Goal: Task Accomplishment & Management: Manage account settings

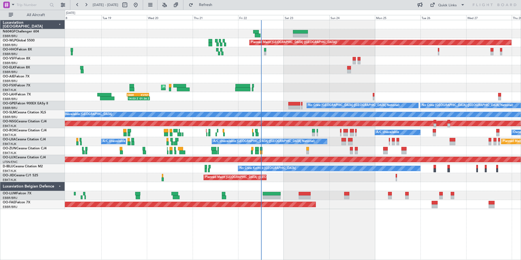
click at [290, 87] on div "Planned Maint [GEOGRAPHIC_DATA] ([GEOGRAPHIC_DATA]) AOG Maint Geneva ([GEOGRAPH…" at bounding box center [293, 114] width 456 height 189
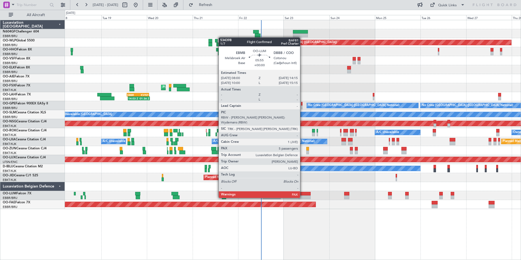
click at [302, 197] on div at bounding box center [305, 197] width 12 height 4
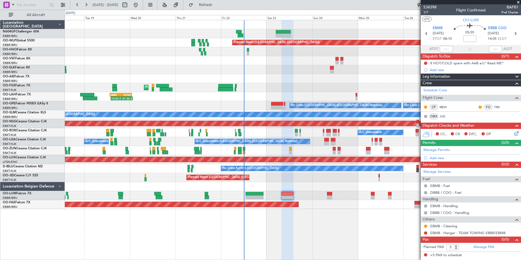
click at [260, 71] on div at bounding box center [293, 69] width 456 height 9
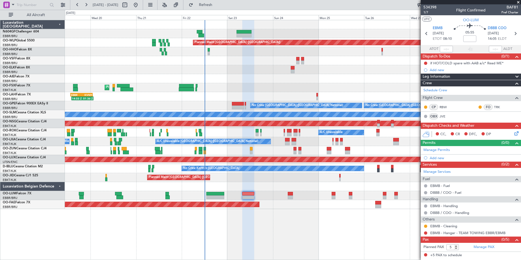
click at [265, 226] on div "Planned Maint [GEOGRAPHIC_DATA] ([GEOGRAPHIC_DATA]) AOG Maint Geneva ([GEOGRAPH…" at bounding box center [293, 140] width 456 height 240
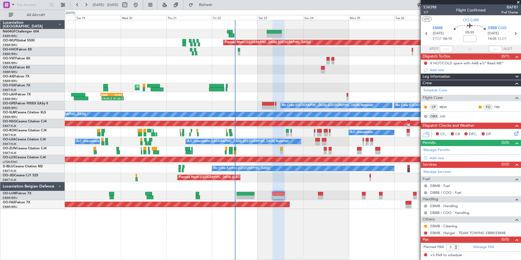
click at [295, 220] on div "Planned Maint [GEOGRAPHIC_DATA] ([GEOGRAPHIC_DATA]) AOG Maint Geneva ([GEOGRAPH…" at bounding box center [293, 140] width 456 height 240
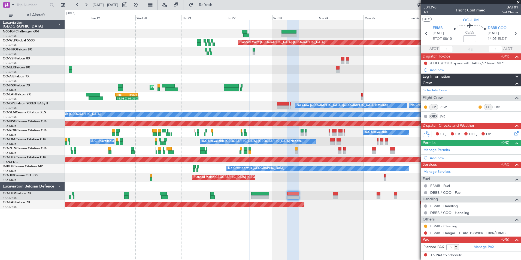
click at [291, 174] on div "Planned Maint [GEOGRAPHIC_DATA] ([GEOGRAPHIC_DATA]) AOG Maint Geneva ([GEOGRAPH…" at bounding box center [293, 114] width 456 height 189
click at [271, 68] on div at bounding box center [293, 69] width 456 height 9
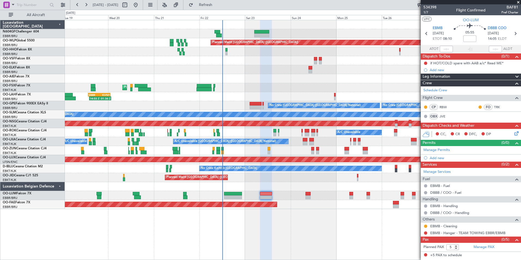
click at [255, 84] on div "Planned Maint [GEOGRAPHIC_DATA] ([GEOGRAPHIC_DATA]) AOG Maint Geneva ([GEOGRAPH…" at bounding box center [293, 114] width 456 height 189
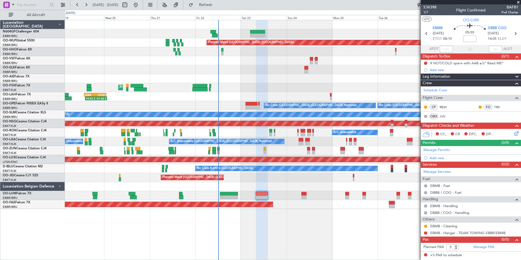
click at [240, 75] on div at bounding box center [293, 78] width 456 height 9
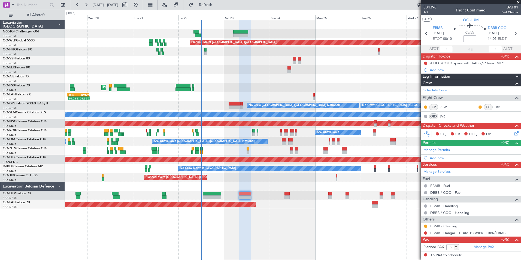
click at [281, 174] on div "Planned Maint [GEOGRAPHIC_DATA] ([GEOGRAPHIC_DATA])" at bounding box center [293, 177] width 456 height 9
click at [163, 168] on div "Planned Maint [GEOGRAPHIC_DATA] ([GEOGRAPHIC_DATA]) AOG Maint Geneva ([GEOGRAPH…" at bounding box center [293, 114] width 456 height 189
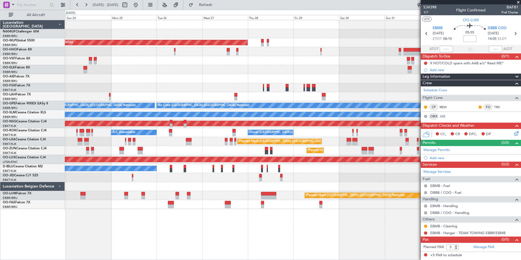
click at [148, 171] on div "No Crew Kortrijk-[GEOGRAPHIC_DATA] No Crew [GEOGRAPHIC_DATA] (Brussels National)" at bounding box center [293, 168] width 456 height 9
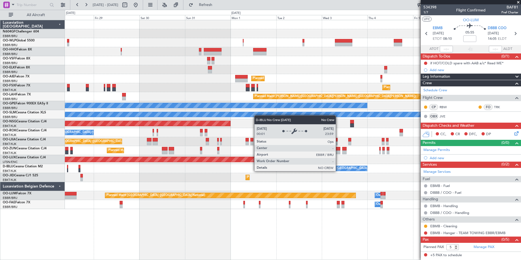
click at [153, 183] on div "Planned Maint [GEOGRAPHIC_DATA] ([GEOGRAPHIC_DATA]) Planned Maint [GEOGRAPHIC_D…" at bounding box center [293, 114] width 456 height 189
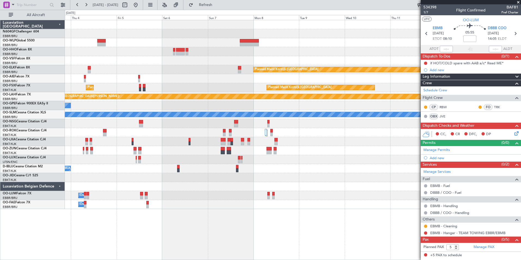
click at [187, 170] on div "No Crew [GEOGRAPHIC_DATA] ([GEOGRAPHIC_DATA] National)" at bounding box center [293, 168] width 456 height 9
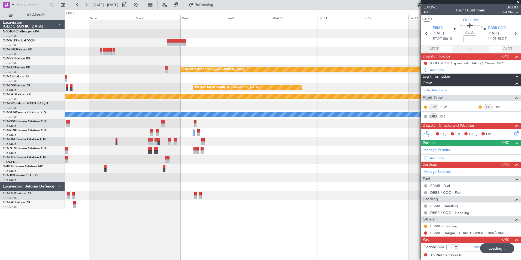
click at [518, 2] on span at bounding box center [517, 2] width 5 height 5
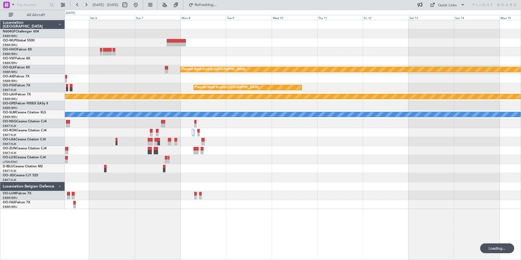
type input "0"
click at [151, 141] on div "Planned Maint Kortrijk-Wevelgem Planned Maint Kortrijk-Wevelgem Planned Maint K…" at bounding box center [293, 114] width 456 height 189
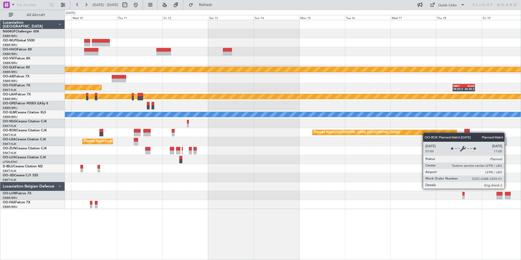
click at [247, 150] on div "Planned Maint Kortrijk-Wevelgem Planned Maint Kortrijk-Wevelgem EBKT 08:50 Z KL…" at bounding box center [293, 114] width 456 height 189
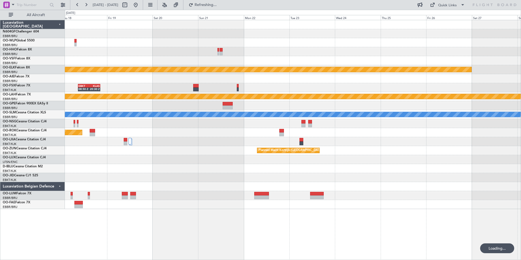
click at [243, 191] on div "Planned Maint Kortrijk-Wevelgem EBKT 08:50 Z KLAS 20:30 Z Planned Maint Alton-s…" at bounding box center [293, 114] width 456 height 189
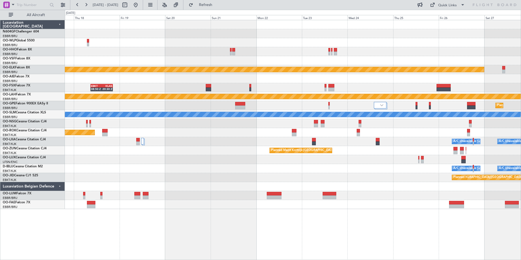
click at [324, 166] on div "Planned Maint Kortrijk-Wevelgem EBKT 08:50 Z KLAS 20:30 Z Planned Maint Alton-s…" at bounding box center [293, 114] width 456 height 189
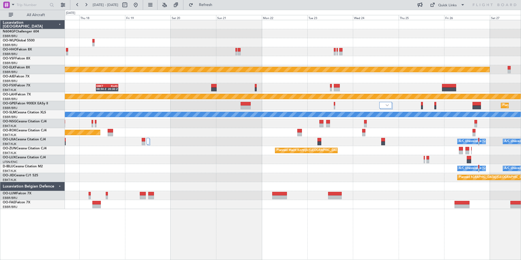
click at [361, 135] on div "Planned Maint Kortrijk-Wevelgem EBKT 08:50 Z KLAS 20:30 Z Planned Maint Alton-s…" at bounding box center [293, 114] width 456 height 189
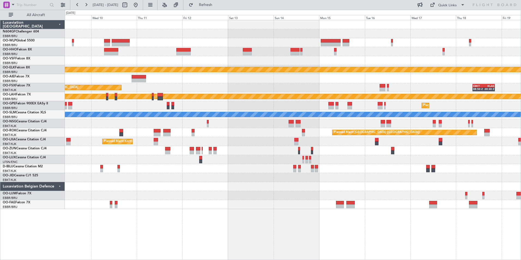
click at [394, 145] on div "Planned Maint Kortrijk-Wevelgem EBKT 08:50 Z KLAS 20:30 Z Planned Maint Kortrij…" at bounding box center [293, 114] width 456 height 189
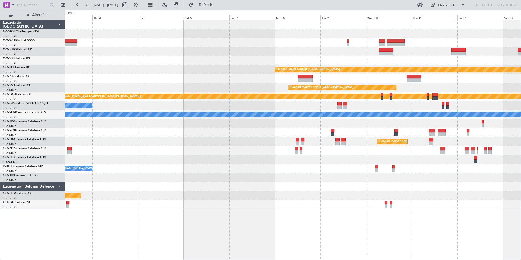
click at [394, 157] on div "Planned Maint Kortrijk-Wevelgem Planned Maint Kortrijk-Wevelgem Planned Maint A…" at bounding box center [293, 114] width 456 height 189
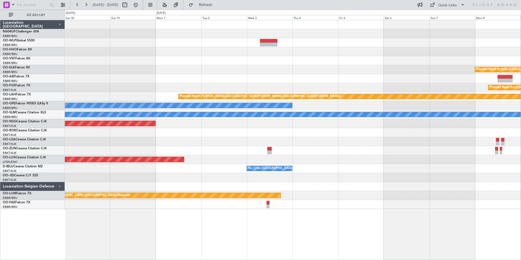
click at [374, 154] on div "Planned Maint Berlin (Brandenburg) Planned Maint Kortrijk-Wevelgem Planned Main…" at bounding box center [293, 114] width 456 height 189
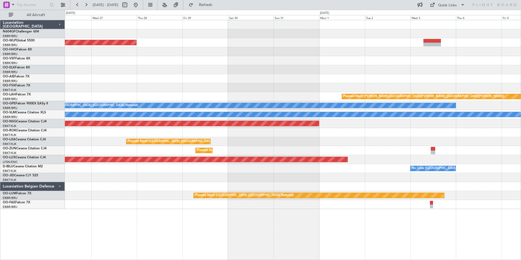
click at [370, 145] on div "Planned Maint Berlin (Brandenburg) Planned Maint Alton-st Louis (St Louis Regl)…" at bounding box center [293, 114] width 456 height 189
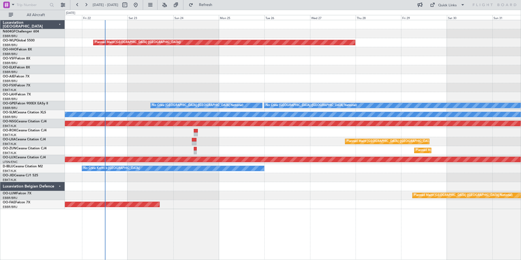
click at [437, 132] on div "Planned Maint Berlin (Brandenburg) Planned Maint Alton-st Louis (St Louis Regl)…" at bounding box center [293, 114] width 456 height 189
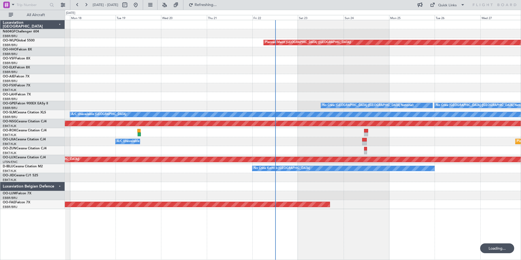
click at [348, 136] on div at bounding box center [293, 132] width 456 height 9
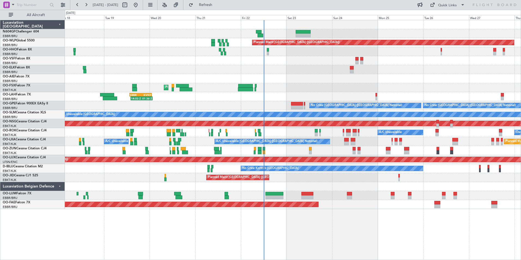
click at [287, 192] on div "Planned Maint Brussels (Brussels National) Planned Maint Brussels (Brussels Nat…" at bounding box center [293, 195] width 456 height 9
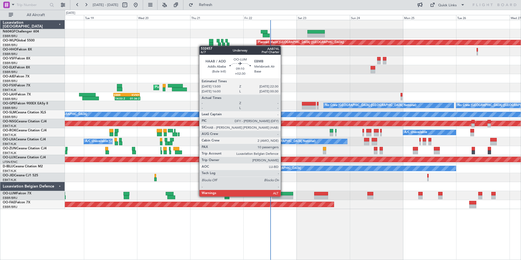
click at [283, 196] on div at bounding box center [282, 197] width 21 height 4
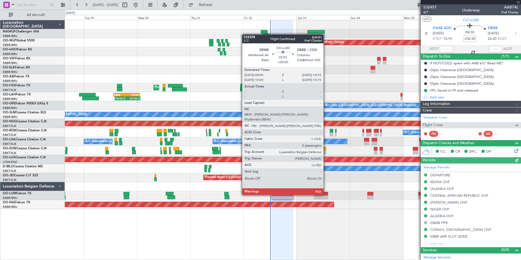
click at [326, 194] on div at bounding box center [321, 194] width 14 height 4
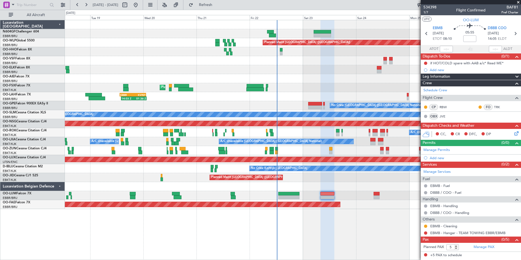
click at [354, 183] on div at bounding box center [293, 186] width 456 height 9
click at [425, 13] on span "1/7" at bounding box center [429, 12] width 13 height 5
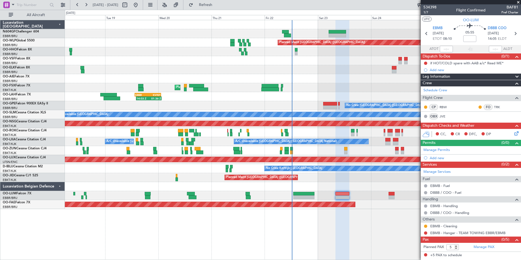
click at [301, 180] on div "Planned Maint [GEOGRAPHIC_DATA] ([GEOGRAPHIC_DATA])" at bounding box center [293, 177] width 456 height 9
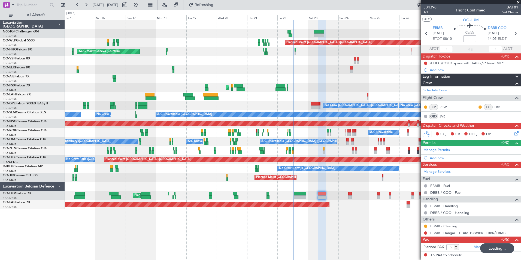
click at [300, 183] on div at bounding box center [293, 186] width 456 height 9
type input "0"
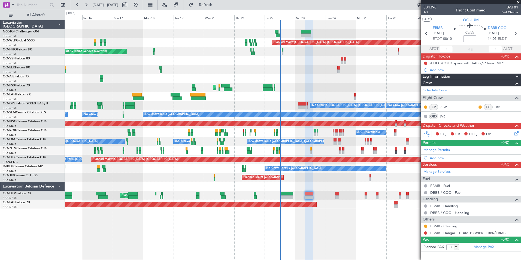
click at [321, 208] on div "Planned Maint Berlin (Brandenburg) AOG Maint Geneva (Cointrin) A/C Unavailable …" at bounding box center [293, 140] width 456 height 240
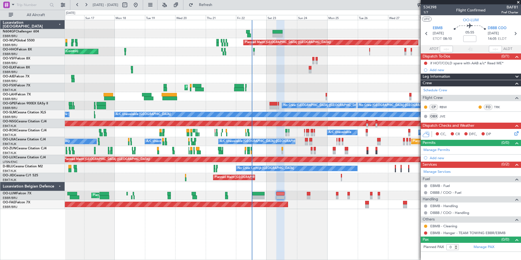
click at [323, 198] on div "Planned Maint Berlin (Brandenburg) AOG Maint Geneva (Cointrin) A/C Unavailable …" at bounding box center [293, 114] width 456 height 189
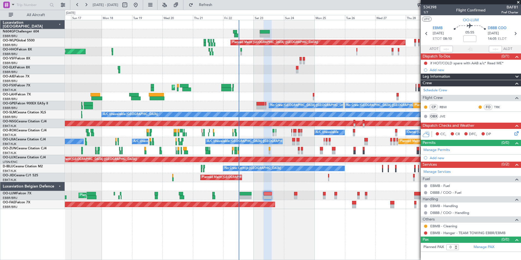
click at [300, 204] on div "Planned Maint Kortrijk-[GEOGRAPHIC_DATA] Owner [GEOGRAPHIC_DATA]" at bounding box center [293, 204] width 456 height 9
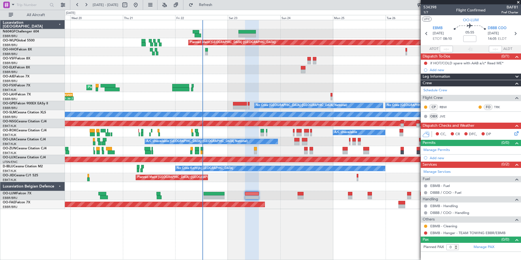
click at [192, 193] on div "Planned Maint [GEOGRAPHIC_DATA] ([GEOGRAPHIC_DATA] National)" at bounding box center [293, 195] width 456 height 9
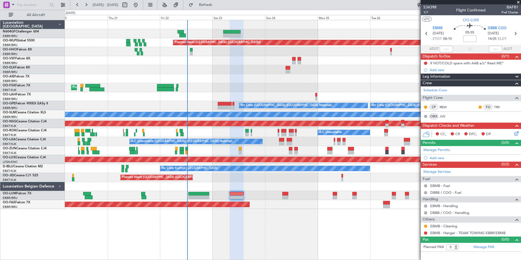
click at [167, 191] on div "Planned Maint [GEOGRAPHIC_DATA] ([GEOGRAPHIC_DATA] National)" at bounding box center [293, 195] width 456 height 9
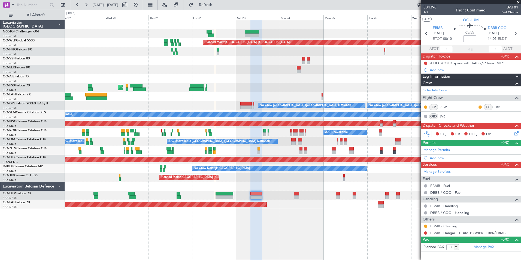
click at [134, 188] on div at bounding box center [293, 186] width 456 height 9
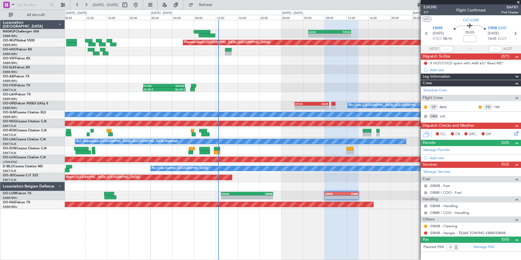
click at [320, 177] on div "- - LGSA 05:00 Z FZQA 12:50 Z Planned Maint Berlin (Brandenburg) 22:39 Z 06:29 …" at bounding box center [293, 114] width 456 height 189
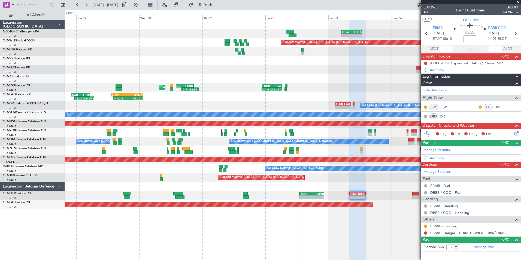
click at [330, 181] on div "Planned Maint [GEOGRAPHIC_DATA] ([GEOGRAPHIC_DATA])" at bounding box center [293, 177] width 456 height 9
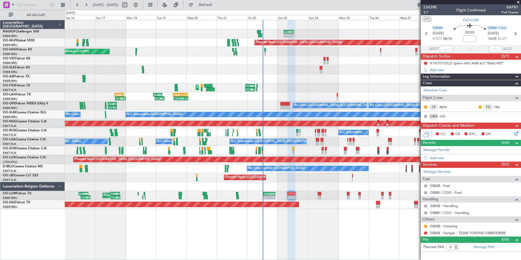
click at [304, 177] on div "Planned Maint [GEOGRAPHIC_DATA] ([GEOGRAPHIC_DATA]) Planned Maint [GEOGRAPHIC_D…" at bounding box center [293, 177] width 456 height 9
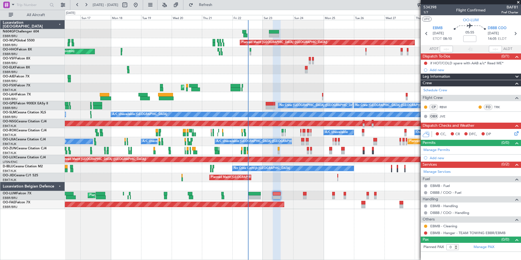
click at [297, 203] on div "Planned Maint Kortrijk-[GEOGRAPHIC_DATA] Owner [GEOGRAPHIC_DATA]" at bounding box center [293, 204] width 456 height 9
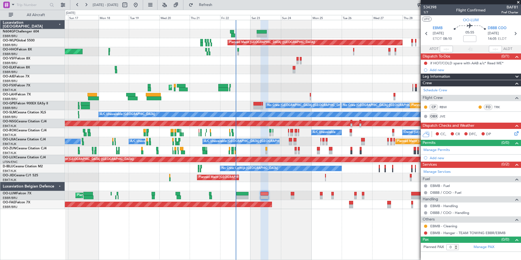
click at [323, 70] on div "Planned Maint [GEOGRAPHIC_DATA] ([GEOGRAPHIC_DATA]) AOG Maint Geneva ([GEOGRAPH…" at bounding box center [293, 114] width 456 height 189
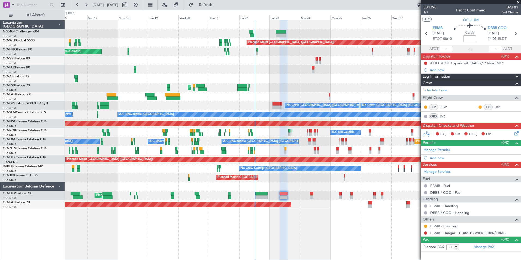
click at [318, 181] on div "Planned Maint [GEOGRAPHIC_DATA] ([GEOGRAPHIC_DATA]) AOG Maint Geneva ([GEOGRAPH…" at bounding box center [293, 114] width 456 height 189
click at [307, 181] on div "Planned Maint [GEOGRAPHIC_DATA] ([GEOGRAPHIC_DATA]) Planned Maint [GEOGRAPHIC_D…" at bounding box center [293, 177] width 456 height 9
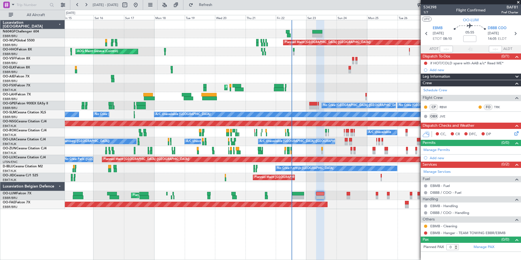
click at [161, 167] on div "Planned Maint [GEOGRAPHIC_DATA] ([GEOGRAPHIC_DATA]) AOG Maint Geneva ([GEOGRAPH…" at bounding box center [293, 114] width 456 height 189
click at [425, 233] on button at bounding box center [425, 232] width 3 height 3
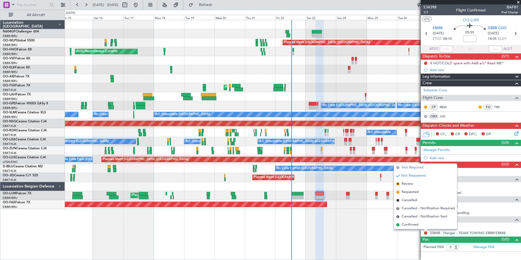
click at [408, 169] on span "Not Required" at bounding box center [412, 167] width 22 height 5
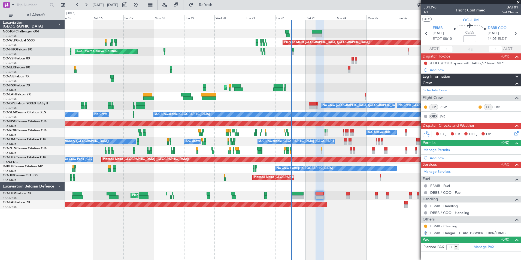
click at [515, 135] on icon at bounding box center [515, 132] width 4 height 4
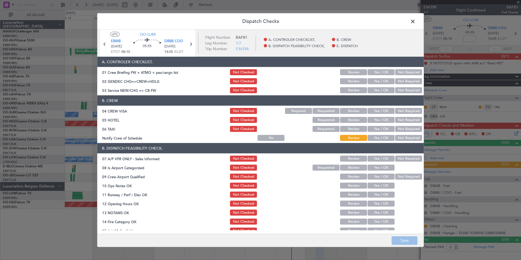
click at [377, 93] on div "Yes / OK" at bounding box center [381, 90] width 28 height 8
click at [378, 91] on button "Yes / OK" at bounding box center [380, 90] width 27 height 6
click at [397, 108] on button "Not Required" at bounding box center [408, 111] width 27 height 6
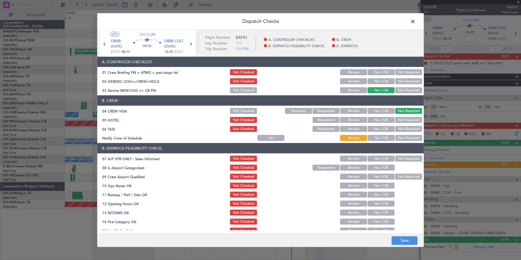
click at [402, 122] on button "Not Required" at bounding box center [408, 120] width 27 height 6
click at [399, 129] on button "Not Required" at bounding box center [408, 129] width 27 height 6
click at [397, 79] on button "Not Required" at bounding box center [408, 81] width 27 height 6
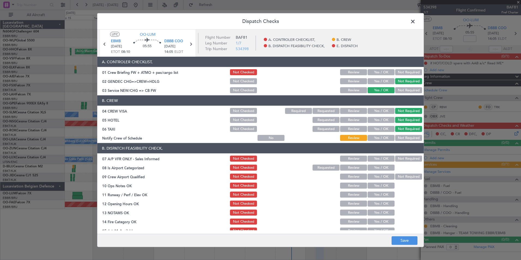
click at [382, 135] on div "Yes / OK" at bounding box center [381, 138] width 28 height 8
click at [382, 138] on button "Yes / OK" at bounding box center [380, 138] width 27 height 6
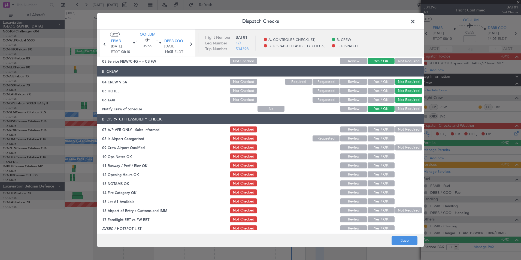
scroll to position [80, 0]
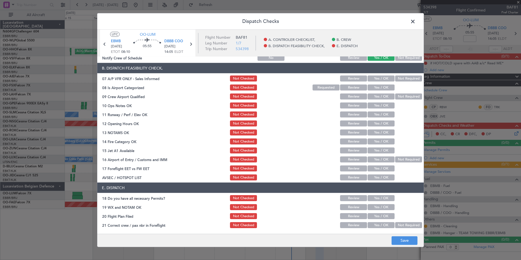
click at [397, 77] on button "Not Required" at bounding box center [408, 78] width 27 height 6
click at [383, 88] on button "Yes / OK" at bounding box center [380, 87] width 27 height 6
click at [395, 94] on button "Not Required" at bounding box center [408, 96] width 27 height 6
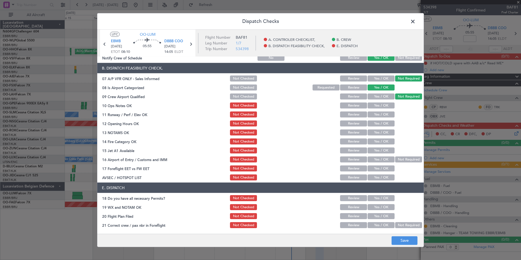
click at [385, 103] on button "Yes / OK" at bounding box center [380, 105] width 27 height 6
click at [381, 114] on button "Yes / OK" at bounding box center [380, 114] width 27 height 6
click at [377, 126] on button "Yes / OK" at bounding box center [380, 123] width 27 height 6
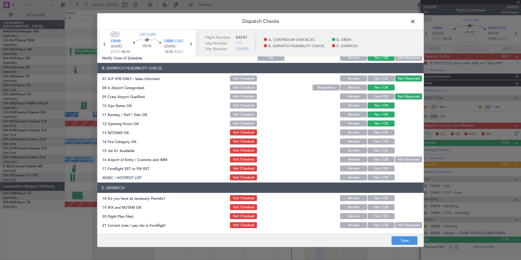
click at [377, 133] on button "Yes / OK" at bounding box center [380, 132] width 27 height 6
click at [376, 143] on button "Yes / OK" at bounding box center [380, 141] width 27 height 6
click at [381, 148] on button "Yes / OK" at bounding box center [380, 150] width 27 height 6
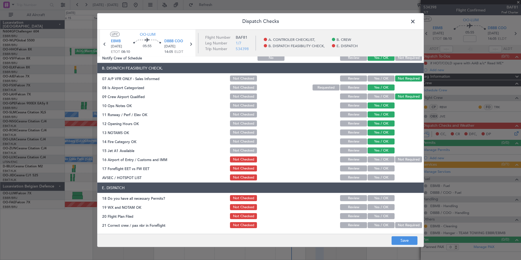
click at [395, 161] on button "Not Required" at bounding box center [408, 159] width 27 height 6
click at [383, 177] on button "Yes / OK" at bounding box center [380, 177] width 27 height 6
click at [395, 246] on footer "Save" at bounding box center [260, 239] width 326 height 13
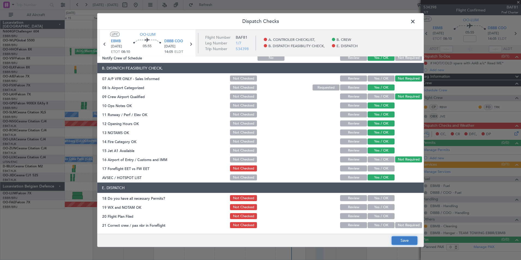
click at [395, 242] on button "Save" at bounding box center [404, 240] width 26 height 9
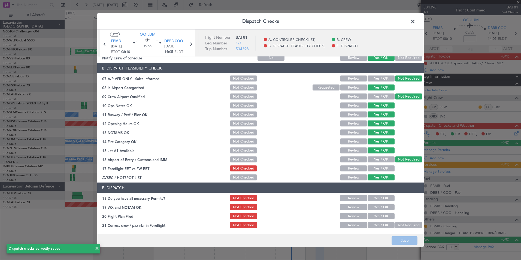
click at [415, 22] on span at bounding box center [415, 22] width 0 height 11
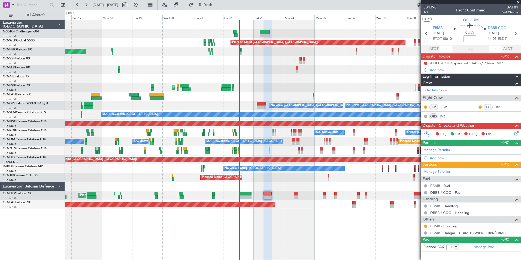
click at [296, 200] on div "Planned Maint Kortrijk-Wevelgem Owner Melsbroek Air Base" at bounding box center [293, 204] width 456 height 9
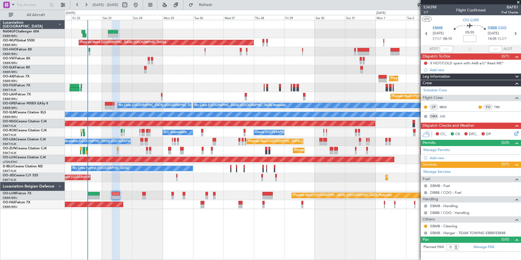
click at [197, 67] on div "Planned Maint Kortrijk-[GEOGRAPHIC_DATA]" at bounding box center [293, 69] width 456 height 9
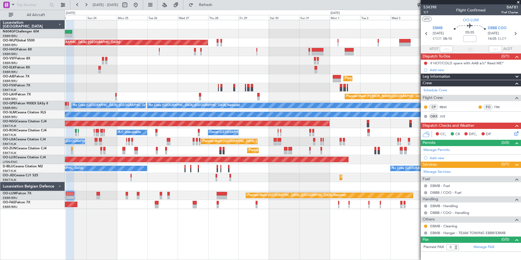
click at [336, 55] on div "Planned Maint Berlin (Brandenburg) Planned Maint Kortrijk-Wevelgem Planned Main…" at bounding box center [293, 114] width 456 height 189
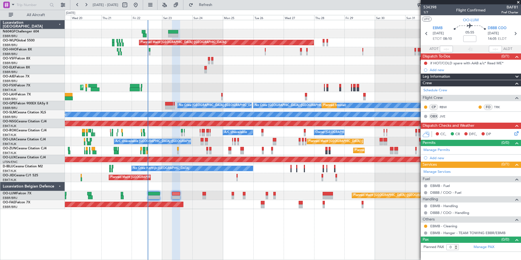
click at [409, 38] on div at bounding box center [293, 33] width 456 height 9
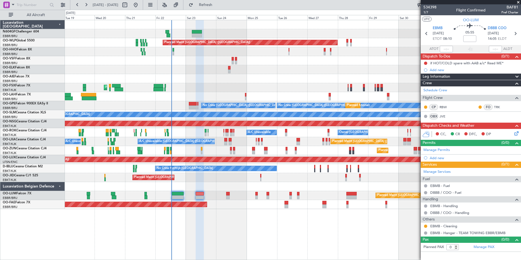
click at [303, 73] on div "Planned Maint [GEOGRAPHIC_DATA] ([GEOGRAPHIC_DATA]) AOG Maint Geneva ([GEOGRAPH…" at bounding box center [293, 114] width 456 height 189
click at [469, 38] on input at bounding box center [469, 38] width 13 height 7
type input "+00:15"
click at [445, 19] on section "UTC OO-LUM" at bounding box center [471, 19] width 100 height 8
click at [424, 62] on div "Actual Take-Off Time" at bounding box center [433, 58] width 31 height 7
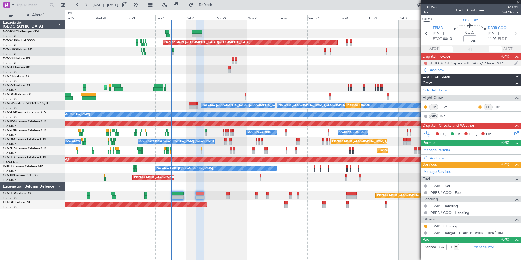
click at [425, 62] on button at bounding box center [425, 63] width 3 height 3
click at [424, 94] on span "Cancelled" at bounding box center [427, 95] width 16 height 5
click at [518, 135] on icon at bounding box center [515, 132] width 4 height 4
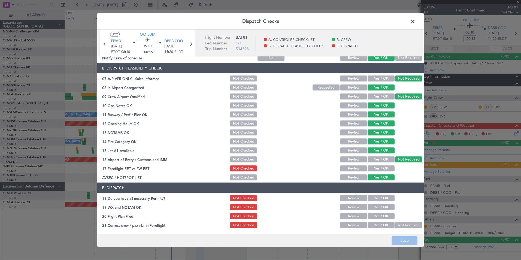
click at [415, 23] on span at bounding box center [415, 22] width 0 height 11
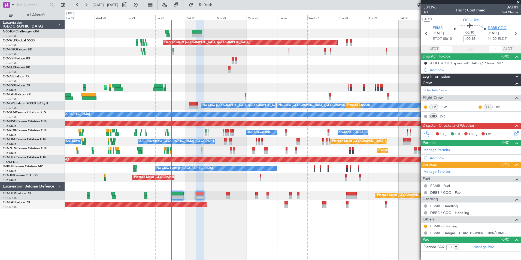
click at [491, 26] on span "DBBB COO" at bounding box center [497, 28] width 19 height 5
click at [516, 133] on icon at bounding box center [515, 132] width 4 height 4
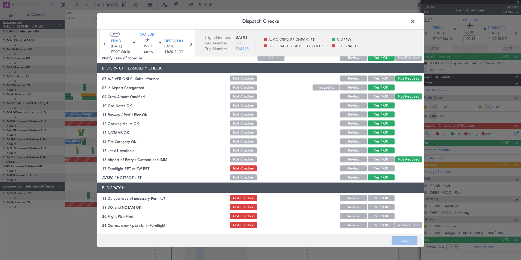
click at [379, 168] on button "Yes / OK" at bounding box center [380, 168] width 27 height 6
click at [394, 242] on button "Save" at bounding box center [404, 240] width 26 height 9
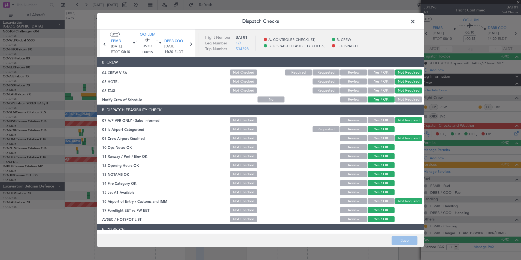
scroll to position [0, 0]
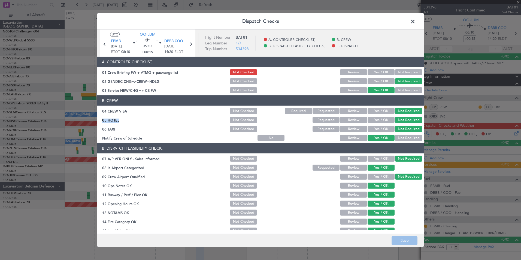
drag, startPoint x: 276, startPoint y: 119, endPoint x: 274, endPoint y: 112, distance: 6.9
click at [274, 112] on section "B. CREW 04 CREW VISA Not Checked Required Requested Review Yes / OK Not Require…" at bounding box center [260, 118] width 326 height 46
drag, startPoint x: 274, startPoint y: 112, endPoint x: 277, endPoint y: 63, distance: 49.7
click at [277, 63] on header "A. CONTROLER CHECKLIST," at bounding box center [260, 62] width 326 height 10
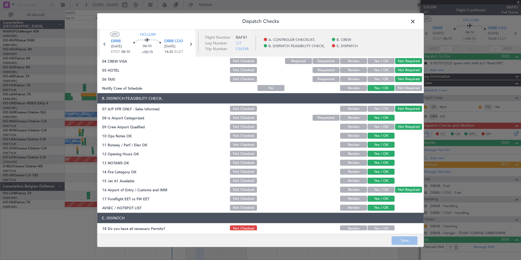
scroll to position [80, 0]
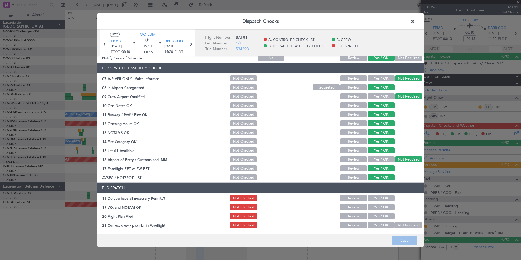
click at [302, 138] on div at bounding box center [298, 142] width 28 height 8
click at [312, 131] on div at bounding box center [326, 133] width 28 height 8
click at [415, 23] on span at bounding box center [415, 22] width 0 height 11
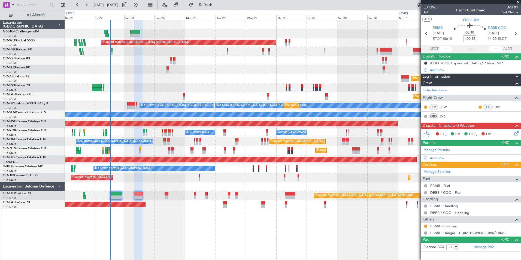
click at [244, 72] on div "Planned Maint Berlin (Brandenburg) AOG Maint Geneva (Cointrin) Planned Maint Ko…" at bounding box center [293, 114] width 456 height 189
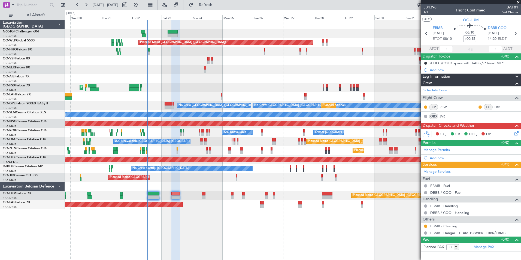
click at [251, 71] on div at bounding box center [293, 69] width 456 height 9
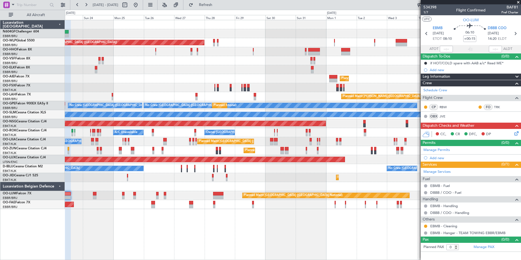
click at [170, 64] on div at bounding box center [293, 60] width 456 height 9
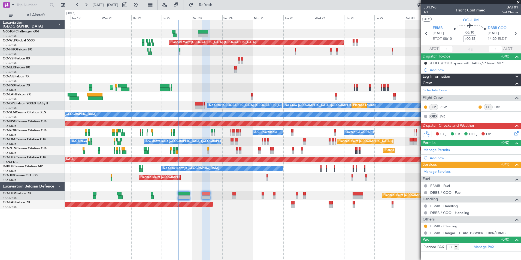
click at [338, 59] on div at bounding box center [293, 60] width 456 height 9
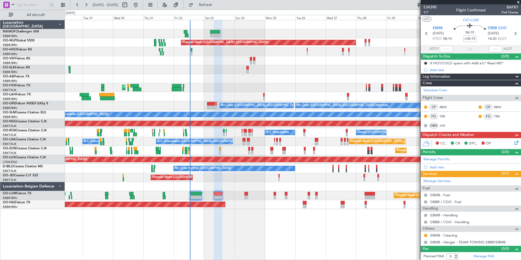
click at [227, 83] on div "Planned Maint Berlin (Brandenburg) AOG Maint Geneva (Cointrin) A/C Unavailable …" at bounding box center [293, 114] width 456 height 189
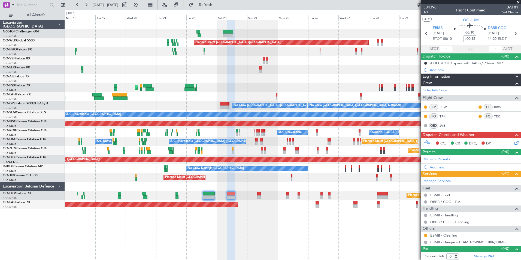
click at [263, 181] on div "Planned Maint Paris (Le Bourget) Planned Maint Kortrijk-Wevelgem" at bounding box center [293, 177] width 456 height 9
click at [247, 187] on div at bounding box center [293, 186] width 456 height 9
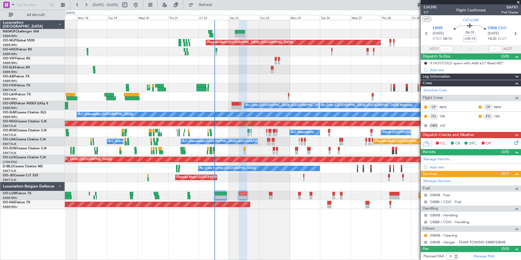
click at [513, 141] on icon at bounding box center [515, 141] width 4 height 4
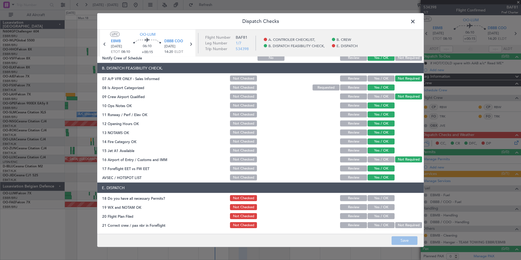
click at [380, 198] on button "Yes / OK" at bounding box center [380, 198] width 27 height 6
click at [376, 208] on button "Yes / OK" at bounding box center [380, 207] width 27 height 6
click at [374, 227] on button "Yes / OK" at bounding box center [380, 225] width 27 height 6
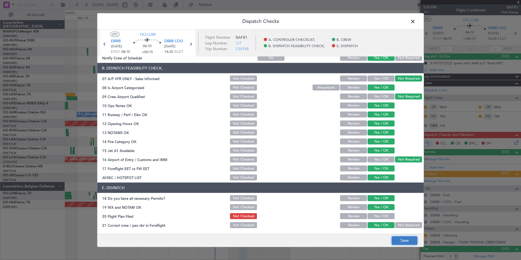
click at [400, 237] on button "Save" at bounding box center [404, 240] width 26 height 9
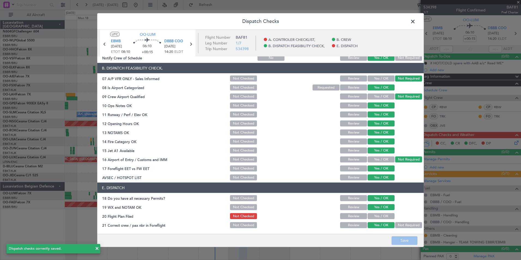
click at [415, 22] on span at bounding box center [415, 22] width 0 height 11
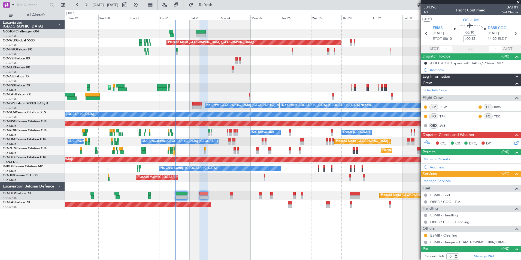
click at [308, 173] on div "Planned Maint Paris (Le Bourget) Planned Maint Kortrijk-Wevelgem" at bounding box center [293, 177] width 456 height 9
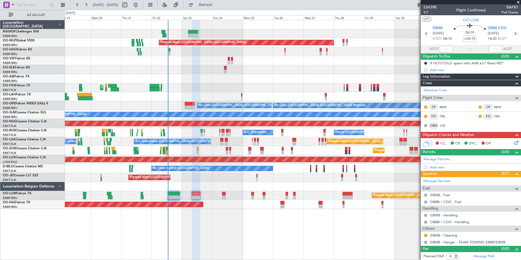
click at [258, 185] on div at bounding box center [293, 186] width 456 height 9
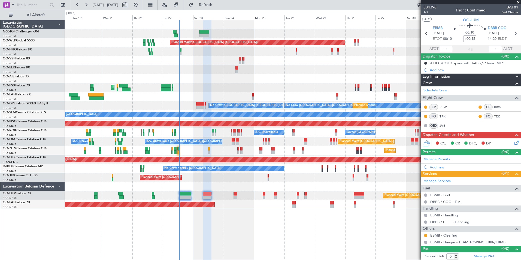
click at [238, 88] on div "Planned Maint Kortrijk-[GEOGRAPHIC_DATA] Planned Maint [GEOGRAPHIC_DATA]-[GEOGR…" at bounding box center [293, 87] width 456 height 9
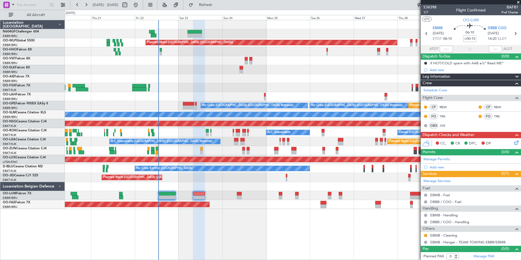
click at [233, 89] on div "Planned Maint Kortrijk-[GEOGRAPHIC_DATA]" at bounding box center [293, 87] width 456 height 9
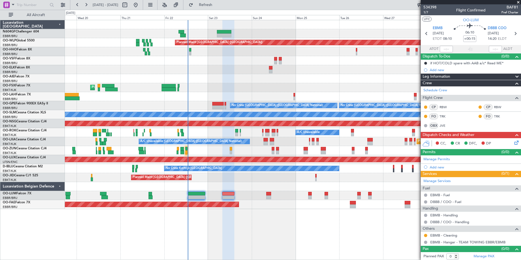
click at [187, 76] on div "Planned Maint [GEOGRAPHIC_DATA] ([GEOGRAPHIC_DATA])" at bounding box center [293, 78] width 456 height 9
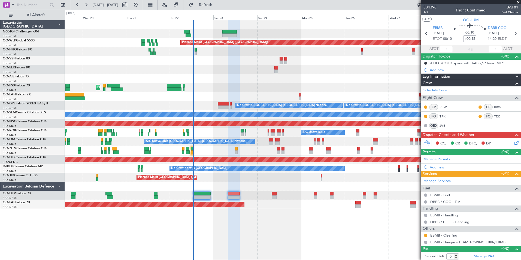
click at [514, 142] on icon at bounding box center [515, 141] width 4 height 4
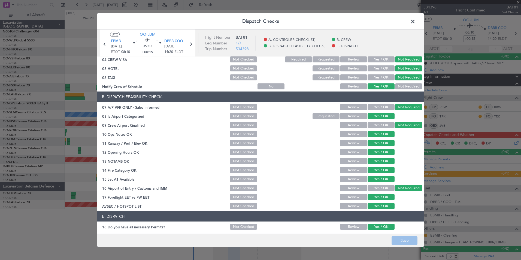
scroll to position [80, 0]
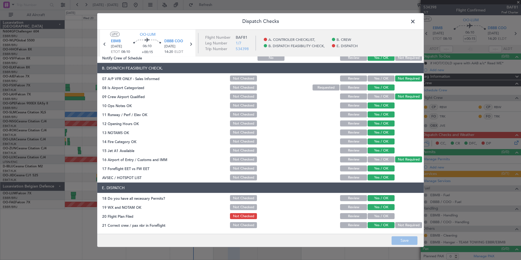
click at [373, 214] on button "Yes / OK" at bounding box center [380, 216] width 27 height 6
click at [403, 243] on button "Save" at bounding box center [404, 240] width 26 height 9
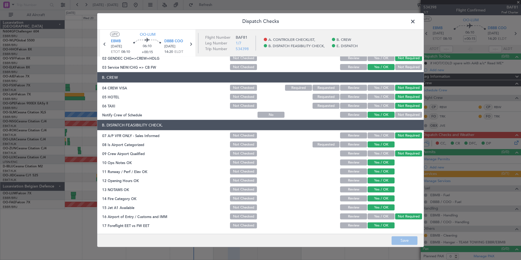
scroll to position [0, 0]
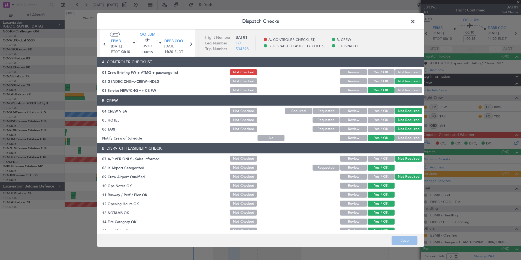
click at [415, 22] on span at bounding box center [415, 22] width 0 height 11
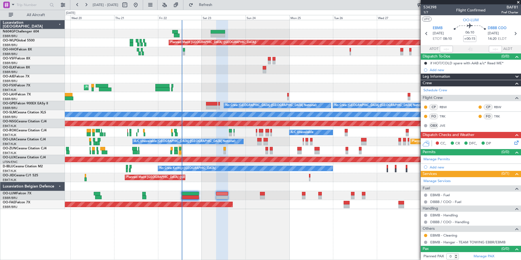
click at [256, 206] on div "Planned Maint Kortrijk-[GEOGRAPHIC_DATA]" at bounding box center [293, 204] width 456 height 9
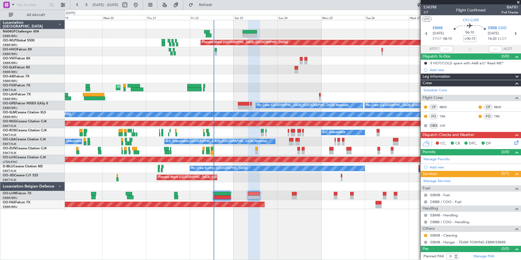
click at [346, 201] on div "Planned Maint Kortrijk-[GEOGRAPHIC_DATA]" at bounding box center [293, 204] width 456 height 9
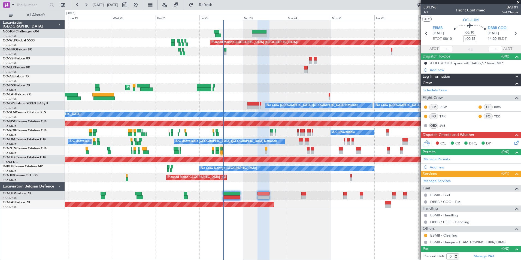
click at [266, 78] on div at bounding box center [293, 78] width 456 height 9
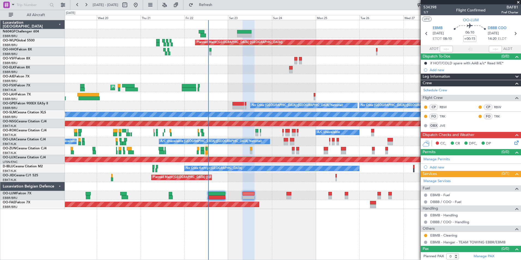
click at [241, 71] on div "Planned Maint Berlin (Brandenburg) AOG Maint Geneva (Cointrin) Planned Maint Ko…" at bounding box center [293, 114] width 456 height 189
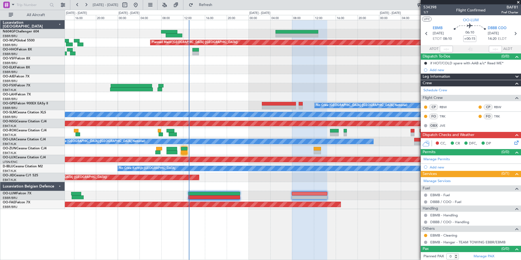
click at [220, 179] on div "Planned Maint [GEOGRAPHIC_DATA] ([GEOGRAPHIC_DATA])" at bounding box center [293, 177] width 456 height 9
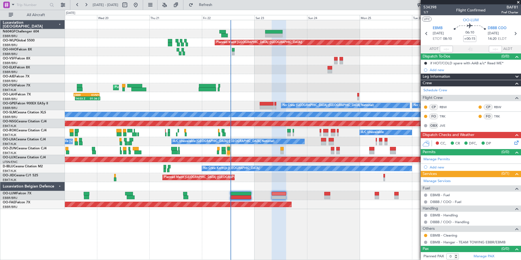
click at [300, 216] on div "Planned Maint Berlin (Brandenburg) AOG Maint Geneva (Cointrin) Planned Maint Ko…" at bounding box center [293, 140] width 456 height 240
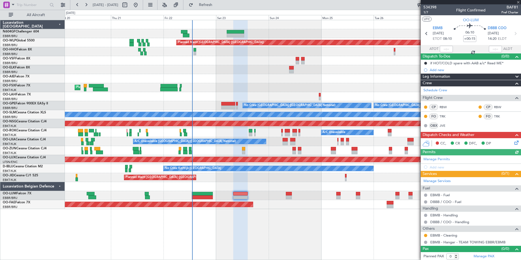
click at [324, 79] on div "Planned Maint Berlin (Brandenburg) Planned Maint Kortrijk-Wevelgem 14:03 Z 01:3…" at bounding box center [293, 114] width 456 height 189
click at [425, 12] on span "1/7" at bounding box center [429, 12] width 13 height 5
click at [513, 143] on icon at bounding box center [515, 141] width 4 height 4
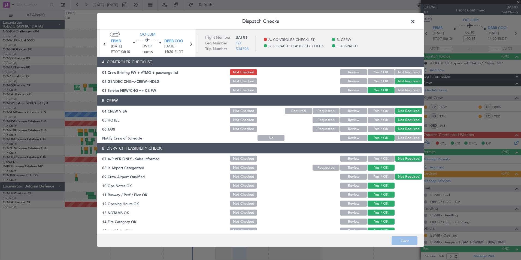
click at [415, 19] on span at bounding box center [415, 22] width 0 height 11
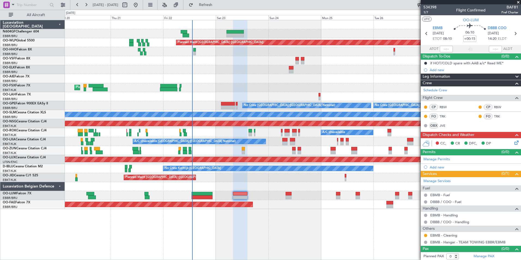
click at [513, 141] on icon at bounding box center [515, 141] width 4 height 4
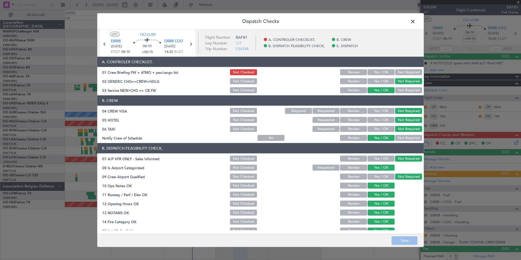
click at [372, 70] on button "Yes / OK" at bounding box center [380, 72] width 27 height 6
click at [400, 241] on button "Save" at bounding box center [404, 240] width 26 height 9
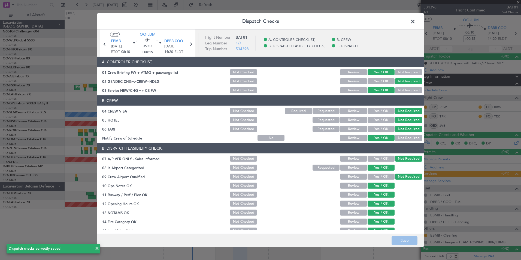
click at [415, 22] on span at bounding box center [415, 22] width 0 height 11
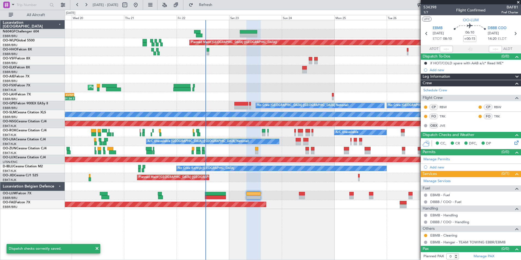
click at [270, 198] on div "Planned Maint Berlin (Brandenburg) Planned Maint Kortrijk-Wevelgem 14:03 Z 01:3…" at bounding box center [293, 114] width 456 height 189
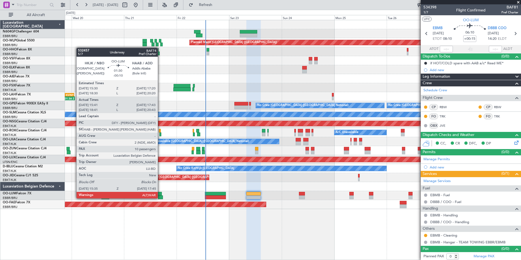
click at [160, 198] on div at bounding box center [160, 197] width 5 height 4
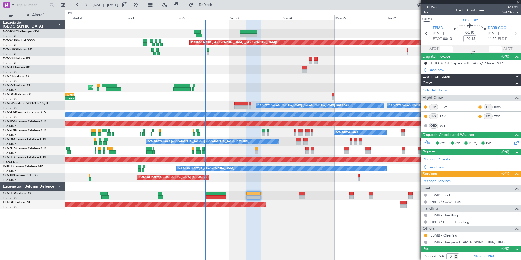
type input "-00:10"
type input "15:51"
type input "17:33"
type input "10"
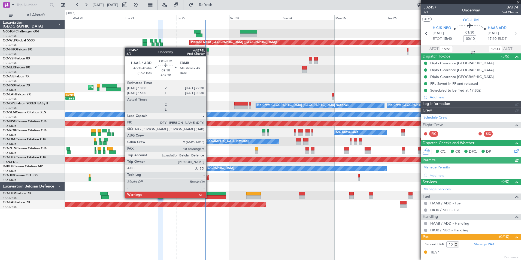
click at [209, 197] on div at bounding box center [215, 197] width 21 height 4
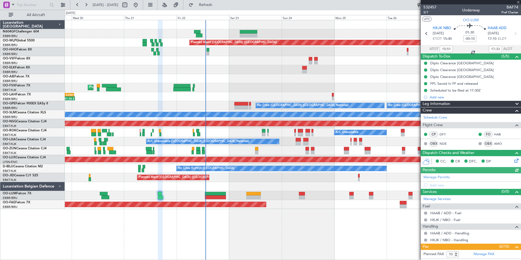
type input "+02:30"
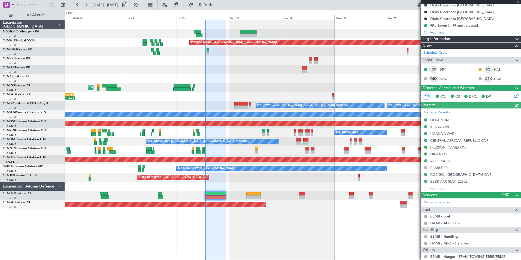
scroll to position [109, 0]
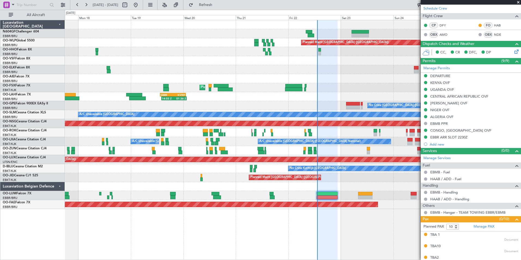
click at [261, 184] on div "Planned Maint Berlin (Brandenburg) AOG Maint Geneva (Cointrin) Planned Maint Ko…" at bounding box center [293, 114] width 456 height 189
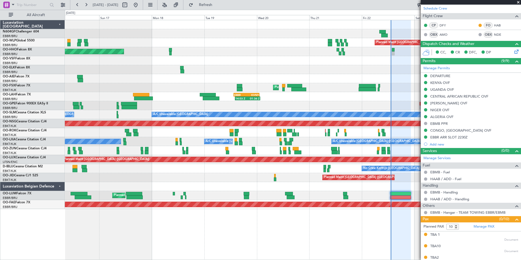
click at [207, 191] on div "Planned Maint [GEOGRAPHIC_DATA] ([GEOGRAPHIC_DATA] National)" at bounding box center [293, 195] width 456 height 9
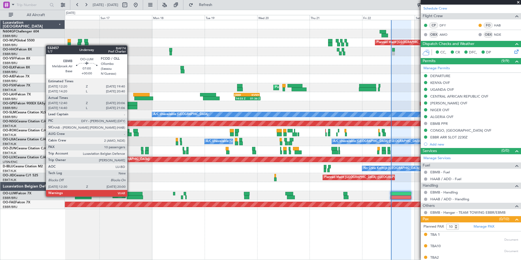
click at [130, 196] on div at bounding box center [135, 197] width 17 height 4
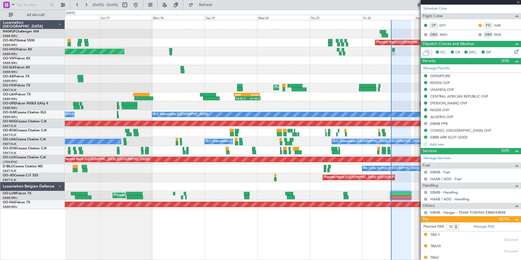
type input "12:50"
type input "19:56"
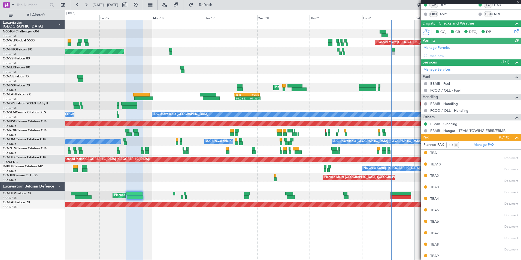
click at [171, 217] on div "Planned Maint Berlin (Brandenburg) AOG Maint Geneva (Cointrin) A/C Unavailable …" at bounding box center [293, 140] width 456 height 240
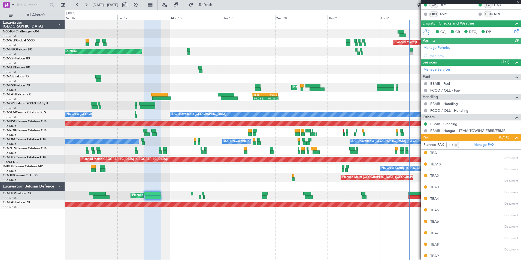
click at [92, 179] on div "Planned Maint [GEOGRAPHIC_DATA] ([GEOGRAPHIC_DATA])" at bounding box center [293, 177] width 456 height 9
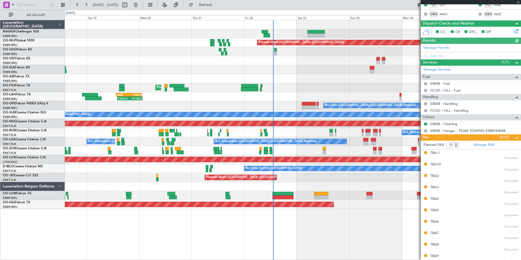
click at [206, 178] on div "Planned Maint [GEOGRAPHIC_DATA] ([GEOGRAPHIC_DATA])" at bounding box center [249, 177] width 86 height 8
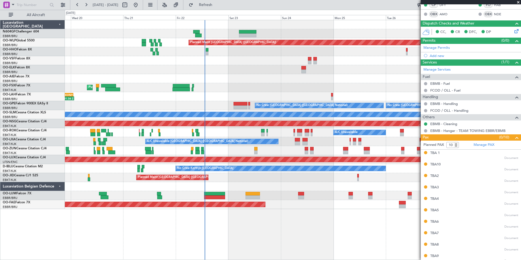
click at [232, 181] on div "Planned Maint [GEOGRAPHIC_DATA] ([GEOGRAPHIC_DATA])" at bounding box center [293, 177] width 456 height 9
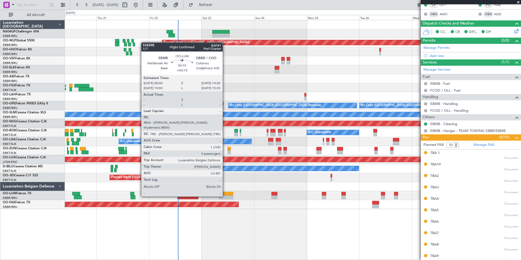
click at [225, 196] on div at bounding box center [226, 197] width 14 height 4
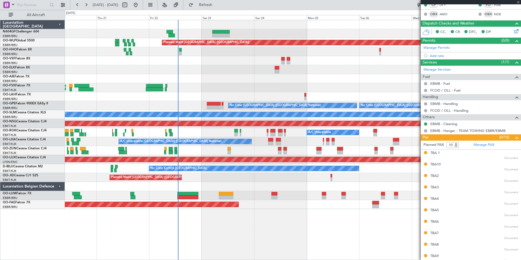
type input "+00:15"
type input "0"
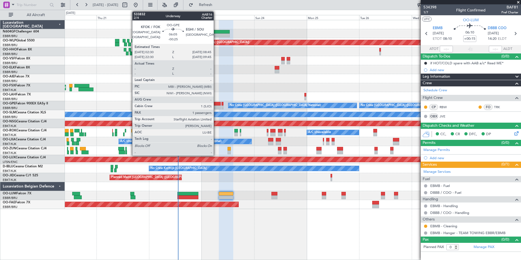
click at [215, 87] on div "Planned Maint Kortrijk-[GEOGRAPHIC_DATA]" at bounding box center [293, 87] width 456 height 9
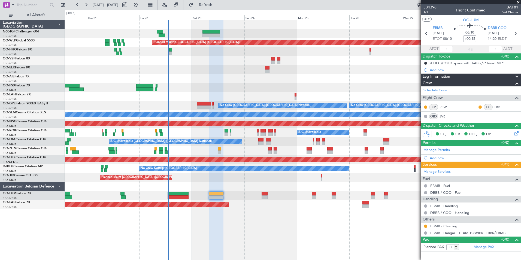
click at [181, 101] on div "No Crew Brussels (Brussels National) Planned Maint Brussels (Brussels National)…" at bounding box center [293, 105] width 456 height 9
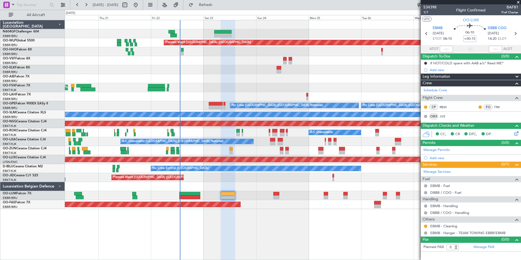
click at [220, 96] on div "14:03 Z 01:36 Z EBBR 13:30 Z KVNY 01:15 Z" at bounding box center [293, 96] width 456 height 9
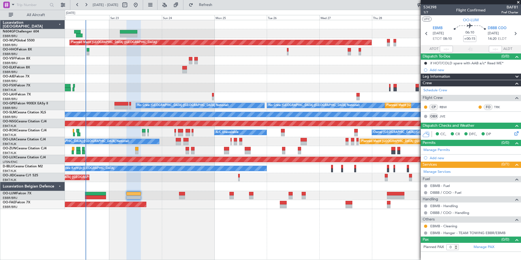
click at [219, 204] on div "Planned Maint Berlin (Brandenburg) Planned Maint London (Farnborough) Planned M…" at bounding box center [293, 140] width 456 height 240
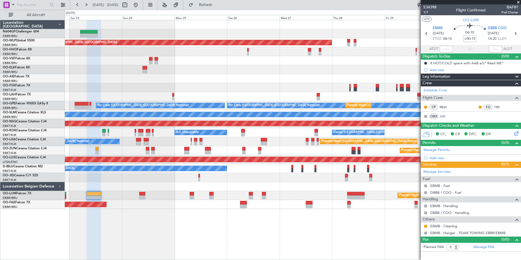
click at [305, 212] on div "Planned Maint Berlin (Brandenburg) Planned Maint London (Farnborough) Planned M…" at bounding box center [293, 140] width 456 height 240
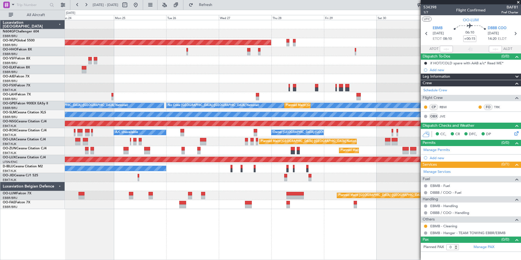
click at [330, 210] on div "Planned Maint Berlin (Brandenburg) Planned Maint London (Farnborough) Planned M…" at bounding box center [293, 140] width 456 height 240
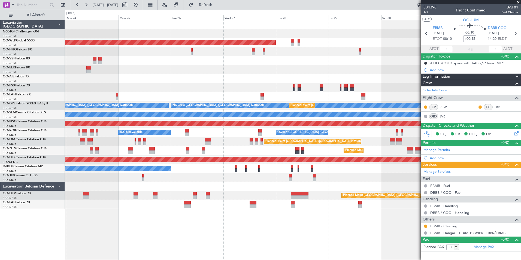
click at [366, 222] on div "Planned Maint Berlin (Brandenburg) Planned Maint London (Farnborough) Planned M…" at bounding box center [293, 140] width 456 height 240
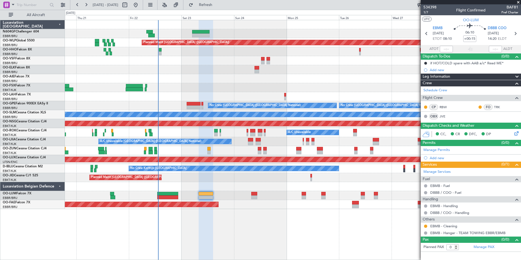
click at [232, 200] on div "Planned Maint Berlin (Brandenburg) Planned Maint Kortrijk-Wevelgem 14:03 Z 01:3…" at bounding box center [293, 140] width 456 height 240
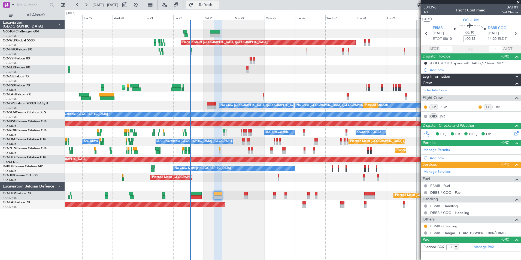
click at [217, 4] on span "Refresh" at bounding box center [205, 5] width 23 height 4
click at [179, 61] on div "Planned Maint Berlin (Brandenburg) AOG Maint Geneva (Cointrin) A/C Unavailable …" at bounding box center [293, 114] width 456 height 189
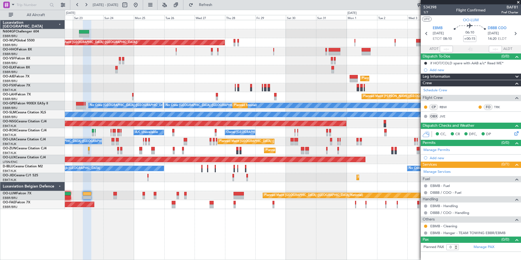
click at [227, 67] on div "Planned Maint Berlin (Brandenburg) Planned Maint Kortrijk-Wevelgem Planned Main…" at bounding box center [293, 114] width 456 height 189
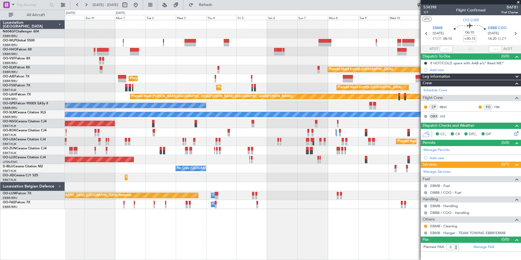
click at [216, 76] on div "Planned Maint Berlin (Brandenburg) Planned Maint Kortrijk-Wevelgem Planned Main…" at bounding box center [293, 114] width 456 height 189
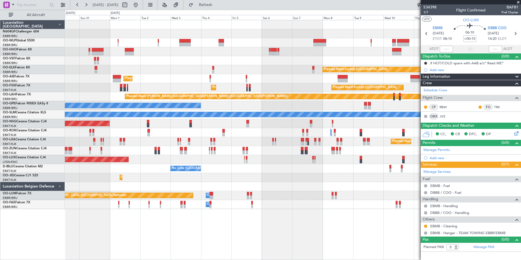
click at [257, 92] on div "Planned Maint Kortrijk-Wevelgem Planned Maint Kortrijk-Wevelgem" at bounding box center [293, 87] width 456 height 9
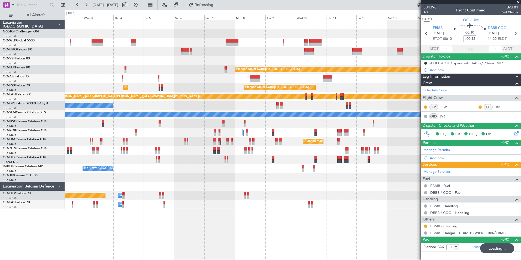
click at [517, 4] on span "BAF81" at bounding box center [509, 7] width 17 height 6
click at [517, 4] on span at bounding box center [517, 2] width 5 height 5
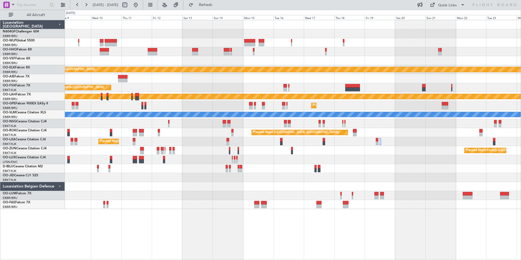
click at [284, 175] on div "Planned Maint Kortrijk-Wevelgem Planned Maint Kortrijk-Wevelgem Planned Maint A…" at bounding box center [293, 114] width 456 height 189
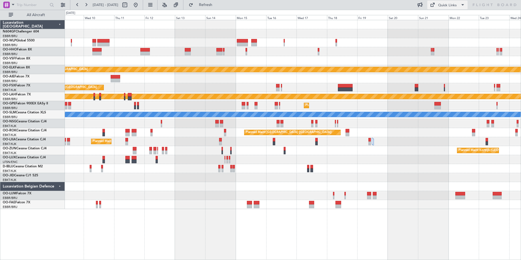
click at [454, 2] on button "Quick Links" at bounding box center [447, 5] width 40 height 9
click at [449, 17] on button "Trip Builder" at bounding box center [447, 17] width 41 height 13
click at [209, 8] on button "Refresh" at bounding box center [202, 5] width 33 height 9
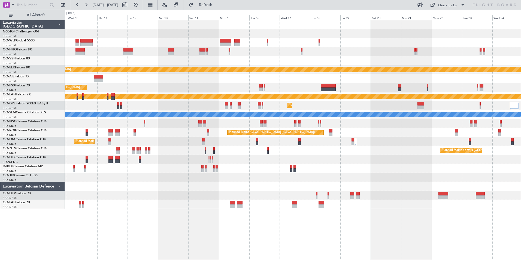
click at [358, 203] on div "Planned Maint Kortrijk-Wevelgem Planned Maint Kortrijk-Wevelgem Planned Maint A…" at bounding box center [293, 114] width 456 height 189
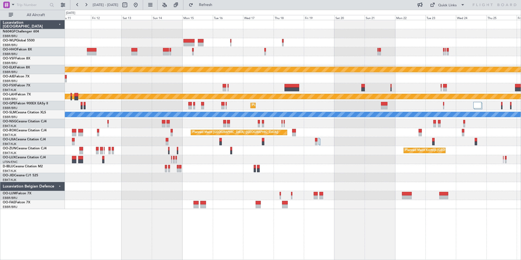
click at [373, 162] on div at bounding box center [293, 159] width 456 height 9
click at [206, 7] on button "Refresh" at bounding box center [202, 5] width 33 height 9
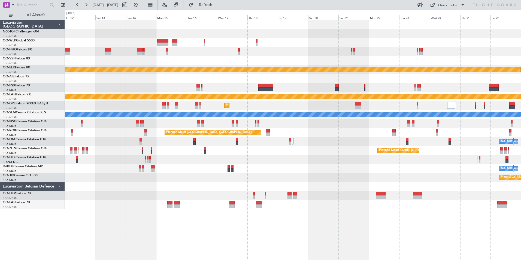
click at [204, 166] on div "A/C Unavailable Brussels (Brussels National) A/C Unavailable Kortrijk-Wevelgem" at bounding box center [293, 168] width 456 height 9
click at [63, 7] on button at bounding box center [63, 5] width 9 height 9
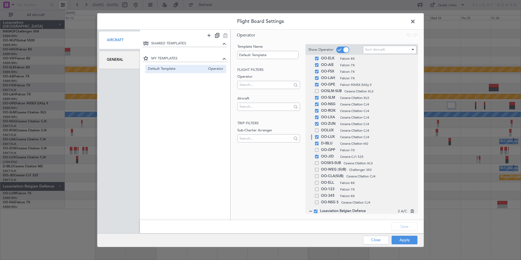
scroll to position [56, 0]
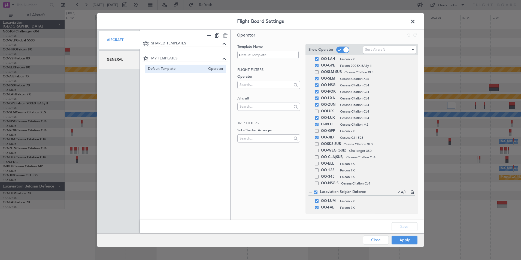
click at [450, 235] on div "Flight Board Settings Aircraft General SHARED TEMPLATES MY TEMPLATES Default Te…" at bounding box center [260, 130] width 521 height 260
click at [415, 22] on span at bounding box center [415, 22] width 0 height 11
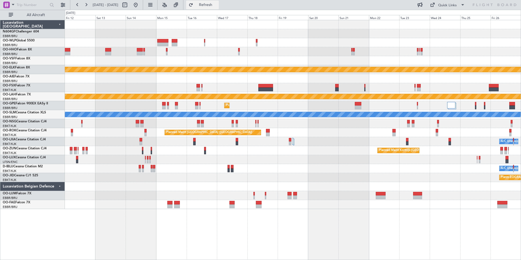
click at [206, 6] on button "Refresh" at bounding box center [202, 5] width 33 height 9
click at [454, 6] on div "Quick Links" at bounding box center [447, 5] width 19 height 5
click at [445, 20] on button "Trip Builder" at bounding box center [447, 17] width 41 height 13
click at [213, 10] on fb-refresh-button "Refresh" at bounding box center [202, 5] width 38 height 10
click at [211, 8] on button "Refresh" at bounding box center [202, 5] width 33 height 9
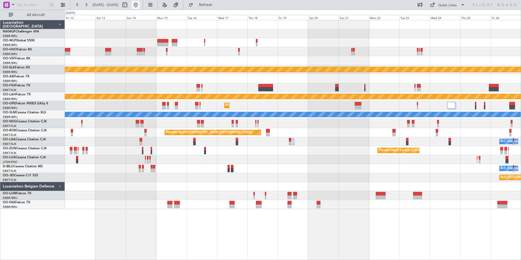
click at [140, 3] on button at bounding box center [135, 5] width 9 height 9
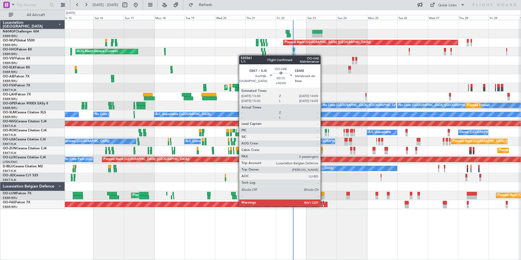
click at [323, 205] on div at bounding box center [323, 206] width 1 height 4
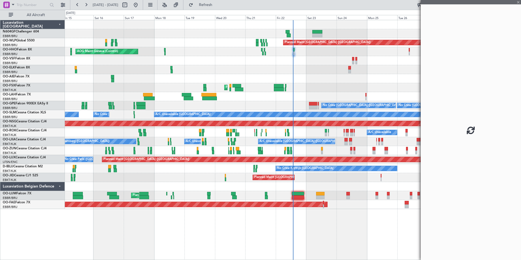
click at [323, 215] on div "Planned Maint Berlin (Brandenburg) AOG Maint Geneva (Cointrin) A/C Unavailable …" at bounding box center [293, 140] width 456 height 240
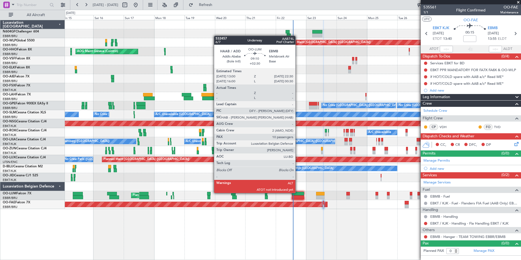
click at [298, 192] on div at bounding box center [298, 194] width 12 height 4
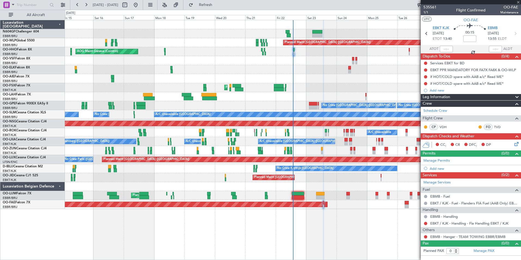
type input "+02:30"
type input "10"
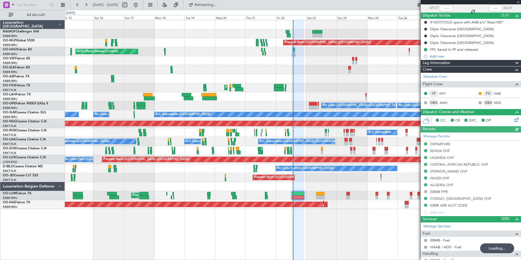
scroll to position [82, 0]
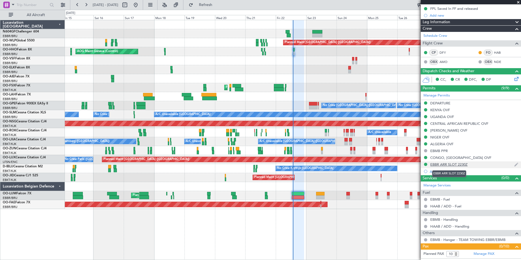
click at [449, 162] on div "EBBR ARR SLOT 2230Z" at bounding box center [448, 164] width 37 height 5
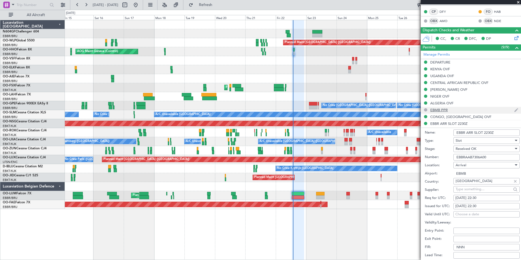
scroll to position [163, 0]
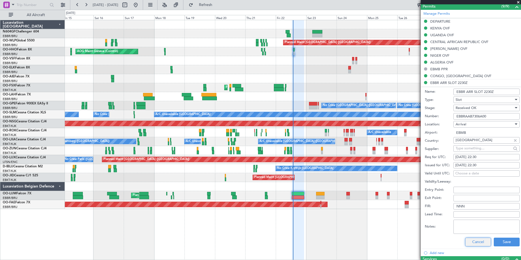
click at [469, 241] on button "Cancel" at bounding box center [478, 242] width 26 height 9
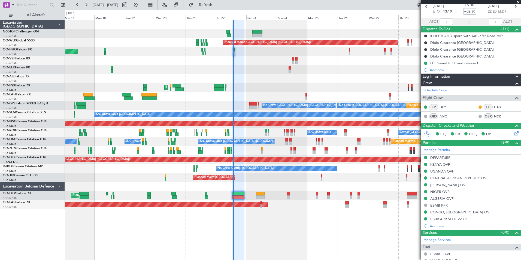
scroll to position [0, 0]
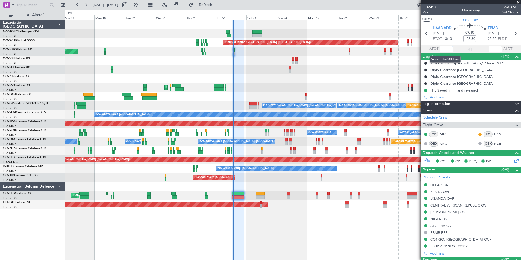
click at [446, 50] on input "text" at bounding box center [446, 49] width 13 height 7
click at [440, 20] on section "UTC OO-LUM" at bounding box center [471, 19] width 100 height 8
type input "13:40"
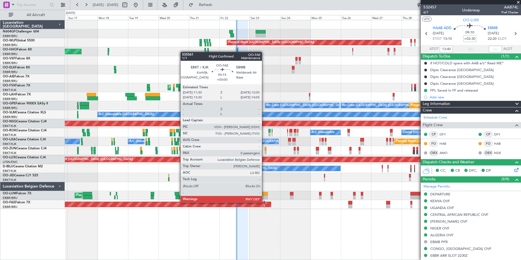
click at [264, 202] on div at bounding box center [264, 203] width 1 height 4
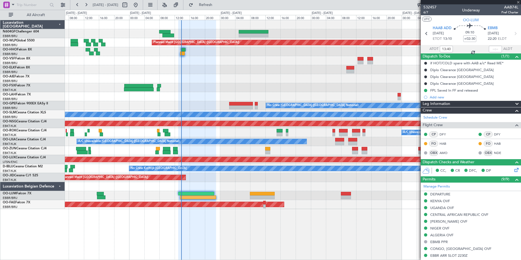
type input "0"
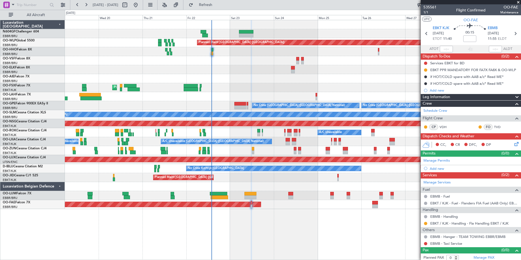
click at [238, 185] on div at bounding box center [293, 186] width 456 height 9
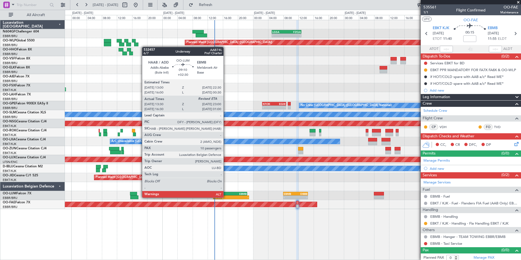
click at [226, 197] on div "13:30 Z" at bounding box center [222, 197] width 17 height 3
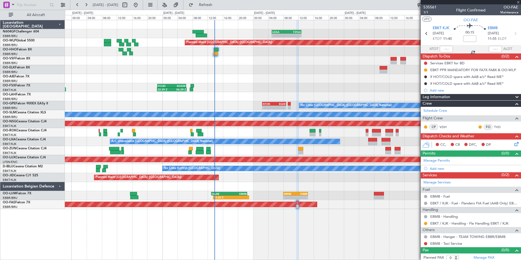
type input "+02:30"
type input "13:40"
type input "10"
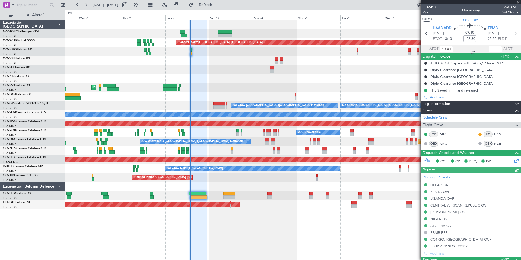
click at [300, 211] on div "Planned Maint Berlin (Brandenburg) AOG Maint Geneva (Cointrin) Planned Maint Lo…" at bounding box center [293, 140] width 456 height 240
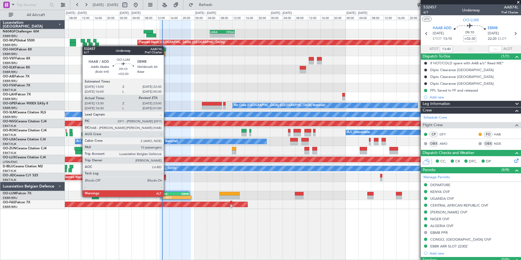
click at [166, 196] on div "13:30 Z" at bounding box center [169, 197] width 14 height 3
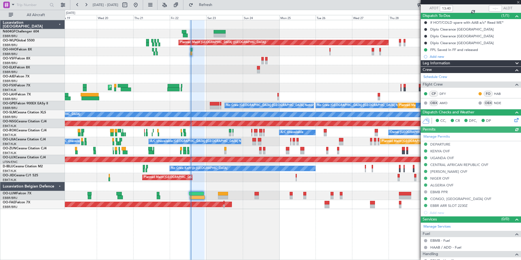
scroll to position [109, 0]
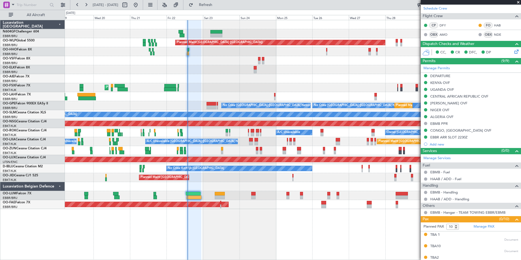
click at [179, 187] on div at bounding box center [293, 186] width 456 height 9
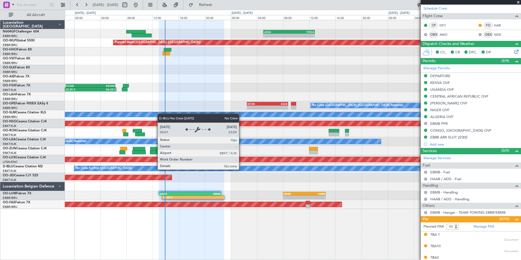
click at [263, 168] on div "No Crew Kortrijk-[GEOGRAPHIC_DATA]" at bounding box center [387, 168] width 626 height 5
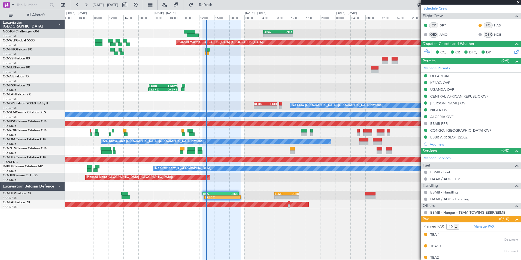
click at [296, 135] on div "A/C Unavailable" at bounding box center [293, 132] width 456 height 9
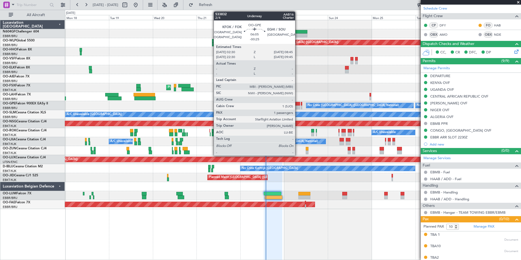
click at [297, 103] on div at bounding box center [293, 104] width 11 height 4
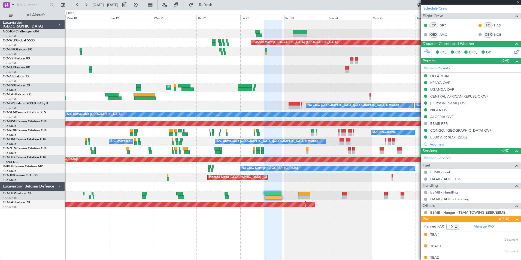
type input "-00:25"
type input "1"
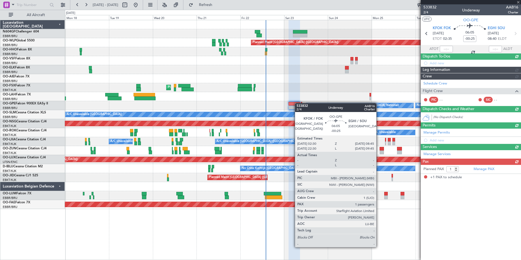
scroll to position [0, 0]
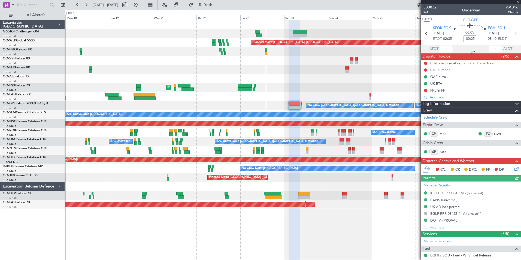
click at [513, 170] on icon at bounding box center [515, 168] width 4 height 4
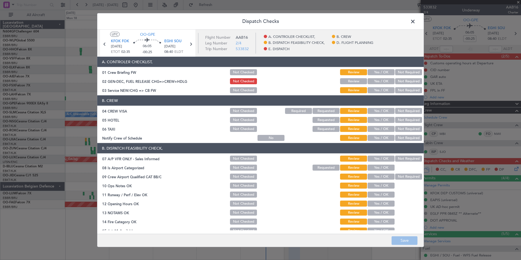
click at [415, 25] on span at bounding box center [415, 22] width 0 height 11
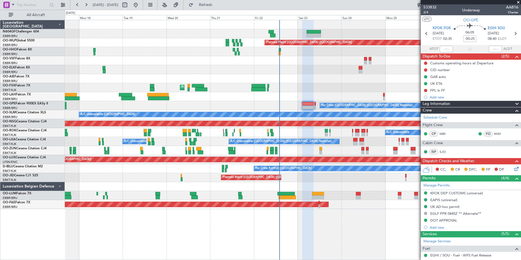
click at [323, 109] on div "Planned Maint Berlin (Brandenburg) AOG Maint Geneva (Cointrin) Planned Maint Ko…" at bounding box center [293, 114] width 456 height 189
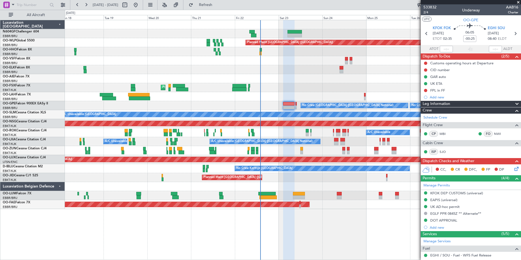
click at [314, 54] on div "AOG Maint Geneva (Cointrin)" at bounding box center [293, 51] width 456 height 9
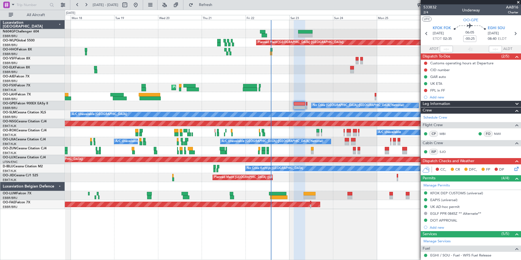
click at [317, 91] on div "Planned Maint Kortrijk-[GEOGRAPHIC_DATA]" at bounding box center [293, 87] width 456 height 9
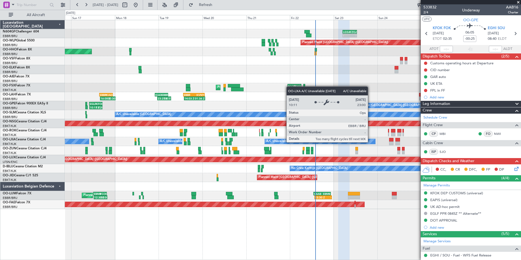
click at [325, 139] on div "A/C Unavailable [GEOGRAPHIC_DATA] ([GEOGRAPHIC_DATA] National)" at bounding box center [319, 141] width 111 height 5
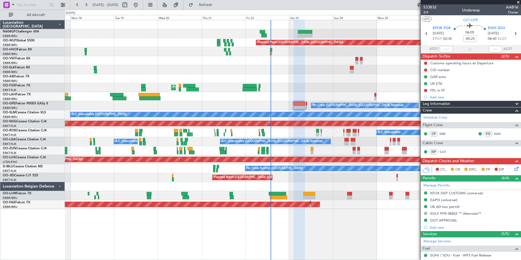
click at [328, 78] on div at bounding box center [293, 78] width 456 height 9
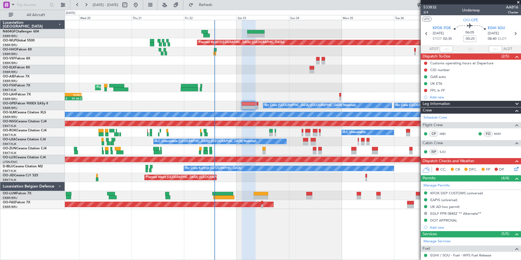
click at [252, 127] on div "Planned Maint [GEOGRAPHIC_DATA] ([GEOGRAPHIC_DATA])" at bounding box center [293, 123] width 456 height 9
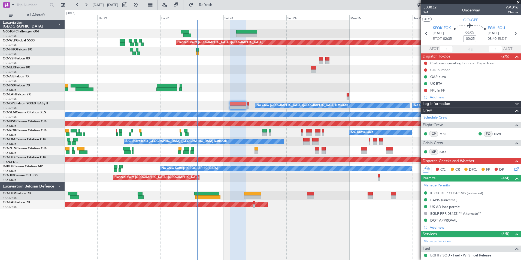
click at [226, 128] on div "Planned Maint Berlin (Brandenburg) Planned Maint Kortrijk-Wevelgem 14:03 Z 01:3…" at bounding box center [293, 114] width 456 height 189
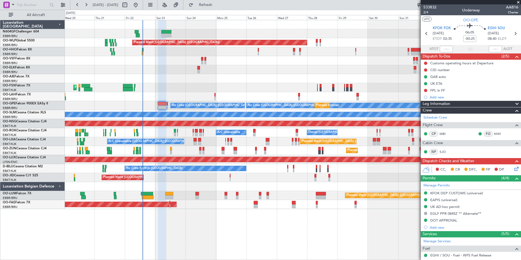
click at [222, 70] on div at bounding box center [293, 69] width 456 height 9
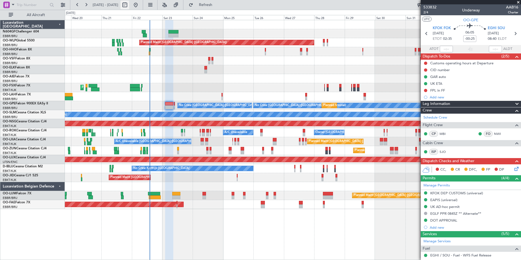
click at [129, 4] on button at bounding box center [124, 5] width 9 height 9
select select "8"
select select "2025"
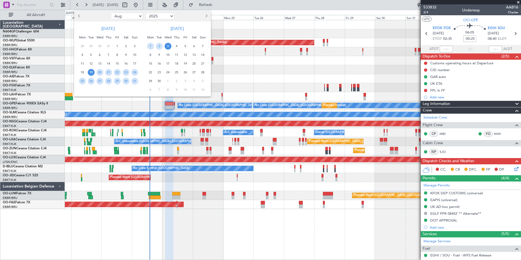
click at [121, 18] on select "Jan Feb Mar Apr May Jun Jul Aug Sep Oct Nov Dec" at bounding box center [127, 16] width 32 height 7
select select "12"
click at [111, 13] on select "Jan Feb Mar Apr May Jun Jul Aug Sep Oct Nov Dec" at bounding box center [127, 16] width 32 height 7
click at [99, 71] on span "24" at bounding box center [99, 72] width 7 height 7
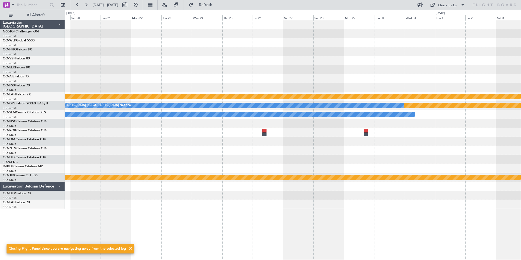
click at [222, 72] on div at bounding box center [293, 69] width 456 height 9
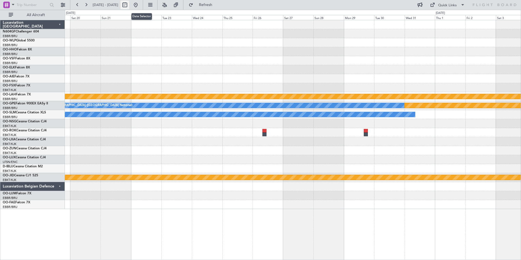
click at [129, 4] on button at bounding box center [124, 5] width 9 height 9
select select "12"
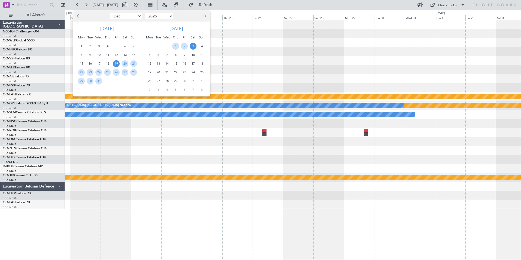
click at [151, 18] on select "2015 2016 2017 2018 2019 2020 2021 2022 2023 2024 2025 2026 2027 2028 2029 2030…" at bounding box center [159, 16] width 29 height 7
select select "2024"
click at [145, 13] on select "2015 2016 2017 2018 2019 2020 2021 2022 2023 2024 2025 2026 2027 2028 2029 2030…" at bounding box center [159, 16] width 29 height 7
click at [90, 81] on span "24" at bounding box center [90, 81] width 7 height 7
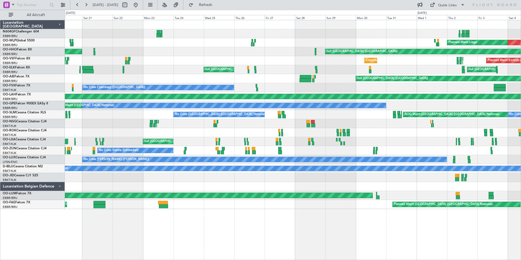
click at [201, 131] on div at bounding box center [293, 132] width 456 height 9
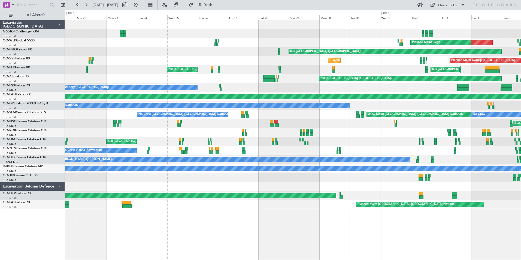
click at [361, 140] on div "null Kortrijk-Wevelgem Planned Maint Kortrijk-Wevelgem Planned Maint Kortrijk-W…" at bounding box center [293, 141] width 456 height 9
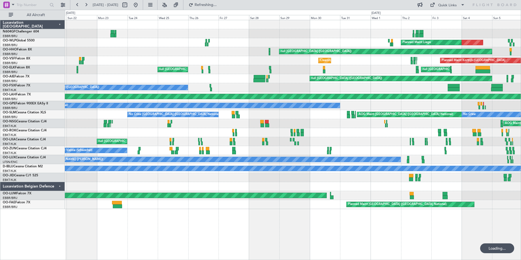
click at [351, 141] on div "null Kortrijk-Wevelgem Planned Maint Kortrijk-Wevelgem Planned Maint Kortrijk-W…" at bounding box center [293, 141] width 456 height 9
click at [140, 6] on button at bounding box center [135, 5] width 9 height 9
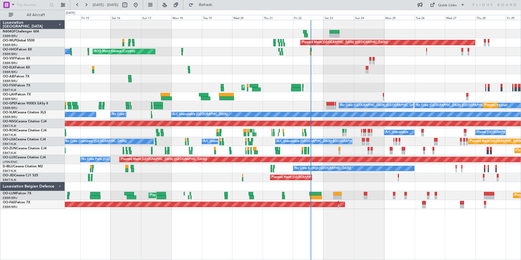
click at [313, 78] on div "Planned Maint [GEOGRAPHIC_DATA] ([GEOGRAPHIC_DATA])" at bounding box center [293, 78] width 456 height 9
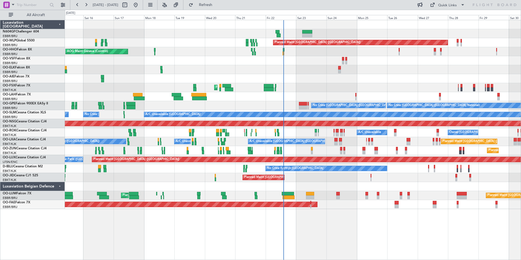
click at [287, 97] on div "Planned Maint [PERSON_NAME]-[GEOGRAPHIC_DATA][PERSON_NAME] ([GEOGRAPHIC_DATA][P…" at bounding box center [293, 96] width 456 height 9
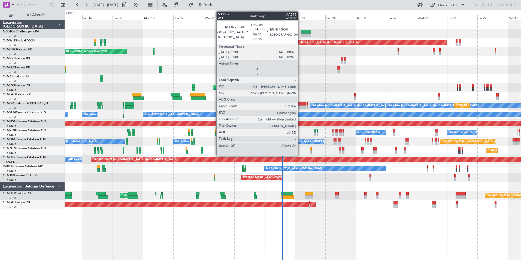
click at [300, 103] on div at bounding box center [302, 104] width 8 height 4
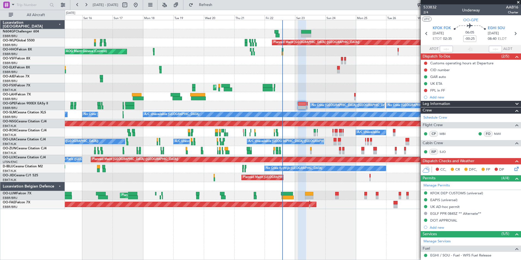
click at [518, 3] on span at bounding box center [517, 2] width 5 height 5
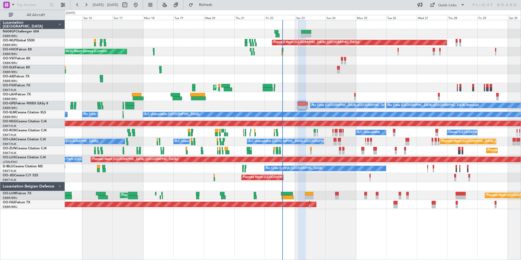
type input "0"
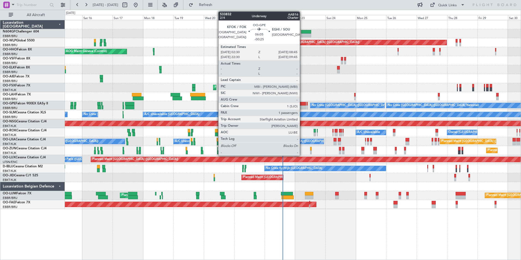
click at [302, 105] on div at bounding box center [302, 104] width 8 height 4
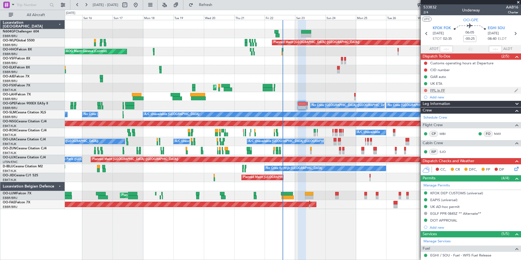
click at [425, 89] on button at bounding box center [425, 90] width 3 height 3
click at [426, 104] on span "In Progress" at bounding box center [428, 106] width 19 height 5
click at [452, 64] on div "Customs operating hours at Departure" at bounding box center [461, 63] width 63 height 5
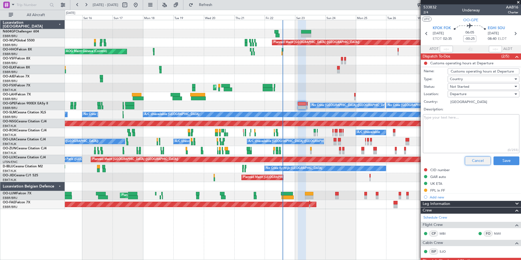
click at [470, 158] on button "Cancel" at bounding box center [478, 160] width 26 height 9
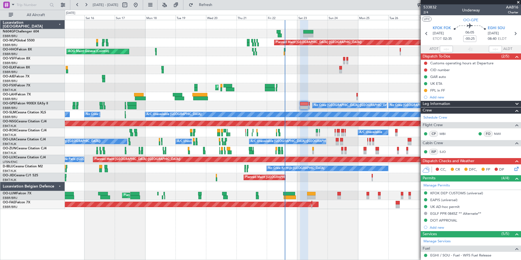
click at [300, 93] on div "Planned Maint Berlin (Brandenburg) AOG Maint Geneva (Cointrin) A/C Unavailable …" at bounding box center [293, 114] width 456 height 189
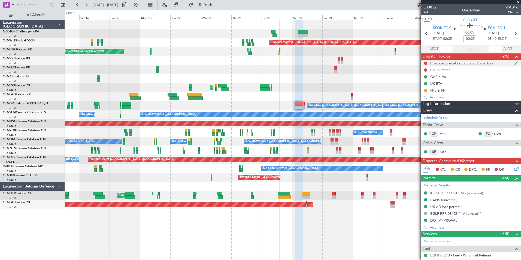
click at [455, 65] on div "Customs operating hours at Departure" at bounding box center [461, 63] width 63 height 5
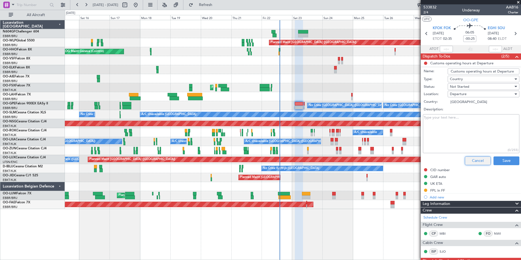
click at [470, 160] on button "Cancel" at bounding box center [478, 160] width 26 height 9
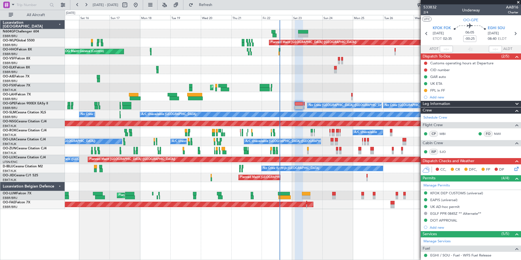
click at [307, 90] on div "Planned Maint Kortrijk-[GEOGRAPHIC_DATA]" at bounding box center [293, 87] width 456 height 9
click at [372, 67] on div at bounding box center [293, 69] width 456 height 9
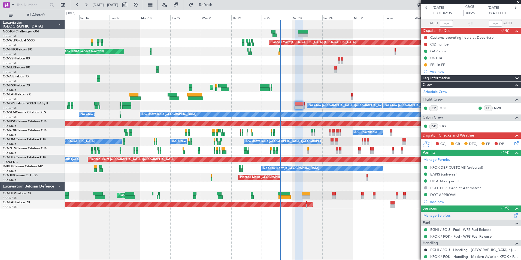
scroll to position [80, 0]
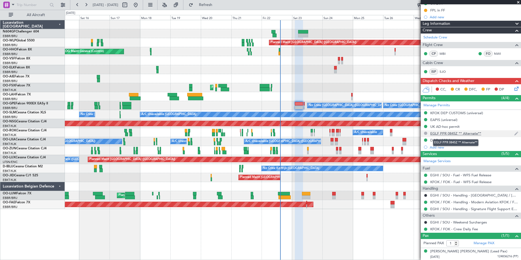
click at [448, 133] on div "EGLF PPR 0845Z ** Alternate**" at bounding box center [455, 133] width 51 height 5
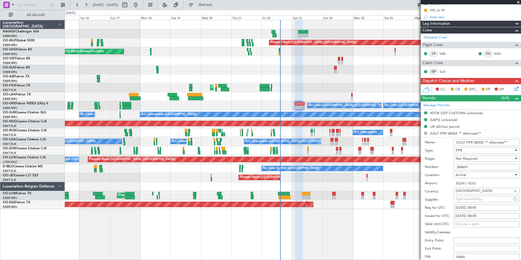
drag, startPoint x: 470, startPoint y: 169, endPoint x: 452, endPoint y: 167, distance: 17.9
click at [452, 167] on div "Number: 368601" at bounding box center [472, 167] width 95 height 8
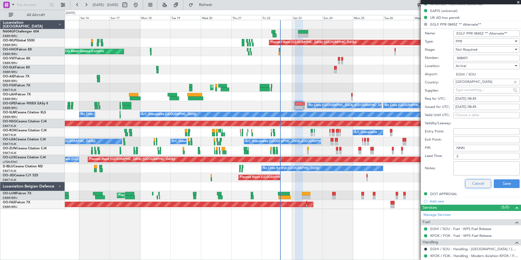
click at [471, 183] on button "Cancel" at bounding box center [478, 183] width 26 height 9
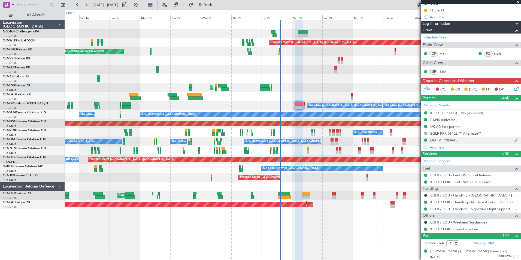
click at [442, 139] on div "DOT APPROVAL" at bounding box center [443, 140] width 27 height 5
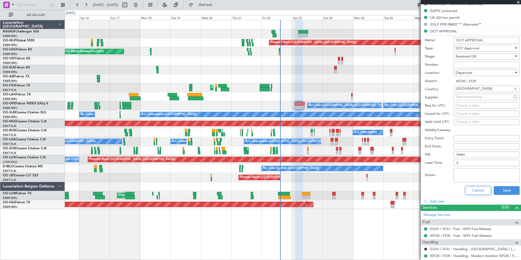
click at [468, 186] on button "Cancel" at bounding box center [478, 190] width 26 height 9
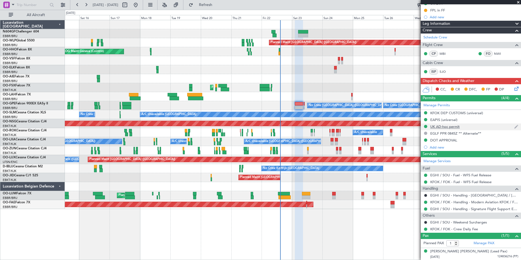
click at [441, 126] on div "UK AD-hoc permit" at bounding box center [444, 126] width 29 height 5
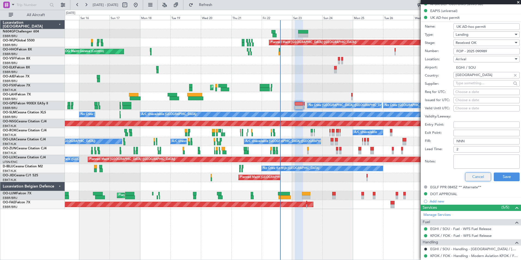
click at [478, 174] on button "Cancel" at bounding box center [478, 176] width 26 height 9
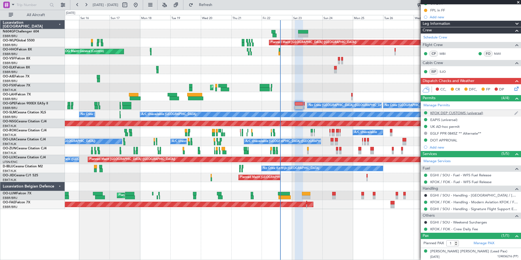
click at [446, 113] on div "KFOK DEP CUSTOMS (universal)" at bounding box center [456, 113] width 53 height 5
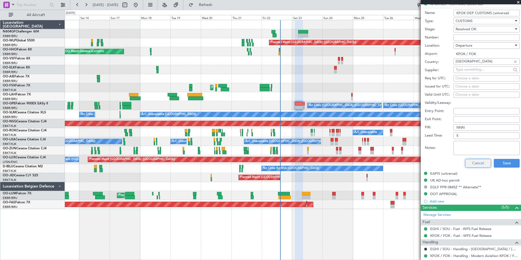
click at [469, 165] on button "Cancel" at bounding box center [478, 163] width 26 height 9
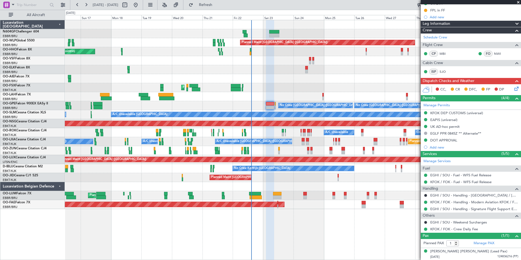
click at [276, 75] on div "Planned Maint [GEOGRAPHIC_DATA] ([GEOGRAPHIC_DATA])" at bounding box center [293, 78] width 456 height 9
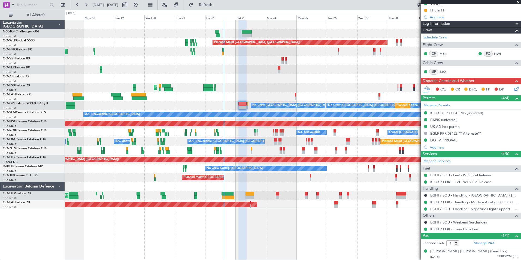
click at [249, 77] on div "Planned Maint [GEOGRAPHIC_DATA] ([GEOGRAPHIC_DATA])" at bounding box center [293, 78] width 456 height 9
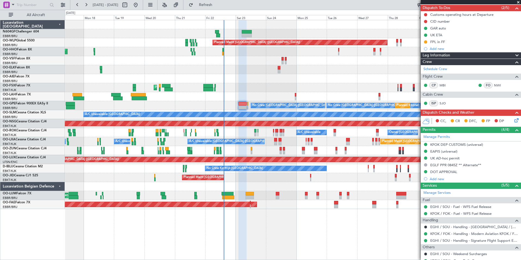
scroll to position [26, 0]
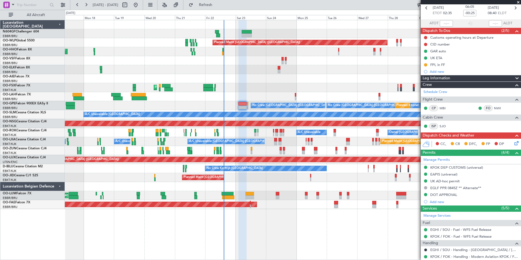
click at [513, 141] on icon at bounding box center [515, 142] width 4 height 4
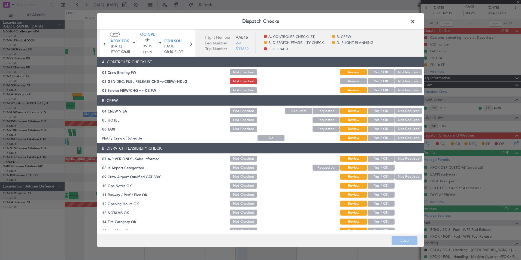
click at [377, 95] on article "A. CONTROLER CHECKLIST, 01 Crew Briefing FW Not Checked Review Yes / OK Not Req…" at bounding box center [260, 144] width 326 height 174
click at [377, 93] on button "Yes / OK" at bounding box center [380, 90] width 27 height 6
click at [401, 112] on button "Not Required" at bounding box center [408, 111] width 27 height 6
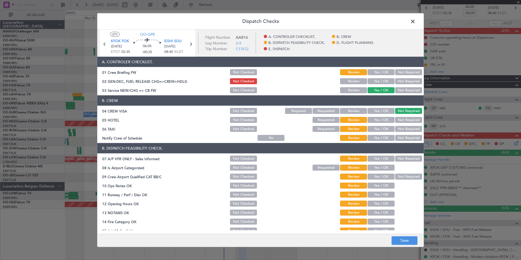
click at [401, 115] on section "B. CREW 04 CREW VISA Not Checked Required Requested Review Yes / OK Not Require…" at bounding box center [260, 118] width 326 height 46
click at [400, 120] on button "Not Required" at bounding box center [408, 120] width 27 height 6
click at [399, 127] on button "Not Required" at bounding box center [408, 129] width 27 height 6
click at [375, 139] on button "Yes / OK" at bounding box center [380, 138] width 27 height 6
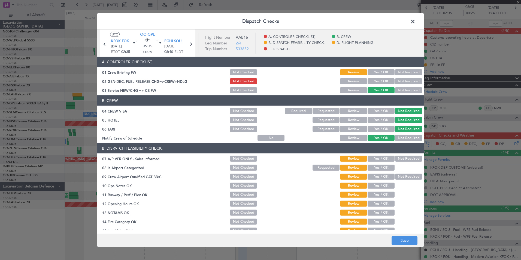
click at [395, 159] on button "Not Required" at bounding box center [408, 159] width 27 height 6
click at [381, 166] on button "Yes / OK" at bounding box center [380, 168] width 27 height 6
click at [398, 178] on button "Not Required" at bounding box center [408, 177] width 27 height 6
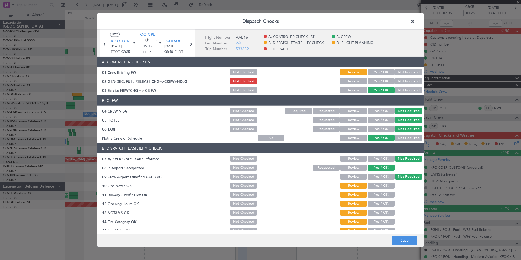
click at [387, 185] on button "Yes / OK" at bounding box center [380, 185] width 27 height 6
click at [385, 197] on button "Yes / OK" at bounding box center [380, 194] width 27 height 6
click at [383, 205] on button "Yes / OK" at bounding box center [380, 203] width 27 height 6
click at [380, 213] on button "Yes / OK" at bounding box center [380, 212] width 27 height 6
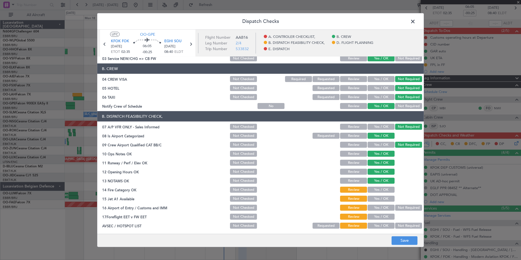
scroll to position [82, 0]
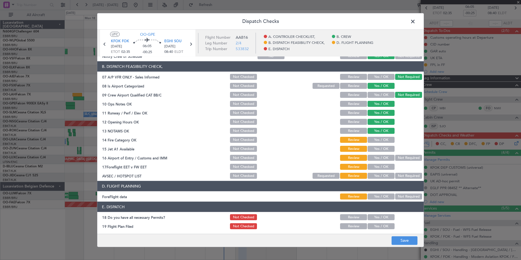
click at [373, 144] on section "B. DISPATCH FEASIBILITY CHECK, 07 A/P VFR ONLY - Sales Informed Not Checked Rev…" at bounding box center [260, 120] width 326 height 118
click at [375, 142] on button "Yes / OK" at bounding box center [380, 140] width 27 height 6
click at [377, 151] on button "Yes / OK" at bounding box center [380, 149] width 27 height 6
click at [378, 158] on button "Yes / OK" at bounding box center [380, 158] width 27 height 6
click at [378, 165] on button "Yes / OK" at bounding box center [380, 167] width 27 height 6
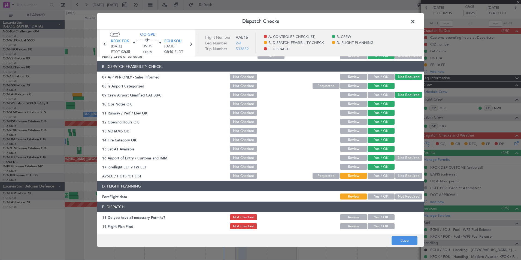
click at [378, 175] on button "Yes / OK" at bounding box center [380, 176] width 27 height 6
click at [374, 196] on button "Yes / OK" at bounding box center [380, 196] width 27 height 6
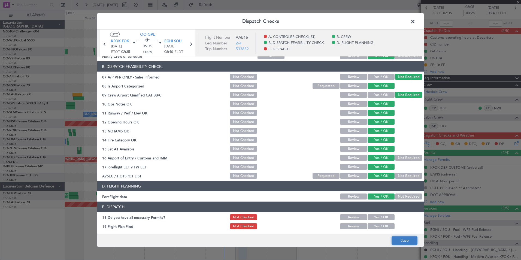
click at [404, 241] on button "Save" at bounding box center [404, 240] width 26 height 9
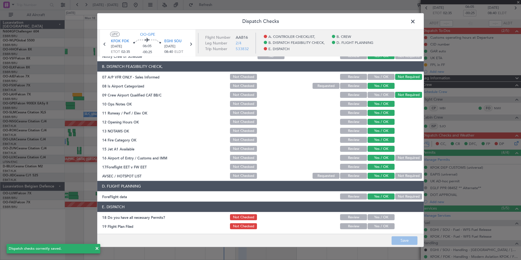
click at [415, 23] on span at bounding box center [415, 22] width 0 height 11
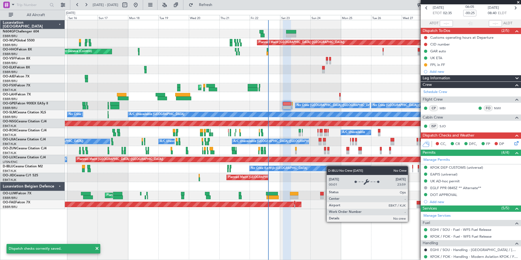
click at [352, 169] on div "No Crew Kortrijk-Wevelgem No Crew Brussels (Brussels National) No Crew Brussels…" at bounding box center [293, 168] width 456 height 9
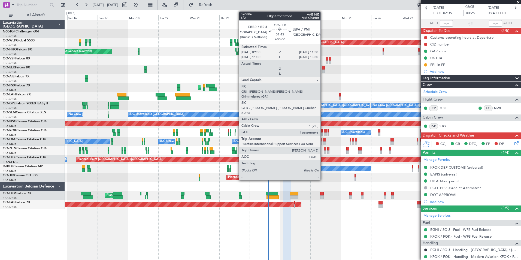
click at [323, 71] on div at bounding box center [323, 71] width 3 height 4
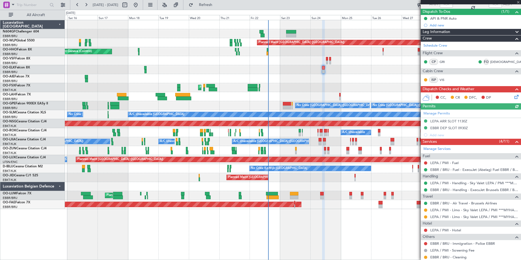
scroll to position [80, 0]
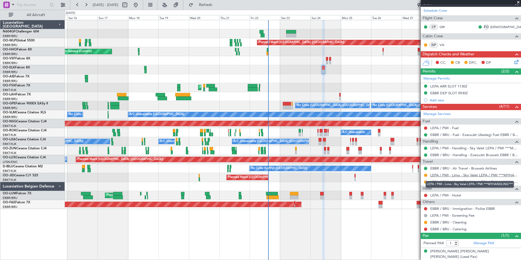
click at [456, 174] on link "LEPA / PMI - Limo - Sky Valet LEPA / PMI ***MYHANDLING***" at bounding box center [474, 175] width 88 height 5
click at [465, 182] on link "LEPA / PMI - Limo - Sky Valet LEPA / PMI ***MYHANDLING***" at bounding box center [474, 181] width 88 height 5
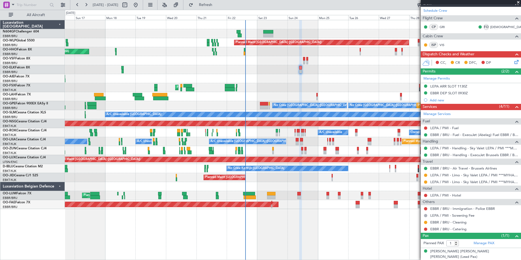
click at [289, 87] on div "Planned Maint Kortrijk-[GEOGRAPHIC_DATA] Planned Maint [GEOGRAPHIC_DATA]-[GEOGR…" at bounding box center [293, 87] width 456 height 9
click at [268, 93] on div "Planned Maint [PERSON_NAME]-[GEOGRAPHIC_DATA][PERSON_NAME] ([GEOGRAPHIC_DATA][P…" at bounding box center [293, 96] width 456 height 9
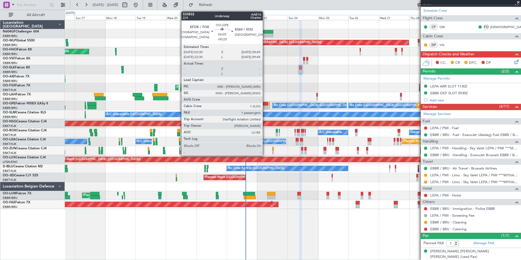
click at [265, 107] on div at bounding box center [264, 107] width 8 height 4
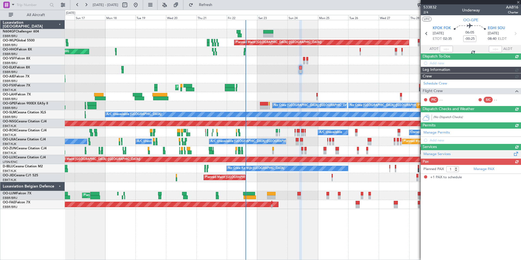
scroll to position [0, 0]
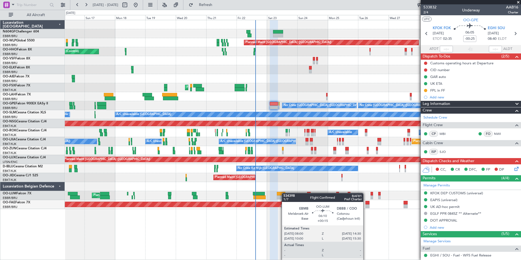
click at [285, 193] on div at bounding box center [281, 194] width 8 height 4
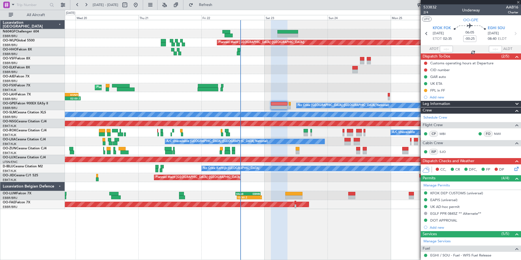
type input "+00:15"
type input "0"
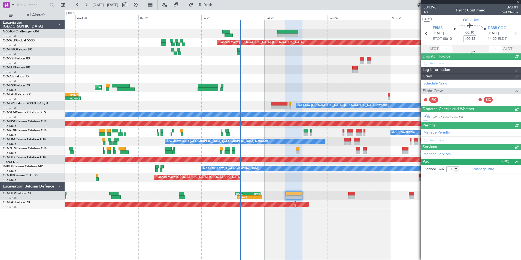
click at [509, 166] on div "534398 1/7 Flight Confirmed BAF81 Pref Charter UTC OO-LUM EBMB 23/08/2025 ETOT …" at bounding box center [471, 88] width 100 height 169
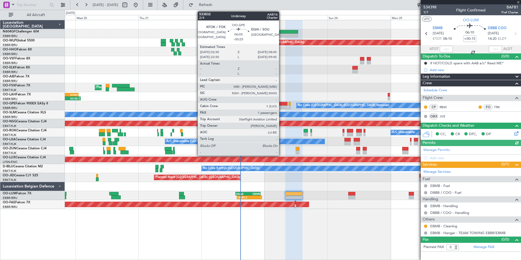
click at [281, 104] on div at bounding box center [279, 104] width 17 height 4
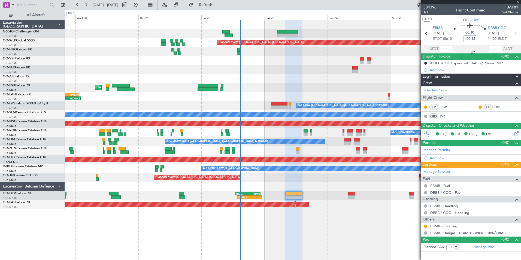
type input "-00:25"
type input "1"
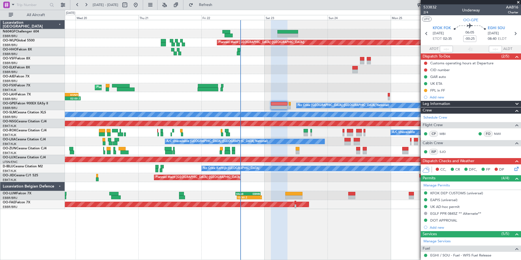
click at [513, 166] on icon at bounding box center [515, 168] width 4 height 4
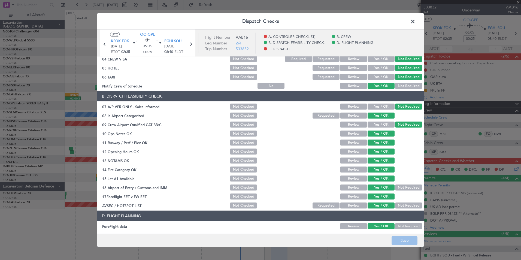
scroll to position [101, 0]
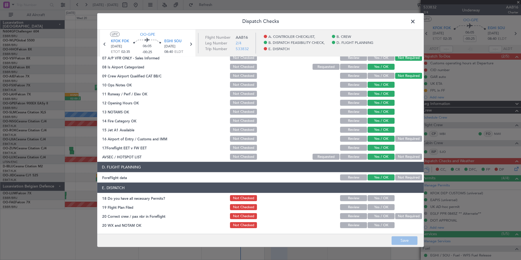
click at [415, 22] on span at bounding box center [415, 22] width 0 height 11
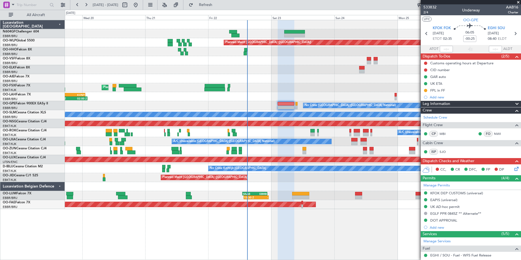
click at [265, 92] on div "14:00 Z 02:00 Z EBBR 13:30 Z KVNY 01:15 Z" at bounding box center [293, 96] width 456 height 9
click at [513, 168] on icon at bounding box center [515, 168] width 4 height 4
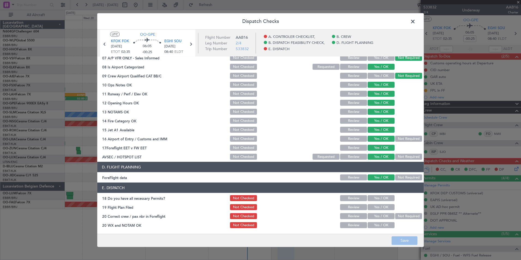
drag, startPoint x: 367, startPoint y: 197, endPoint x: 384, endPoint y: 205, distance: 18.6
click at [368, 197] on button "Yes / OK" at bounding box center [380, 198] width 27 height 6
click at [385, 205] on button "Yes / OK" at bounding box center [380, 207] width 27 height 6
click at [378, 216] on button "Yes / OK" at bounding box center [380, 216] width 27 height 6
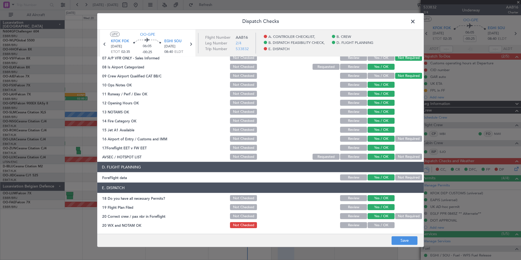
click at [378, 225] on button "Yes / OK" at bounding box center [380, 225] width 27 height 6
click at [397, 237] on button "Save" at bounding box center [404, 240] width 26 height 9
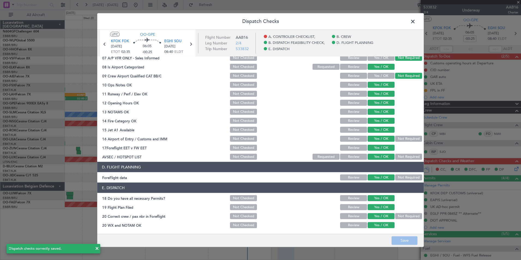
click at [415, 23] on span at bounding box center [415, 22] width 0 height 11
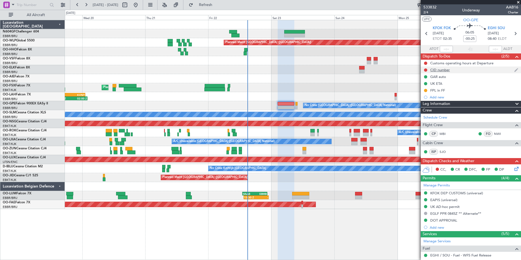
click at [439, 72] on div "CID number" at bounding box center [440, 70] width 20 height 5
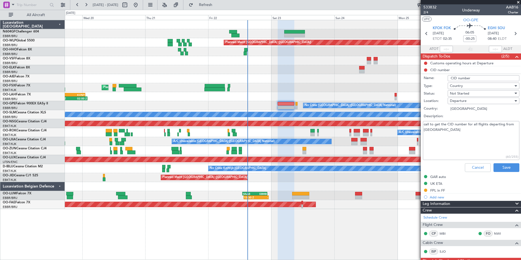
click at [446, 136] on textarea "call to get the CID number for all flights departing from US" at bounding box center [471, 140] width 96 height 39
click at [444, 138] on textarea "call to get the CID number for all flights departing from US 535" at bounding box center [471, 140] width 96 height 39
type textarea "call to get the CID number for all flights departing from US 535"
click at [461, 85] on span "Country" at bounding box center [456, 85] width 13 height 5
click at [443, 89] on div at bounding box center [260, 130] width 521 height 260
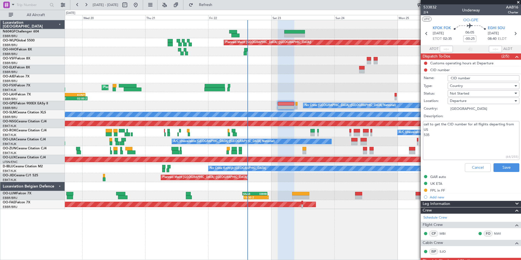
click at [468, 96] on div "Not Started" at bounding box center [481, 93] width 63 height 8
click at [462, 119] on span "Completed" at bounding box center [481, 121] width 64 height 8
click at [496, 165] on button "Save" at bounding box center [506, 167] width 26 height 9
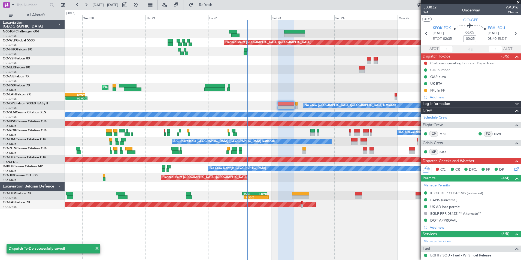
click at [381, 90] on div "Planned Maint Kortrijk-[GEOGRAPHIC_DATA]" at bounding box center [293, 87] width 456 height 9
click at [426, 63] on button at bounding box center [425, 63] width 3 height 3
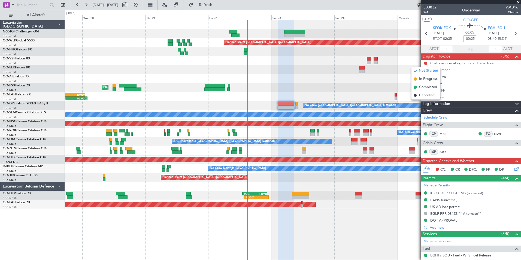
click at [375, 86] on div "Planned Maint Kortrijk-[GEOGRAPHIC_DATA]" at bounding box center [293, 87] width 456 height 9
click at [399, 60] on div at bounding box center [293, 60] width 456 height 9
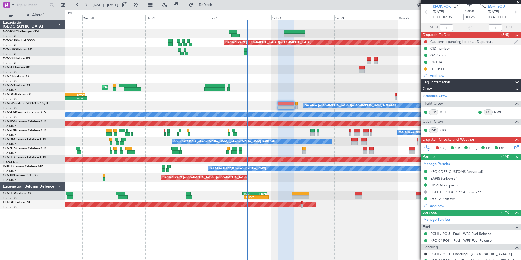
scroll to position [0, 0]
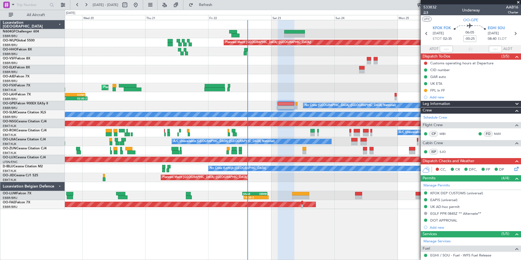
click at [429, 11] on span "2/4" at bounding box center [429, 12] width 13 height 5
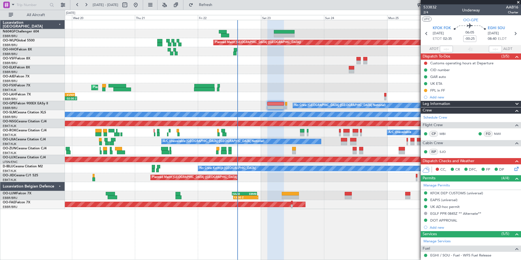
click at [306, 64] on div at bounding box center [293, 60] width 456 height 9
click at [513, 170] on icon at bounding box center [515, 168] width 4 height 4
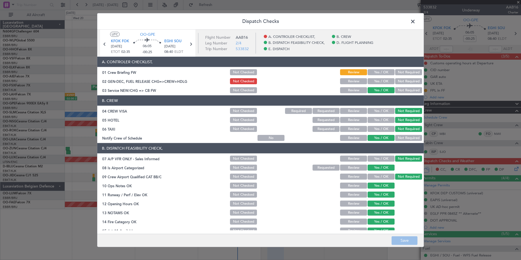
click at [381, 72] on button "Yes / OK" at bounding box center [380, 72] width 27 height 6
click at [376, 78] on div "Yes / OK" at bounding box center [381, 81] width 28 height 8
click at [373, 78] on button "Yes / OK" at bounding box center [380, 81] width 27 height 6
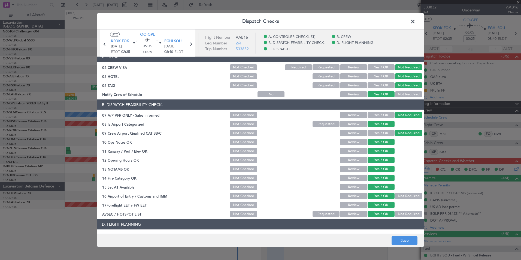
scroll to position [101, 0]
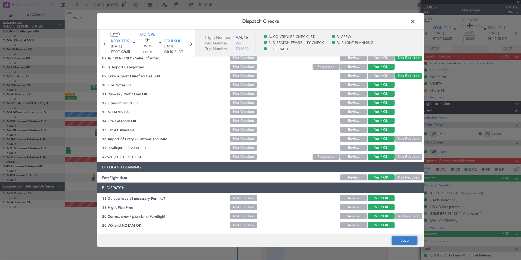
click at [397, 240] on button "Save" at bounding box center [404, 240] width 26 height 9
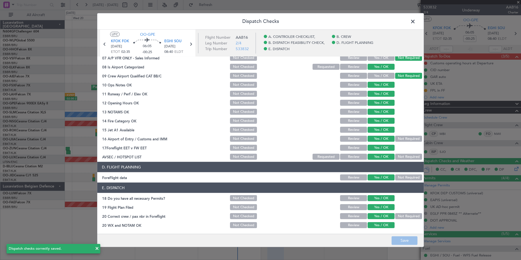
click at [415, 23] on span at bounding box center [415, 22] width 0 height 11
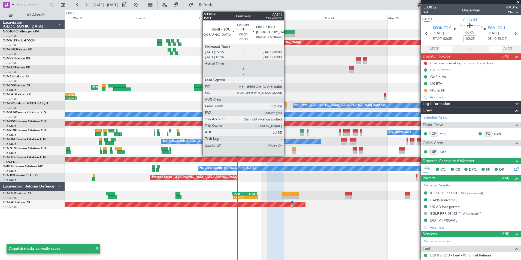
click at [286, 107] on div at bounding box center [286, 107] width 2 height 4
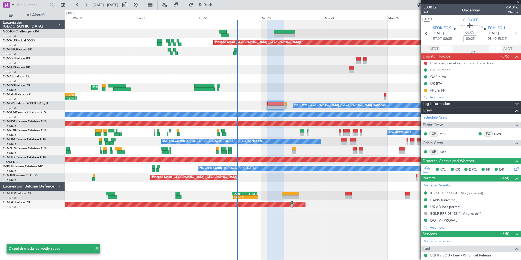
type input "-00:15"
type input "0"
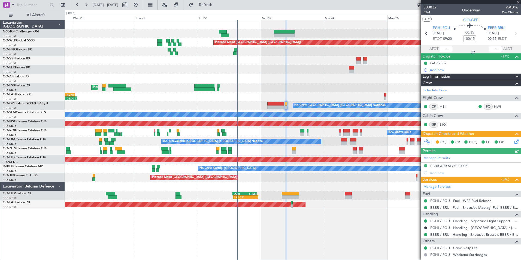
click at [513, 143] on icon at bounding box center [515, 140] width 4 height 4
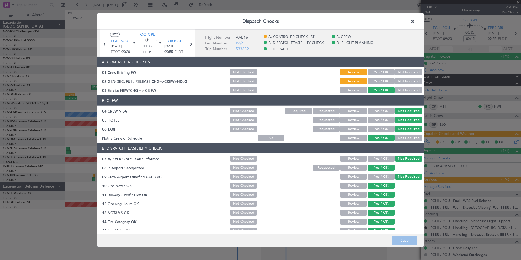
click at [381, 70] on button "Yes / OK" at bounding box center [380, 72] width 27 height 6
click at [374, 80] on button "Yes / OK" at bounding box center [380, 81] width 27 height 6
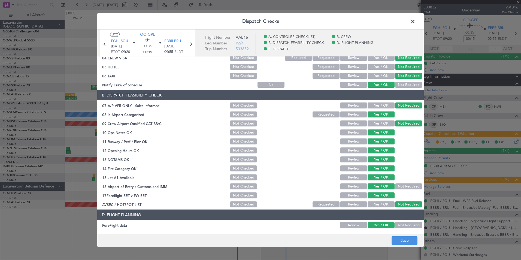
scroll to position [82, 0]
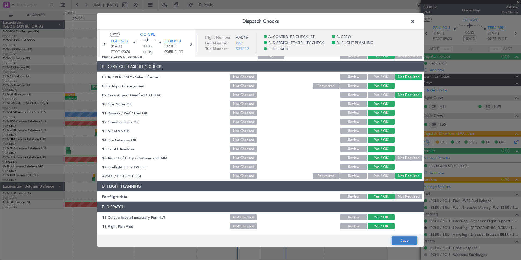
click at [404, 241] on button "Save" at bounding box center [404, 240] width 26 height 9
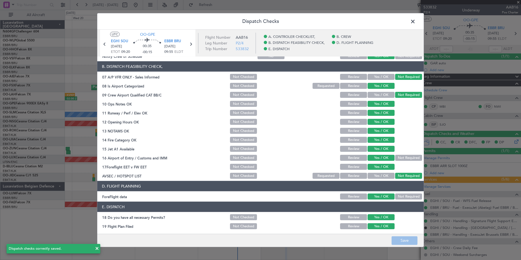
click at [415, 22] on span at bounding box center [415, 22] width 0 height 11
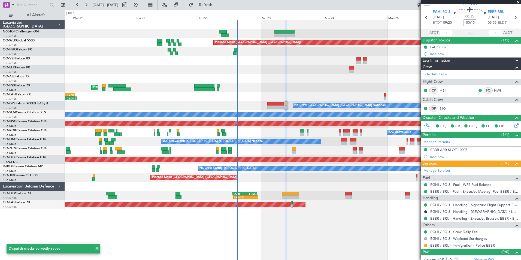
scroll to position [20, 0]
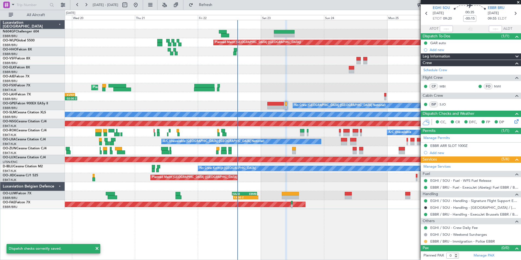
click at [426, 241] on button at bounding box center [425, 241] width 3 height 3
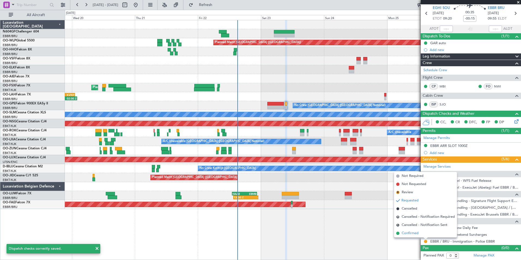
click at [409, 233] on span "Confirmed" at bounding box center [409, 232] width 17 height 5
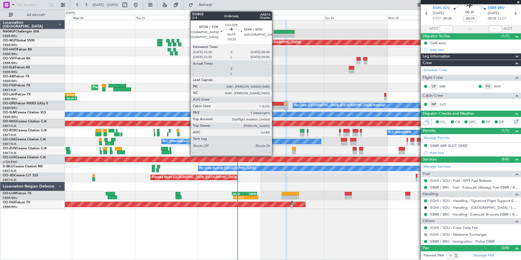
click at [274, 106] on div at bounding box center [275, 107] width 17 height 4
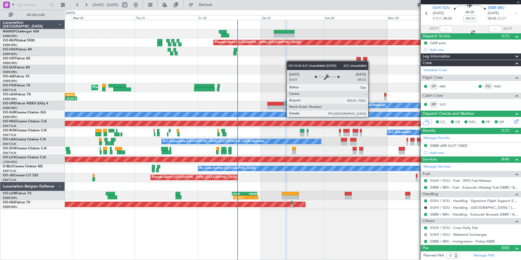
type input "-00:25"
type input "1"
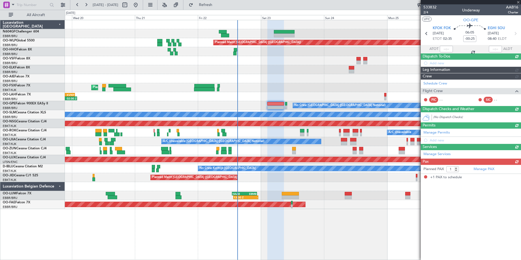
scroll to position [0, 0]
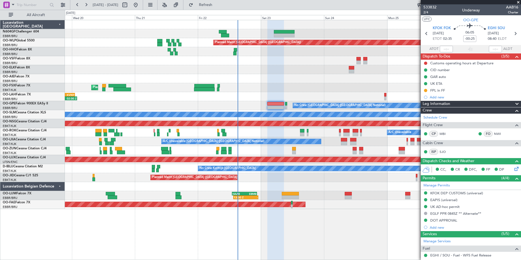
click at [425, 65] on mat-tooltip-component "Not Started" at bounding box center [425, 72] width 26 height 14
click at [425, 62] on button at bounding box center [425, 63] width 3 height 3
click at [421, 84] on li "Completed" at bounding box center [425, 87] width 29 height 8
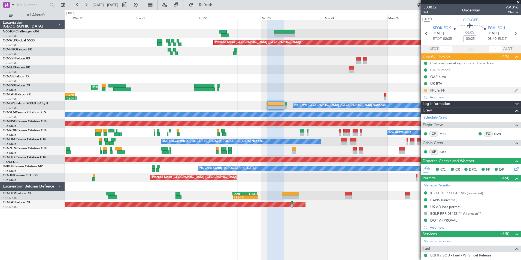
click at [425, 90] on button at bounding box center [425, 90] width 3 height 3
click at [420, 115] on span "Completed" at bounding box center [428, 114] width 18 height 5
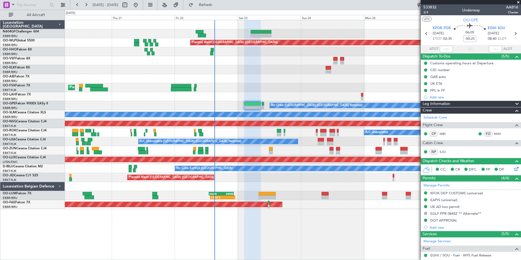
click at [270, 93] on div "Planned Maint Berlin (Brandenburg) Planned Maint Kortrijk-Wevelgem 14:00 Z 02:0…" at bounding box center [293, 114] width 456 height 189
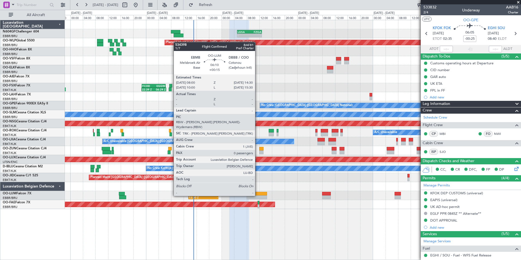
click at [257, 195] on div at bounding box center [257, 197] width 21 height 4
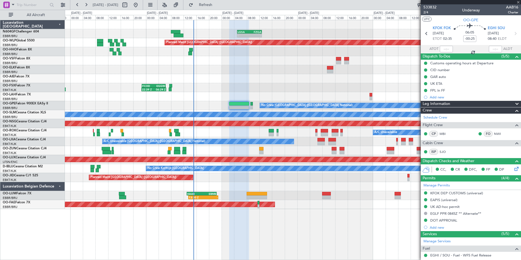
type input "+00:15"
type input "0"
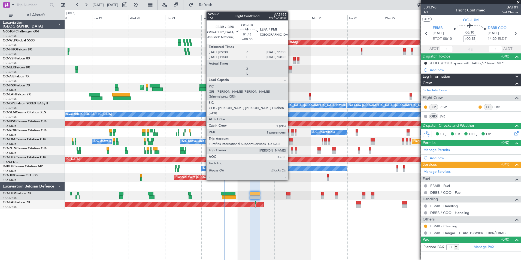
click at [290, 68] on div at bounding box center [289, 68] width 3 height 4
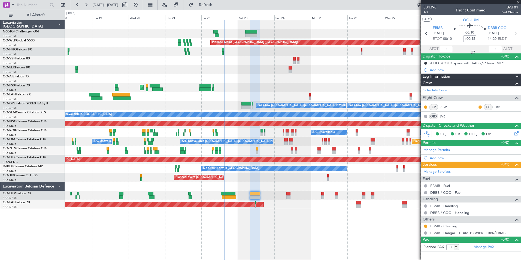
type input "1"
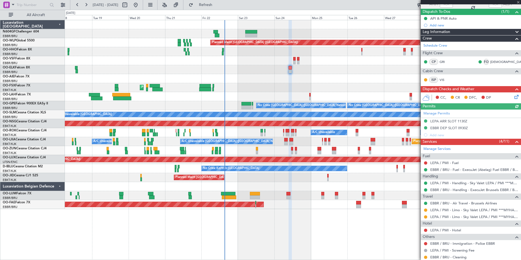
scroll to position [80, 0]
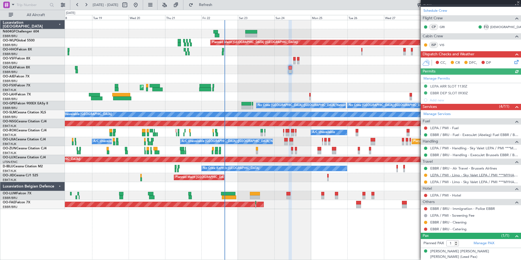
click at [438, 174] on link "LEPA / PMI - Limo - Sky Valet LEPA / PMI ***MYHANDLING***" at bounding box center [474, 175] width 88 height 5
click at [439, 181] on link "LEPA / PMI - Limo - Sky Valet LEPA / PMI ***MYHANDLING***" at bounding box center [474, 181] width 88 height 5
click at [447, 176] on link "LEPA / PMI - Limo - Sky Valet LEPA / PMI ***MYHANDLING***" at bounding box center [474, 175] width 88 height 5
click at [120, 95] on div "Planned Maint Berlin (Brandenburg) AOG Maint Geneva (Cointrin) Planned Maint Lo…" at bounding box center [293, 114] width 456 height 189
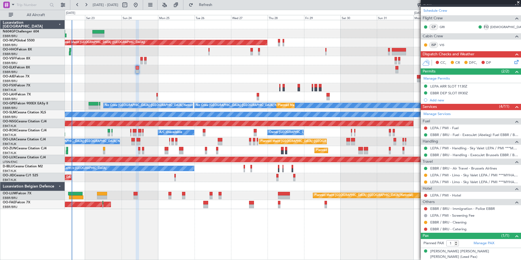
click at [266, 72] on div at bounding box center [293, 69] width 456 height 9
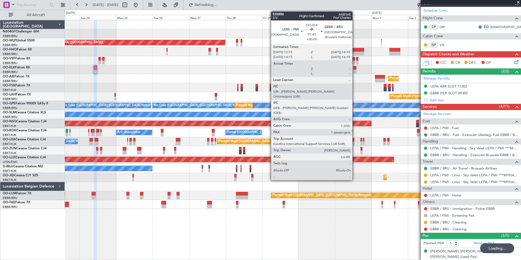
click at [355, 69] on div at bounding box center [354, 71] width 3 height 4
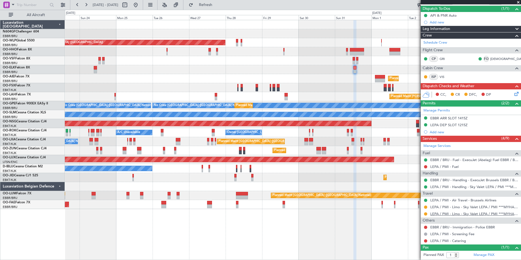
scroll to position [59, 0]
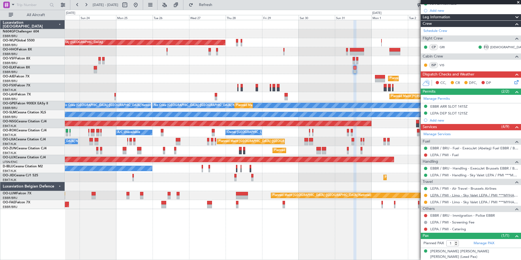
click at [458, 195] on link "LEPA / PMI - Limo - Sky Valet LEPA / PMI ***MYHANDLING***" at bounding box center [474, 195] width 88 height 5
click at [455, 204] on div "LEPA / PMI - Limo - Sky Valet LEPA / PMI ***MYHANDLING***" at bounding box center [471, 202] width 100 height 7
click at [452, 202] on link "LEPA / PMI - Limo - Sky Valet LEPA / PMI ***MYHANDLING***" at bounding box center [474, 202] width 88 height 5
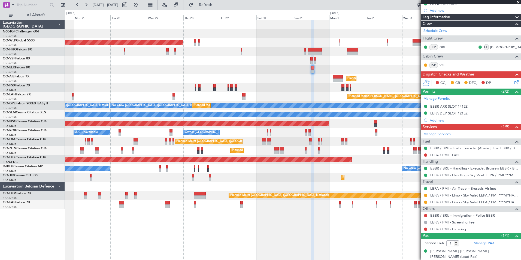
click at [269, 75] on div "Planned Maint Berlin (Brandenburg) Planned Maint Kortrijk-Wevelgem Planned Main…" at bounding box center [293, 114] width 456 height 189
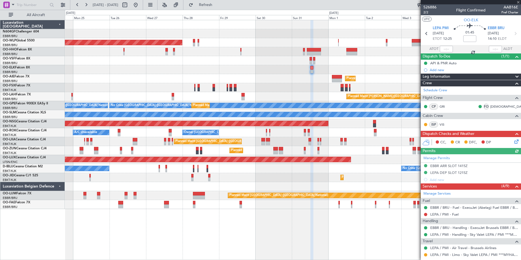
scroll to position [59, 0]
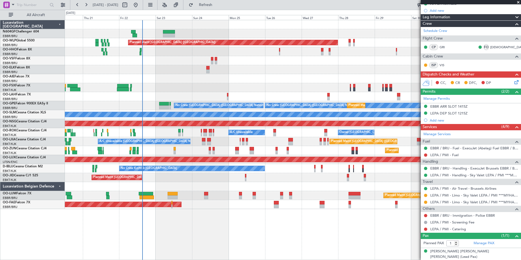
click at [300, 69] on div "Planned Maint [GEOGRAPHIC_DATA] ([GEOGRAPHIC_DATA]) AOG Maint Geneva ([GEOGRAPH…" at bounding box center [293, 114] width 456 height 189
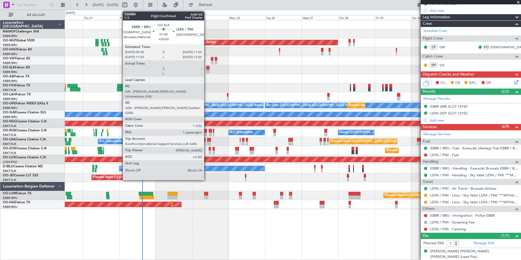
click at [206, 71] on div at bounding box center [207, 71] width 3 height 4
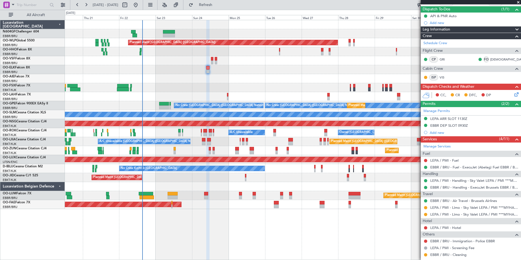
scroll to position [80, 0]
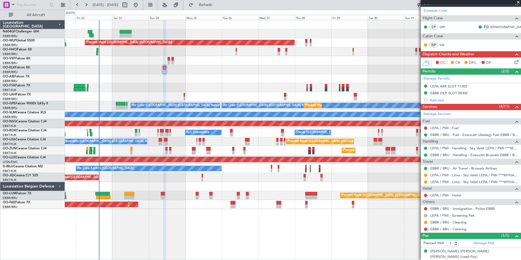
click at [191, 76] on div "Planned Maint [GEOGRAPHIC_DATA] ([GEOGRAPHIC_DATA])" at bounding box center [293, 78] width 456 height 9
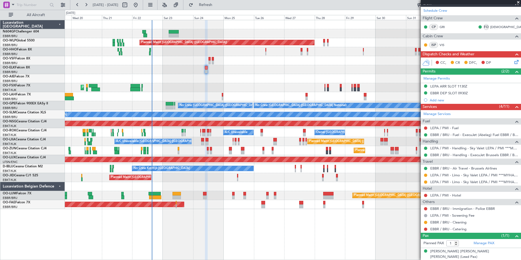
click at [250, 63] on div "Planned Maint [GEOGRAPHIC_DATA] ([GEOGRAPHIC_DATA]) AOG Maint Geneva ([GEOGRAPH…" at bounding box center [293, 114] width 456 height 189
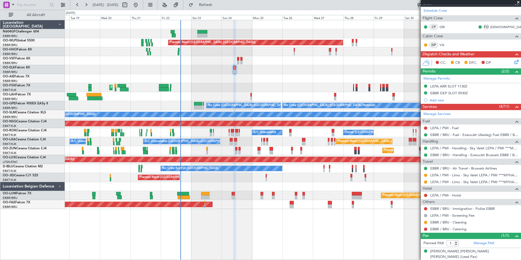
click at [277, 167] on div "Planned Maint [GEOGRAPHIC_DATA] ([GEOGRAPHIC_DATA]) AOG Maint Geneva ([GEOGRAPH…" at bounding box center [293, 114] width 456 height 189
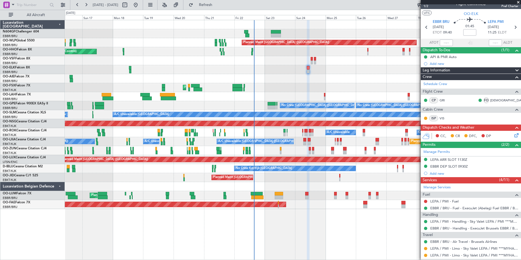
scroll to position [0, 0]
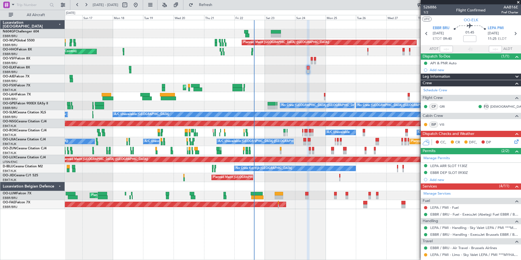
click at [518, 3] on span at bounding box center [517, 2] width 5 height 5
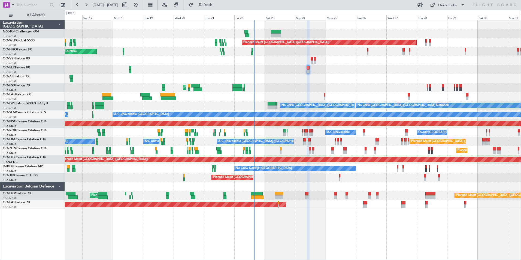
type input "0"
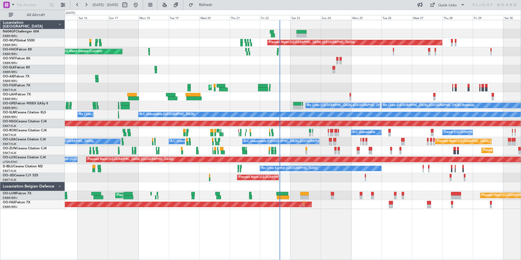
click at [347, 178] on div "Planned Maint [GEOGRAPHIC_DATA] ([GEOGRAPHIC_DATA]) Planned Maint [GEOGRAPHIC_D…" at bounding box center [293, 177] width 456 height 9
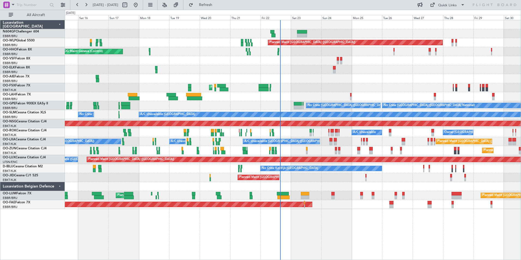
click at [317, 169] on div "Planned Maint [GEOGRAPHIC_DATA] ([GEOGRAPHIC_DATA]) AOG Maint Geneva ([GEOGRAPH…" at bounding box center [293, 114] width 456 height 189
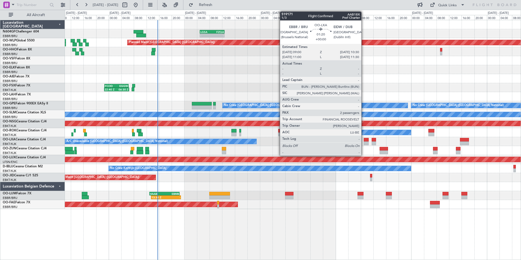
click at [284, 130] on div "- - LGSA 05:00 Z FZQA 12:50 Z Planned Maint [GEOGRAPHIC_DATA] ([GEOGRAPHIC_DATA…" at bounding box center [293, 114] width 456 height 189
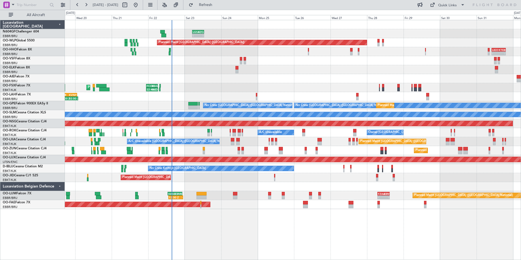
click at [276, 78] on div "Planned Maint [GEOGRAPHIC_DATA] ([GEOGRAPHIC_DATA])" at bounding box center [293, 78] width 456 height 9
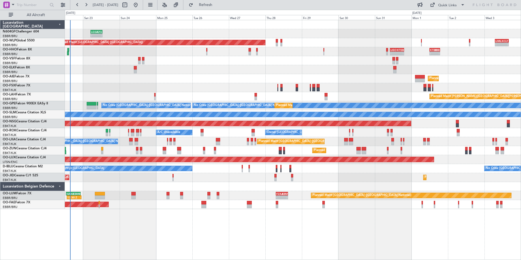
click at [263, 107] on div "- - LGSA 05:00 Z FZQA 12:50 Z Planned Maint [GEOGRAPHIC_DATA] ([GEOGRAPHIC_DATA…" at bounding box center [293, 114] width 456 height 189
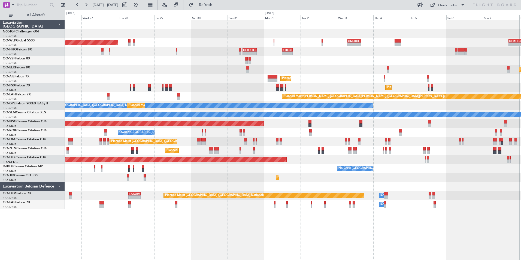
click at [370, 96] on div "- - LGSA 05:00 Z FZQA 12:50 Z Planned Maint [GEOGRAPHIC_DATA] ([GEOGRAPHIC_DATA…" at bounding box center [293, 114] width 456 height 189
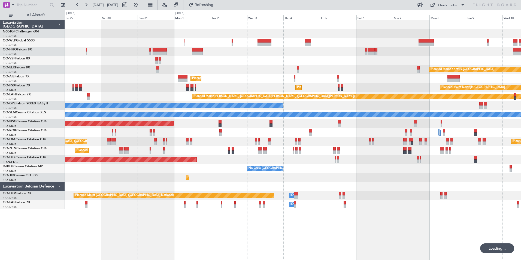
click at [292, 100] on div "Planned Maint [GEOGRAPHIC_DATA] ([GEOGRAPHIC_DATA]) Planned Maint [GEOGRAPHIC_D…" at bounding box center [293, 114] width 456 height 189
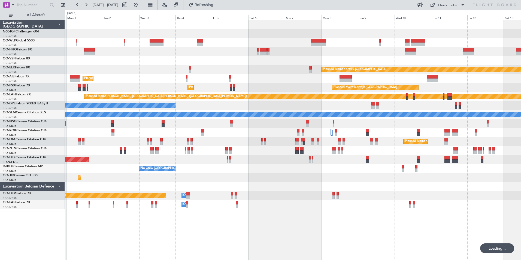
click at [303, 96] on div "Planned Maint Kortrijk-[GEOGRAPHIC_DATA] Planned Maint [GEOGRAPHIC_DATA] ([GEOG…" at bounding box center [293, 114] width 456 height 189
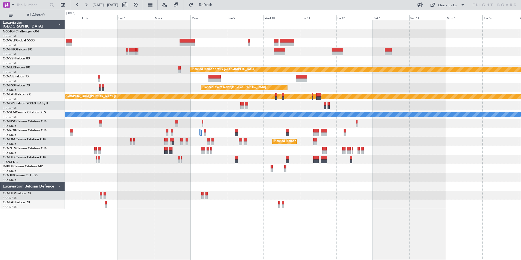
click at [434, 91] on div "Planned Maint Kortrijk-[GEOGRAPHIC_DATA] Planned Maint [GEOGRAPHIC_DATA]-[GEOGR…" at bounding box center [293, 87] width 456 height 9
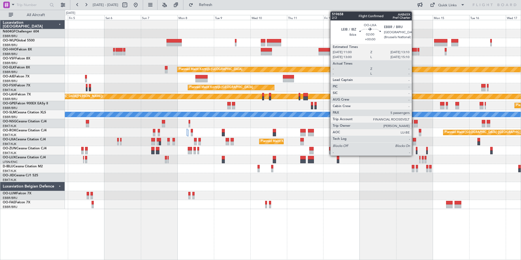
click at [414, 142] on div at bounding box center [415, 143] width 4 height 4
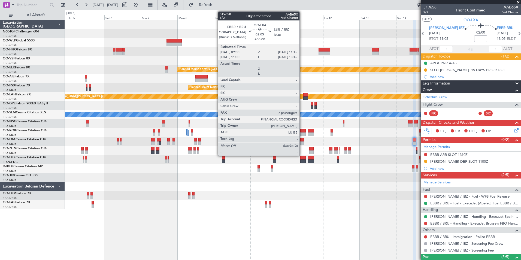
click at [302, 143] on div at bounding box center [302, 143] width 4 height 4
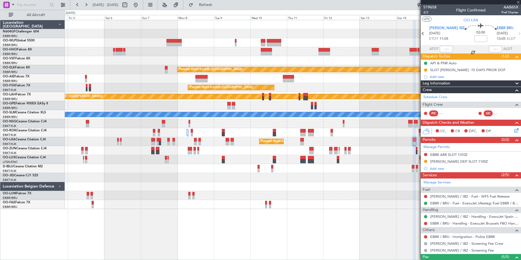
type input "7"
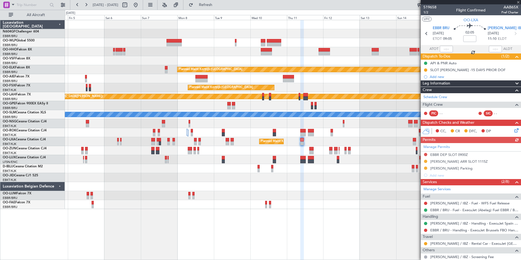
scroll to position [82, 0]
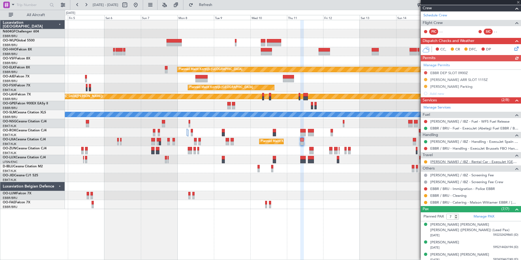
click at [468, 162] on link "[PERSON_NAME] / IBZ - Rental Car - ExecuJet [GEOGRAPHIC_DATA] [PERSON_NAME] / I…" at bounding box center [474, 161] width 88 height 5
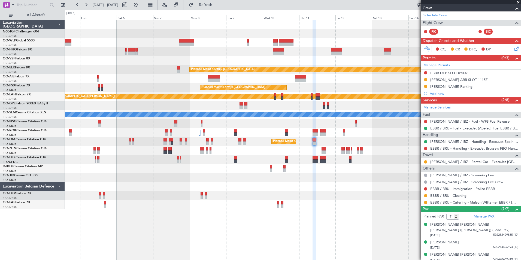
click at [163, 59] on div at bounding box center [293, 60] width 456 height 9
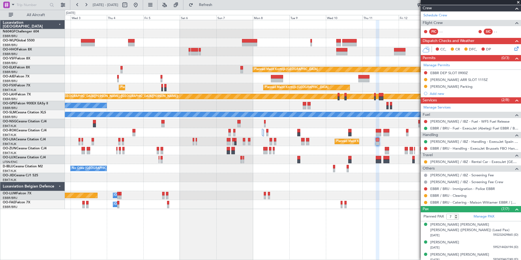
click at [200, 160] on div "Planned Maint Kortrijk-[GEOGRAPHIC_DATA] Planned Maint [GEOGRAPHIC_DATA] ([GEOG…" at bounding box center [293, 114] width 456 height 189
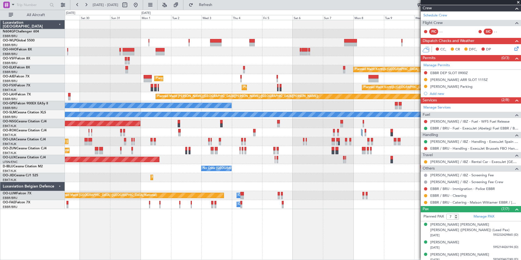
click at [309, 72] on div "Planned Maint [GEOGRAPHIC_DATA] ([GEOGRAPHIC_DATA]) Planned Maint [GEOGRAPHIC_D…" at bounding box center [293, 114] width 456 height 189
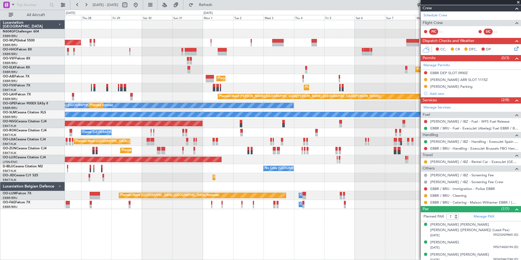
click at [378, 55] on div "Planned Maint [GEOGRAPHIC_DATA] ([GEOGRAPHIC_DATA]) Planned Maint [GEOGRAPHIC_D…" at bounding box center [293, 114] width 456 height 189
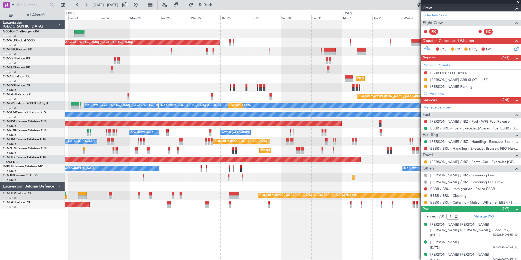
click at [388, 48] on div "Planned Maint [GEOGRAPHIC_DATA] ([GEOGRAPHIC_DATA]) Planned Maint [GEOGRAPHIC_D…" at bounding box center [293, 114] width 456 height 189
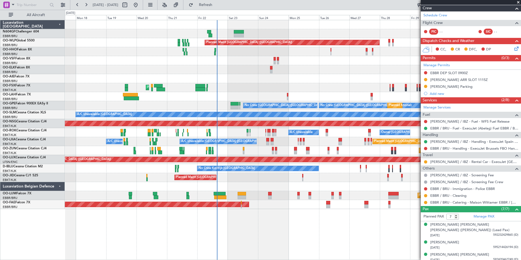
click at [250, 85] on div "Planned Maint Kortrijk-[GEOGRAPHIC_DATA] Planned Maint [GEOGRAPHIC_DATA]-[GEOGR…" at bounding box center [293, 87] width 456 height 9
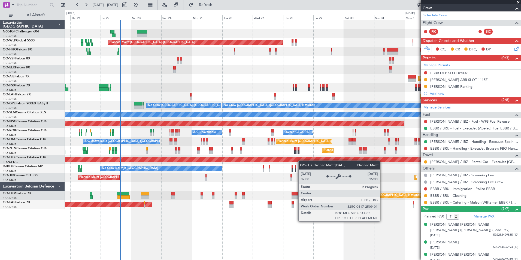
click at [250, 157] on div "Planned Maint [GEOGRAPHIC_DATA] ([GEOGRAPHIC_DATA]) AOG Maint Geneva ([GEOGRAPH…" at bounding box center [293, 114] width 456 height 189
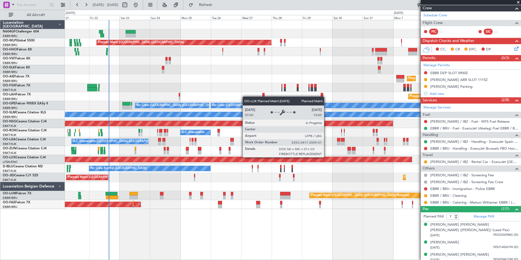
click at [133, 151] on div "Planned Maint [GEOGRAPHIC_DATA] ([GEOGRAPHIC_DATA]) AOG Maint Geneva ([GEOGRAPH…" at bounding box center [293, 114] width 456 height 189
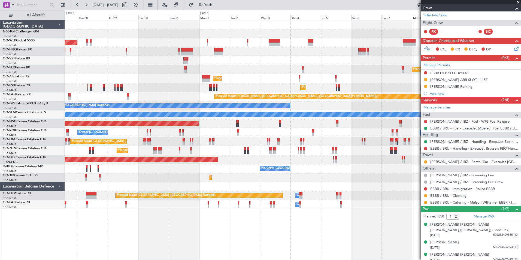
click at [128, 134] on div "Owner [GEOGRAPHIC_DATA]-[GEOGRAPHIC_DATA] A/C Unavailable" at bounding box center [293, 132] width 456 height 9
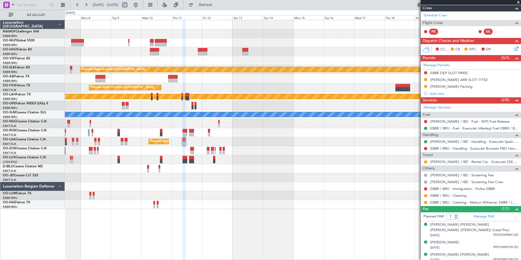
click at [144, 152] on div "Planned Maint Kortrijk-[GEOGRAPHIC_DATA]" at bounding box center [293, 150] width 456 height 9
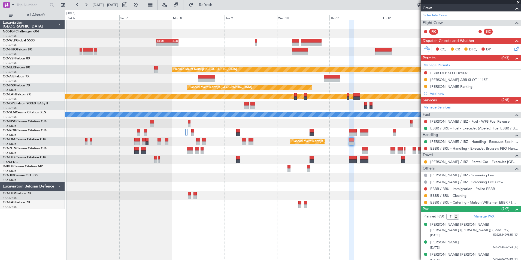
click at [348, 124] on div "KTMT 17:00 Z ELLX 03:00 Z - - Planned Maint [GEOGRAPHIC_DATA]-[GEOGRAPHIC_DATA]…" at bounding box center [293, 114] width 456 height 189
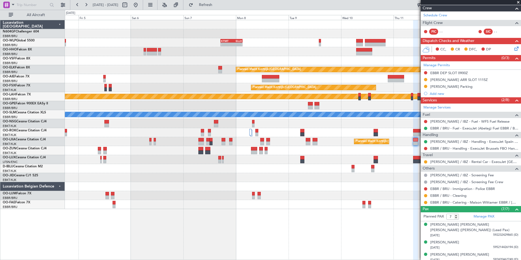
click at [240, 142] on div "KTMT 17:00 Z ELLX 03:00 Z - - Planned Maint [GEOGRAPHIC_DATA]-[GEOGRAPHIC_DATA]…" at bounding box center [293, 114] width 456 height 189
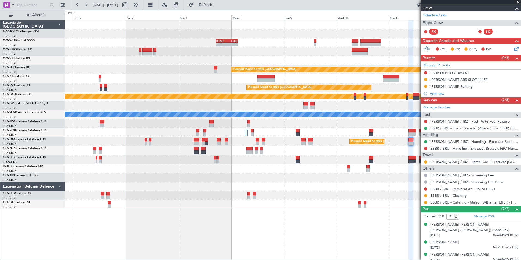
click at [307, 162] on div "KTMT 17:00 Z ELLX 03:00 Z - - Planned Maint [GEOGRAPHIC_DATA]-[GEOGRAPHIC_DATA]…" at bounding box center [293, 114] width 456 height 189
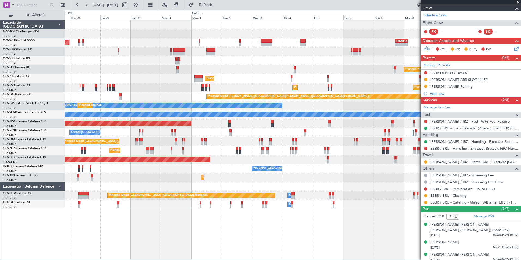
click at [238, 157] on div "KTMT 17:00 Z ELLX 03:00 Z - - Planned Maint [GEOGRAPHIC_DATA] ([GEOGRAPHIC_DATA…" at bounding box center [293, 114] width 456 height 189
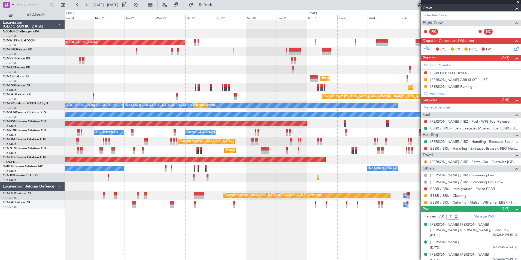
click at [258, 145] on div "KTMT 17:00 Z ELLX 03:00 Z - - Planned Maint [GEOGRAPHIC_DATA] ([GEOGRAPHIC_DATA…" at bounding box center [293, 114] width 456 height 189
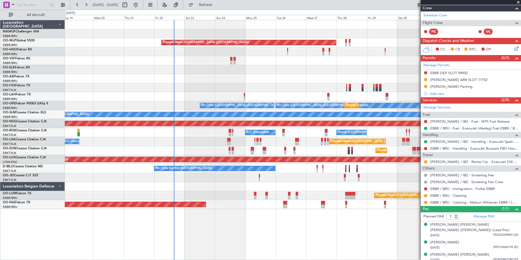
click at [175, 150] on div "Planned Maint [GEOGRAPHIC_DATA] ([GEOGRAPHIC_DATA]) Planned Maint [GEOGRAPHIC_D…" at bounding box center [260, 135] width 521 height 250
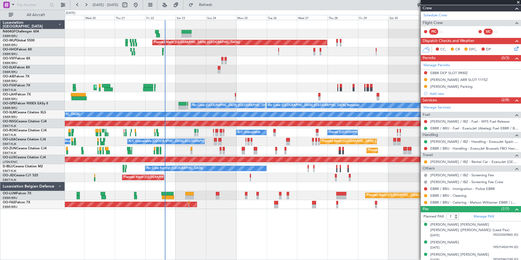
click at [157, 182] on div "Planned Maint [GEOGRAPHIC_DATA] ([GEOGRAPHIC_DATA]) AOG Maint Geneva ([GEOGRAPH…" at bounding box center [293, 114] width 456 height 189
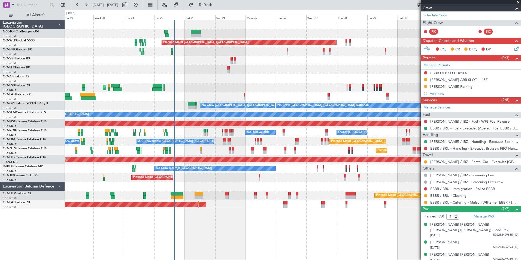
click at [238, 174] on div "Planned Maint [GEOGRAPHIC_DATA] ([GEOGRAPHIC_DATA]) AOG Maint Geneva ([GEOGRAPH…" at bounding box center [293, 114] width 456 height 189
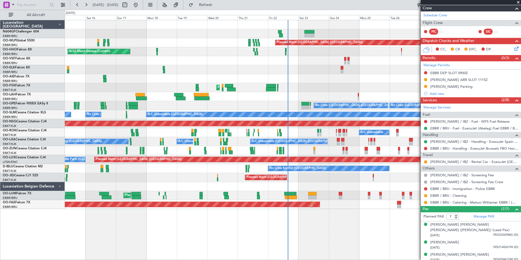
click at [246, 170] on div "Planned Maint [GEOGRAPHIC_DATA] ([GEOGRAPHIC_DATA]) AOG Maint Geneva ([GEOGRAPH…" at bounding box center [293, 114] width 456 height 189
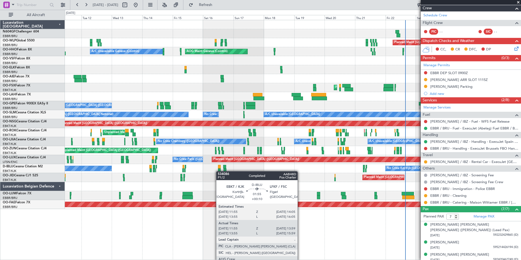
click at [218, 169] on div at bounding box center [219, 170] width 3 height 4
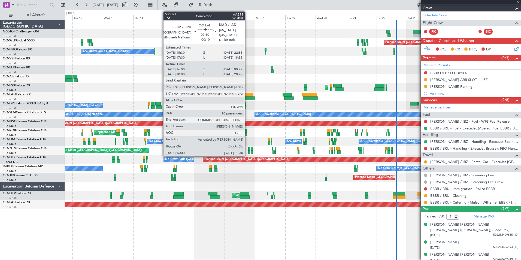
type input "+00:10"
type input "12:05"
type input "13:54"
type input "0"
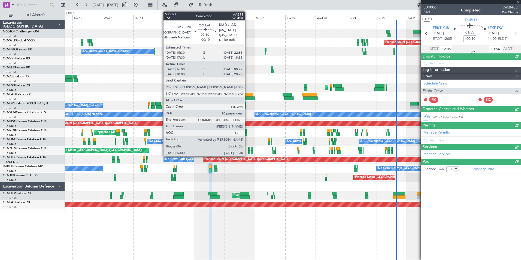
scroll to position [0, 0]
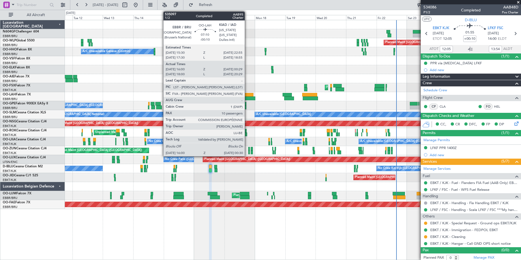
click at [247, 93] on div at bounding box center [249, 95] width 10 height 4
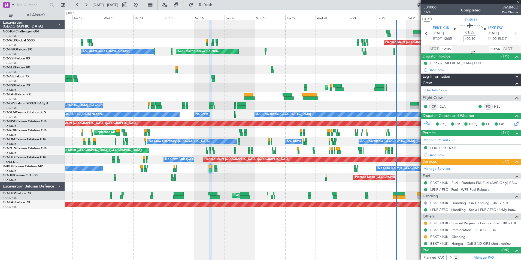
type input "-00:10"
type input "16:10"
type input "00:24"
type input "10"
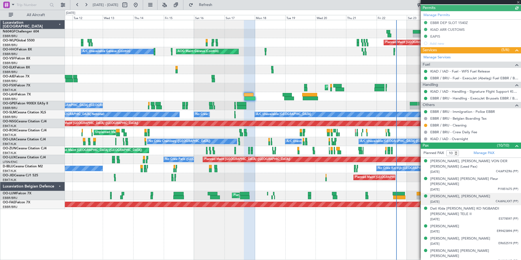
scroll to position [163, 0]
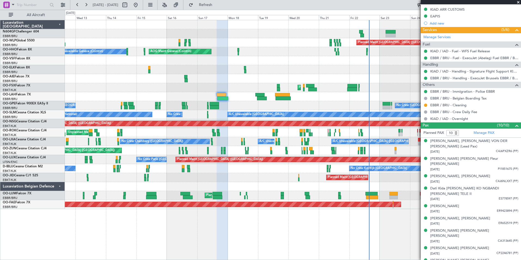
click at [300, 177] on div "Planned Maint [GEOGRAPHIC_DATA] ([GEOGRAPHIC_DATA])" at bounding box center [293, 177] width 456 height 9
click at [229, 99] on div at bounding box center [293, 96] width 456 height 9
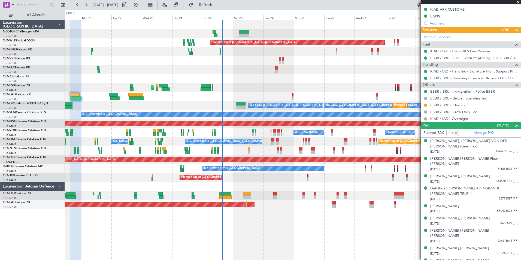
click at [164, 93] on div "Planned Maint Berlin (Brandenburg) AOG Maint Geneva (Cointrin) A/C Unavailable …" at bounding box center [293, 114] width 456 height 189
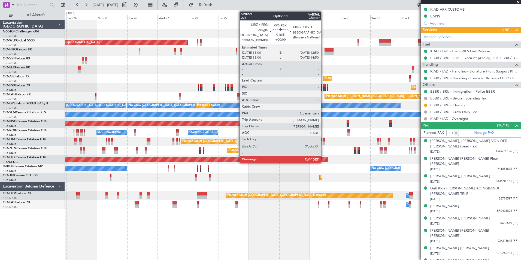
click at [129, 98] on div "Planned Maint Berlin (Brandenburg) Planned Maint Kortrijk-Wevelgem Planned Main…" at bounding box center [293, 114] width 456 height 189
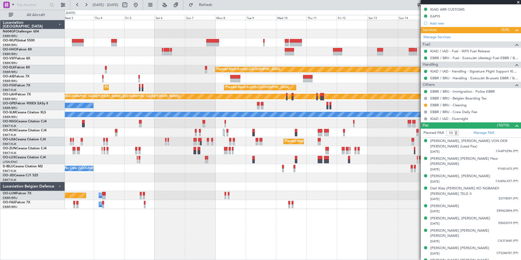
click at [85, 109] on div "Planned Maint Kortrijk-Wevelgem Planned Maint London (Farnborough) Planned Main…" at bounding box center [293, 114] width 456 height 189
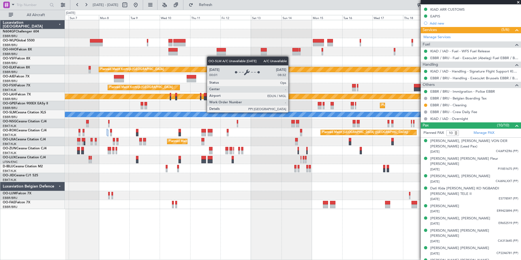
click at [224, 114] on div "Planned Maint Kortrijk-Wevelgem Planned Maint Kortrijk-Wevelgem Planned Maint K…" at bounding box center [293, 114] width 456 height 189
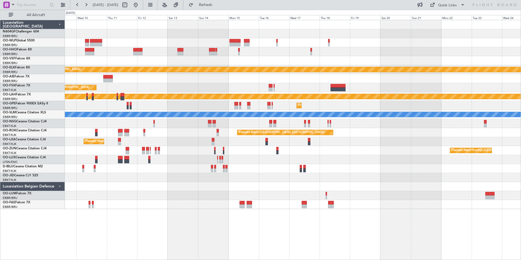
scroll to position [0, 0]
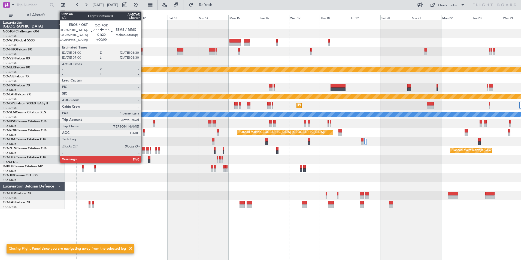
click at [144, 130] on div at bounding box center [144, 131] width 2 height 4
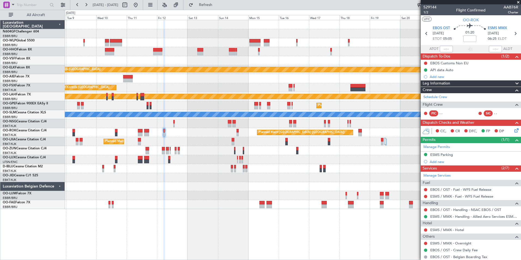
click at [184, 139] on div "Planned Maint Kortrijk-Wevelgem A/C Unavailable Brussels (Brussels National) A/…" at bounding box center [293, 141] width 456 height 9
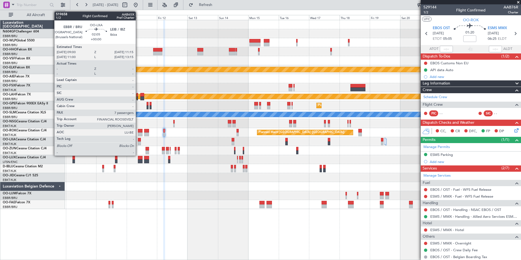
click at [138, 142] on div at bounding box center [139, 143] width 3 height 4
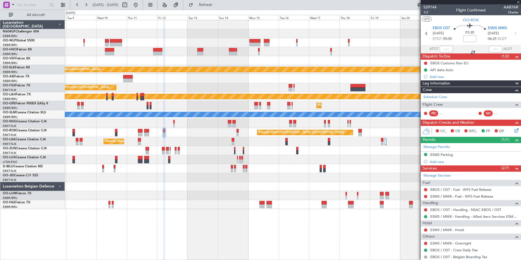
type input "7"
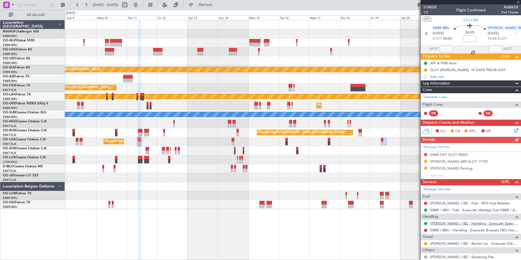
click at [458, 221] on link "[PERSON_NAME] / IBZ - Handling - ExecuJet Spain [PERSON_NAME] / IBZ" at bounding box center [474, 223] width 88 height 5
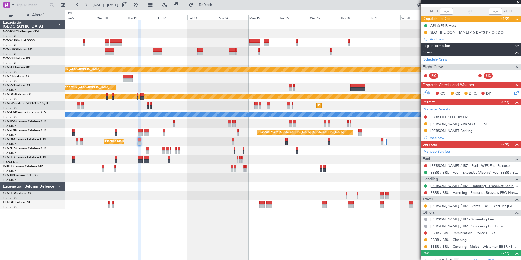
scroll to position [82, 0]
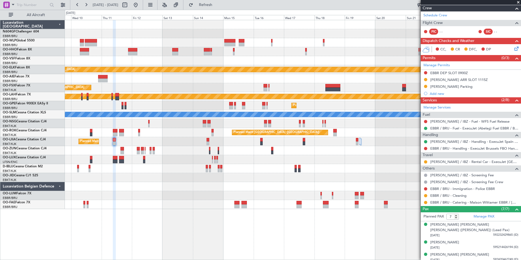
click at [257, 145] on div "Planned Maint Kortrijk-Wevelgem Planned Maint Kortrijk-Wevelgem Planned Maint A…" at bounding box center [293, 114] width 456 height 189
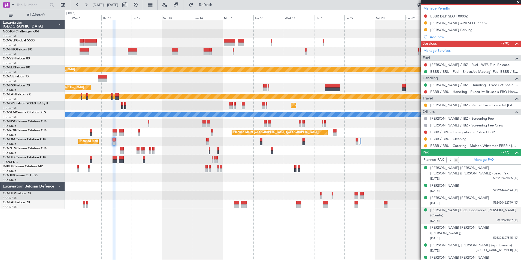
scroll to position [139, 0]
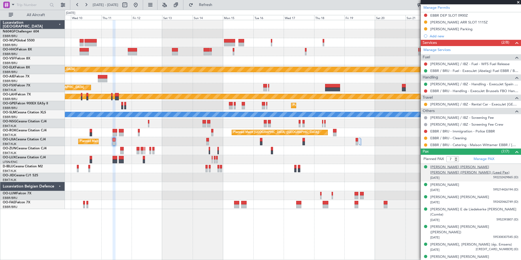
click at [471, 170] on div "[PERSON_NAME] [PERSON_NAME] [PERSON_NAME] ([PERSON_NAME]) (Lead Pax)" at bounding box center [474, 170] width 88 height 11
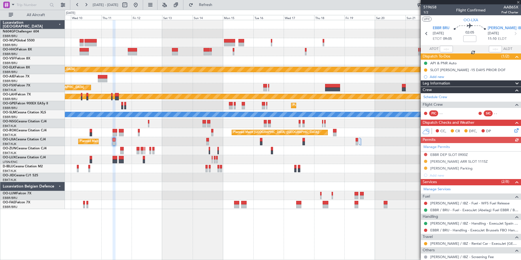
scroll to position [139, 0]
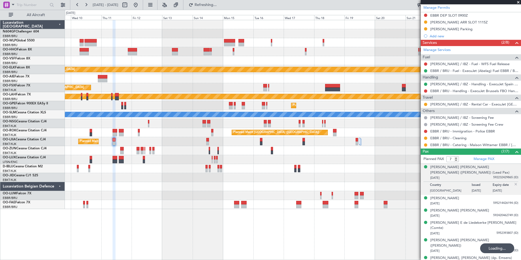
click at [201, 90] on div "Planned Maint Kortrijk-[GEOGRAPHIC_DATA]" at bounding box center [293, 87] width 456 height 9
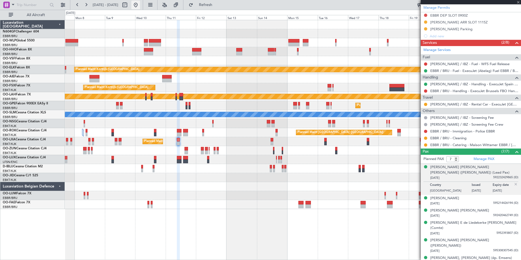
click at [140, 6] on button at bounding box center [135, 5] width 9 height 9
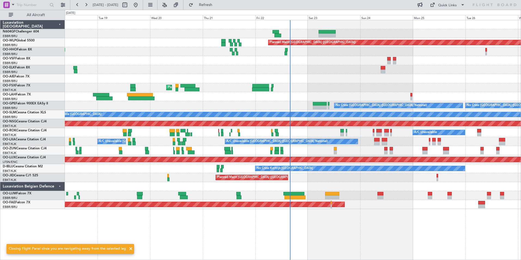
scroll to position [0, 0]
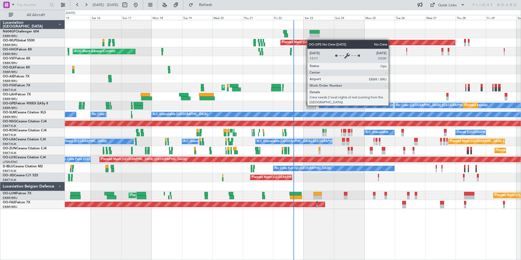
click at [342, 85] on div "Planned Maint [GEOGRAPHIC_DATA] ([GEOGRAPHIC_DATA]) AOG Maint Geneva ([GEOGRAPH…" at bounding box center [293, 114] width 456 height 189
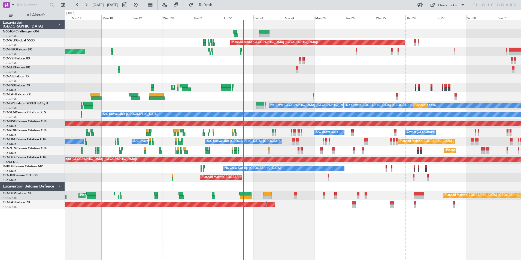
click at [308, 53] on div "Planned Maint [GEOGRAPHIC_DATA] ([GEOGRAPHIC_DATA]) AOG Maint Geneva ([GEOGRAPH…" at bounding box center [293, 114] width 456 height 189
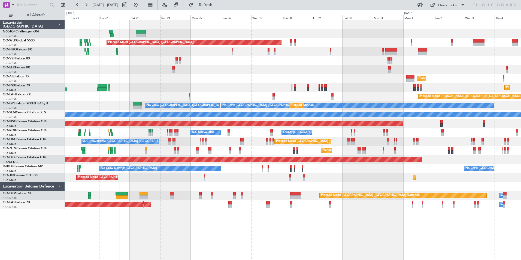
click at [392, 32] on div "Planned Maint [GEOGRAPHIC_DATA] ([GEOGRAPHIC_DATA]) AOG Maint Geneva ([GEOGRAPH…" at bounding box center [293, 114] width 456 height 189
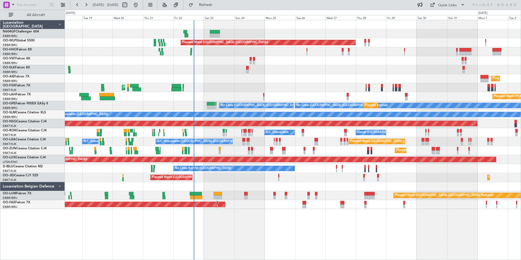
click at [278, 90] on div "Planned Maint Kortrijk-[GEOGRAPHIC_DATA] Planned Maint [GEOGRAPHIC_DATA]-[GEOGR…" at bounding box center [293, 87] width 456 height 9
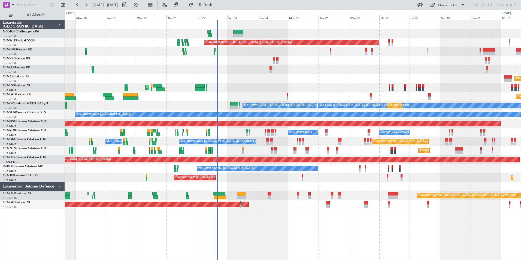
click at [409, 77] on div "Planned Maint [GEOGRAPHIC_DATA] ([GEOGRAPHIC_DATA])" at bounding box center [293, 78] width 456 height 9
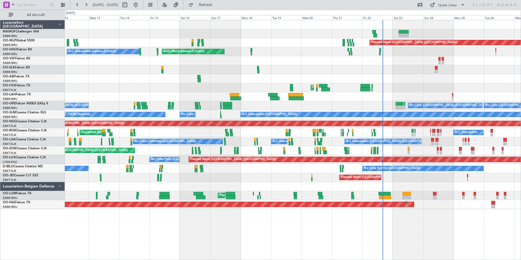
click at [335, 74] on div "Planned Maint [GEOGRAPHIC_DATA] ([GEOGRAPHIC_DATA]) AOG Maint Geneva ([GEOGRAPH…" at bounding box center [293, 114] width 456 height 189
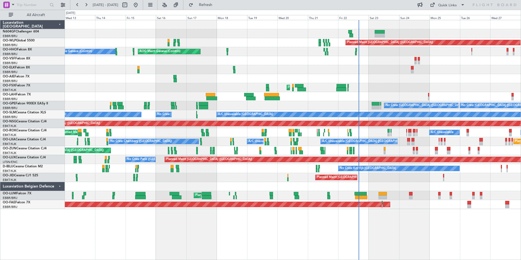
click at [139, 82] on div "Planned Maint [GEOGRAPHIC_DATA] ([GEOGRAPHIC_DATA]) AOG Maint Geneva ([GEOGRAPH…" at bounding box center [293, 114] width 456 height 189
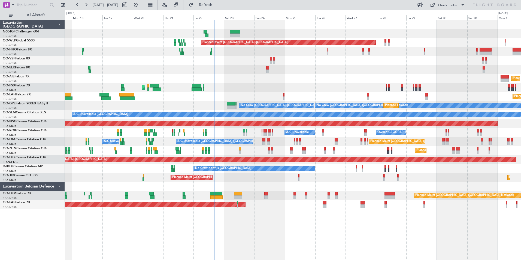
click at [215, 75] on div "Planned Maint [GEOGRAPHIC_DATA] ([GEOGRAPHIC_DATA])" at bounding box center [293, 78] width 456 height 9
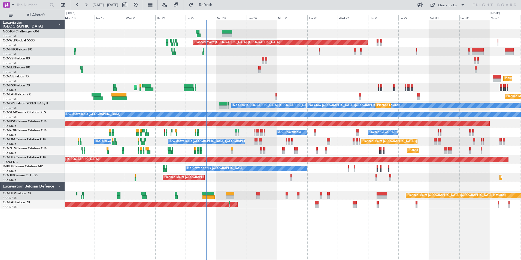
click at [207, 83] on div "Planned Maint [GEOGRAPHIC_DATA] ([GEOGRAPHIC_DATA])" at bounding box center [293, 78] width 456 height 9
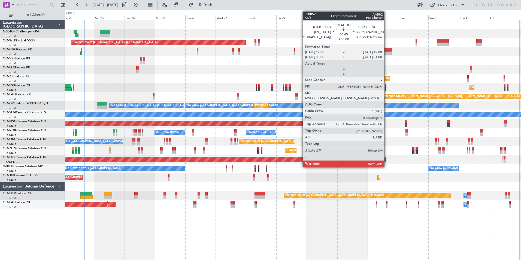
click at [387, 53] on div at bounding box center [386, 53] width 9 height 4
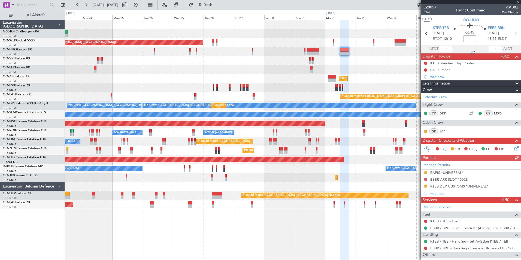
click at [325, 56] on div "Planned Maint [GEOGRAPHIC_DATA] ([GEOGRAPHIC_DATA]) Planned Maint [GEOGRAPHIC_D…" at bounding box center [293, 114] width 456 height 189
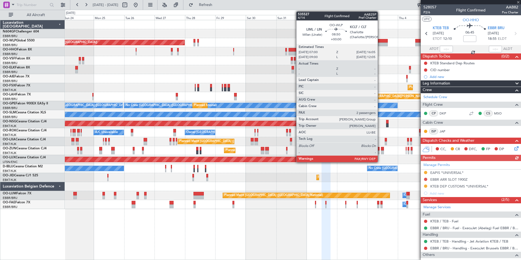
click at [380, 46] on div at bounding box center [382, 44] width 12 height 4
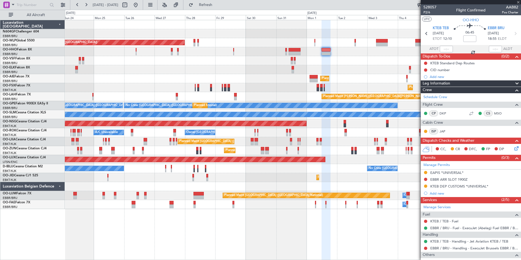
type input "2"
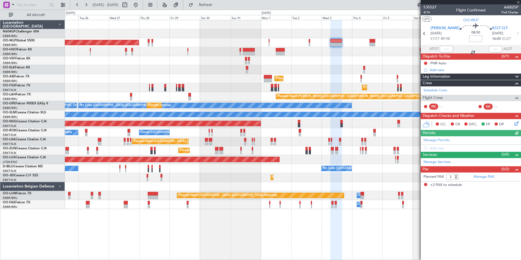
click at [327, 65] on div "Planned Maint [GEOGRAPHIC_DATA] ([GEOGRAPHIC_DATA]) Planned Maint [GEOGRAPHIC_D…" at bounding box center [293, 114] width 456 height 189
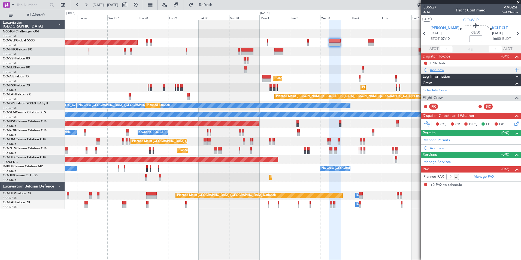
click at [443, 71] on div "Add new" at bounding box center [472, 70] width 84 height 5
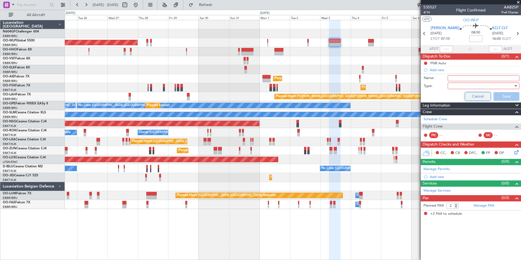
click at [472, 99] on button "Cancel" at bounding box center [478, 96] width 26 height 9
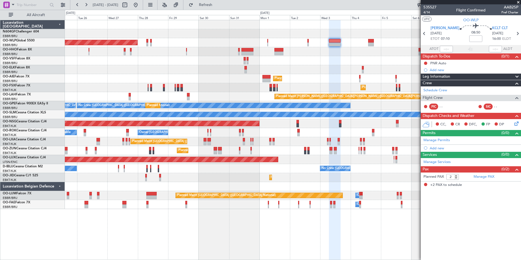
click at [321, 66] on div "Planned Maint Kortrijk-[GEOGRAPHIC_DATA]" at bounding box center [293, 69] width 456 height 9
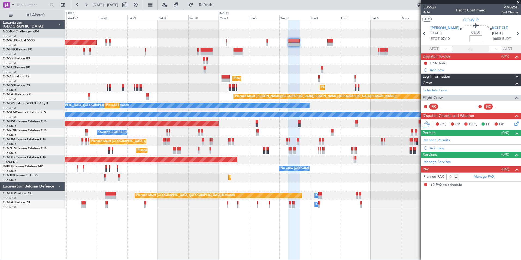
click at [291, 66] on div "Planned Maint Kortrijk-[GEOGRAPHIC_DATA]" at bounding box center [293, 69] width 456 height 9
click at [442, 70] on div "Add new" at bounding box center [472, 70] width 84 height 5
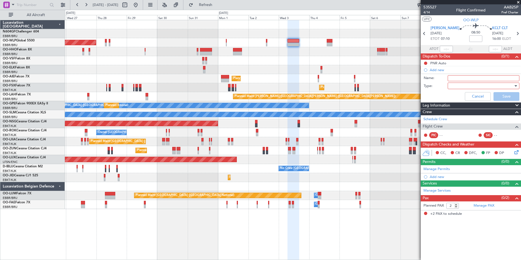
click at [456, 76] on input "Name:" at bounding box center [484, 78] width 72 height 6
type input "h"
type input "H"
click at [459, 85] on div at bounding box center [481, 86] width 63 height 8
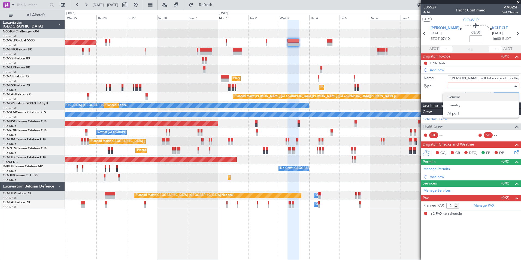
click at [459, 94] on span "Generic" at bounding box center [480, 97] width 67 height 8
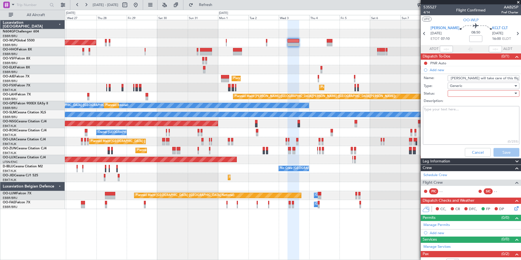
click at [454, 92] on div at bounding box center [481, 93] width 63 height 8
click at [462, 104] on span "Not Started" at bounding box center [481, 104] width 64 height 8
click at [490, 78] on input "[PERSON_NAME] will take care of this flight" at bounding box center [484, 78] width 72 height 6
type input "[PERSON_NAME] will dispatch this flight"
click at [498, 150] on button "Save" at bounding box center [506, 152] width 26 height 9
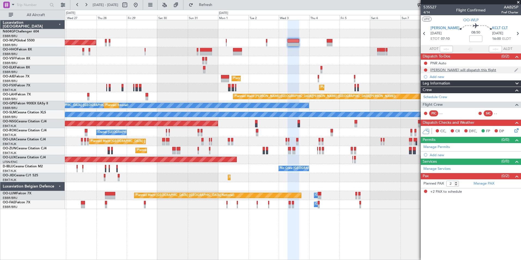
click at [456, 71] on div "[PERSON_NAME] will dispatch this flight" at bounding box center [463, 70] width 66 height 5
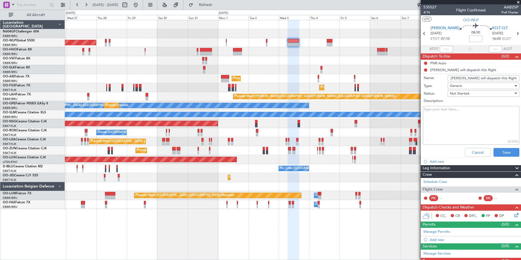
click at [483, 78] on input "[PERSON_NAME] will dispatch this flight" at bounding box center [484, 78] width 72 height 6
type input "[PERSON_NAME] will work on this flight"
click at [493, 152] on button "Save" at bounding box center [506, 152] width 26 height 9
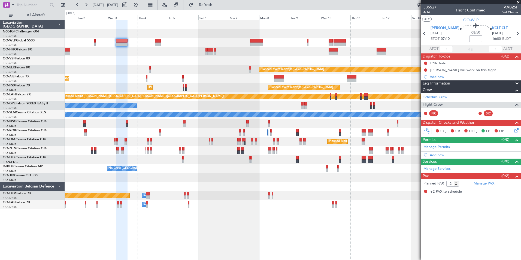
click at [241, 52] on div "Planned Maint Kortrijk-[GEOGRAPHIC_DATA] Planned Maint [GEOGRAPHIC_DATA] ([GEOG…" at bounding box center [293, 114] width 456 height 189
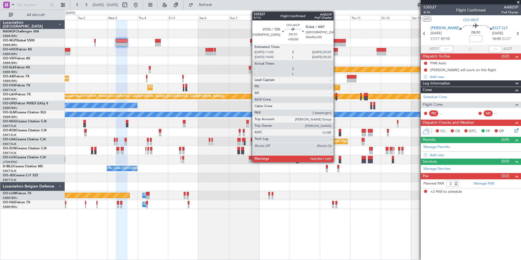
click at [336, 42] on div at bounding box center [339, 44] width 12 height 4
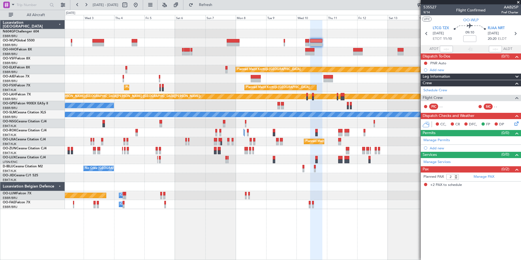
click at [296, 34] on div at bounding box center [293, 33] width 456 height 9
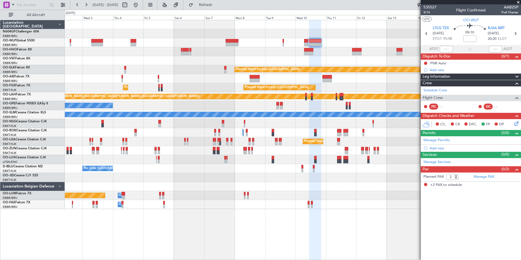
click at [256, 60] on div "Planned Maint Kortrijk-Wevelgem Planned Maint London (Farnborough) Planned Main…" at bounding box center [293, 114] width 456 height 189
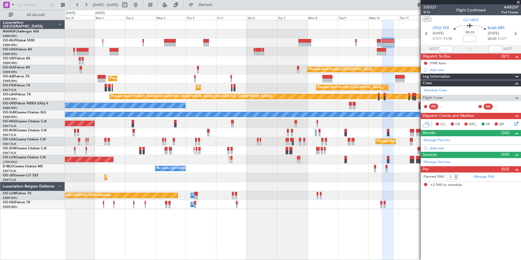
click at [227, 55] on div "Planned Maint Berlin (Brandenburg) Planned Maint Kortrijk-Wevelgem Planned Main…" at bounding box center [293, 114] width 456 height 189
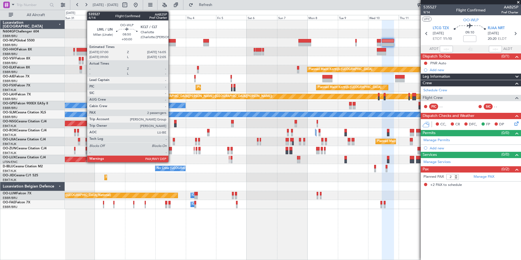
click at [171, 42] on div at bounding box center [170, 41] width 12 height 4
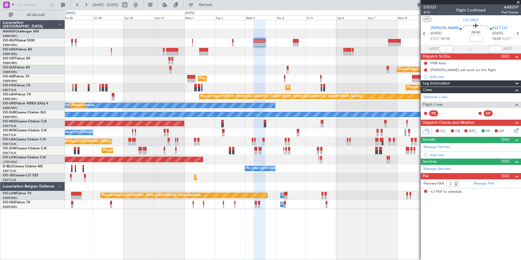
click at [325, 145] on div "Planned Maint Berlin (Brandenburg) Planned Maint Kortrijk-Wevelgem Planned Main…" at bounding box center [293, 114] width 456 height 189
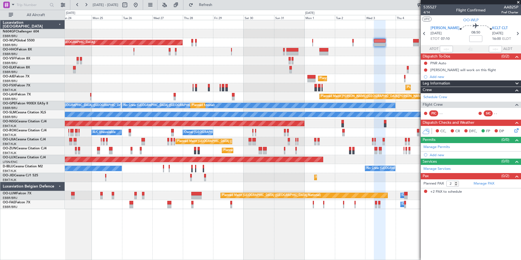
click at [353, 121] on div "Planned Maint [GEOGRAPHIC_DATA] ([GEOGRAPHIC_DATA])" at bounding box center [293, 123] width 456 height 9
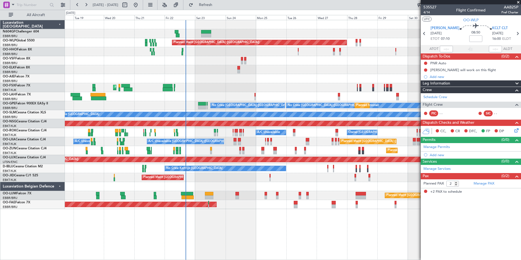
click at [372, 71] on div at bounding box center [293, 69] width 456 height 9
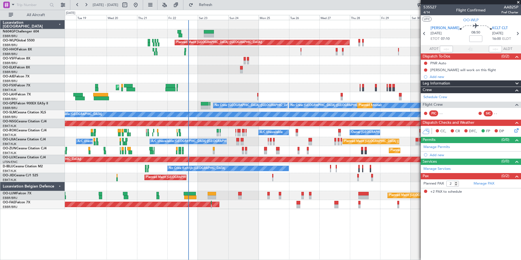
click at [314, 85] on div "Planned Maint Berlin (Brandenburg) AOG Maint Geneva (Cointrin) Planned Maint Lo…" at bounding box center [293, 114] width 456 height 189
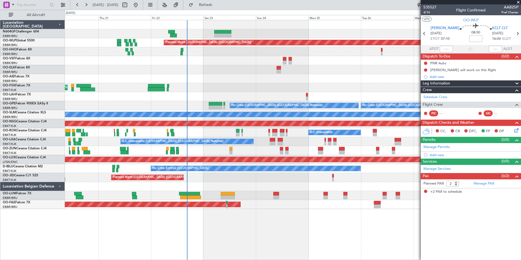
click at [337, 100] on div "Planned Maint Berlin (Brandenburg) Planned Maint Kortrijk-Wevelgem EBBR 13:30 Z…" at bounding box center [293, 114] width 456 height 189
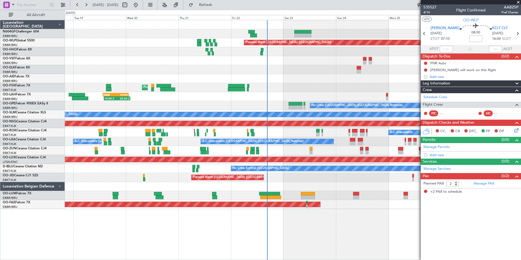
click at [317, 212] on div "Planned Maint [GEOGRAPHIC_DATA] ([GEOGRAPHIC_DATA]) AOG Maint Geneva ([GEOGRAPH…" at bounding box center [293, 140] width 456 height 240
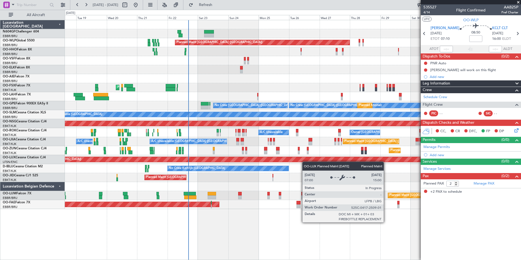
click at [244, 157] on div "Planned Maint [GEOGRAPHIC_DATA] ([GEOGRAPHIC_DATA])" at bounding box center [242, 159] width 496 height 5
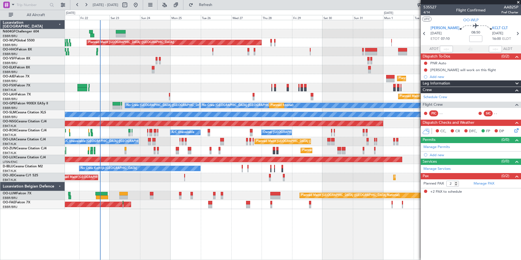
click at [296, 146] on div "Planned Maint Kortrijk-[GEOGRAPHIC_DATA]" at bounding box center [293, 150] width 456 height 9
click at [313, 130] on div "A/C Unavailable Owner [GEOGRAPHIC_DATA]-[GEOGRAPHIC_DATA]" at bounding box center [293, 132] width 456 height 9
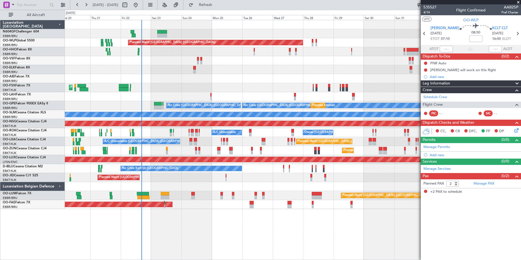
click at [428, 134] on body "[DATE] - [DATE] Refresh Quick Links All Aircraft Planned Maint [GEOGRAPHIC_DATA…" at bounding box center [260, 130] width 521 height 260
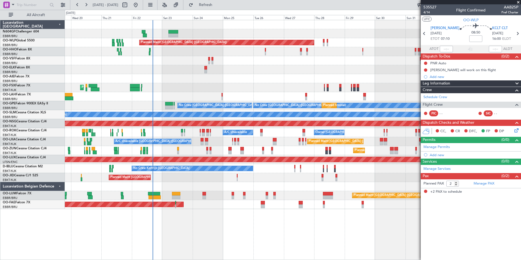
click at [319, 126] on div "Planned Maint [GEOGRAPHIC_DATA] ([GEOGRAPHIC_DATA])" at bounding box center [293, 123] width 456 height 9
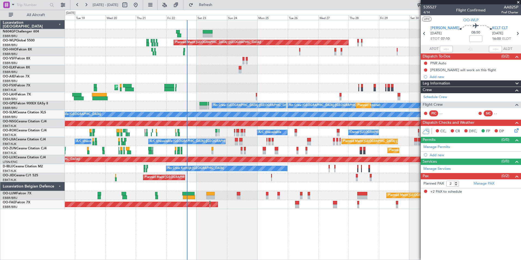
click at [86, 105] on div "Planned Maint [GEOGRAPHIC_DATA] ([GEOGRAPHIC_DATA]) AOG Maint Geneva ([GEOGRAPH…" at bounding box center [293, 114] width 456 height 189
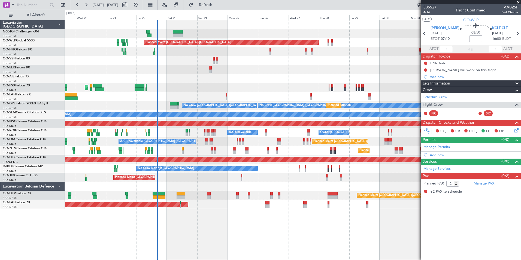
click at [231, 78] on div "Planned Maint [GEOGRAPHIC_DATA] ([GEOGRAPHIC_DATA]) AOG Maint Geneva ([GEOGRAPH…" at bounding box center [293, 114] width 456 height 189
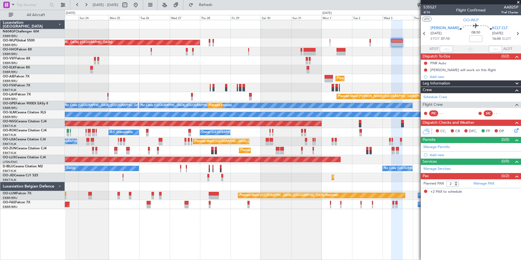
click at [256, 79] on div "Planned Maint [GEOGRAPHIC_DATA] ([GEOGRAPHIC_DATA])" at bounding box center [293, 78] width 456 height 9
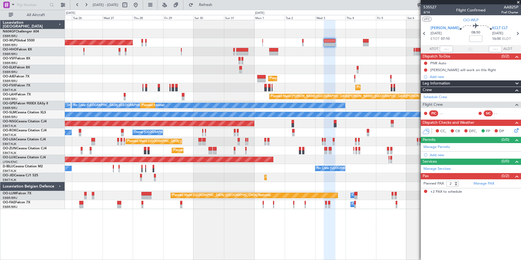
click at [322, 52] on div at bounding box center [293, 51] width 456 height 9
click at [515, 132] on icon at bounding box center [515, 129] width 4 height 4
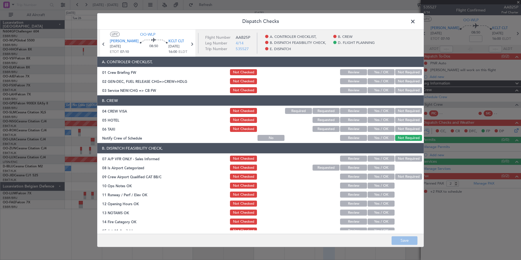
click at [374, 93] on button "Yes / OK" at bounding box center [380, 90] width 27 height 6
click at [397, 112] on button "Not Required" at bounding box center [408, 111] width 27 height 6
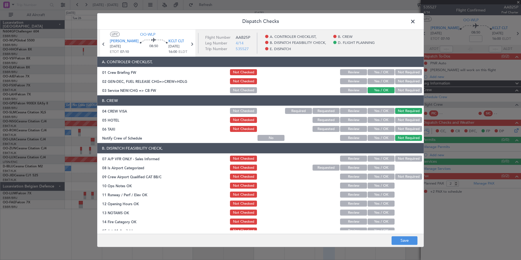
click at [397, 119] on button "Not Required" at bounding box center [408, 120] width 27 height 6
click at [397, 126] on div "Not Required" at bounding box center [408, 129] width 28 height 8
click at [396, 127] on button "Not Required" at bounding box center [408, 129] width 27 height 6
click at [382, 136] on button "Yes / OK" at bounding box center [380, 138] width 27 height 6
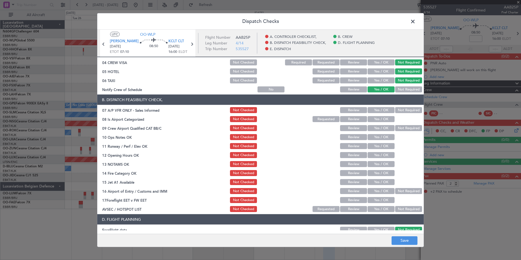
scroll to position [82, 0]
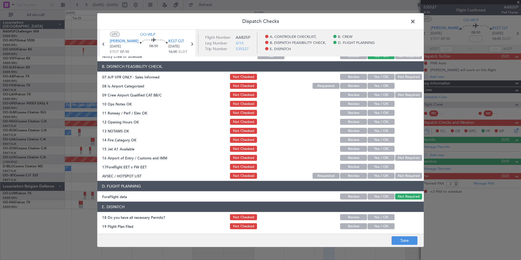
click at [415, 22] on span at bounding box center [415, 22] width 0 height 11
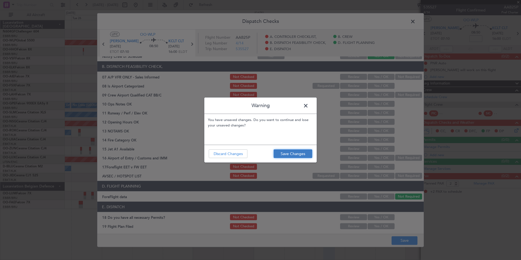
click at [285, 155] on button "Save Changes" at bounding box center [292, 153] width 39 height 9
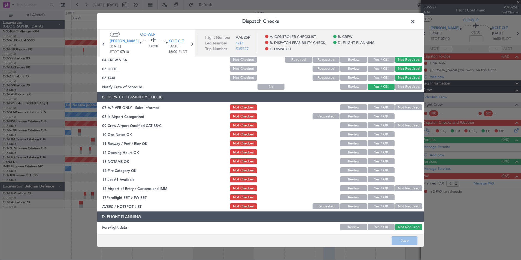
scroll to position [0, 0]
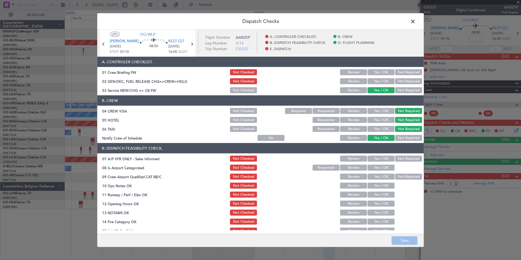
click at [415, 21] on span at bounding box center [415, 22] width 0 height 11
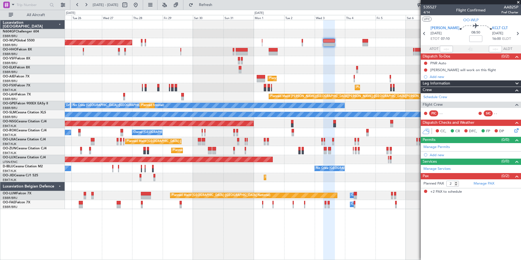
click at [515, 129] on icon at bounding box center [515, 129] width 4 height 4
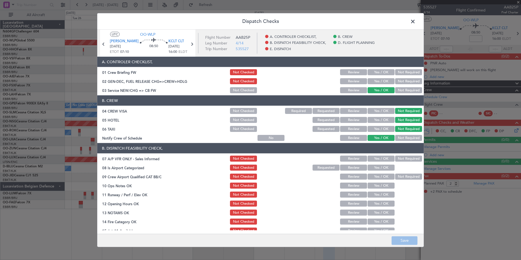
click at [237, 89] on button "Not Checked" at bounding box center [243, 90] width 27 height 6
click at [236, 109] on button "Not Checked" at bounding box center [243, 111] width 27 height 6
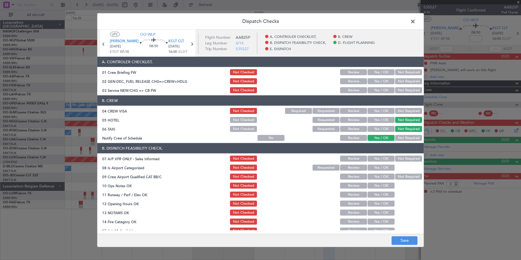
click at [236, 119] on button "Not Checked" at bounding box center [243, 120] width 27 height 6
click at [239, 128] on button "Not Checked" at bounding box center [243, 129] width 27 height 6
click at [260, 140] on button "No" at bounding box center [270, 138] width 27 height 6
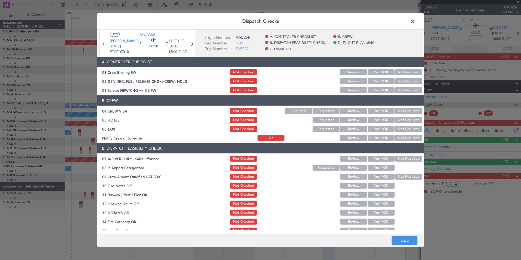
click at [375, 141] on div "Yes / OK" at bounding box center [381, 138] width 28 height 8
click at [373, 139] on button "Yes / OK" at bounding box center [380, 138] width 27 height 6
click at [398, 238] on button "Save" at bounding box center [404, 240] width 26 height 9
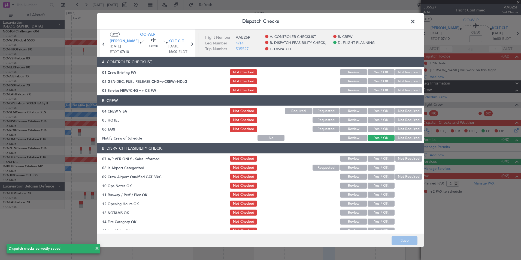
click at [415, 20] on span at bounding box center [415, 22] width 0 height 11
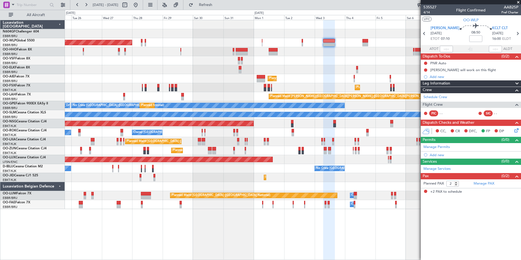
click at [251, 78] on div "Planned Maint [GEOGRAPHIC_DATA] ([GEOGRAPHIC_DATA])" at bounding box center [293, 78] width 456 height 9
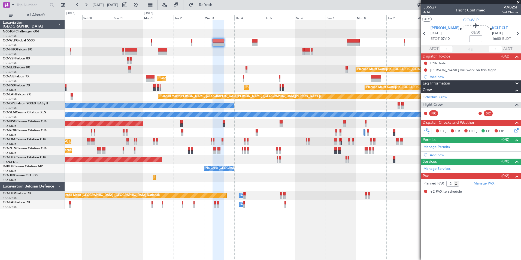
click at [266, 66] on div "Planned Maint Kortrijk-[GEOGRAPHIC_DATA]" at bounding box center [293, 69] width 456 height 9
click at [271, 71] on div "Planned Maint Berlin (Brandenburg) Planned Maint Kortrijk-Wevelgem Planned Main…" at bounding box center [293, 114] width 456 height 189
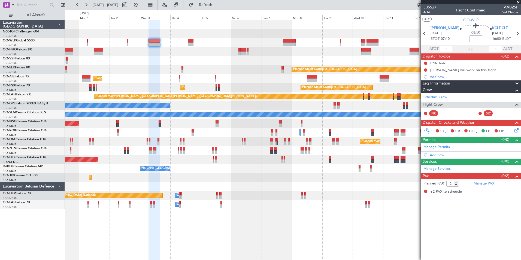
click at [325, 59] on div "Planned Maint Berlin (Brandenburg) Planned Maint Kortrijk-Wevelgem Planned Main…" at bounding box center [293, 114] width 456 height 189
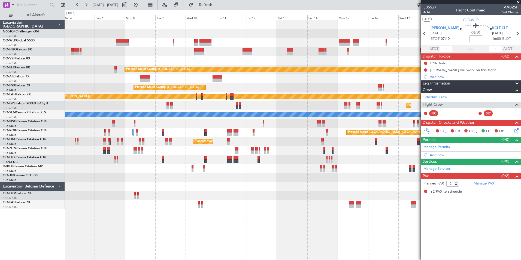
click at [255, 25] on div at bounding box center [293, 24] width 456 height 9
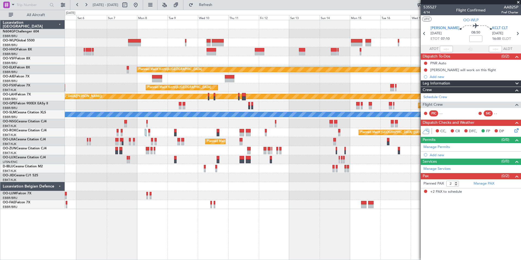
click at [267, 41] on div "Planned Maint Kortrijk-Wevelgem Planned Maint Kortrijk-Wevelgem Planned Maint K…" at bounding box center [293, 114] width 456 height 189
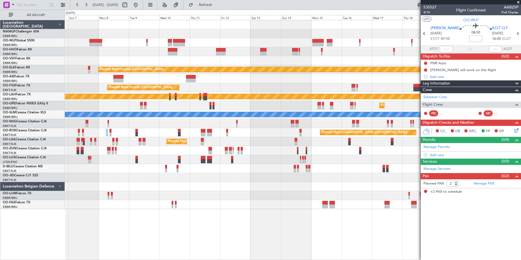
click at [199, 43] on div at bounding box center [293, 42] width 456 height 9
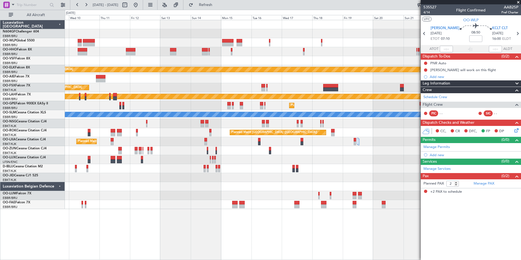
click at [202, 64] on div at bounding box center [293, 60] width 456 height 9
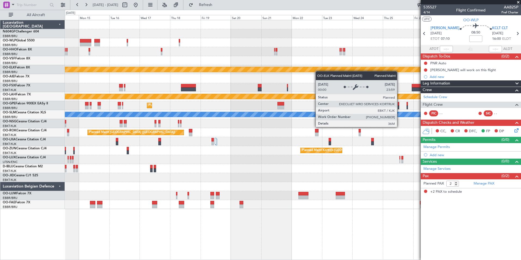
click at [199, 75] on div at bounding box center [293, 78] width 456 height 9
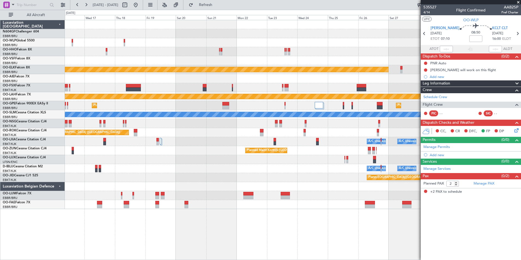
click at [123, 89] on div at bounding box center [293, 87] width 456 height 9
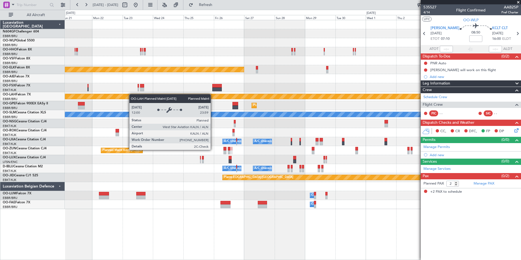
click at [112, 99] on div "Planned Maint Kortrijk-Wevelgem Planned Maint Alton-st Louis (St Louis Regl) Pl…" at bounding box center [293, 114] width 456 height 189
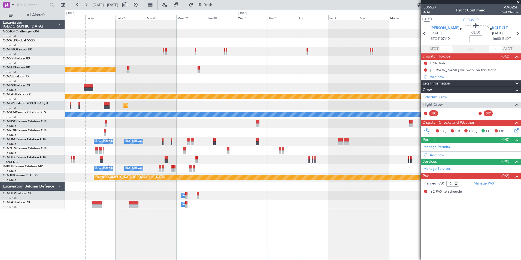
click at [197, 157] on div "Planned Maint Kortrijk-Wevelgem Planned Maint Alton-st Louis (St Louis Regl) Pl…" at bounding box center [293, 114] width 456 height 189
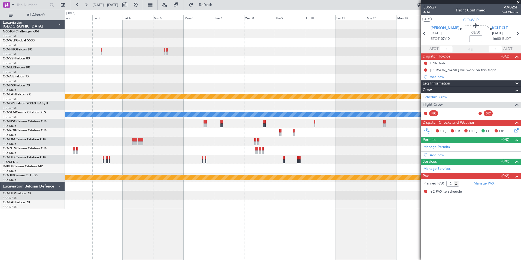
click at [89, 138] on div "Planned Maint Alton-st Louis (St Louis Regl) A/C Unavailable Monchengladbach nu…" at bounding box center [293, 114] width 456 height 189
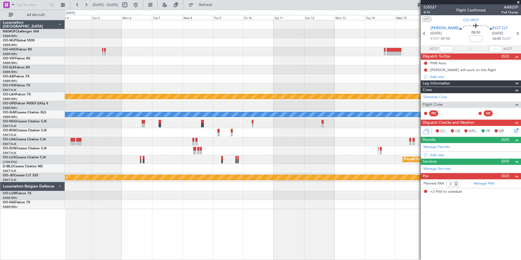
click at [521, 1] on span at bounding box center [517, 2] width 5 height 5
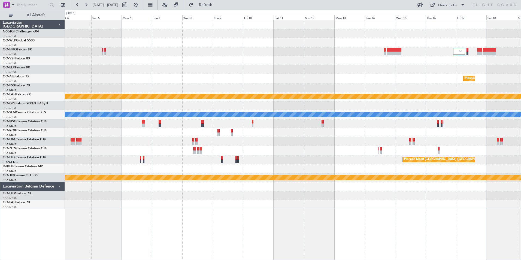
type input "0"
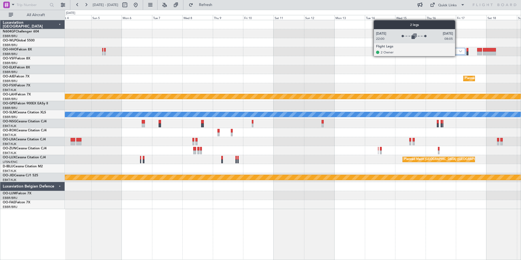
click at [457, 56] on div at bounding box center [459, 53] width 13 height 11
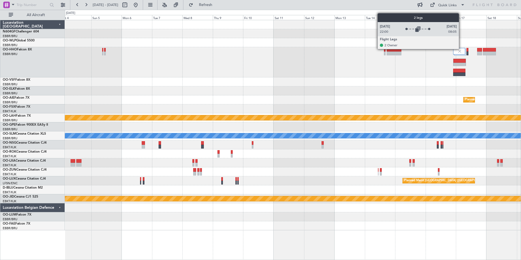
click at [461, 49] on img at bounding box center [459, 51] width 5 height 5
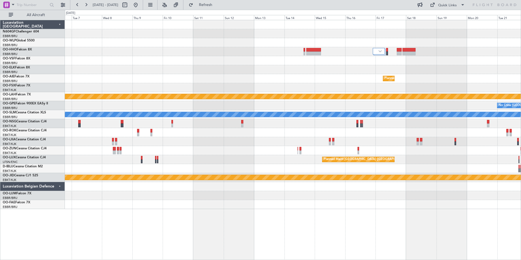
click at [366, 65] on div "Planned Maint Brussels (Brussels National) Planned Maint Alton-st Louis (St Lou…" at bounding box center [293, 114] width 456 height 189
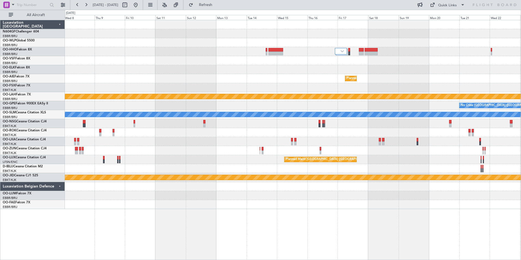
click at [372, 65] on div "Planned Maint Brussels (Brussels National) Planned Maint Alton-st Louis (St Lou…" at bounding box center [293, 114] width 456 height 189
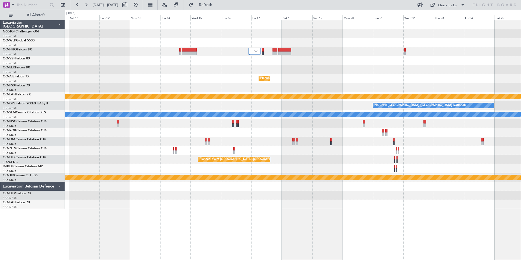
click at [307, 87] on div "Planned Maint Brussels (Brussels National) Planned Maint Alton-st Louis (St Lou…" at bounding box center [293, 114] width 456 height 189
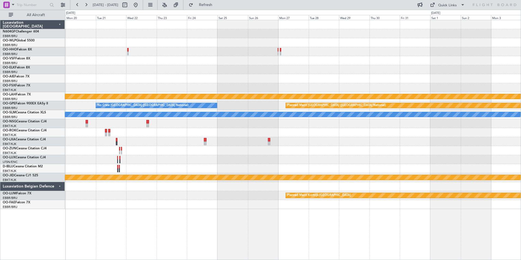
click at [252, 73] on div "Planned Maint Brussels (Brussels National) Planned Maint Alton-st Louis (St Lou…" at bounding box center [293, 114] width 456 height 189
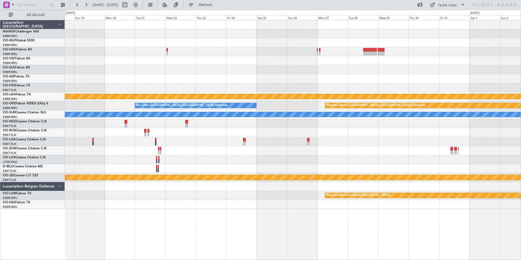
click at [302, 82] on div "Planned Maint Brussels (Brussels National) Planned Maint Alton-st Louis (St Lou…" at bounding box center [293, 114] width 456 height 189
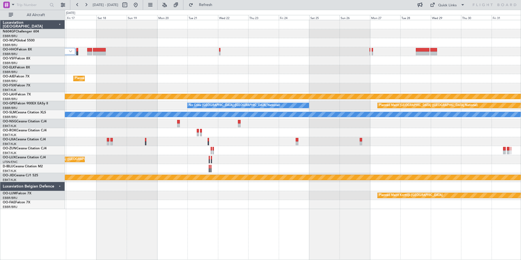
click at [340, 58] on div at bounding box center [293, 60] width 456 height 9
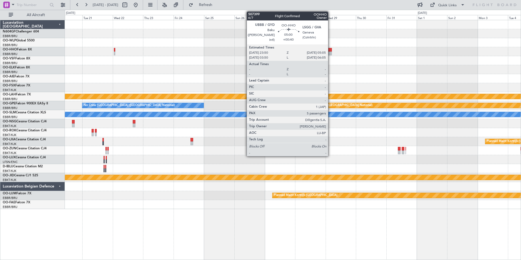
click at [336, 38] on div at bounding box center [293, 33] width 456 height 9
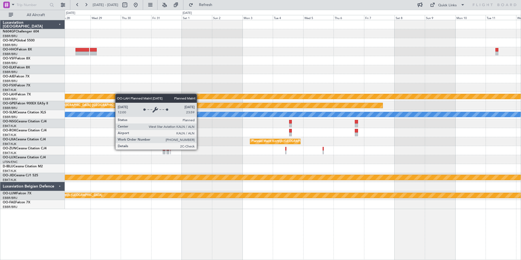
click at [20, 98] on div "Planned Maint Alton-st Louis (St Louis Regl) Planned Maint Brussels (Brussels N…" at bounding box center [260, 135] width 521 height 250
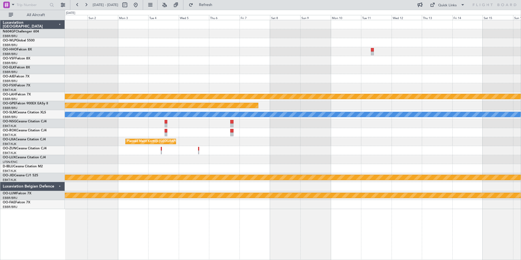
click at [90, 82] on div "Planned Maint Alton-st Louis (St Louis Regl) Planned Maint Brussels (Brussels N…" at bounding box center [293, 114] width 456 height 189
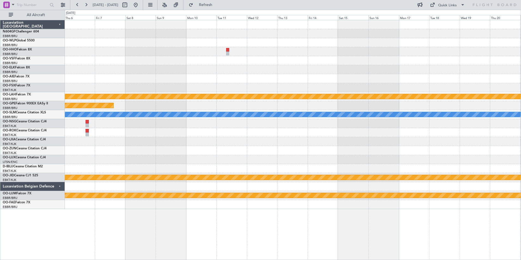
click at [36, 97] on div "Planned Maint Kortrijk-Wevelgem Planned Maint Alton-st Louis (St Louis Regl) Pl…" at bounding box center [260, 135] width 521 height 250
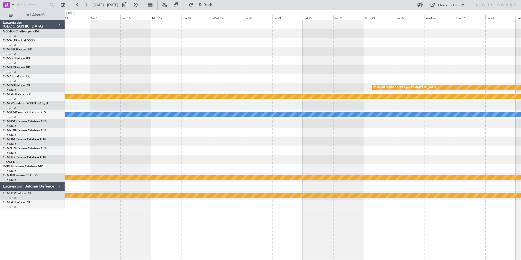
click at [136, 81] on div "Planned Maint Kortrijk-Wevelgem Planned Maint Alton-st Louis (St Louis Regl) A/…" at bounding box center [293, 114] width 456 height 189
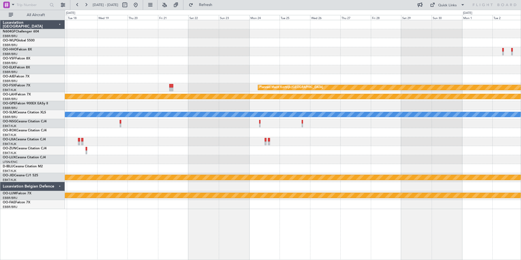
click at [57, 59] on div "Planned Maint Kortrijk-Wevelgem Planned Maint Alton-st Louis (St Louis Regl) A/…" at bounding box center [260, 135] width 521 height 250
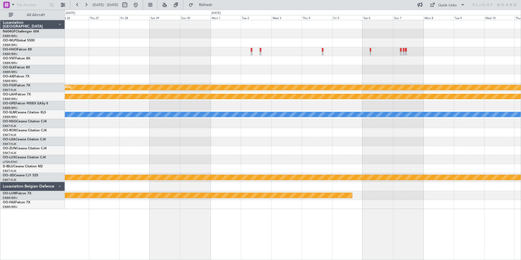
click at [214, 62] on div at bounding box center [293, 60] width 456 height 9
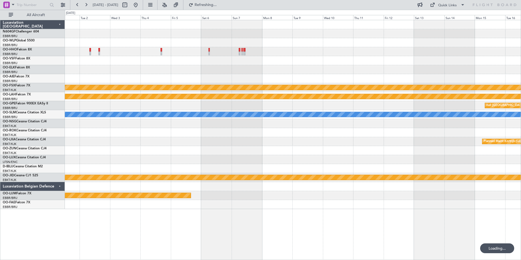
click at [123, 87] on div "Planned Maint Kortrijk-Wevelgem Planned Maint Alton-st Louis (St Louis Regl) nu…" at bounding box center [293, 114] width 456 height 189
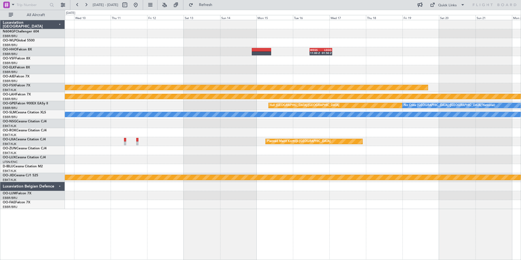
click at [273, 52] on div "WSSS 11:00 Z LSGG 01:50 Z Planned Maint Kortrijk-Wevelgem Planned Maint Alton-s…" at bounding box center [293, 114] width 456 height 189
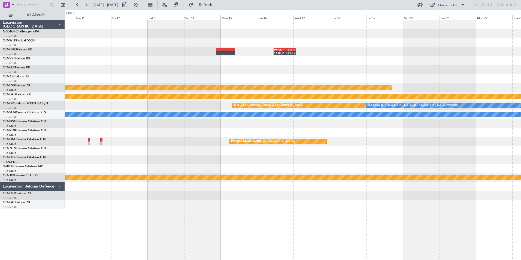
click at [292, 65] on div "WSSS 11:00 Z LSGG 01:50 Z Planned Maint Kortrijk-Wevelgem Planned Maint Alton-s…" at bounding box center [293, 114] width 456 height 189
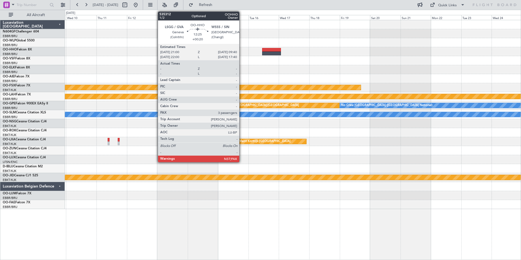
click at [216, 55] on div at bounding box center [222, 51] width 16 height 7
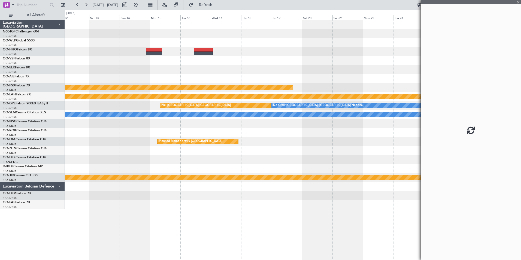
click at [219, 68] on div "Planned Maint Kortrijk-Wevelgem Planned Maint Alton-st Louis (St Louis Regl) nu…" at bounding box center [293, 114] width 456 height 189
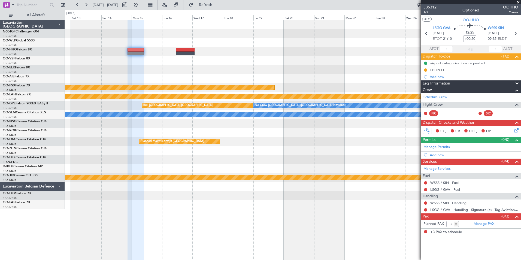
click at [518, 2] on span at bounding box center [517, 2] width 5 height 5
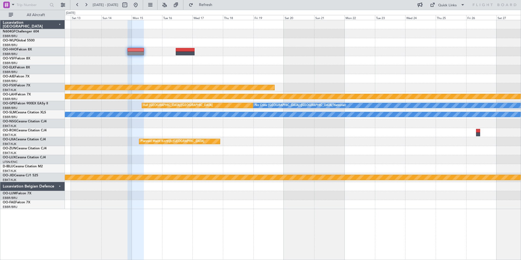
type input "0"
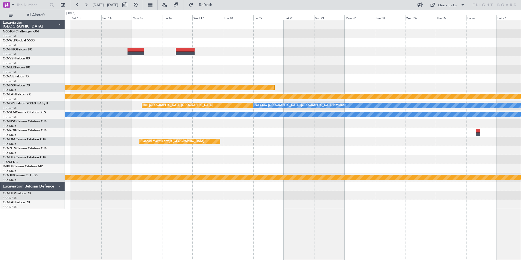
click at [104, 66] on div "Planned Maint Kortrijk-Wevelgem Planned Maint Alton-st Louis (St Louis Regl) nu…" at bounding box center [293, 114] width 456 height 189
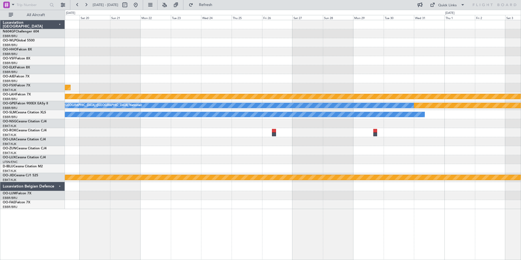
click at [285, 132] on div at bounding box center [293, 132] width 456 height 9
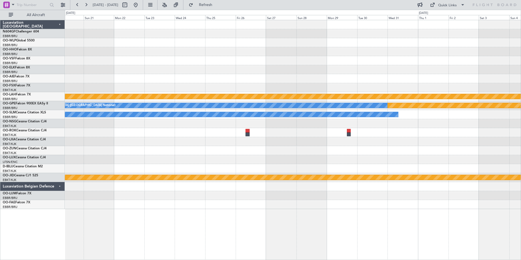
click at [283, 146] on div "Planned Maint Kortrijk-Wevelgem Planned Maint Alton-st Louis (St Louis Regl) nu…" at bounding box center [293, 114] width 456 height 189
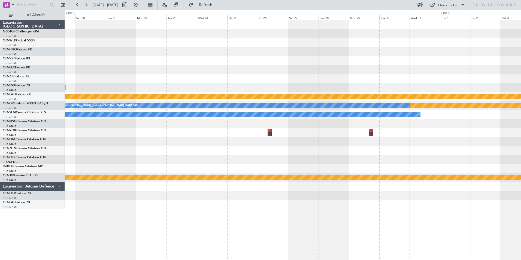
click at [339, 136] on div "Planned Maint Kortrijk-Wevelgem Planned Maint Alton-st Louis (St Louis Regl) nu…" at bounding box center [293, 114] width 456 height 189
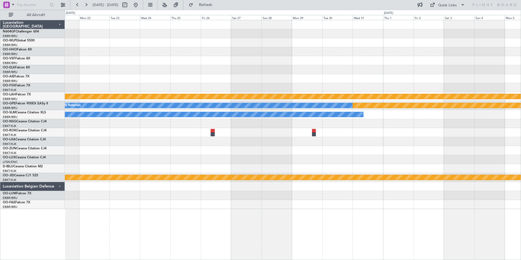
click at [278, 136] on div at bounding box center [293, 132] width 456 height 9
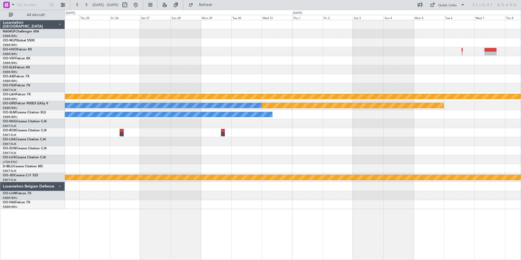
click at [197, 65] on div "Planned Maint Alton-st Louis (St Louis Regl) null Kortrijk-Wevelgem No Crew Bru…" at bounding box center [293, 114] width 456 height 189
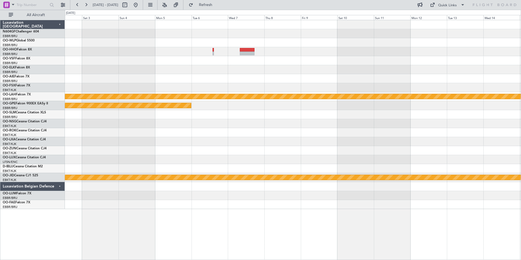
click at [206, 144] on div "Planned Maint Alton-st Louis (St Louis Regl) null Kortrijk-Wevelgem No Crew Bru…" at bounding box center [293, 114] width 456 height 189
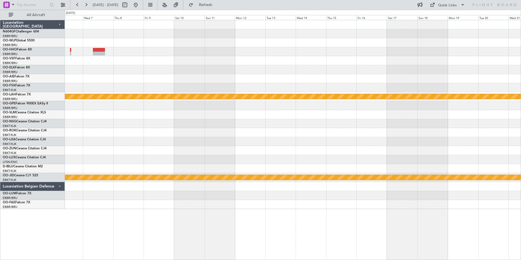
click at [106, 82] on div "Planned Maint Alton-st Louis (St Louis Regl) null Kortrijk-Wevelgem null Kortri…" at bounding box center [293, 114] width 456 height 189
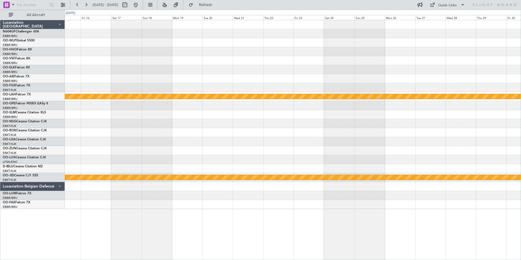
click at [128, 92] on div "Planned Maint Alton-st Louis (St Louis Regl) null Kortrijk-Wevelgem" at bounding box center [293, 114] width 456 height 189
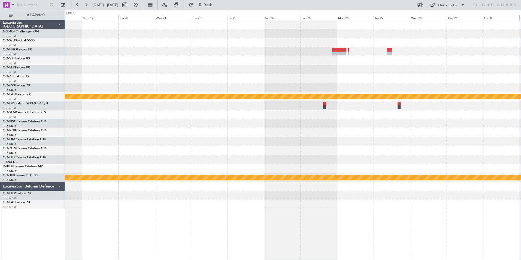
click at [308, 80] on div "Planned Maint Alton-st Louis (St Louis Regl) null Kortrijk-Wevelgem" at bounding box center [293, 114] width 456 height 189
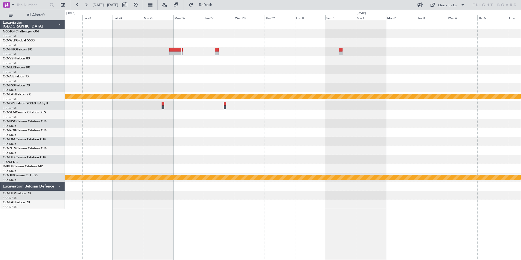
click at [338, 72] on div at bounding box center [293, 69] width 456 height 9
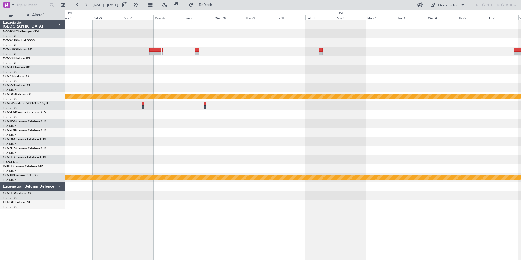
click at [294, 65] on div at bounding box center [293, 60] width 456 height 9
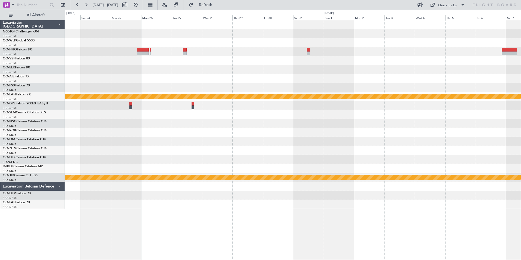
click at [333, 68] on div at bounding box center [293, 69] width 456 height 9
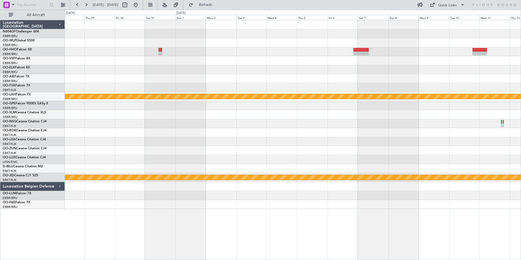
click at [371, 68] on div at bounding box center [293, 69] width 456 height 9
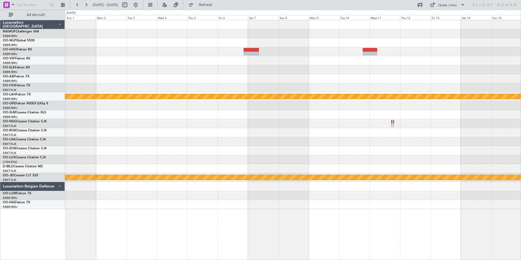
click at [297, 62] on div "Planned Maint Alton-st Louis (St Louis Regl) null Kortrijk-Wevelgem" at bounding box center [293, 114] width 456 height 189
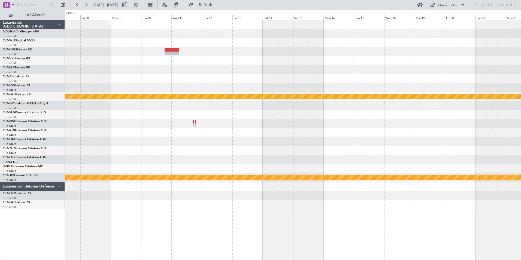
click at [87, 85] on div "Planned Maint Alton-st Louis (St Louis Regl) null Kortrijk-Wevelgem" at bounding box center [293, 114] width 456 height 189
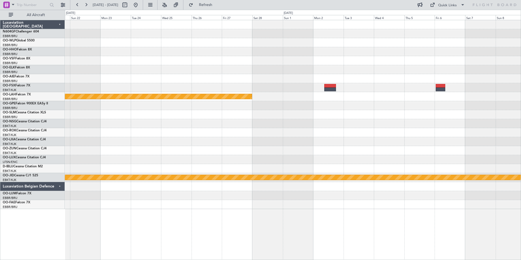
click at [234, 113] on div "Planned Maint Alton-st Louis (St Louis Regl) null Kortrijk-Wevelgem" at bounding box center [293, 114] width 456 height 189
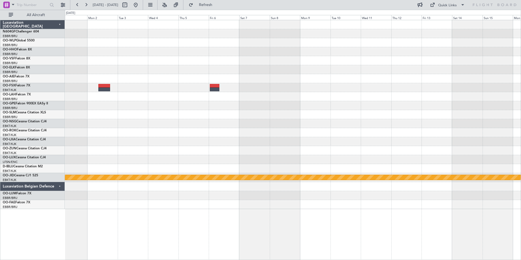
click at [268, 124] on div "Planned Maint Alton-st Louis (St Louis Regl) null Kortrijk-Wevelgem" at bounding box center [293, 114] width 456 height 189
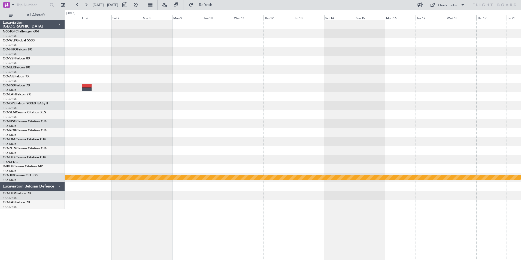
click at [173, 89] on div "null [GEOGRAPHIC_DATA]-[GEOGRAPHIC_DATA]" at bounding box center [293, 114] width 456 height 189
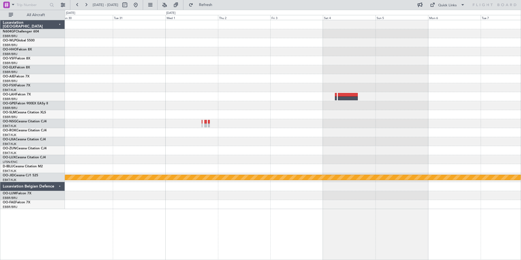
click at [177, 111] on div "null [GEOGRAPHIC_DATA]-[GEOGRAPHIC_DATA]" at bounding box center [293, 114] width 456 height 189
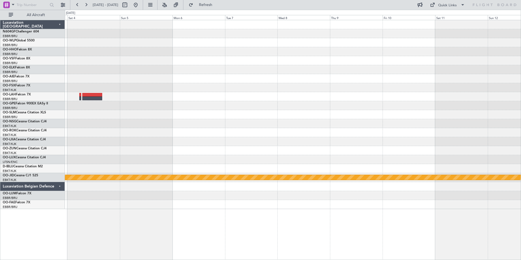
click at [113, 121] on div "null [GEOGRAPHIC_DATA]-[GEOGRAPHIC_DATA]" at bounding box center [293, 114] width 456 height 189
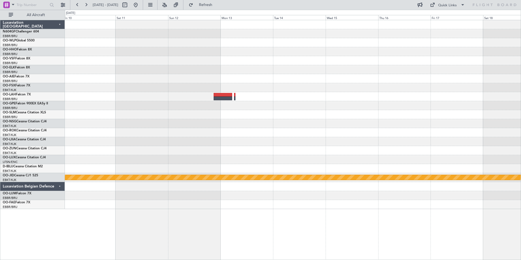
click at [352, 110] on div at bounding box center [293, 114] width 456 height 9
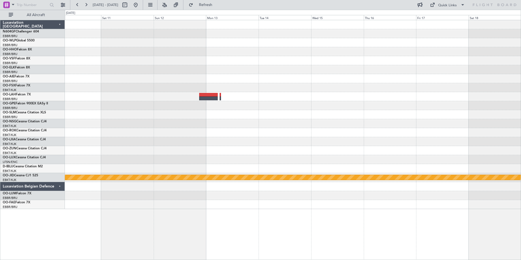
click at [275, 118] on div at bounding box center [293, 114] width 456 height 9
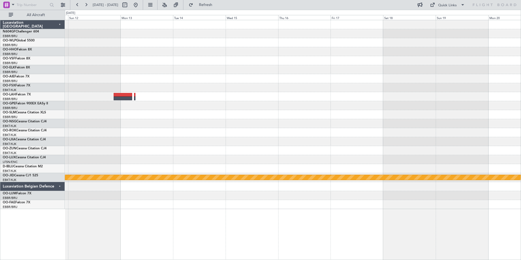
click at [148, 130] on div "null [GEOGRAPHIC_DATA]-[GEOGRAPHIC_DATA]" at bounding box center [293, 114] width 456 height 189
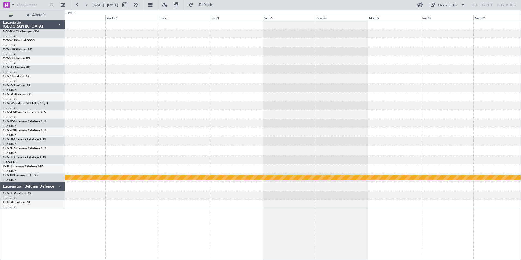
click at [141, 123] on div "null [GEOGRAPHIC_DATA]-[GEOGRAPHIC_DATA]" at bounding box center [293, 114] width 456 height 189
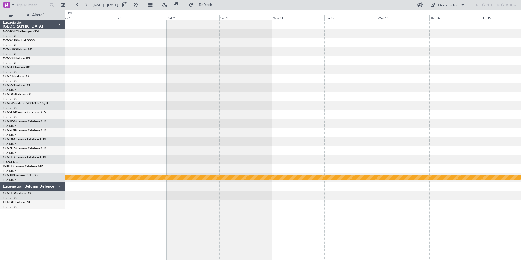
click at [82, 128] on div "null [GEOGRAPHIC_DATA]-[GEOGRAPHIC_DATA]" at bounding box center [293, 114] width 456 height 189
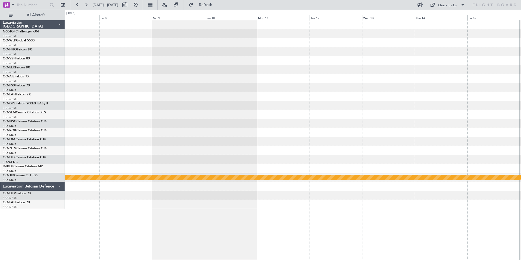
click at [96, 117] on div at bounding box center [293, 114] width 456 height 9
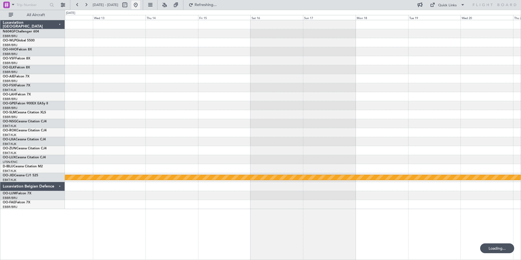
click at [140, 4] on button at bounding box center [135, 5] width 9 height 9
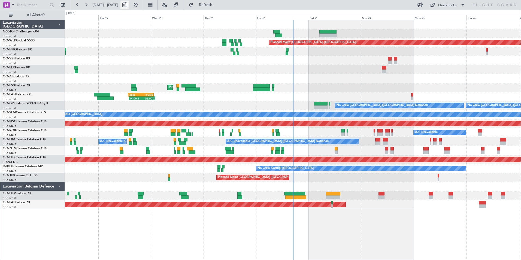
click at [129, 5] on button at bounding box center [124, 5] width 9 height 9
select select "8"
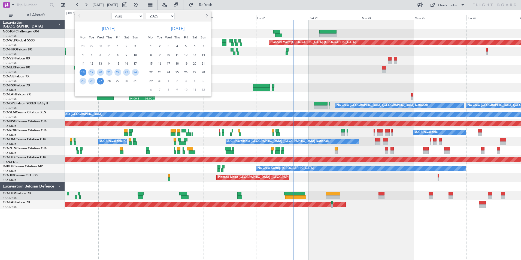
click at [147, 19] on select "2015 2016 2017 2018 2019 2020 2021 2022 2023 2024 2025 2026 2027 2028 2029 2030…" at bounding box center [160, 16] width 29 height 7
select select "2018"
click at [146, 13] on select "2015 2016 2017 2018 2019 2020 2021 2022 2023 2024 2025 2026 2027 2028 2029 2030…" at bounding box center [160, 16] width 29 height 7
click at [113, 57] on div "9" at bounding box center [109, 54] width 9 height 9
click at [107, 53] on span "9" at bounding box center [109, 54] width 7 height 7
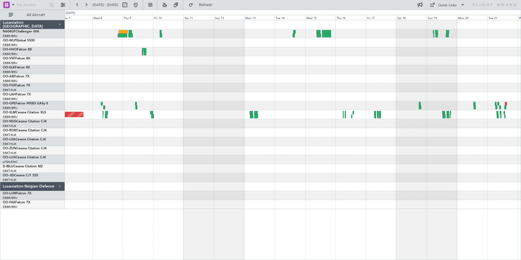
click at [269, 101] on div "Planned Maint [GEOGRAPHIC_DATA] ([GEOGRAPHIC_DATA] National)" at bounding box center [293, 114] width 456 height 189
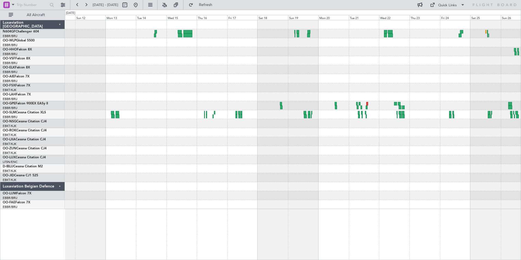
click at [321, 83] on div at bounding box center [293, 114] width 456 height 189
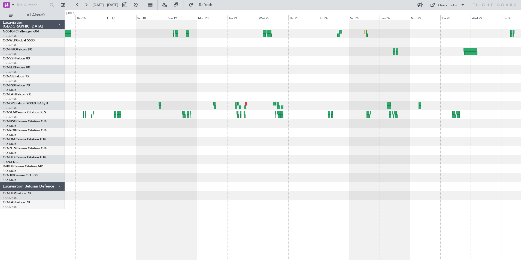
click at [211, 89] on div at bounding box center [293, 114] width 456 height 189
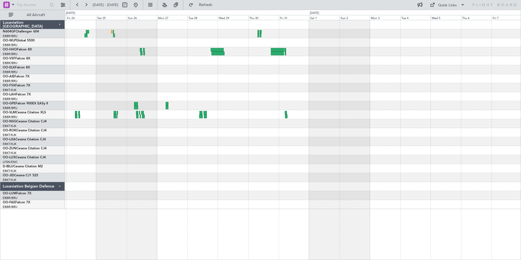
click at [242, 92] on div at bounding box center [293, 87] width 456 height 9
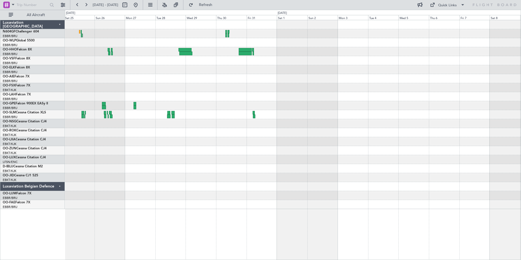
click at [269, 104] on div at bounding box center [293, 114] width 456 height 189
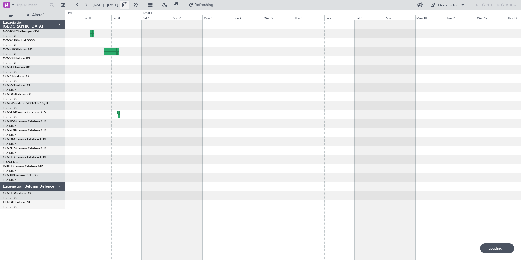
click at [129, 5] on button at bounding box center [124, 5] width 9 height 9
select select "8"
select select "2018"
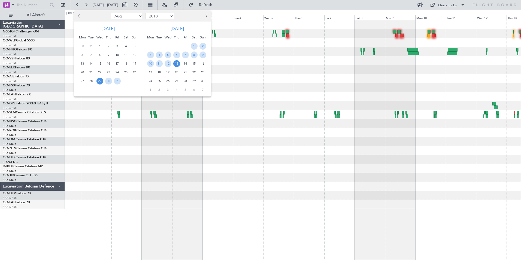
drag, startPoint x: 279, startPoint y: 53, endPoint x: 271, endPoint y: 53, distance: 8.2
click at [271, 53] on div at bounding box center [260, 130] width 521 height 260
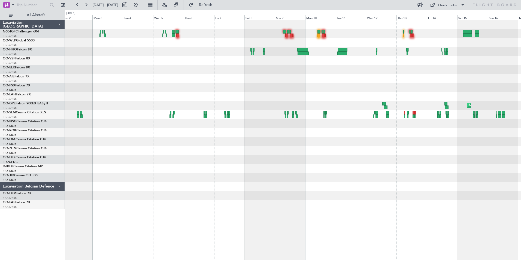
click at [187, 62] on div at bounding box center [293, 60] width 456 height 9
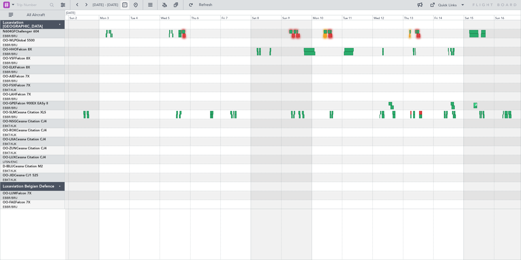
click at [129, 5] on button at bounding box center [124, 5] width 9 height 9
select select "9"
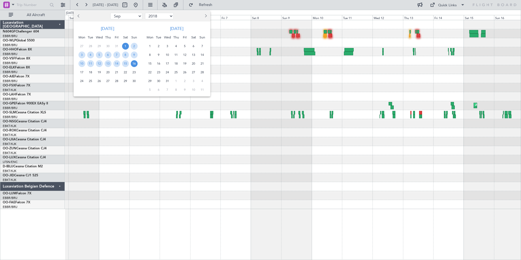
click at [166, 17] on select "2008 2009 2010 2011 2012 2013 2014 2015 2016 2017 2018 2019 2020 2021 2022 2023…" at bounding box center [159, 16] width 29 height 7
select select "2009"
click at [145, 13] on select "2008 2009 2010 2011 2012 2013 2014 2015 2016 2017 2018 2019 2020 2021 2022 2023…" at bounding box center [159, 16] width 29 height 7
click at [156, 35] on div "Tue" at bounding box center [158, 37] width 9 height 9
click at [121, 47] on div "5" at bounding box center [125, 46] width 9 height 9
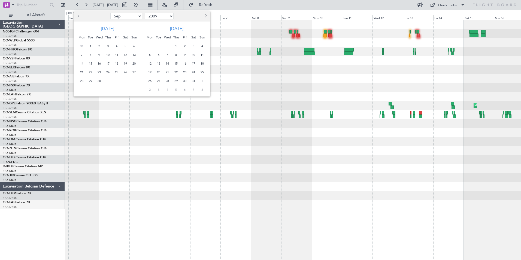
click at [121, 47] on div "5" at bounding box center [125, 46] width 9 height 9
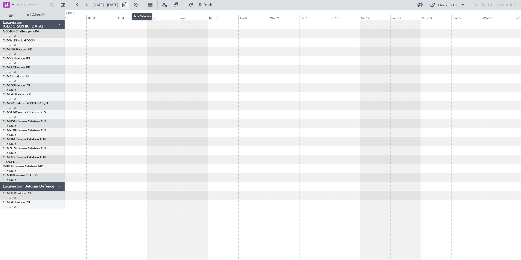
click at [129, 5] on button at bounding box center [124, 5] width 9 height 9
select select "9"
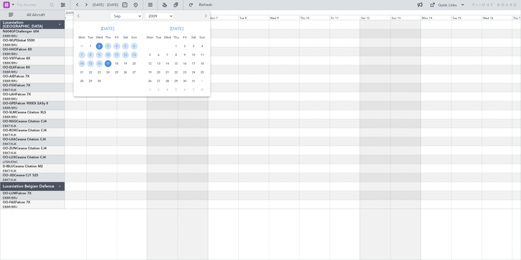
click at [154, 18] on select "1999 2000 2001 2002 2003 2004 2005 2006 2007 2008 2009 2010 2011 2012 2013 2014…" at bounding box center [159, 16] width 29 height 7
select select "2019"
click at [145, 13] on select "1999 2000 2001 2002 2003 2004 2005 2006 2007 2008 2009 2010 2011 2012 2013 2014…" at bounding box center [159, 16] width 29 height 7
click at [155, 168] on div at bounding box center [260, 130] width 521 height 260
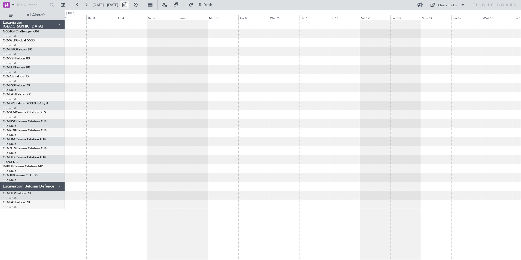
click at [129, 3] on button at bounding box center [124, 5] width 9 height 9
select select "9"
select select "2019"
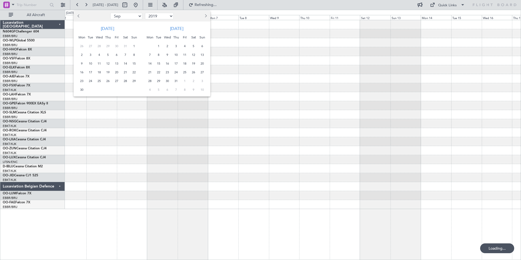
click at [128, 18] on select "Jan Feb Mar Apr May Jun [DATE] Aug Sep Oct Nov Dec" at bounding box center [126, 16] width 32 height 7
click at [160, 16] on select "2009 2010 2011 2012 2013 2014 2015 2016 2017 2018 2019 2020 2021 2022 2023 2024…" at bounding box center [159, 16] width 29 height 7
click at [145, 13] on select "2009 2010 2011 2012 2013 2014 2015 2016 2017 2018 2019 2020 2021 2022 2023 2024…" at bounding box center [159, 16] width 29 height 7
click at [116, 56] on span "6" at bounding box center [116, 54] width 7 height 7
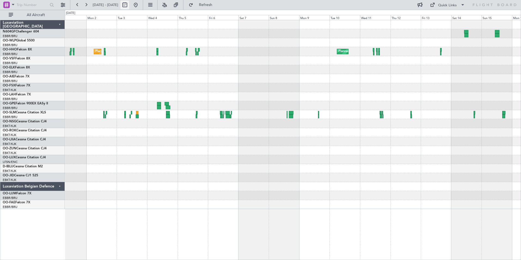
click at [129, 5] on button at bounding box center [124, 5] width 9 height 9
select select "9"
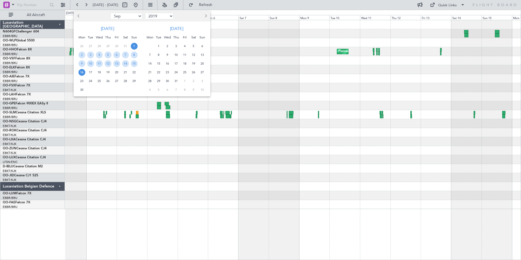
click at [157, 17] on select "2009 2010 2011 2012 2013 2014 2015 2016 2017 2018 2019 2020 2021 2022 2023 2024…" at bounding box center [159, 16] width 29 height 7
select select "2020"
click at [145, 13] on select "2009 2010 2011 2012 2013 2014 2015 2016 2017 2018 2019 2020 2021 2022 2023 2024…" at bounding box center [159, 16] width 29 height 7
click at [163, 65] on div "14" at bounding box center [167, 63] width 9 height 9
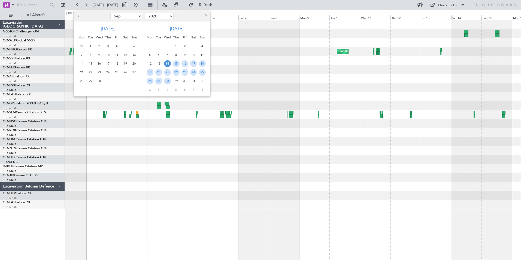
click at [163, 65] on div "14" at bounding box center [167, 63] width 9 height 9
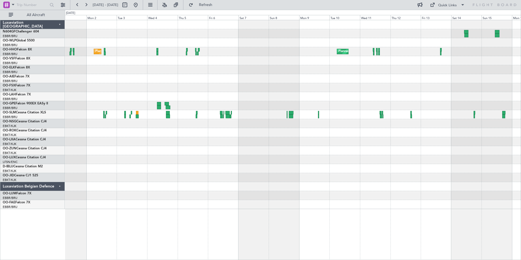
select select "10"
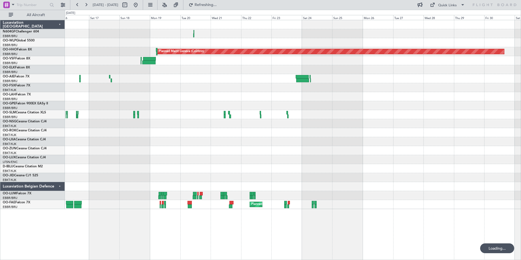
click at [127, 109] on div "Planned Maint Geneva (Cointrin) Planned Maint Brussels (Brussels National)" at bounding box center [293, 114] width 456 height 189
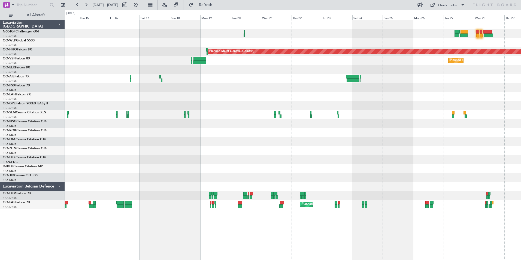
click at [164, 195] on div "Planned Maint Geneva (Cointrin) Planned Maint Brussels (Brussels National) No C…" at bounding box center [293, 114] width 456 height 189
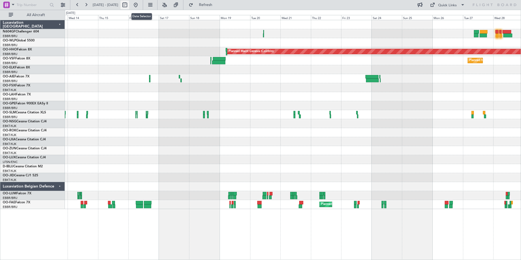
click at [129, 5] on button at bounding box center [124, 5] width 9 height 9
select select "10"
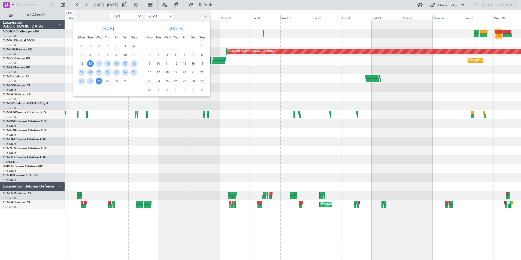
click at [155, 18] on select "2010 2011 2012 2013 2014 2015 2016 2017 2018 2019 2020 2021 2022 2023 2024 2025…" at bounding box center [159, 16] width 29 height 7
select select "2021"
click at [145, 13] on select "2010 2011 2012 2013 2014 2015 2016 2017 2018 2019 2020 2021 2022 2023 2024 2025…" at bounding box center [159, 16] width 29 height 7
click at [164, 72] on span "24" at bounding box center [167, 72] width 7 height 7
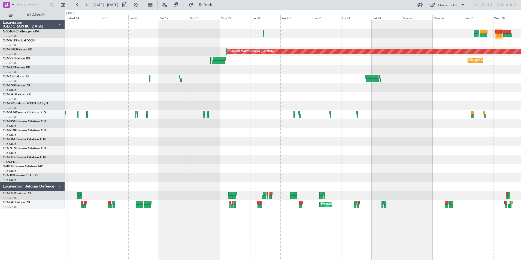
select select "11"
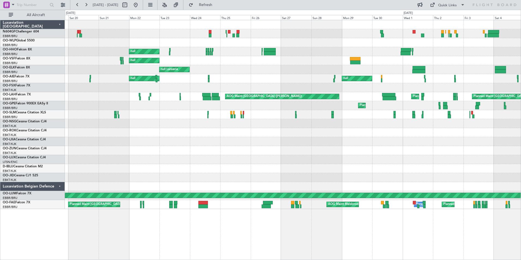
click at [229, 79] on div "null null null Planned Maint Geneva ([GEOGRAPHIC_DATA]) null null AOG Maint [GE…" at bounding box center [293, 114] width 456 height 189
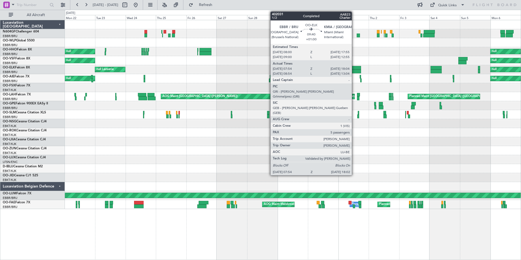
click at [306, 81] on div "null null null Planned Maint Geneva ([GEOGRAPHIC_DATA]) null null null [GEOGRAP…" at bounding box center [293, 114] width 456 height 189
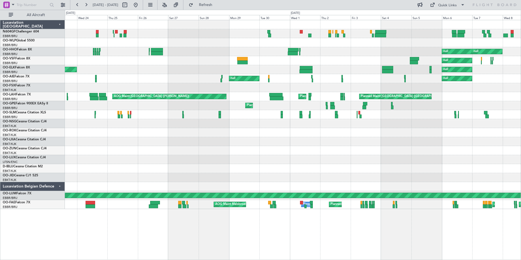
click at [44, 66] on div "null null null null null null [GEOGRAPHIC_DATA] null null null null AOG Maint […" at bounding box center [260, 135] width 521 height 250
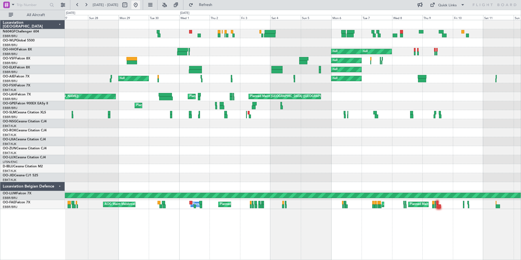
click at [140, 7] on button at bounding box center [135, 5] width 9 height 9
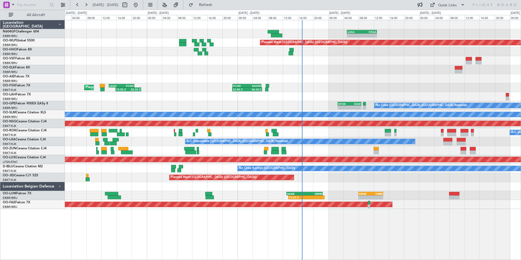
click at [372, 174] on div "Planned Maint [GEOGRAPHIC_DATA] ([GEOGRAPHIC_DATA])" at bounding box center [293, 177] width 456 height 9
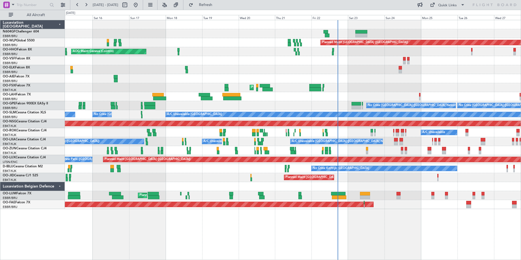
click at [414, 215] on div "Planned Maint [GEOGRAPHIC_DATA] ([GEOGRAPHIC_DATA]) AOG Maint Geneva ([GEOGRAPH…" at bounding box center [293, 140] width 456 height 240
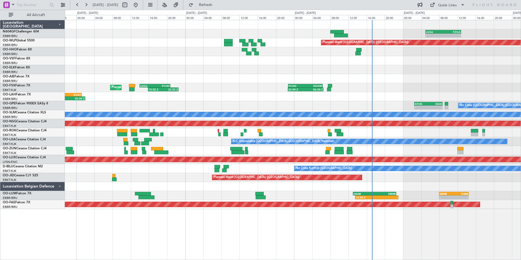
click at [418, 147] on div "- - LGSA 05:00 Z FZQA 12:50 Z Planned Maint [GEOGRAPHIC_DATA] ([GEOGRAPHIC_DATA…" at bounding box center [293, 114] width 456 height 189
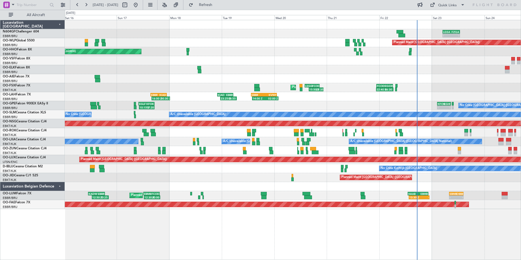
click at [452, 91] on div "- - LGSA 05:00 Z FZQA 12:50 Z Planned Maint [GEOGRAPHIC_DATA] ([GEOGRAPHIC_DATA…" at bounding box center [293, 114] width 456 height 189
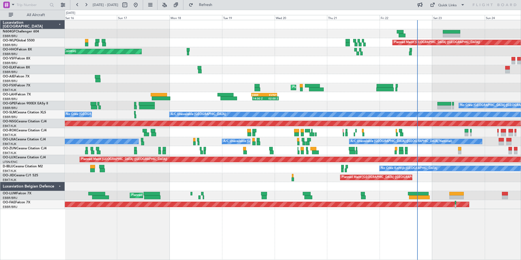
click at [412, 76] on div at bounding box center [293, 78] width 456 height 9
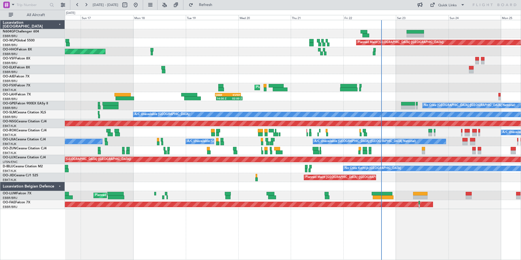
click at [84, 70] on div "Planned Maint [GEOGRAPHIC_DATA] ([GEOGRAPHIC_DATA]) AOG Maint Geneva ([GEOGRAPH…" at bounding box center [293, 114] width 456 height 189
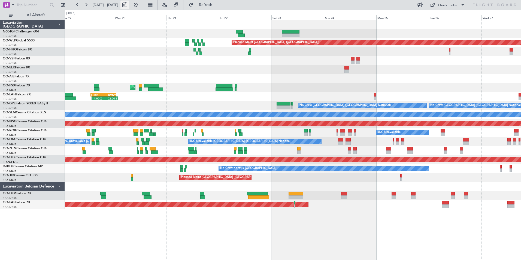
click at [129, 8] on button at bounding box center [124, 5] width 9 height 9
select select "8"
select select "2025"
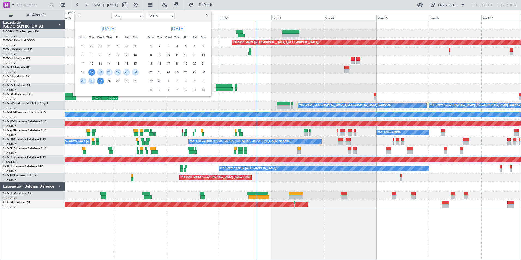
click at [128, 18] on select "Jan Feb Mar Apr May Jun [DATE] Aug Sep Oct Nov Dec" at bounding box center [127, 16] width 32 height 7
select select "10"
click at [111, 13] on select "Jan Feb Mar Apr May Jun [DATE] Aug Sep Oct Nov Dec" at bounding box center [127, 16] width 32 height 7
click at [127, 44] on span "4" at bounding box center [126, 46] width 7 height 7
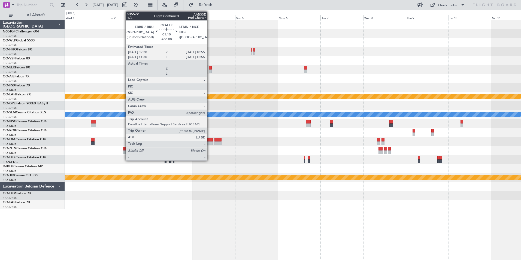
click at [209, 68] on div at bounding box center [210, 68] width 3 height 4
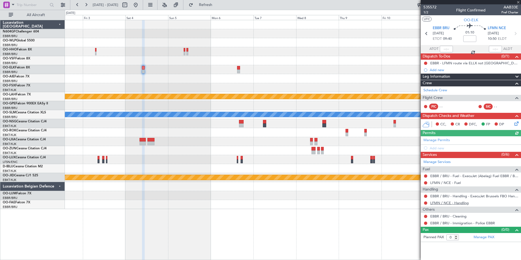
click at [449, 202] on link "LFMN / NCE - Handling" at bounding box center [449, 202] width 38 height 5
click at [208, 5] on button "Refresh" at bounding box center [202, 5] width 33 height 9
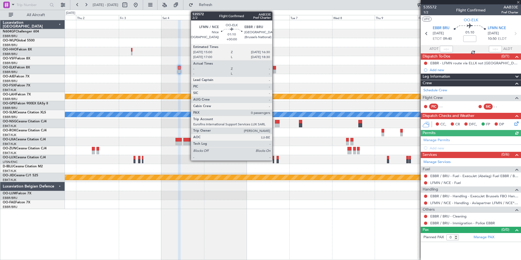
click at [275, 70] on div at bounding box center [274, 71] width 3 height 4
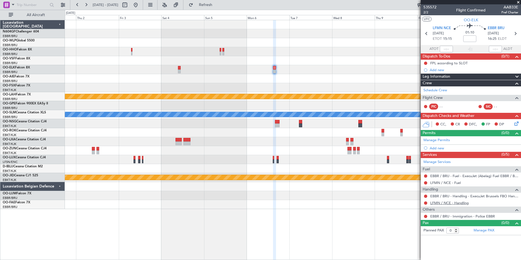
click at [439, 203] on link "LFMN / NCE - Handling" at bounding box center [449, 202] width 38 height 5
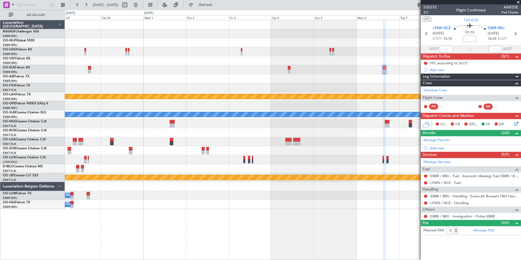
click at [258, 80] on div at bounding box center [293, 78] width 456 height 9
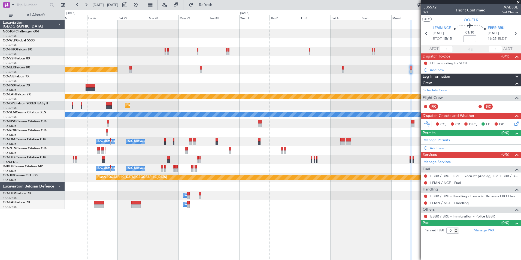
click at [266, 71] on div "Planned Maint Kortrijk-[GEOGRAPHIC_DATA]" at bounding box center [293, 69] width 456 height 9
click at [518, 3] on span at bounding box center [517, 2] width 5 height 5
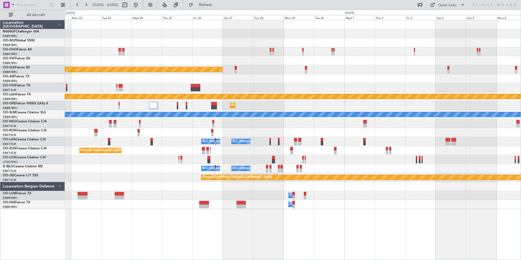
click at [345, 68] on div "Planned Maint Kortrijk-[GEOGRAPHIC_DATA]" at bounding box center [293, 69] width 456 height 9
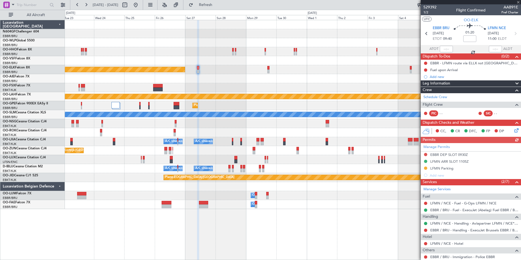
click at [307, 76] on div at bounding box center [293, 78] width 456 height 9
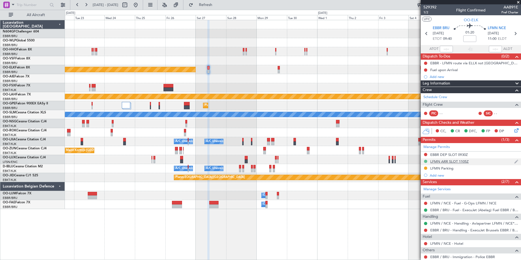
click at [425, 160] on button at bounding box center [425, 161] width 3 height 3
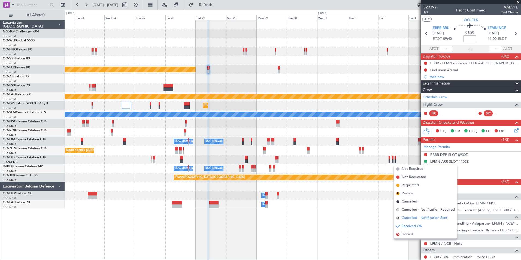
click at [419, 220] on span "Cancelled - Notification Sent" at bounding box center [424, 217] width 46 height 5
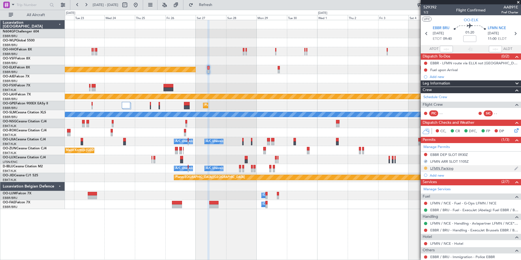
click at [425, 167] on button at bounding box center [425, 167] width 3 height 3
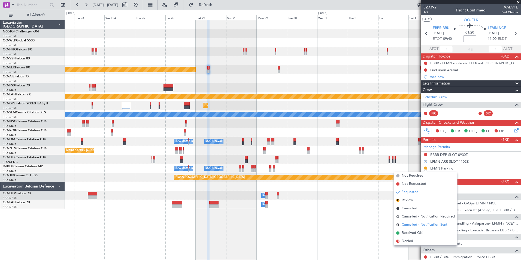
click at [428, 221] on li "S Cancelled - Notification Sent" at bounding box center [425, 225] width 63 height 8
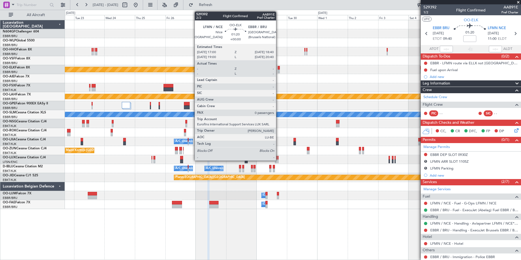
click at [278, 68] on div at bounding box center [279, 68] width 2 height 4
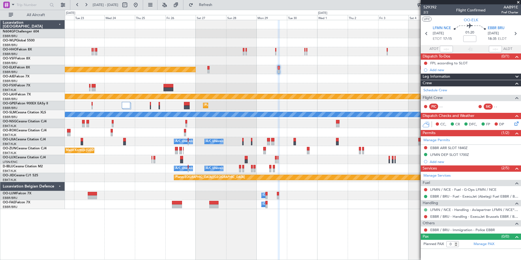
click at [425, 209] on button at bounding box center [425, 209] width 3 height 3
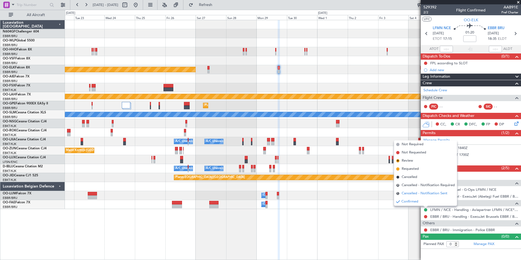
click at [411, 193] on span "Cancelled - Notification Sent" at bounding box center [424, 193] width 46 height 5
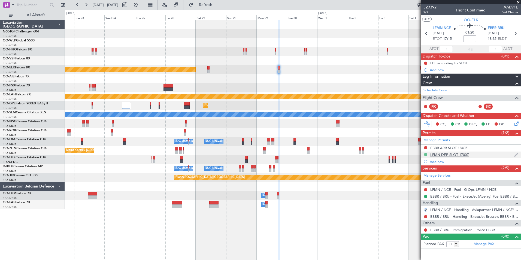
click at [425, 153] on button at bounding box center [425, 154] width 3 height 3
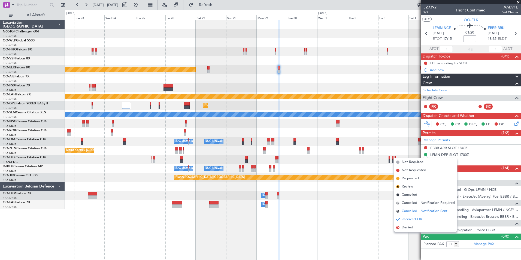
click at [415, 210] on span "Cancelled - Notification Sent" at bounding box center [424, 210] width 46 height 5
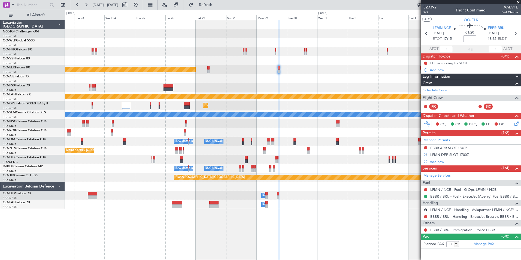
click at [278, 81] on div "Planned Maint Kortrijk-[GEOGRAPHIC_DATA] Planned [GEOGRAPHIC_DATA][PERSON_NAME]…" at bounding box center [293, 114] width 456 height 189
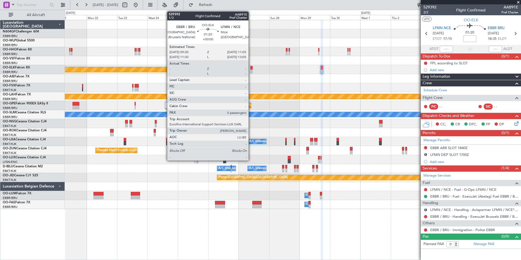
click at [251, 70] on div at bounding box center [251, 71] width 2 height 4
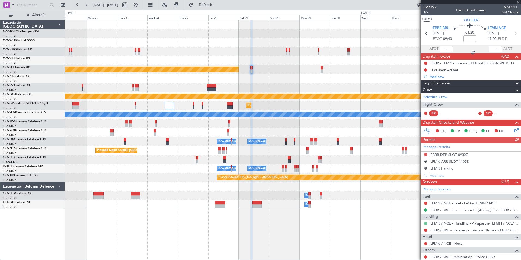
click at [425, 223] on button at bounding box center [425, 223] width 3 height 3
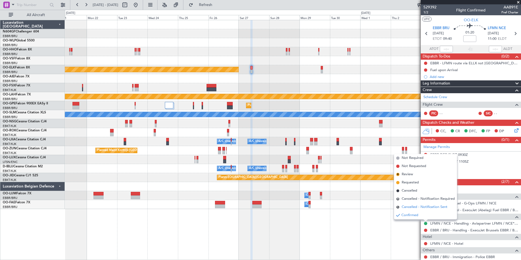
click at [415, 206] on span "Cancelled - Notification Sent" at bounding box center [424, 206] width 46 height 5
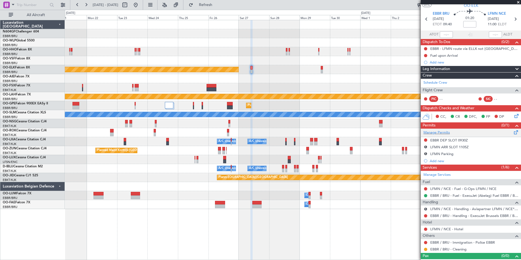
scroll to position [22, 0]
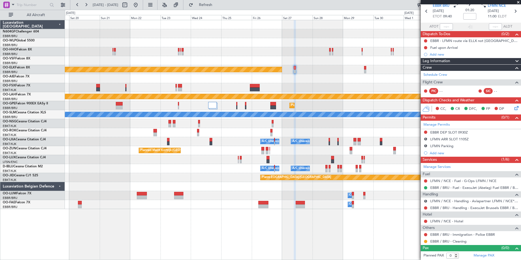
click at [272, 84] on div "Planned Maint Kortrijk-[GEOGRAPHIC_DATA] Planned [GEOGRAPHIC_DATA][PERSON_NAME]…" at bounding box center [293, 114] width 456 height 189
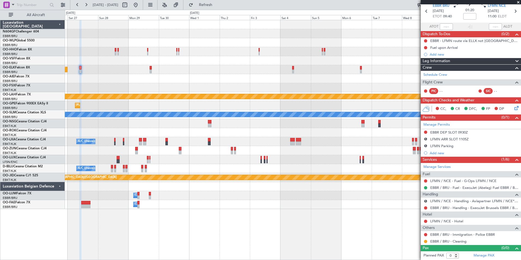
click at [159, 69] on div "Planned Maint Kortrijk-[GEOGRAPHIC_DATA] Planned [GEOGRAPHIC_DATA][PERSON_NAME]…" at bounding box center [293, 114] width 456 height 189
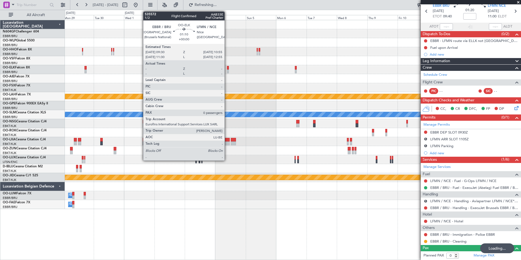
click at [227, 69] on div at bounding box center [228, 68] width 2 height 4
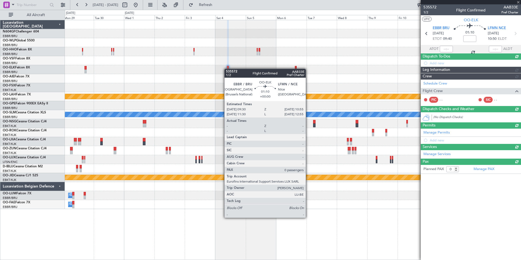
scroll to position [0, 0]
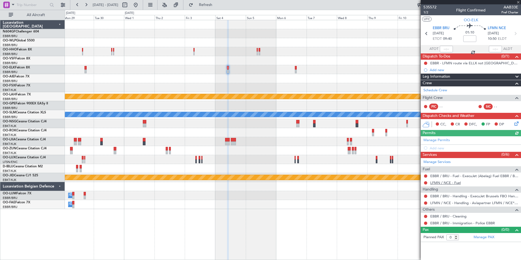
click at [444, 182] on link "LFMN / NCE - Fuel" at bounding box center [445, 182] width 31 height 5
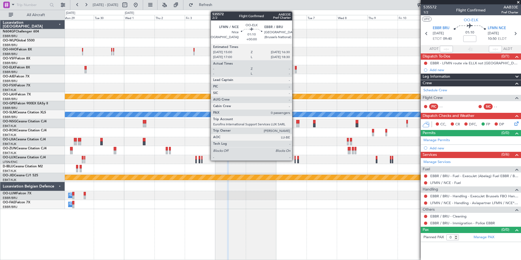
click at [295, 68] on div at bounding box center [296, 68] width 2 height 4
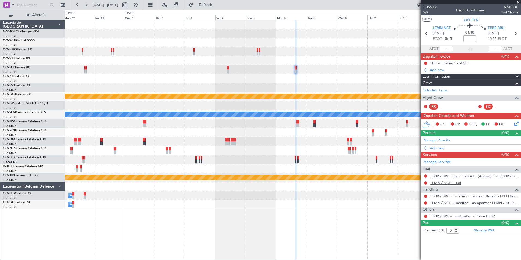
click at [444, 183] on link "LFMN / NCE - Fuel" at bounding box center [445, 182] width 31 height 5
click at [217, 7] on span "Refresh" at bounding box center [205, 5] width 23 height 4
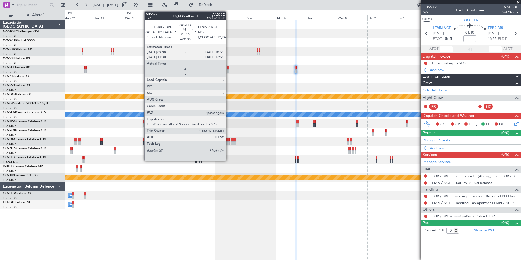
click at [228, 70] on div at bounding box center [228, 71] width 2 height 4
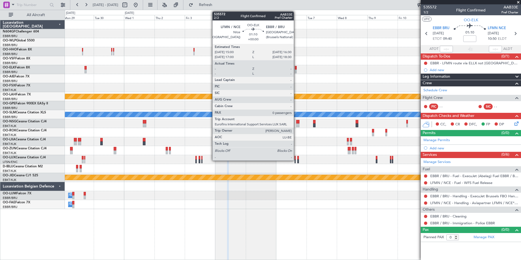
click at [296, 69] on div at bounding box center [296, 68] width 2 height 4
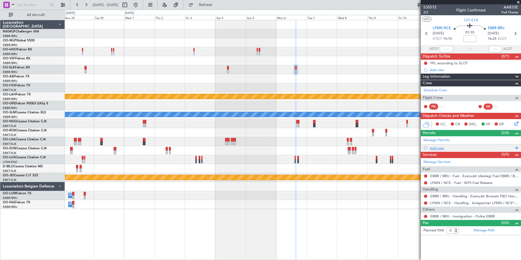
click at [437, 147] on div "Add new" at bounding box center [472, 148] width 84 height 5
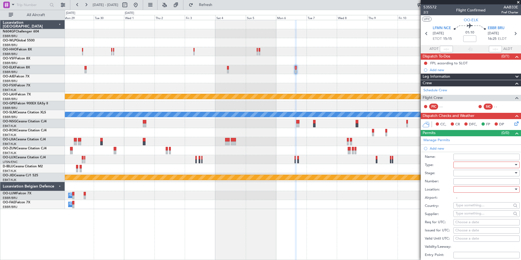
click at [462, 163] on div at bounding box center [484, 165] width 58 height 8
click at [468, 218] on span "Slot" at bounding box center [484, 216] width 57 height 8
click at [469, 172] on div at bounding box center [484, 173] width 58 height 8
click at [470, 190] on span "Not Requested" at bounding box center [484, 192] width 57 height 8
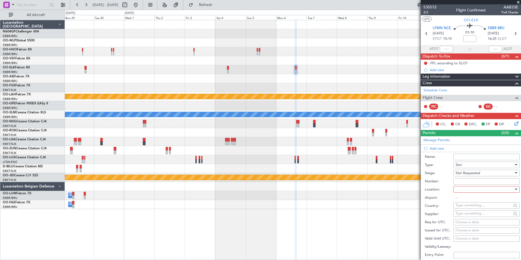
click at [470, 172] on span "Not Requested" at bounding box center [467, 173] width 25 height 5
click at [474, 208] on span "Requested" at bounding box center [484, 208] width 57 height 8
click at [467, 180] on input "Number:" at bounding box center [486, 181] width 66 height 7
click at [451, 176] on div "Stage: Requested" at bounding box center [472, 173] width 95 height 8
click at [469, 193] on div at bounding box center [484, 189] width 58 height 8
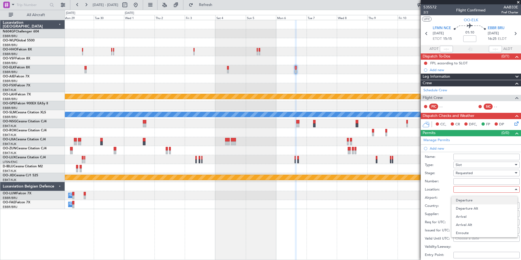
click at [466, 200] on span "Departure" at bounding box center [484, 200] width 57 height 8
type input "LFMN / NCE"
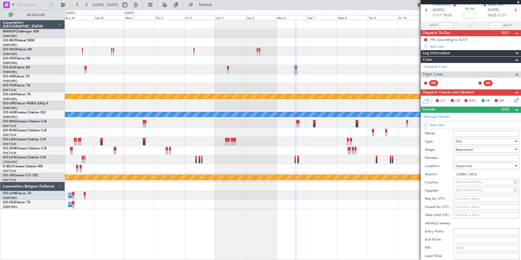
scroll to position [54, 0]
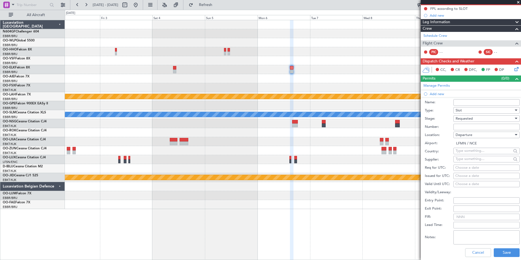
click at [461, 168] on div "Choose a date" at bounding box center [486, 167] width 62 height 5
select select "8"
select select "2025"
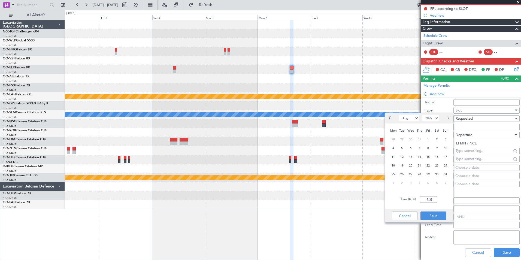
click at [407, 118] on select "Jan Feb Mar Apr May Jun [DATE] Aug Sep Oct Nov Dec" at bounding box center [409, 118] width 20 height 7
select select "10"
click at [399, 115] on select "Jan Feb Mar Apr May Jun [DATE] Aug Sep Oct Nov Dec" at bounding box center [409, 118] width 20 height 7
click at [429, 199] on input "17:35" at bounding box center [428, 199] width 17 height 7
type input "15:00"
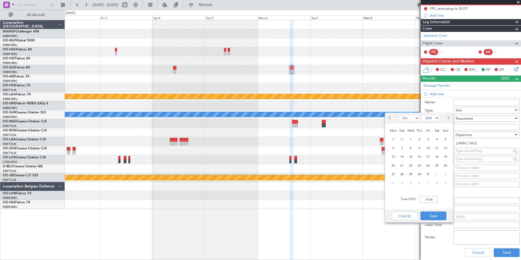
click at [440, 203] on div "Time (UTC): 15:00" at bounding box center [419, 200] width 68 height 20
click at [434, 214] on button "Save" at bounding box center [433, 215] width 26 height 9
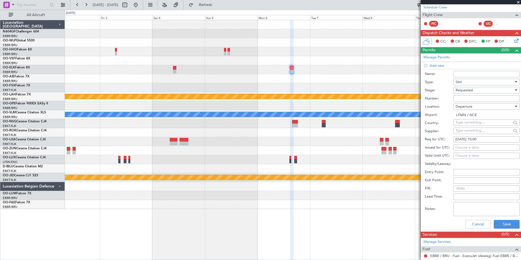
scroll to position [109, 0]
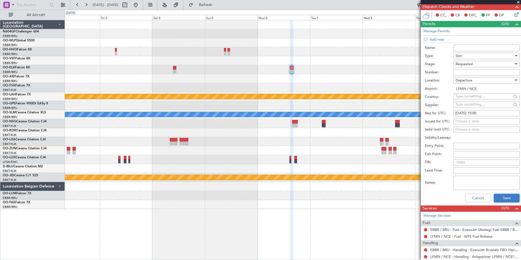
click at [496, 199] on button "Save" at bounding box center [507, 198] width 26 height 9
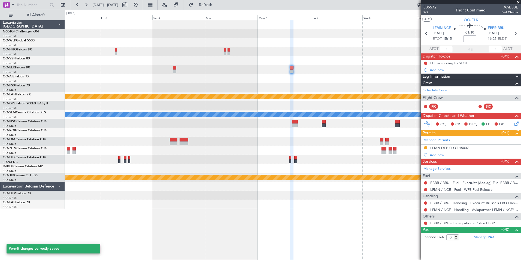
scroll to position [0, 0]
click at [425, 209] on button at bounding box center [425, 209] width 3 height 3
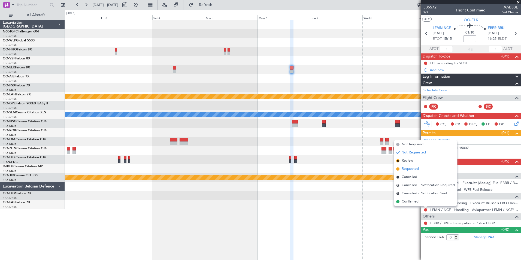
click at [404, 166] on span "Requested" at bounding box center [409, 168] width 17 height 5
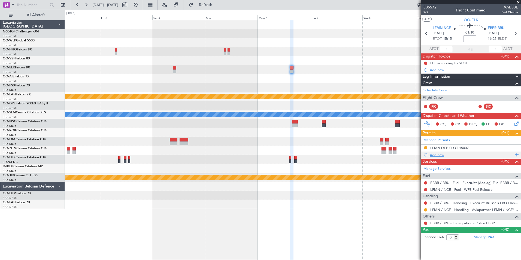
click at [434, 156] on div "Add new" at bounding box center [472, 155] width 84 height 5
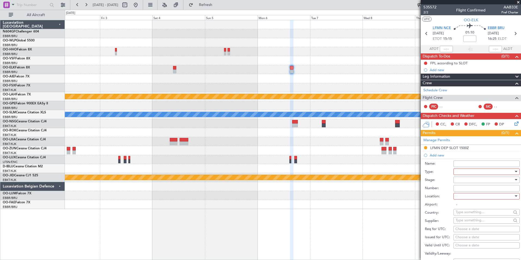
click at [461, 172] on div at bounding box center [484, 172] width 58 height 8
click at [467, 221] on span "Slot" at bounding box center [484, 223] width 57 height 8
click at [457, 180] on div at bounding box center [484, 180] width 58 height 8
click at [469, 199] on span "Not Requested" at bounding box center [484, 199] width 57 height 8
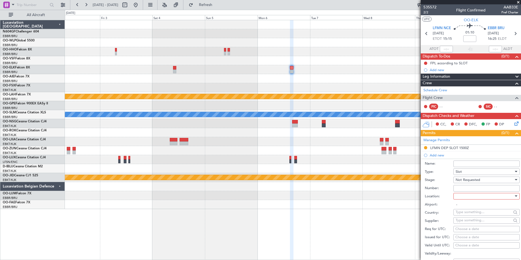
click at [468, 197] on div at bounding box center [484, 196] width 58 height 8
click at [465, 221] on span "Arrival" at bounding box center [484, 223] width 57 height 8
type input "EBBR / BRU"
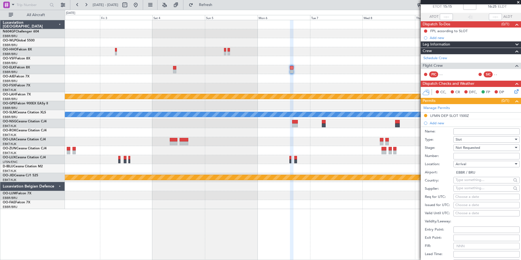
scroll to position [54, 0]
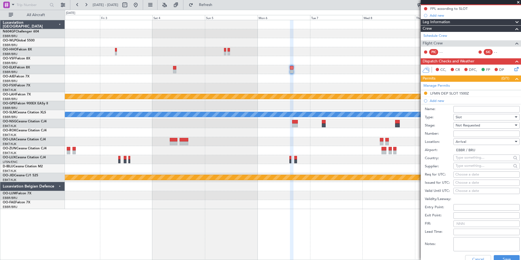
click at [461, 174] on div "Choose a date" at bounding box center [486, 174] width 62 height 5
select select "8"
select select "2025"
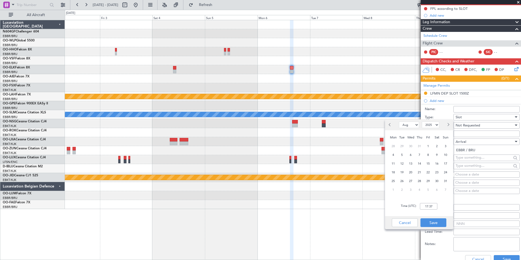
click at [407, 125] on select "Jan Feb Mar Apr May Jun [DATE] Aug Sep Oct Nov Dec" at bounding box center [409, 124] width 20 height 7
select select "10"
click at [399, 121] on select "Jan Feb Mar Apr May Jun [DATE] Aug Sep Oct Nov Dec" at bounding box center [409, 124] width 20 height 7
click at [393, 154] on span "6" at bounding box center [393, 154] width 7 height 7
click at [428, 205] on input "00:00" at bounding box center [428, 206] width 17 height 7
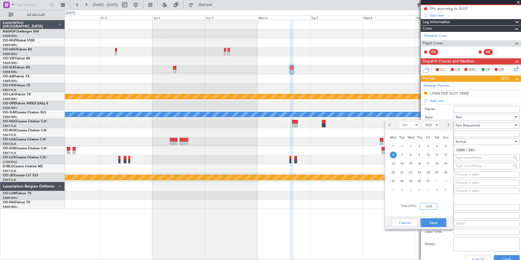
type input "16:30"
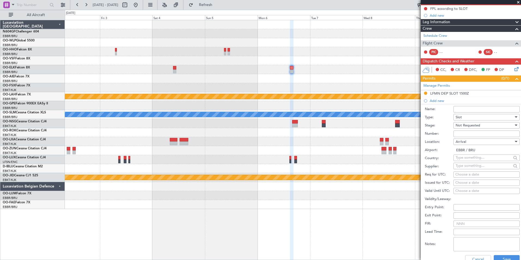
click at [453, 195] on div "Validity/Leeway:" at bounding box center [472, 199] width 95 height 8
click at [464, 172] on div "Choose a date" at bounding box center [486, 174] width 62 height 5
select select "8"
select select "2025"
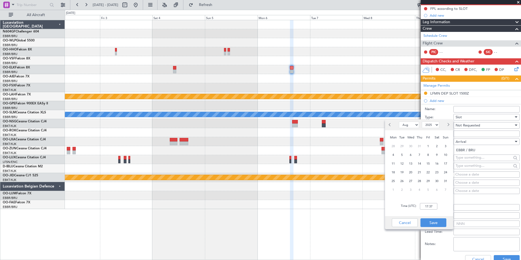
click at [413, 122] on select "Jan Feb Mar Apr May Jun [DATE] Aug Sep Oct Nov Dec" at bounding box center [409, 124] width 20 height 7
select select "10"
click at [399, 121] on select "Jan Feb Mar Apr May Jun [DATE] Aug Sep Oct Nov Dec" at bounding box center [409, 124] width 20 height 7
click at [394, 151] on div "6" at bounding box center [393, 154] width 9 height 9
click at [428, 206] on input "00:00" at bounding box center [428, 206] width 17 height 7
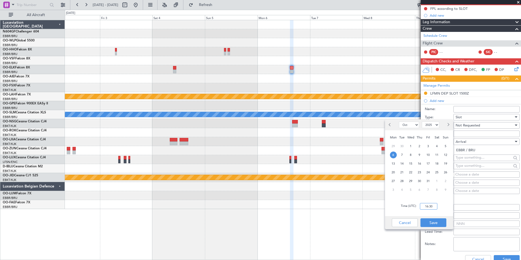
type input "16:30"
click at [449, 206] on div "Time (UTC): 16:30" at bounding box center [419, 206] width 68 height 20
click at [427, 226] on button "Save" at bounding box center [433, 222] width 26 height 9
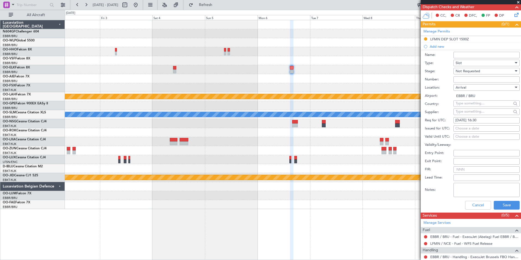
scroll to position [109, 0]
click at [497, 201] on button "Save" at bounding box center [507, 204] width 26 height 9
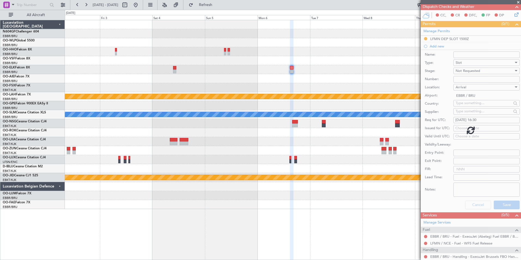
scroll to position [0, 0]
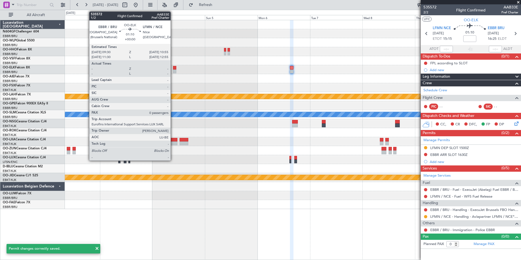
click at [173, 66] on div at bounding box center [174, 68] width 3 height 4
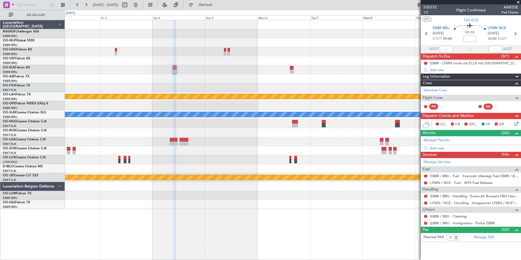
click at [427, 205] on mat-tooltip-component "Not Requested" at bounding box center [425, 211] width 31 height 14
click at [426, 202] on button at bounding box center [425, 202] width 3 height 3
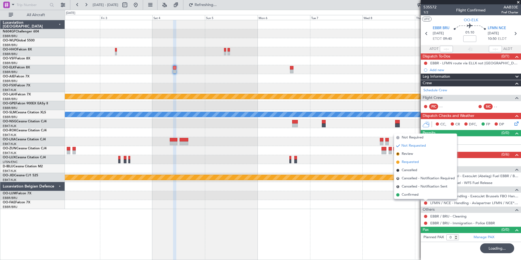
click at [407, 163] on span "Requested" at bounding box center [409, 161] width 17 height 5
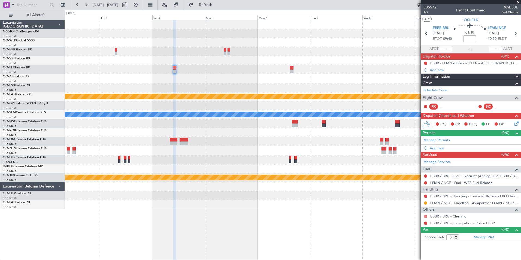
click at [425, 216] on button at bounding box center [425, 216] width 3 height 3
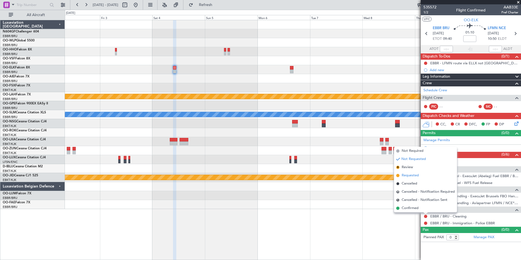
click at [417, 178] on li "Requested" at bounding box center [425, 175] width 63 height 8
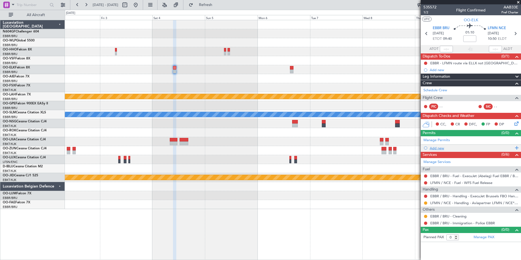
click at [435, 149] on div "Add new" at bounding box center [472, 148] width 84 height 5
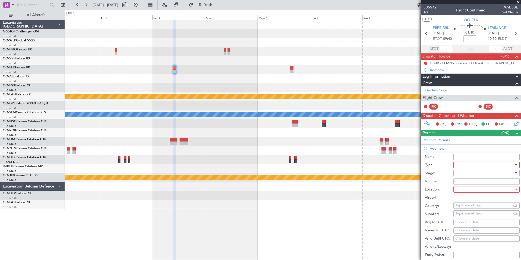
click at [472, 164] on div at bounding box center [484, 165] width 58 height 8
click at [461, 217] on span "Slot" at bounding box center [484, 216] width 57 height 8
click at [470, 170] on div at bounding box center [484, 173] width 58 height 8
click at [469, 191] on span "Not Requested" at bounding box center [484, 192] width 57 height 8
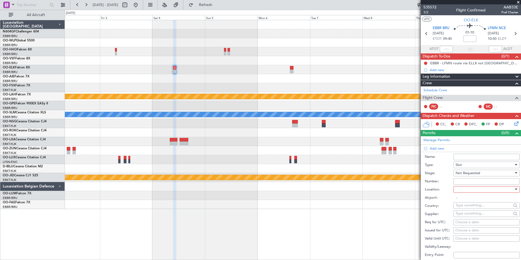
click at [465, 191] on div at bounding box center [484, 189] width 58 height 8
click at [467, 198] on span "Departure" at bounding box center [484, 200] width 57 height 8
type input "EBBR / BRU"
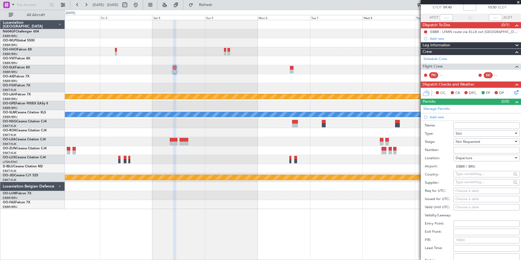
scroll to position [54, 0]
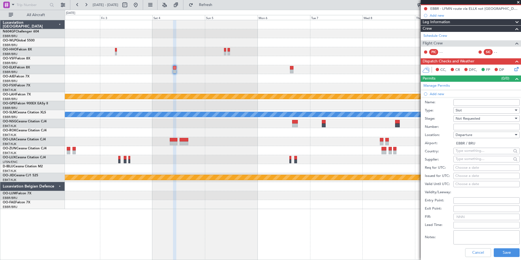
click at [457, 166] on div "Choose a date" at bounding box center [486, 167] width 62 height 5
select select "8"
select select "2025"
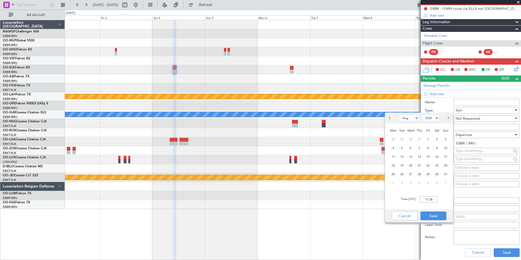
click at [405, 121] on select "Jan Feb Mar Apr May Jun [DATE] Aug Sep Oct Nov Dec" at bounding box center [409, 118] width 20 height 7
select select "10"
click at [399, 115] on select "Jan Feb Mar Apr May Jun [DATE] Aug Sep Oct Nov Dec" at bounding box center [409, 118] width 20 height 7
click at [436, 136] on span "4" at bounding box center [436, 139] width 7 height 7
click at [434, 197] on input "00:00" at bounding box center [428, 199] width 17 height 7
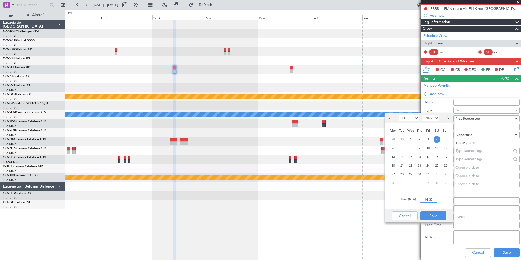
type input "09:30"
click at [436, 210] on div "Cancel Save" at bounding box center [419, 215] width 68 height 13
click at [430, 214] on button "Save" at bounding box center [433, 215] width 26 height 9
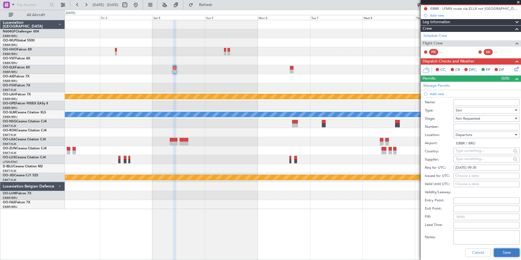
click at [499, 251] on button "Save" at bounding box center [507, 252] width 26 height 9
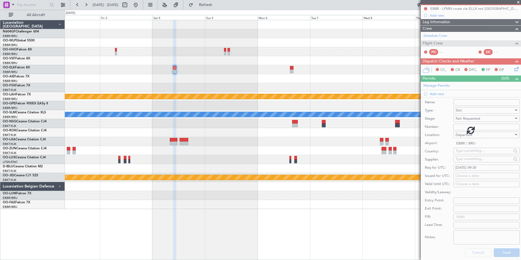
scroll to position [0, 0]
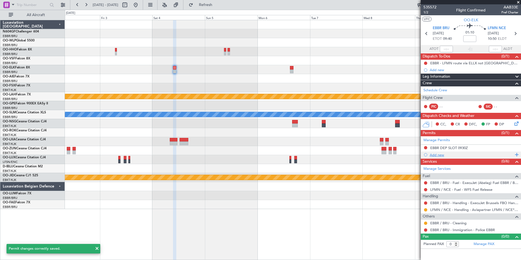
click at [432, 155] on div "Add new" at bounding box center [472, 155] width 84 height 5
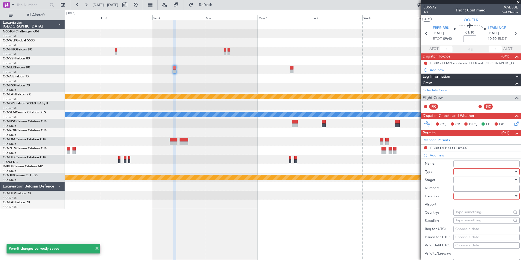
click at [460, 172] on div at bounding box center [484, 172] width 58 height 8
click at [458, 220] on span "Slot" at bounding box center [484, 223] width 57 height 8
click at [467, 180] on div at bounding box center [484, 180] width 58 height 8
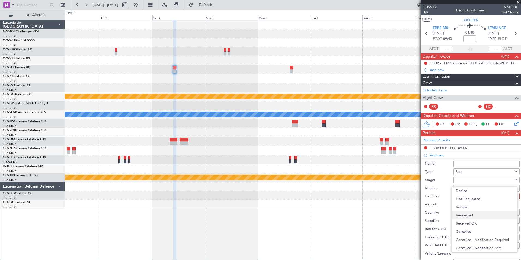
click at [470, 214] on span "Requested" at bounding box center [484, 215] width 57 height 8
click at [467, 198] on div at bounding box center [484, 196] width 58 height 8
click at [470, 221] on span "Arrival" at bounding box center [484, 223] width 57 height 8
type input "LFMN / NCE"
click at [466, 227] on div "Choose a date" at bounding box center [486, 228] width 62 height 5
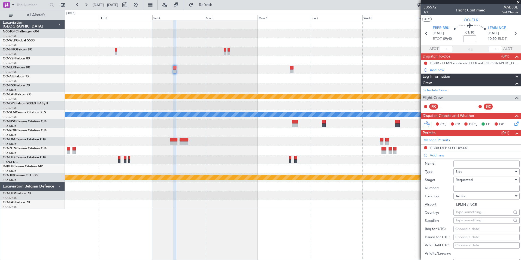
select select "8"
select select "2025"
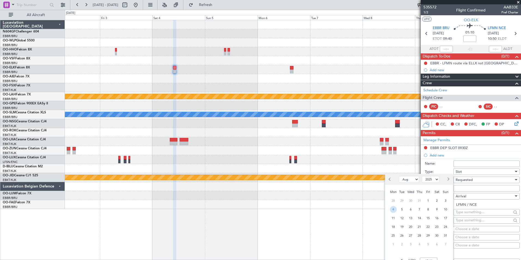
click at [395, 209] on span "4" at bounding box center [393, 209] width 7 height 7
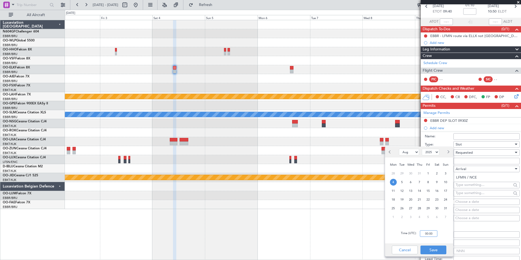
click at [431, 234] on input "00:00" at bounding box center [428, 233] width 17 height 7
type input "10:55"
click at [439, 232] on div "Time (UTC): 10:55" at bounding box center [419, 234] width 68 height 20
click at [436, 251] on button "Save" at bounding box center [433, 249] width 26 height 9
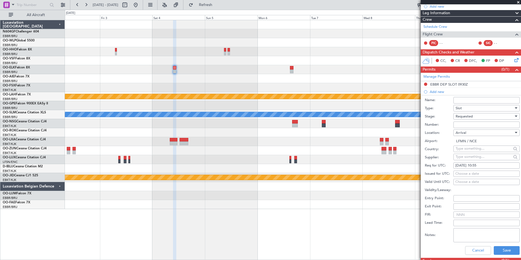
scroll to position [109, 0]
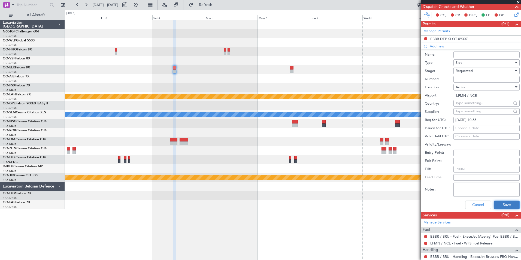
click at [494, 207] on button "Save" at bounding box center [507, 204] width 26 height 9
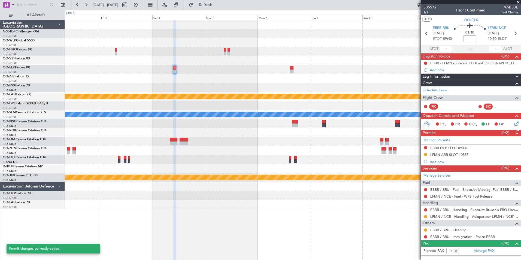
scroll to position [0, 0]
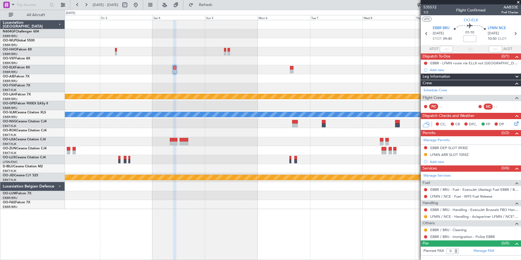
click at [517, 120] on icon at bounding box center [515, 122] width 4 height 4
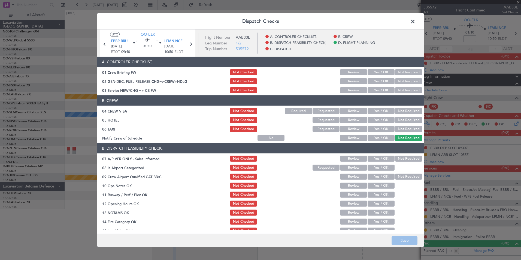
click at [382, 89] on button "Yes / OK" at bounding box center [380, 90] width 27 height 6
click at [401, 108] on button "Not Required" at bounding box center [408, 111] width 27 height 6
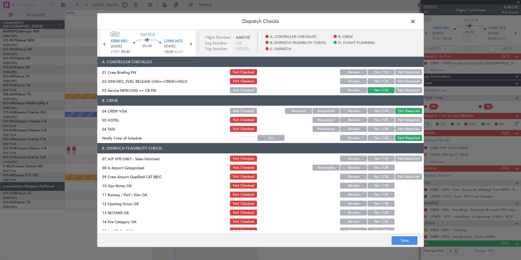
click at [400, 120] on button "Not Required" at bounding box center [408, 120] width 27 height 6
click at [397, 128] on button "Not Required" at bounding box center [408, 129] width 27 height 6
click at [378, 138] on button "Yes / OK" at bounding box center [380, 138] width 27 height 6
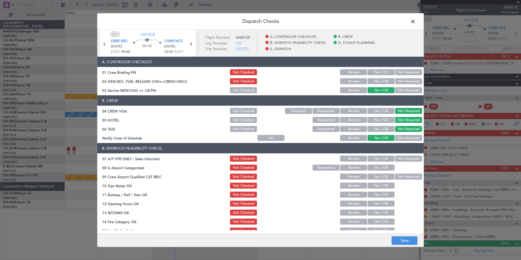
click at [401, 159] on button "Not Required" at bounding box center [408, 159] width 27 height 6
click at [379, 169] on button "Yes / OK" at bounding box center [380, 168] width 27 height 6
click at [402, 176] on button "Not Required" at bounding box center [408, 177] width 27 height 6
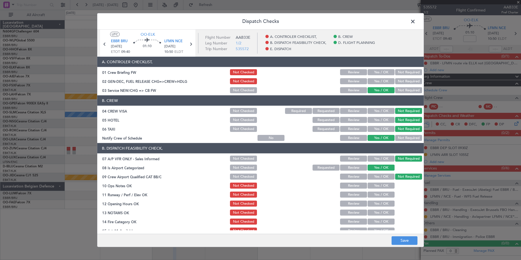
scroll to position [54, 0]
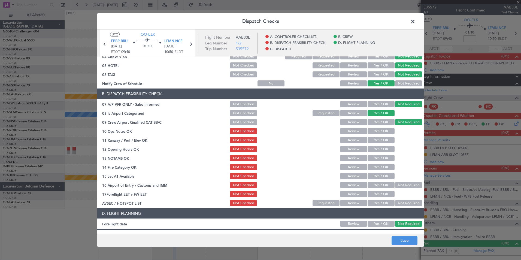
click at [384, 129] on button "Yes / OK" at bounding box center [380, 131] width 27 height 6
click at [381, 138] on button "Yes / OK" at bounding box center [380, 140] width 27 height 6
click at [381, 147] on button "Yes / OK" at bounding box center [380, 149] width 27 height 6
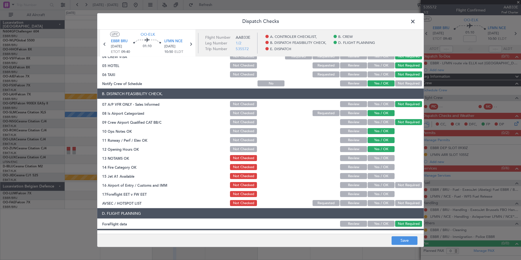
click at [381, 156] on button "Yes / OK" at bounding box center [380, 158] width 27 height 6
click at [377, 167] on button "Yes / OK" at bounding box center [380, 167] width 27 height 6
click at [377, 175] on button "Yes / OK" at bounding box center [380, 176] width 27 height 6
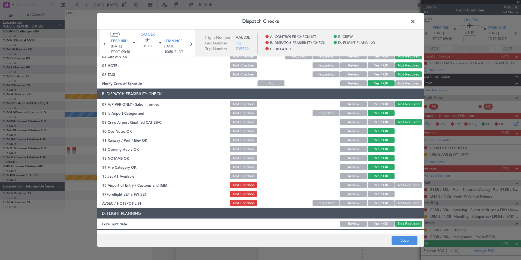
click at [395, 183] on button "Not Required" at bounding box center [408, 185] width 27 height 6
click at [378, 202] on button "Yes / OK" at bounding box center [380, 203] width 27 height 6
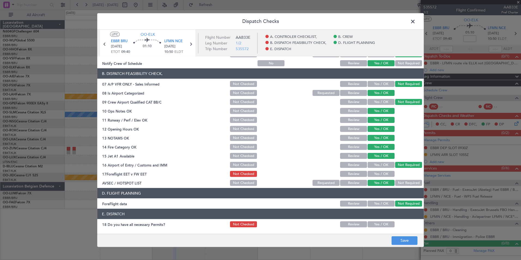
scroll to position [101, 0]
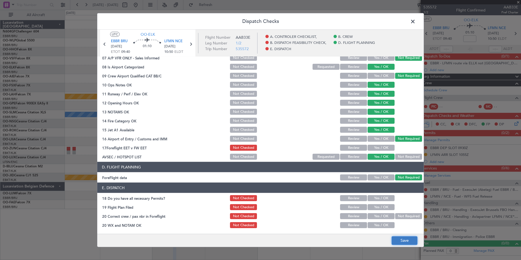
click at [402, 241] on button "Save" at bounding box center [404, 240] width 26 height 9
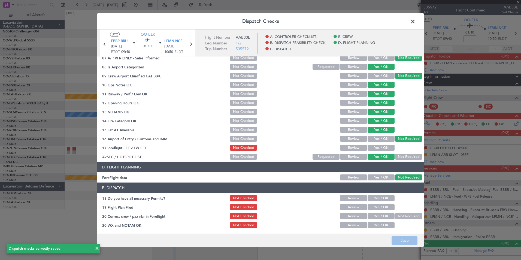
click at [415, 22] on span at bounding box center [415, 22] width 0 height 11
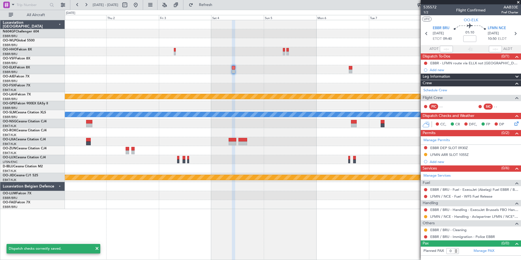
click at [232, 86] on div "Planned Maint Alton-st Louis (St Louis Regl) A/C Unavailable Monchengladbach nu…" at bounding box center [293, 114] width 456 height 189
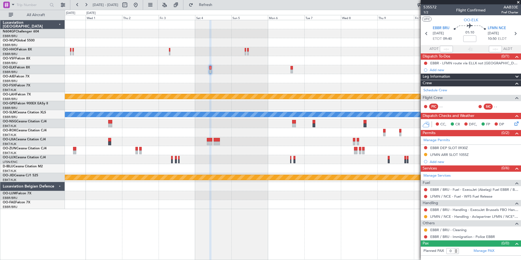
click at [218, 66] on div at bounding box center [293, 69] width 456 height 9
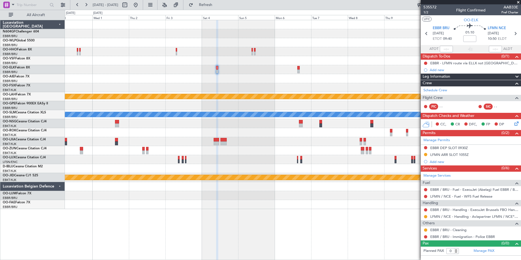
click at [223, 71] on div at bounding box center [293, 69] width 456 height 9
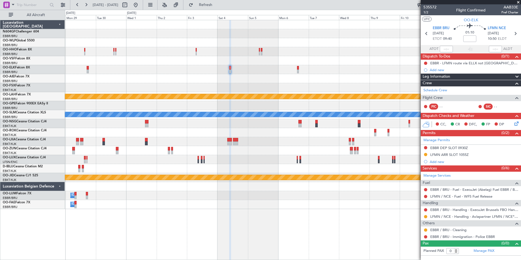
click at [249, 78] on div "Planned Maint [GEOGRAPHIC_DATA] ([GEOGRAPHIC_DATA] National)" at bounding box center [293, 78] width 456 height 9
click at [319, 71] on div "Planned Maint Kortrijk-[GEOGRAPHIC_DATA]" at bounding box center [293, 69] width 456 height 9
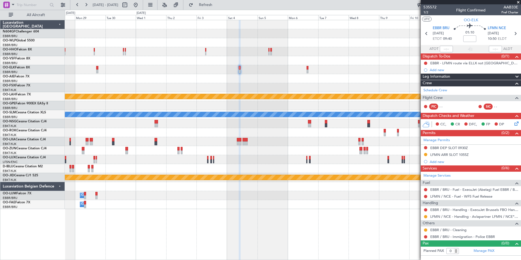
click at [269, 78] on div "Planned Maint [GEOGRAPHIC_DATA] ([GEOGRAPHIC_DATA] National)" at bounding box center [293, 78] width 456 height 9
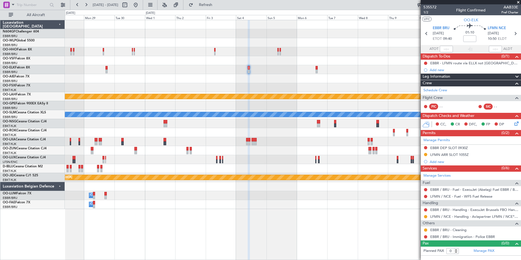
click at [307, 87] on div "Planned Maint Kortrijk-Wevelgem Planned Maint Alton-st Louis (St Louis Regl) Pl…" at bounding box center [293, 114] width 456 height 189
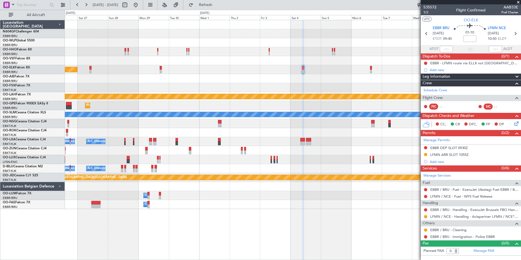
click at [304, 79] on div at bounding box center [293, 78] width 456 height 9
click at [251, 84] on div at bounding box center [293, 87] width 456 height 9
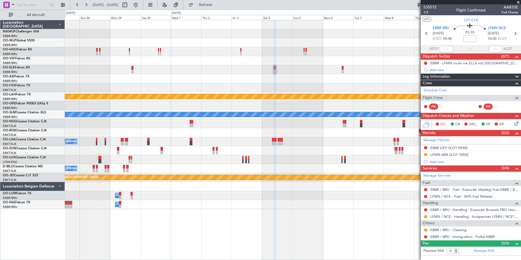
click at [310, 103] on div "Planned Maint Kortrijk-[GEOGRAPHIC_DATA] Planned [GEOGRAPHIC_DATA][PERSON_NAME]…" at bounding box center [293, 114] width 456 height 189
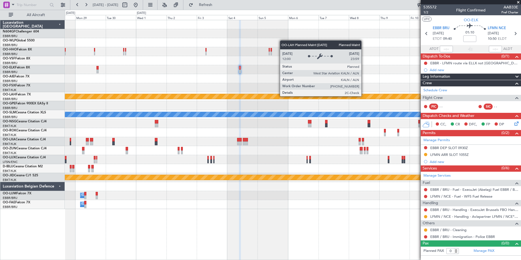
click at [318, 97] on div "Planned Maint [PERSON_NAME]-[GEOGRAPHIC_DATA][PERSON_NAME] ([GEOGRAPHIC_DATA][P…" at bounding box center [292, 96] width 1367 height 5
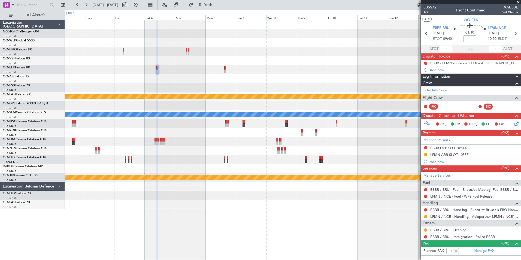
click at [275, 46] on div "Planned Maint [GEOGRAPHIC_DATA] ([GEOGRAPHIC_DATA] National) Planned [GEOGRAPHI…" at bounding box center [293, 114] width 456 height 189
click at [395, 53] on div at bounding box center [293, 51] width 456 height 9
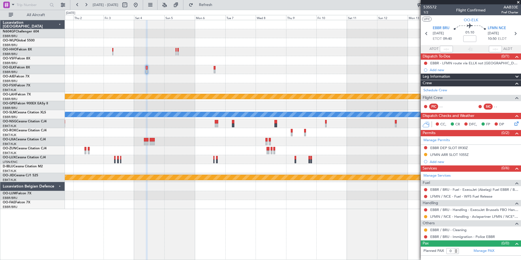
click at [333, 80] on div "Planned Maint [GEOGRAPHIC_DATA] ([GEOGRAPHIC_DATA] National)" at bounding box center [293, 78] width 456 height 9
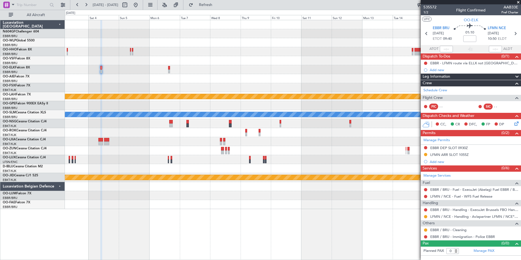
click at [516, 124] on icon at bounding box center [515, 122] width 4 height 4
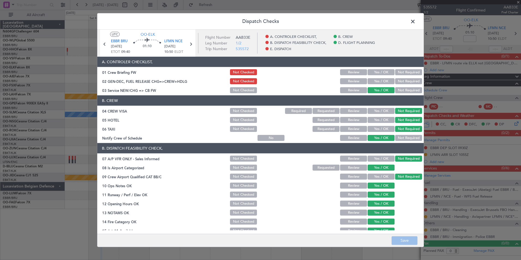
click at [415, 22] on span at bounding box center [415, 22] width 0 height 11
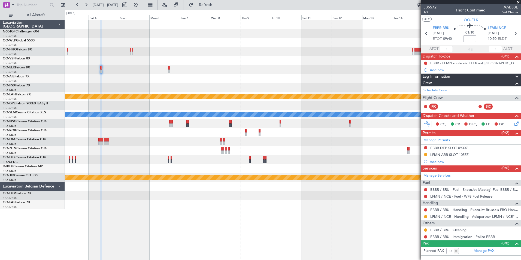
click at [170, 69] on div at bounding box center [293, 69] width 456 height 9
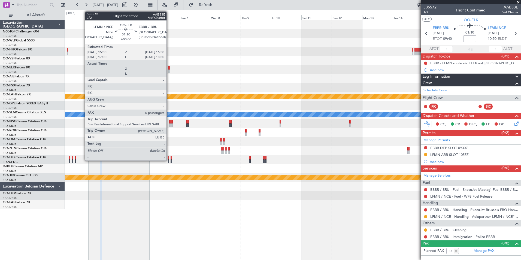
click at [169, 69] on div at bounding box center [169, 68] width 2 height 4
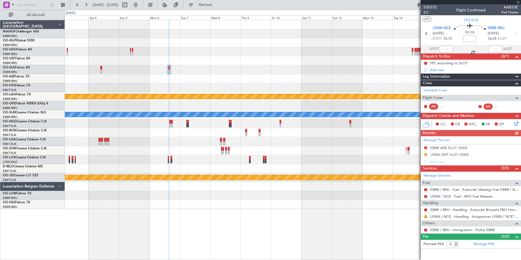
click at [515, 124] on icon at bounding box center [515, 122] width 4 height 4
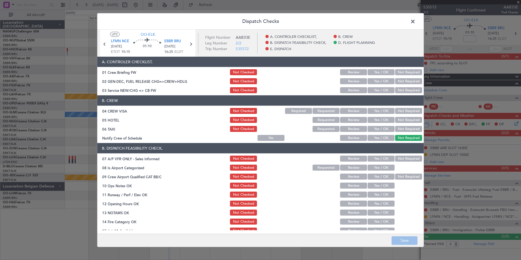
drag, startPoint x: 371, startPoint y: 92, endPoint x: 379, endPoint y: 92, distance: 7.6
click at [372, 92] on button "Yes / OK" at bounding box center [380, 90] width 27 height 6
click at [396, 111] on button "Not Required" at bounding box center [408, 111] width 27 height 6
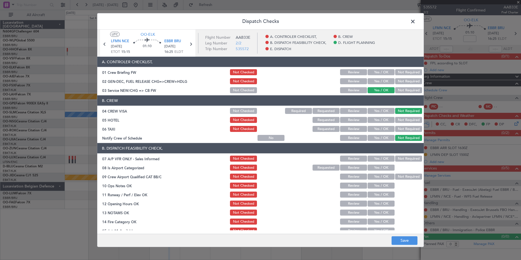
drag, startPoint x: 399, startPoint y: 120, endPoint x: 401, endPoint y: 126, distance: 6.7
click at [399, 120] on button "Not Required" at bounding box center [408, 120] width 27 height 6
drag, startPoint x: 401, startPoint y: 126, endPoint x: 394, endPoint y: 135, distance: 11.7
click at [401, 126] on button "Not Required" at bounding box center [408, 129] width 27 height 6
click at [389, 138] on button "Yes / OK" at bounding box center [380, 138] width 27 height 6
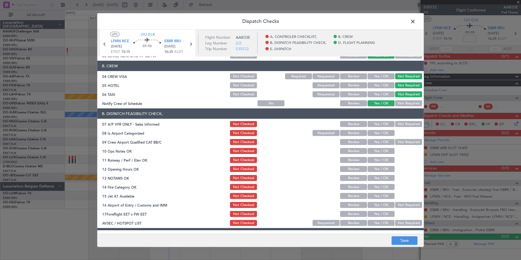
scroll to position [54, 0]
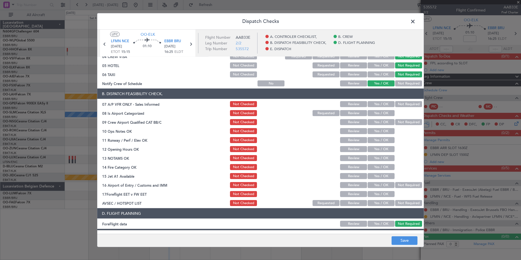
drag, startPoint x: 397, startPoint y: 104, endPoint x: 391, endPoint y: 113, distance: 10.9
click at [397, 105] on button "Not Required" at bounding box center [408, 104] width 27 height 6
click at [390, 113] on button "Yes / OK" at bounding box center [380, 113] width 27 height 6
click at [401, 123] on button "Not Required" at bounding box center [408, 122] width 27 height 6
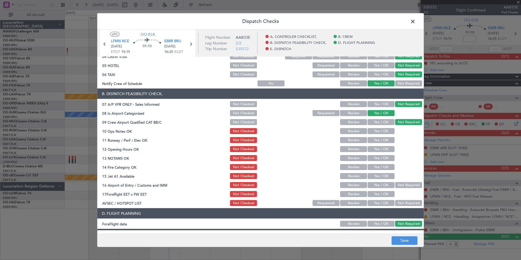
click at [384, 134] on div "Yes / OK" at bounding box center [381, 131] width 28 height 8
click at [384, 133] on button "Yes / OK" at bounding box center [380, 131] width 27 height 6
click at [379, 142] on button "Yes / OK" at bounding box center [380, 140] width 27 height 6
drag, startPoint x: 380, startPoint y: 149, endPoint x: 380, endPoint y: 153, distance: 3.6
click at [380, 150] on button "Yes / OK" at bounding box center [380, 149] width 27 height 6
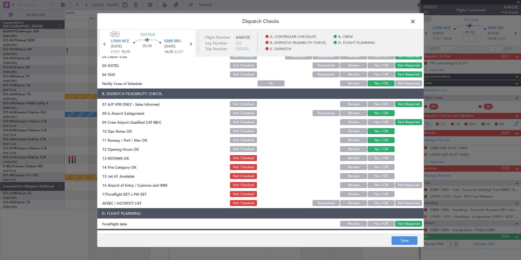
click at [379, 158] on button "Yes / OK" at bounding box center [380, 158] width 27 height 6
click at [381, 165] on button "Yes / OK" at bounding box center [380, 167] width 27 height 6
drag, startPoint x: 381, startPoint y: 168, endPoint x: 381, endPoint y: 173, distance: 4.9
click at [381, 169] on button "Yes / OK" at bounding box center [380, 167] width 27 height 6
click at [380, 177] on button "Yes / OK" at bounding box center [380, 176] width 27 height 6
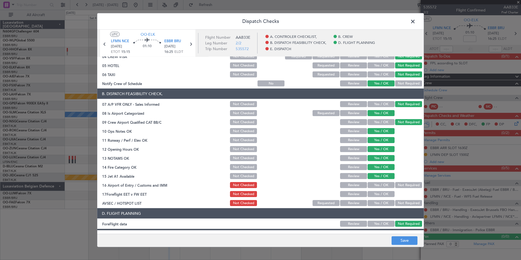
click at [399, 186] on button "Not Required" at bounding box center [408, 185] width 27 height 6
click at [384, 209] on header "D. FLIGHT PLANNING" at bounding box center [260, 213] width 326 height 10
click at [383, 206] on div "Yes / OK" at bounding box center [381, 203] width 28 height 8
click at [380, 201] on button "Yes / OK" at bounding box center [380, 203] width 27 height 6
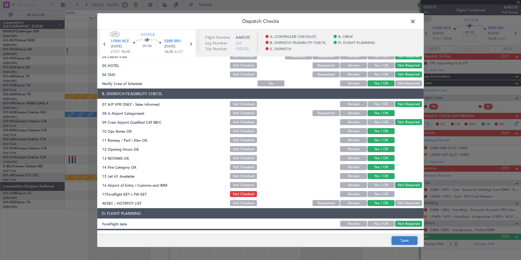
click at [407, 241] on button "Save" at bounding box center [404, 240] width 26 height 9
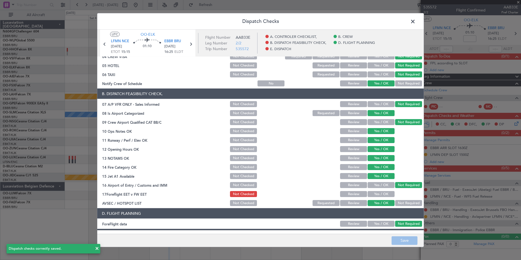
click at [415, 22] on span at bounding box center [415, 22] width 0 height 11
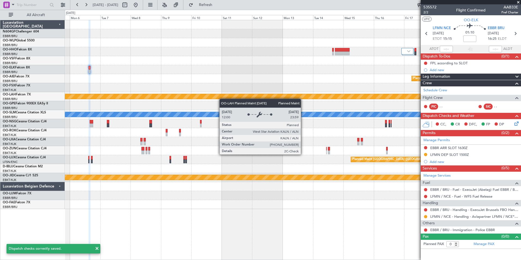
click at [178, 98] on div "Planned Maint [GEOGRAPHIC_DATA] ([GEOGRAPHIC_DATA] National) Planned [GEOGRAPHI…" at bounding box center [293, 114] width 456 height 189
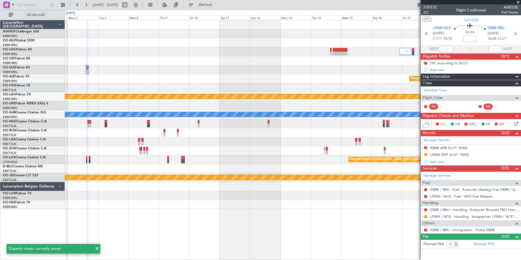
click at [312, 69] on div at bounding box center [293, 69] width 456 height 9
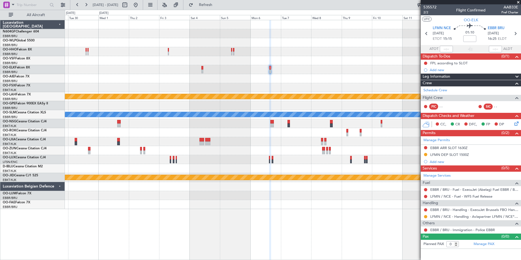
click at [343, 70] on div "Planned Maint Kortrijk-[GEOGRAPHIC_DATA] Planned Maint [GEOGRAPHIC_DATA] ([GEOG…" at bounding box center [293, 114] width 456 height 189
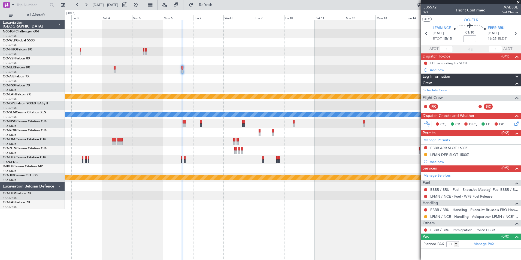
click at [251, 67] on div at bounding box center [293, 69] width 456 height 9
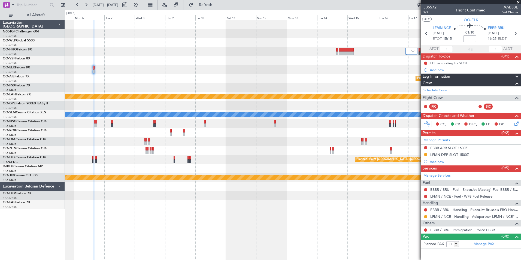
click at [183, 69] on div at bounding box center [293, 69] width 456 height 9
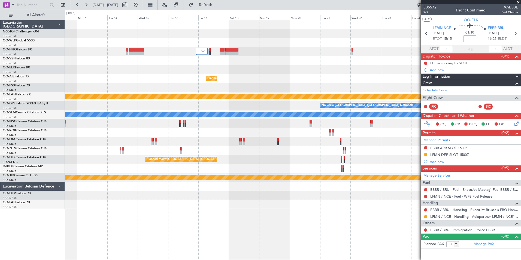
click at [160, 71] on div at bounding box center [293, 69] width 456 height 9
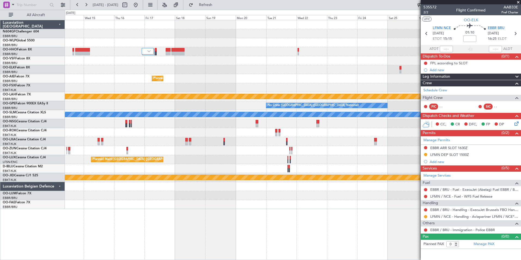
click at [158, 87] on div "Planned Maint [GEOGRAPHIC_DATA] ([GEOGRAPHIC_DATA] National) Planned [GEOGRAPHI…" at bounding box center [293, 114] width 456 height 189
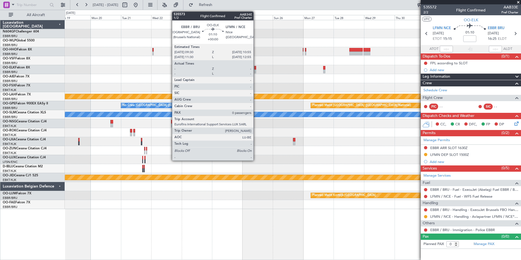
click at [256, 70] on div at bounding box center [255, 71] width 2 height 4
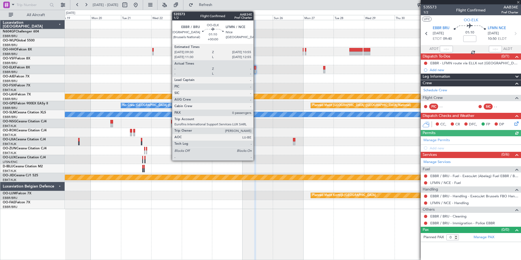
click at [256, 67] on div at bounding box center [255, 68] width 2 height 4
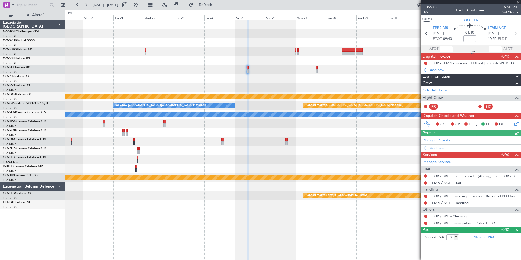
click at [269, 65] on div "Planned Maint [GEOGRAPHIC_DATA] ([GEOGRAPHIC_DATA] National) Planned [GEOGRAPHI…" at bounding box center [293, 114] width 456 height 189
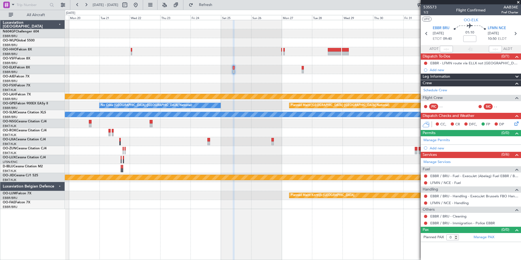
click at [235, 80] on div "Planned Maint [GEOGRAPHIC_DATA] ([GEOGRAPHIC_DATA] National)" at bounding box center [293, 78] width 456 height 9
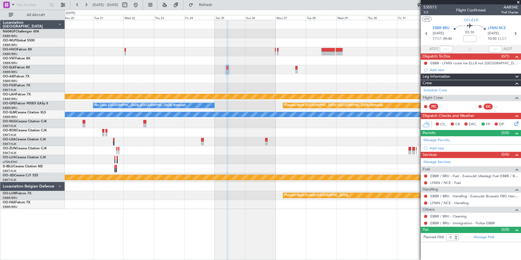
click at [516, 123] on icon at bounding box center [515, 122] width 4 height 4
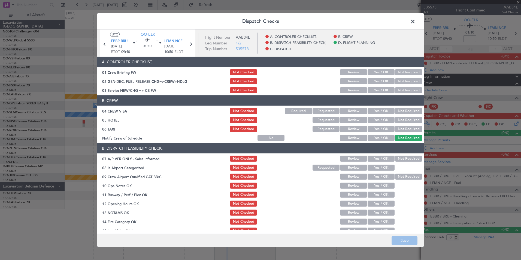
click at [373, 88] on button "Yes / OK" at bounding box center [380, 90] width 27 height 6
click at [399, 108] on button "Not Required" at bounding box center [408, 111] width 27 height 6
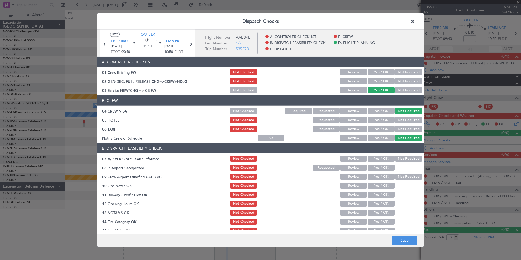
click at [403, 121] on button "Not Required" at bounding box center [408, 120] width 27 height 6
click at [399, 131] on button "Not Required" at bounding box center [408, 129] width 27 height 6
click at [380, 139] on button "Yes / OK" at bounding box center [380, 138] width 27 height 6
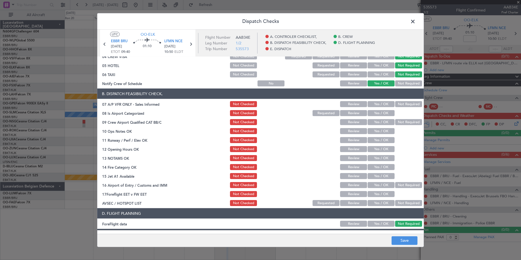
click at [398, 105] on button "Not Required" at bounding box center [408, 104] width 27 height 6
click at [376, 114] on button "Yes / OK" at bounding box center [380, 113] width 27 height 6
click at [402, 125] on div "Not Required" at bounding box center [408, 122] width 28 height 8
click at [398, 122] on button "Not Required" at bounding box center [408, 122] width 27 height 6
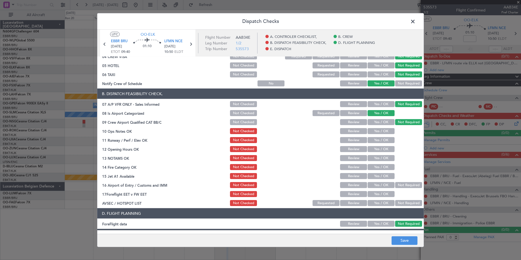
click at [376, 132] on button "Yes / OK" at bounding box center [380, 131] width 27 height 6
click at [380, 139] on button "Yes / OK" at bounding box center [380, 140] width 27 height 6
click at [374, 151] on button "Yes / OK" at bounding box center [380, 149] width 27 height 6
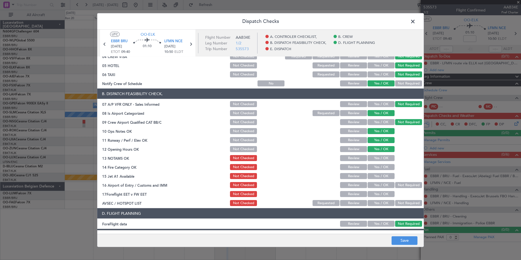
click at [377, 156] on button "Yes / OK" at bounding box center [380, 158] width 27 height 6
drag, startPoint x: 377, startPoint y: 168, endPoint x: 379, endPoint y: 170, distance: 2.8
click at [378, 168] on button "Yes / OK" at bounding box center [380, 167] width 27 height 6
click at [382, 175] on button "Yes / OK" at bounding box center [380, 176] width 27 height 6
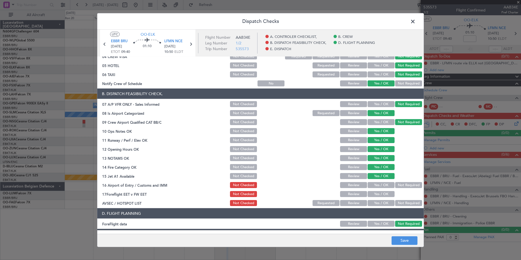
click at [398, 187] on button "Not Required" at bounding box center [408, 185] width 27 height 6
click at [376, 205] on button "Yes / OK" at bounding box center [380, 203] width 27 height 6
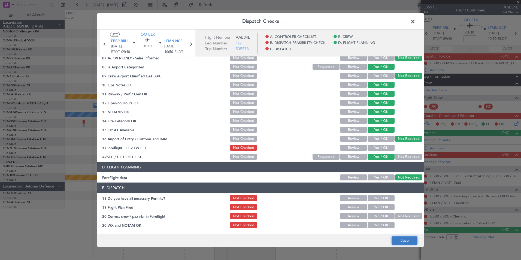
click at [409, 238] on button "Save" at bounding box center [404, 240] width 26 height 9
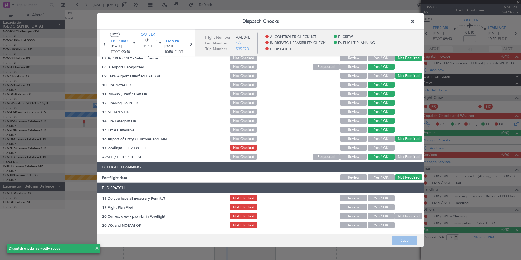
click at [415, 23] on span at bounding box center [415, 22] width 0 height 11
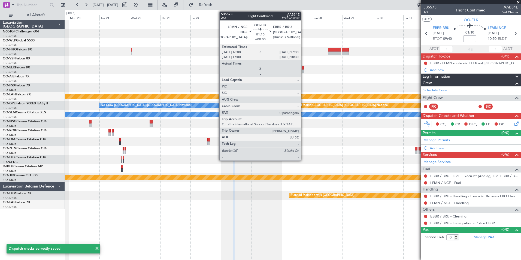
click at [303, 70] on div at bounding box center [303, 71] width 2 height 4
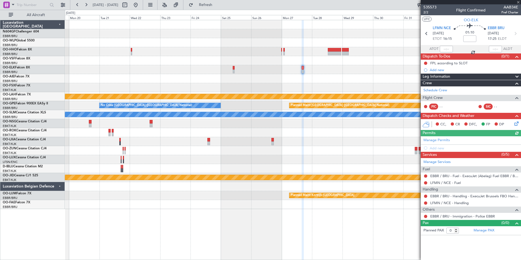
click at [516, 125] on icon at bounding box center [515, 122] width 4 height 4
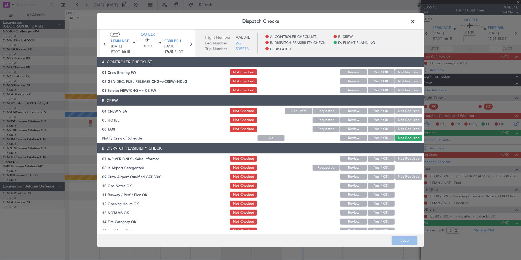
click at [370, 95] on article "A. CONTROLER CHECKLIST, 01 Crew Briefing FW Not Checked Review Yes / OK Not Req…" at bounding box center [260, 144] width 326 height 174
click at [370, 94] on article "A. CONTROLER CHECKLIST, 01 Crew Briefing FW Not Checked Review Yes / OK Not Req…" at bounding box center [260, 144] width 326 height 174
click at [389, 92] on button "Yes / OK" at bounding box center [380, 90] width 27 height 6
click at [404, 113] on button "Not Required" at bounding box center [408, 111] width 27 height 6
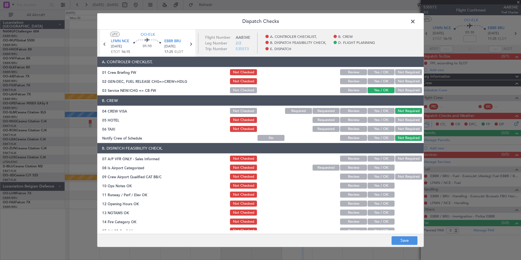
click at [404, 118] on button "Not Required" at bounding box center [408, 120] width 27 height 6
click at [398, 126] on button "Not Required" at bounding box center [408, 129] width 27 height 6
click at [379, 138] on button "Yes / OK" at bounding box center [380, 138] width 27 height 6
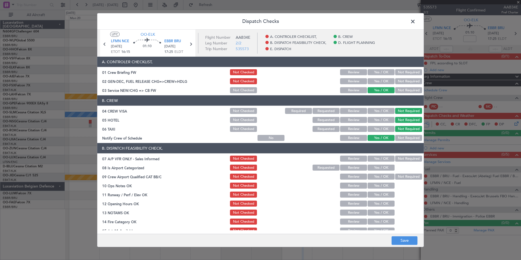
scroll to position [54, 0]
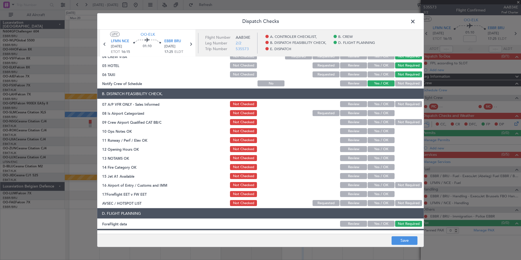
click at [397, 105] on button "Not Required" at bounding box center [408, 104] width 27 height 6
click at [380, 115] on button "Yes / OK" at bounding box center [380, 113] width 27 height 6
click at [390, 122] on button "Yes / OK" at bounding box center [380, 122] width 27 height 6
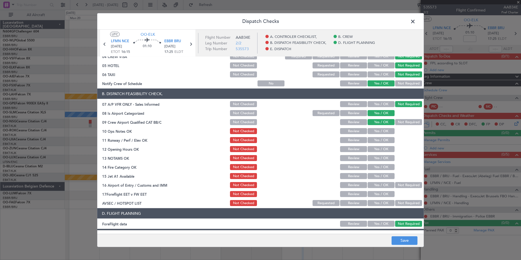
click at [395, 123] on button "Not Required" at bounding box center [408, 122] width 27 height 6
click at [387, 129] on button "Yes / OK" at bounding box center [380, 131] width 27 height 6
click at [383, 142] on button "Yes / OK" at bounding box center [380, 140] width 27 height 6
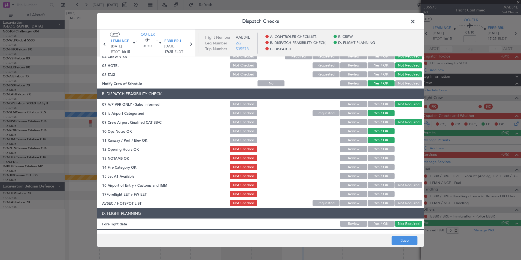
click at [381, 149] on button "Yes / OK" at bounding box center [380, 149] width 27 height 6
drag, startPoint x: 381, startPoint y: 157, endPoint x: 381, endPoint y: 164, distance: 6.8
click at [381, 158] on button "Yes / OK" at bounding box center [380, 158] width 27 height 6
click at [381, 169] on button "Yes / OK" at bounding box center [380, 167] width 27 height 6
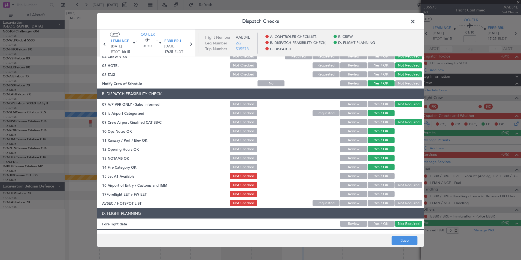
drag, startPoint x: 381, startPoint y: 177, endPoint x: 388, endPoint y: 183, distance: 9.3
click at [381, 178] on button "Yes / OK" at bounding box center [380, 176] width 27 height 6
click at [395, 186] on button "Not Required" at bounding box center [408, 185] width 27 height 6
click at [385, 202] on button "Yes / OK" at bounding box center [380, 203] width 27 height 6
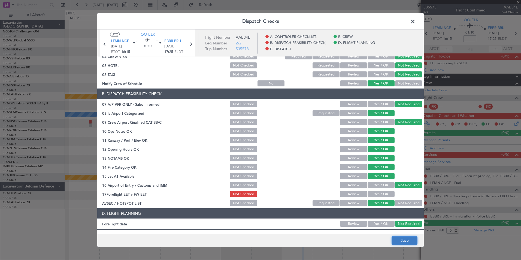
click at [403, 242] on button "Save" at bounding box center [404, 240] width 26 height 9
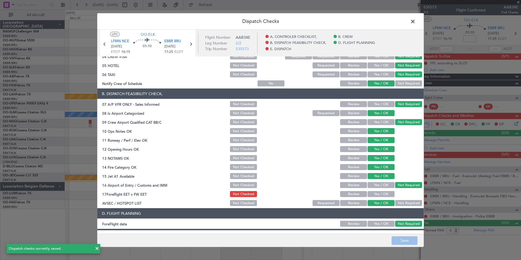
click at [415, 23] on span at bounding box center [415, 22] width 0 height 11
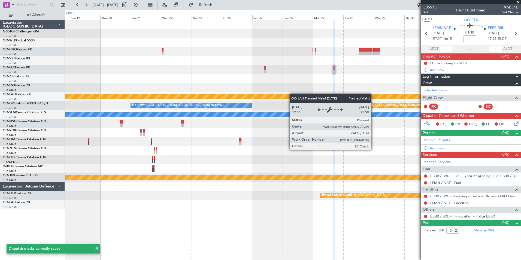
click at [292, 94] on div "Planned Maint [PERSON_NAME]-[GEOGRAPHIC_DATA][PERSON_NAME] ([GEOGRAPHIC_DATA][P…" at bounding box center [293, 96] width 456 height 9
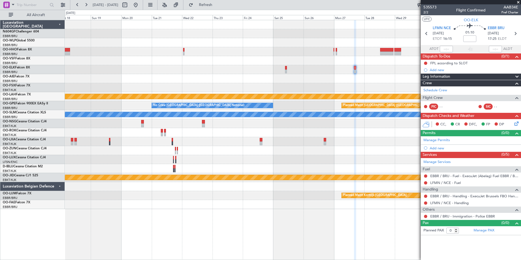
click at [284, 92] on div "Planned Maint [PERSON_NAME]-[GEOGRAPHIC_DATA][PERSON_NAME] ([GEOGRAPHIC_DATA][P…" at bounding box center [293, 96] width 456 height 9
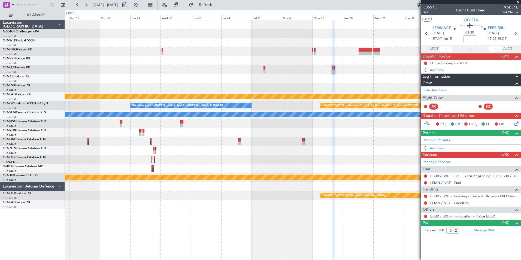
click at [271, 77] on div "Planned Maint [GEOGRAPHIC_DATA] ([GEOGRAPHIC_DATA] National)" at bounding box center [293, 78] width 456 height 9
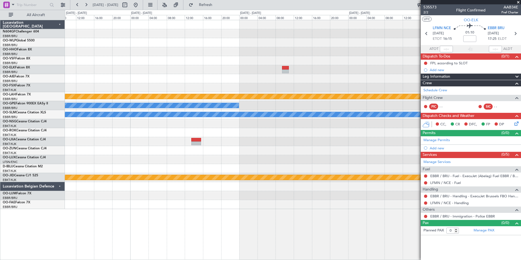
click at [262, 73] on div at bounding box center [293, 69] width 456 height 9
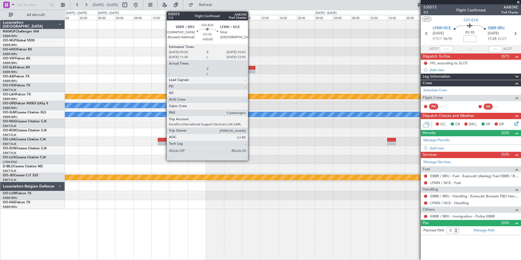
click at [250, 70] on div at bounding box center [252, 71] width 7 height 4
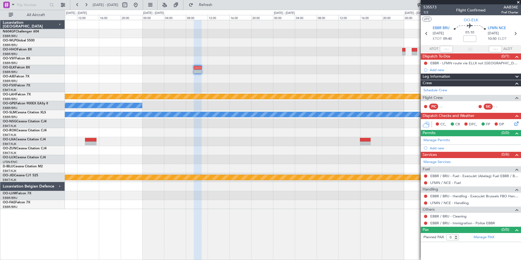
click at [267, 74] on div "- - RJFK 12:30 Z UBBB 23:05 Z Planned Maint Alton-st Louis (St Louis Regl) No C…" at bounding box center [293, 114] width 456 height 189
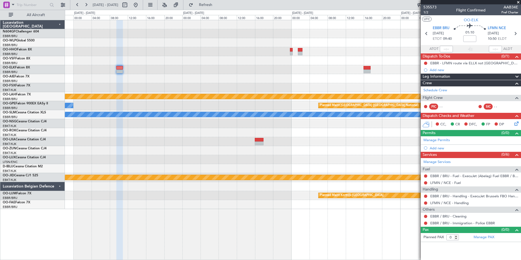
click at [270, 80] on div at bounding box center [293, 78] width 456 height 9
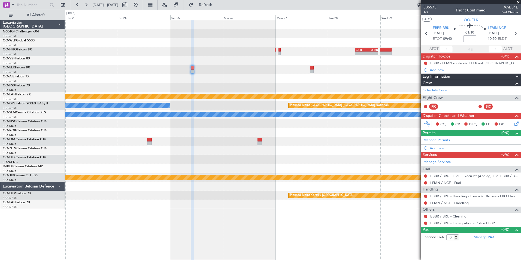
click at [199, 71] on div "- - RJFK 12:30 Z UBBB 23:05 Z Planned Maint Alton-st Louis (St Louis Regl) Plan…" at bounding box center [293, 114] width 456 height 189
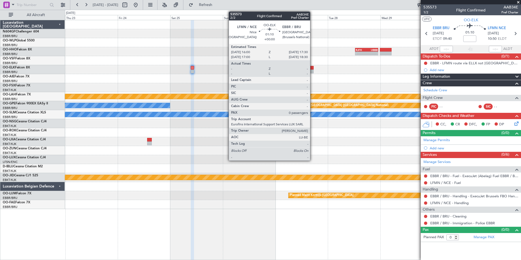
click at [312, 71] on div at bounding box center [312, 71] width 4 height 4
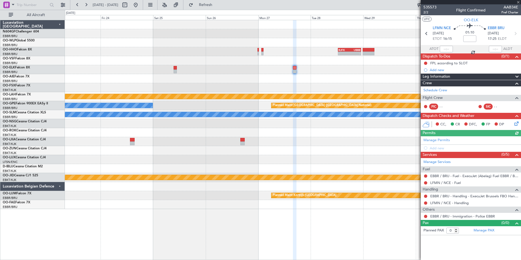
click at [302, 77] on div at bounding box center [293, 78] width 456 height 9
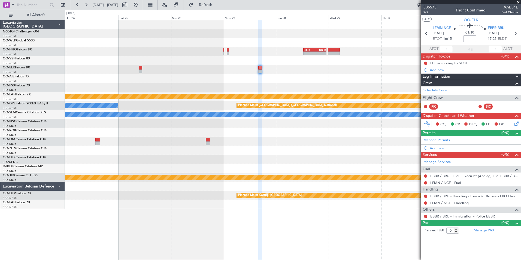
click at [312, 82] on div at bounding box center [293, 78] width 456 height 9
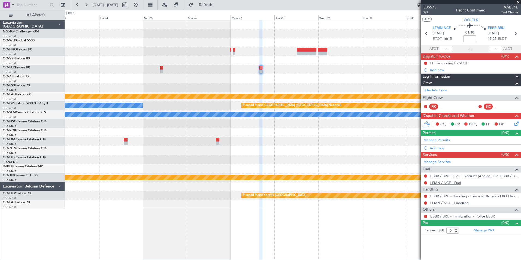
click at [444, 183] on link "LFMN / NCE - Fuel" at bounding box center [445, 182] width 31 height 5
click at [205, 6] on button "Refresh" at bounding box center [202, 5] width 33 height 9
click at [449, 204] on link "LFMN / NCE - Handling" at bounding box center [449, 202] width 38 height 5
click at [211, 1] on button "Refresh" at bounding box center [202, 5] width 33 height 9
click at [424, 204] on mat-tooltip-component "Not Requested" at bounding box center [425, 211] width 31 height 14
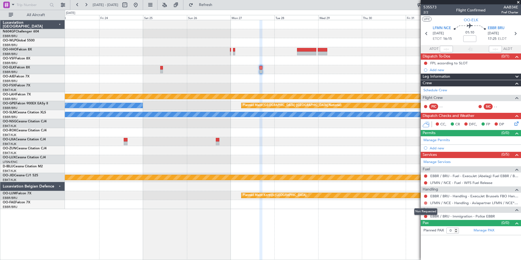
click at [425, 203] on button at bounding box center [425, 202] width 3 height 3
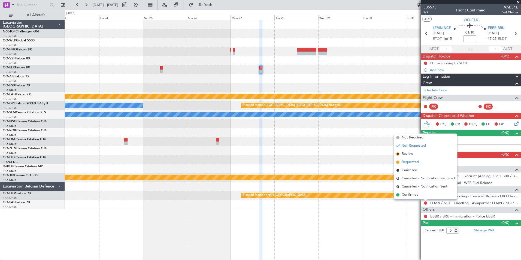
click at [406, 161] on span "Requested" at bounding box center [409, 161] width 17 height 5
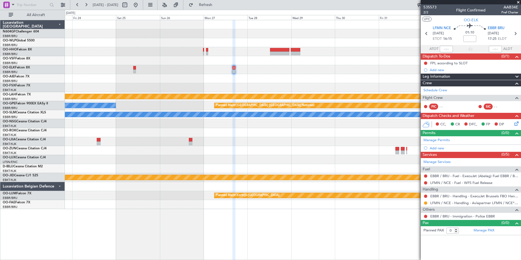
click at [350, 148] on div at bounding box center [293, 150] width 456 height 9
click at [436, 147] on div "Add new" at bounding box center [472, 148] width 84 height 5
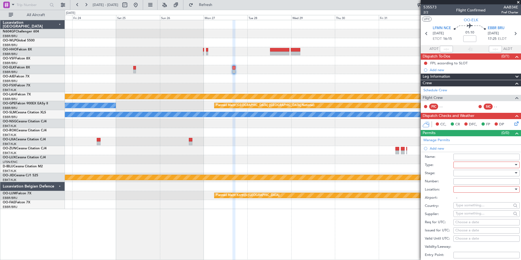
click at [469, 164] on div at bounding box center [484, 165] width 58 height 8
click at [466, 214] on span "Slot" at bounding box center [484, 216] width 57 height 8
click at [462, 175] on div at bounding box center [484, 173] width 58 height 8
click at [468, 208] on span "Requested" at bounding box center [484, 208] width 57 height 8
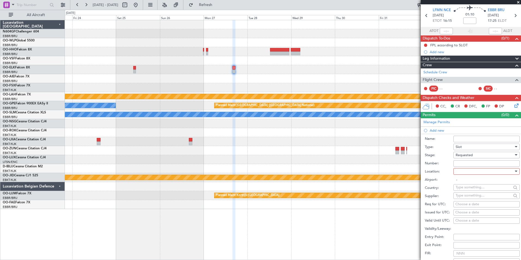
scroll to position [27, 0]
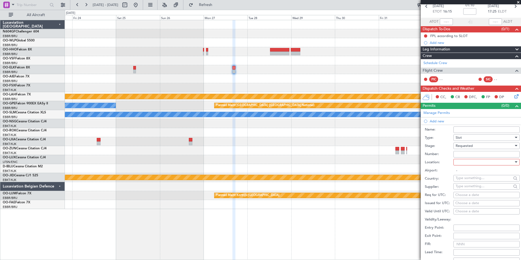
click at [467, 160] on div at bounding box center [484, 162] width 58 height 8
click at [471, 171] on span "Departure" at bounding box center [484, 173] width 57 height 8
type input "LFMN / NCE"
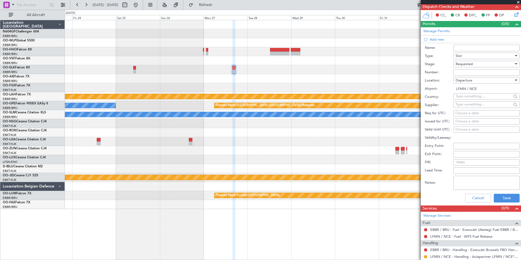
click at [462, 115] on div "Choose a date" at bounding box center [486, 113] width 62 height 5
select select "8"
select select "2025"
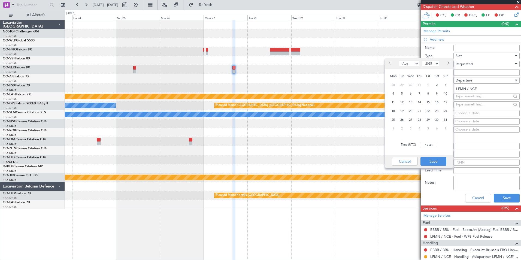
click at [409, 65] on select "Jan Feb Mar Apr May Jun [DATE] Aug Sep Oct Nov Dec" at bounding box center [409, 63] width 20 height 7
select select "10"
click at [399, 60] on select "Jan Feb Mar Apr May Jun [DATE] Aug Sep Oct Nov Dec" at bounding box center [409, 63] width 20 height 7
click at [389, 118] on div "27" at bounding box center [393, 119] width 9 height 9
click at [426, 143] on input "00:00" at bounding box center [428, 145] width 17 height 7
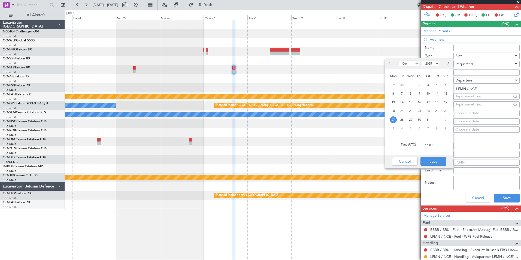
type input "16:00"
click at [445, 139] on div "Time (UTC): 16:00" at bounding box center [419, 145] width 68 height 20
click at [438, 160] on button "Save" at bounding box center [433, 161] width 26 height 9
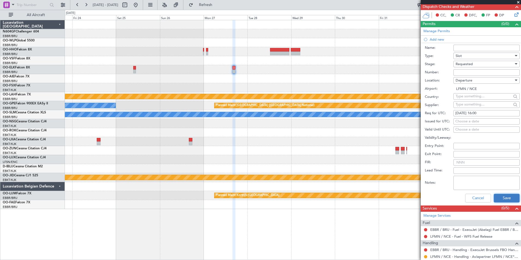
click at [503, 196] on button "Save" at bounding box center [507, 198] width 26 height 9
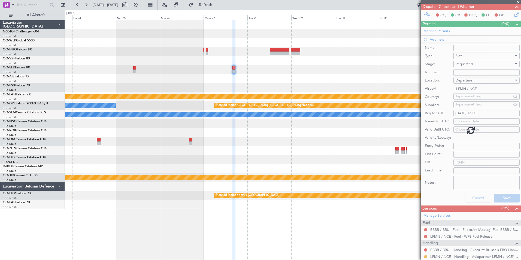
scroll to position [0, 0]
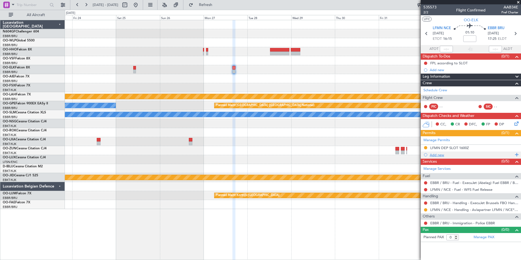
click at [441, 153] on div "Add new" at bounding box center [472, 155] width 84 height 5
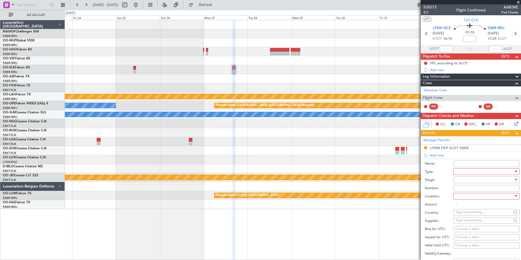
click at [470, 170] on div at bounding box center [484, 172] width 58 height 8
click at [463, 223] on span "Slot" at bounding box center [484, 223] width 57 height 8
click at [471, 178] on div at bounding box center [484, 180] width 58 height 8
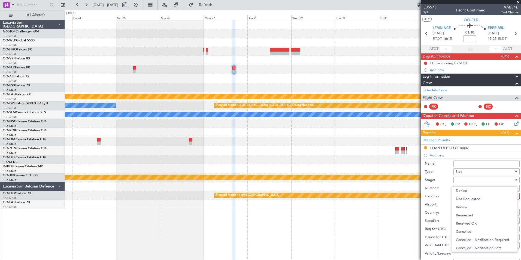
click at [450, 173] on div at bounding box center [260, 130] width 521 height 260
click at [467, 179] on div at bounding box center [484, 180] width 58 height 8
click at [375, 176] on div at bounding box center [260, 130] width 521 height 260
click at [473, 182] on div at bounding box center [484, 180] width 58 height 8
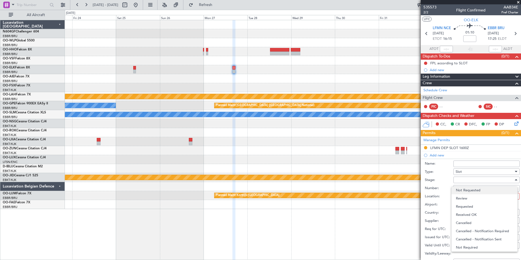
click at [468, 190] on span "Not Requested" at bounding box center [484, 190] width 57 height 8
click at [465, 188] on input "Number:" at bounding box center [486, 188] width 66 height 7
click at [459, 194] on div at bounding box center [484, 196] width 58 height 8
click at [468, 221] on span "Arrival" at bounding box center [484, 223] width 57 height 8
type input "EBBR / BRU"
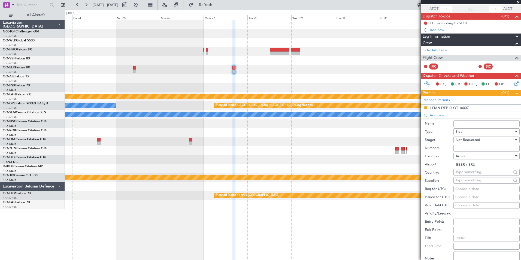
scroll to position [54, 0]
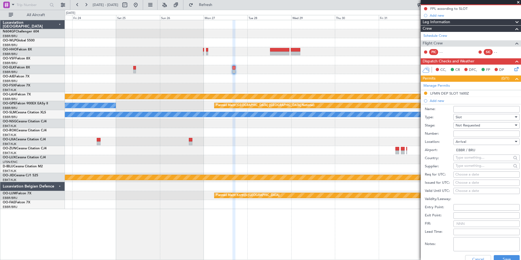
click at [463, 173] on div "Choose a date" at bounding box center [486, 174] width 62 height 5
select select "8"
select select "2025"
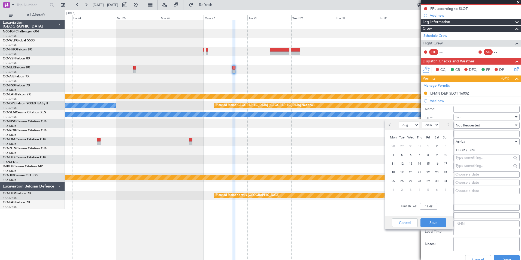
click at [406, 126] on select "Jan Feb Mar Apr May Jun [DATE] Aug Sep Oct Nov Dec" at bounding box center [409, 124] width 20 height 7
select select "10"
click at [399, 121] on select "Jan Feb Mar Apr May Jun [DATE] Aug Sep Oct Nov Dec" at bounding box center [409, 124] width 20 height 7
click at [393, 178] on span "27" at bounding box center [393, 181] width 7 height 7
click at [427, 206] on input "00:00" at bounding box center [428, 206] width 17 height 7
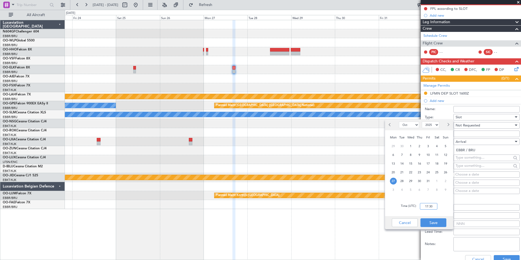
type input "17:30"
click at [439, 205] on div "Time (UTC): 17:30" at bounding box center [419, 206] width 68 height 20
click at [423, 222] on button "Save" at bounding box center [433, 222] width 26 height 9
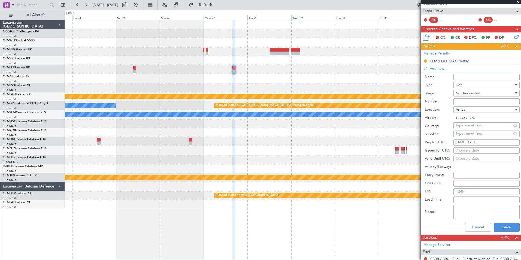
scroll to position [109, 0]
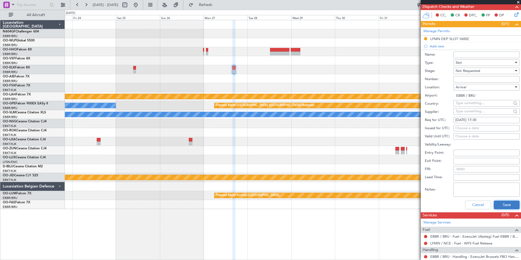
click at [501, 204] on button "Save" at bounding box center [507, 204] width 26 height 9
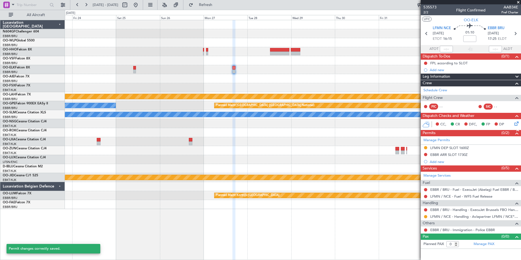
scroll to position [0, 0]
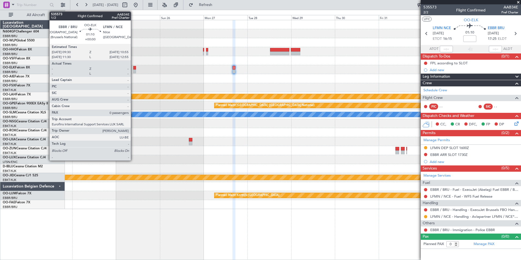
click at [133, 71] on div at bounding box center [134, 71] width 3 height 4
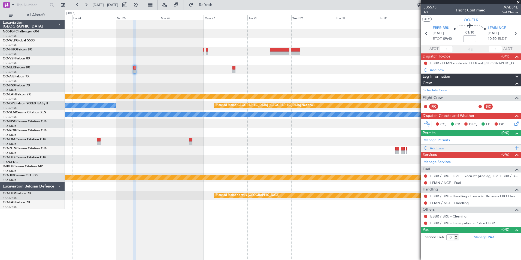
click at [432, 146] on div "Add new" at bounding box center [472, 148] width 84 height 5
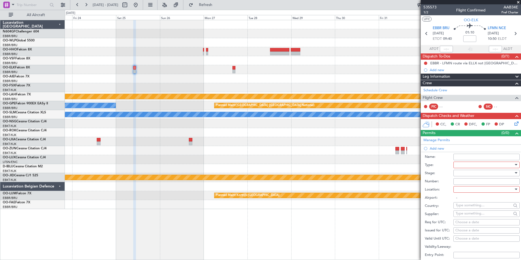
click at [461, 165] on div at bounding box center [484, 165] width 58 height 8
click at [467, 214] on span "Slot" at bounding box center [484, 216] width 57 height 8
click at [458, 174] on div at bounding box center [484, 173] width 58 height 8
click at [466, 192] on span "Not Requested" at bounding box center [484, 192] width 57 height 8
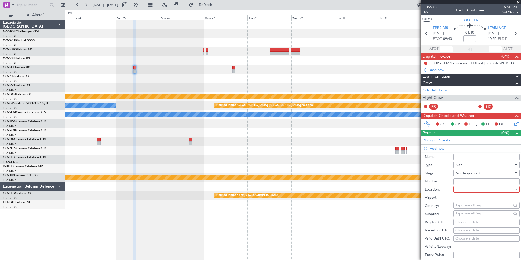
click at [470, 189] on div at bounding box center [484, 189] width 58 height 8
click at [472, 199] on span "Departure" at bounding box center [484, 200] width 57 height 8
type input "EBBR / BRU"
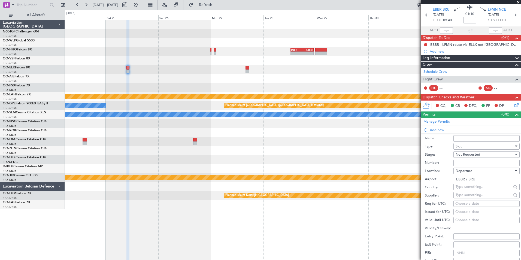
scroll to position [27, 0]
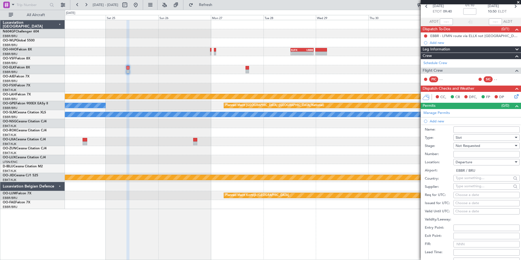
click at [471, 195] on div "Choose a date" at bounding box center [486, 194] width 62 height 5
select select "8"
select select "2025"
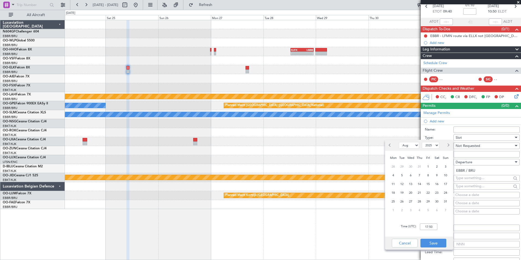
click at [409, 146] on select "Jan Feb Mar Apr May Jun [DATE] Aug Sep Oct Nov Dec" at bounding box center [409, 145] width 20 height 7
select select "10"
click at [399, 142] on select "Jan Feb Mar Apr May Jun [DATE] Aug Sep Oct Nov Dec" at bounding box center [409, 145] width 20 height 7
click at [437, 191] on span "25" at bounding box center [436, 192] width 7 height 7
drag, startPoint x: 437, startPoint y: 191, endPoint x: 430, endPoint y: 225, distance: 34.8
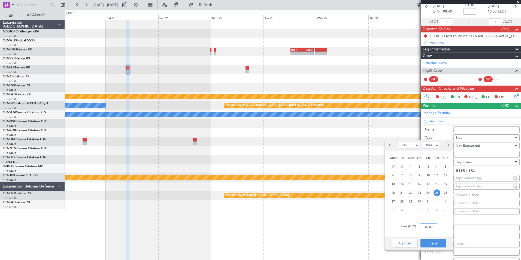
click at [430, 225] on input "00:00" at bounding box center [428, 226] width 17 height 7
type input "09:30"
click at [444, 227] on div "Time (UTC): 09:30" at bounding box center [419, 227] width 68 height 20
click at [431, 240] on button "Save" at bounding box center [433, 243] width 26 height 9
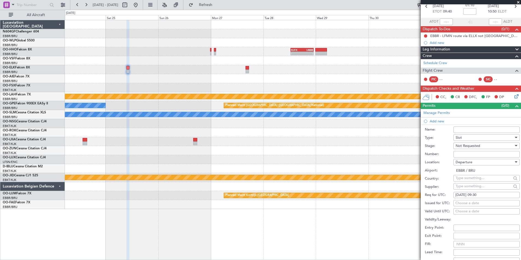
scroll to position [82, 0]
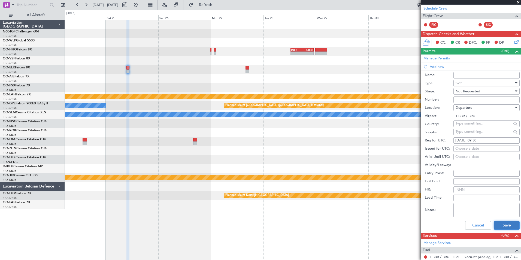
click at [506, 224] on button "Save" at bounding box center [507, 225] width 26 height 9
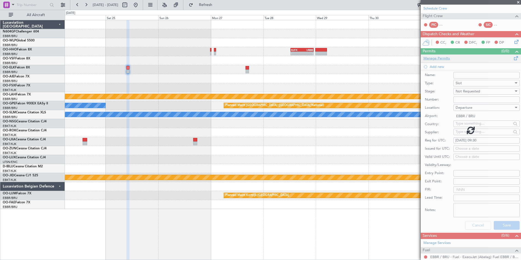
scroll to position [0, 0]
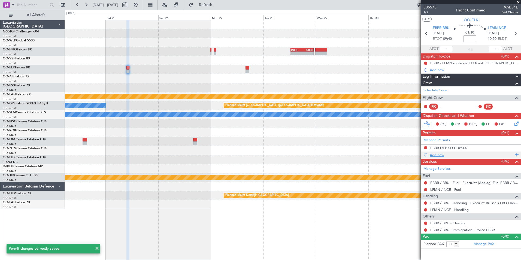
click at [426, 156] on div "Add new" at bounding box center [471, 154] width 100 height 7
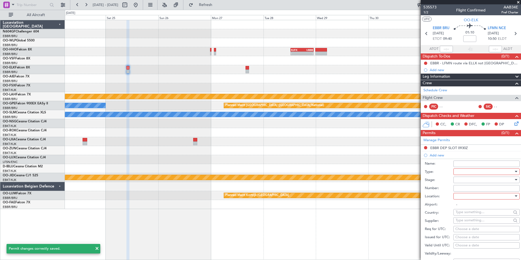
click at [470, 168] on div at bounding box center [484, 172] width 58 height 8
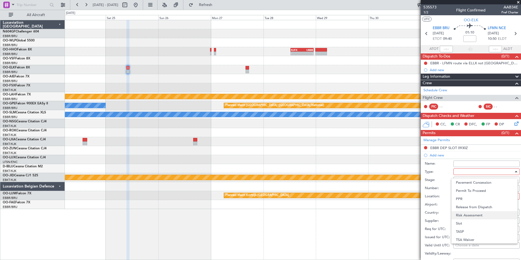
scroll to position [164, 0]
click at [461, 221] on span "Slot" at bounding box center [484, 223] width 57 height 8
click at [471, 183] on div at bounding box center [484, 180] width 58 height 8
click at [469, 214] on span "Requested" at bounding box center [484, 215] width 57 height 8
click at [468, 201] on input "-" at bounding box center [486, 204] width 66 height 7
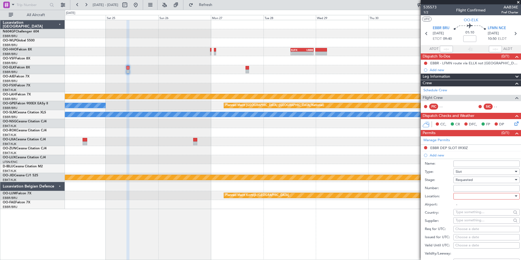
click at [464, 194] on div at bounding box center [484, 196] width 58 height 8
click at [462, 222] on span "Arrival" at bounding box center [484, 223] width 57 height 8
type input "LFMN / NCE"
click at [464, 227] on div "Choose a date" at bounding box center [486, 228] width 62 height 5
select select "8"
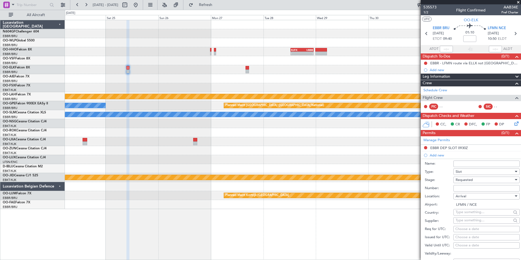
select select "2025"
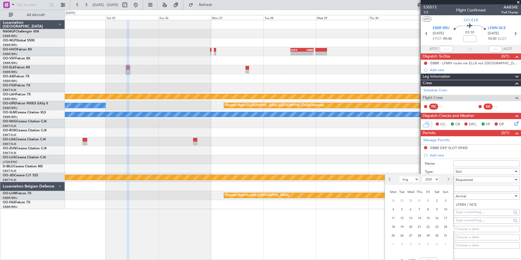
drag, startPoint x: 410, startPoint y: 180, endPoint x: 411, endPoint y: 184, distance: 4.8
click at [410, 180] on select "Jan Feb Mar Apr May Jun [DATE] Aug Sep Oct Nov Dec" at bounding box center [409, 179] width 20 height 7
select select "10"
click at [399, 176] on select "Jan Feb Mar Apr May Jun [DATE] Aug Sep Oct Nov Dec" at bounding box center [409, 179] width 20 height 7
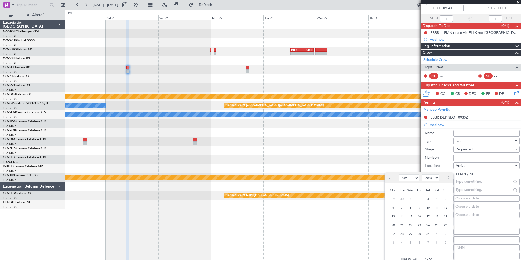
scroll to position [54, 0]
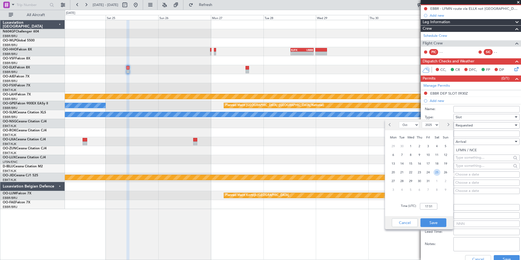
click at [435, 174] on span "25" at bounding box center [436, 172] width 7 height 7
click at [432, 205] on input "00:00" at bounding box center [428, 206] width 17 height 7
type input "10:55"
click at [445, 200] on div "Time (UTC): 10:55" at bounding box center [419, 206] width 68 height 20
click at [433, 220] on button "Save" at bounding box center [433, 222] width 26 height 9
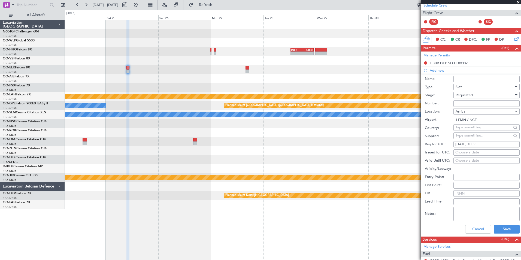
scroll to position [109, 0]
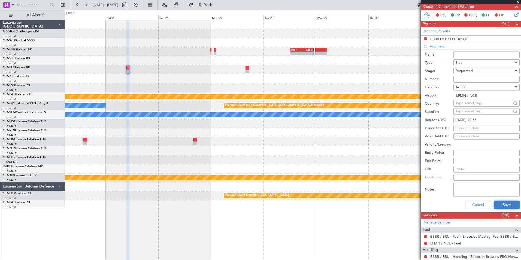
click at [503, 202] on button "Save" at bounding box center [507, 204] width 26 height 9
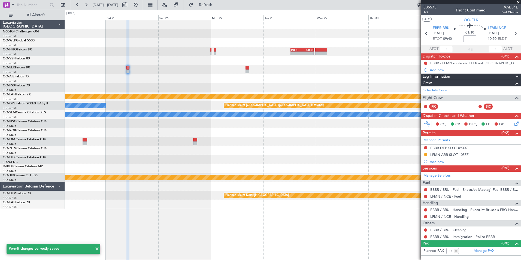
scroll to position [0, 0]
click at [440, 162] on div "Add new" at bounding box center [472, 161] width 84 height 5
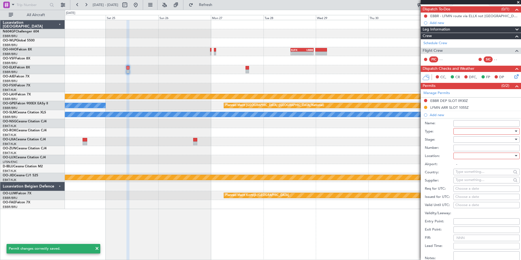
scroll to position [82, 0]
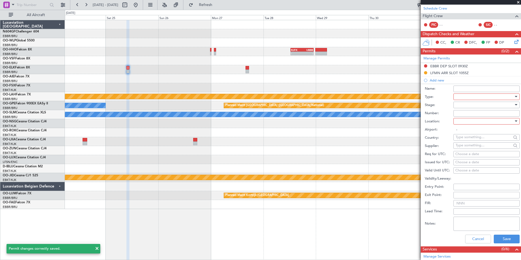
click at [480, 96] on div at bounding box center [484, 97] width 58 height 8
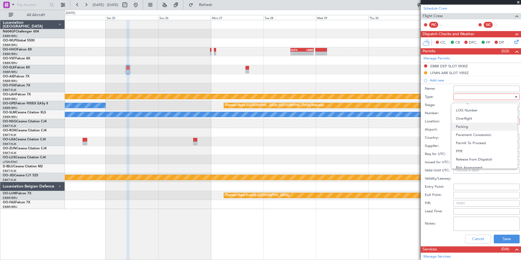
click at [467, 126] on span "Parking" at bounding box center [484, 127] width 57 height 8
click at [467, 122] on div at bounding box center [484, 121] width 58 height 8
click at [463, 148] on span "Arrival" at bounding box center [484, 148] width 57 height 8
type input "LFMN / NCE"
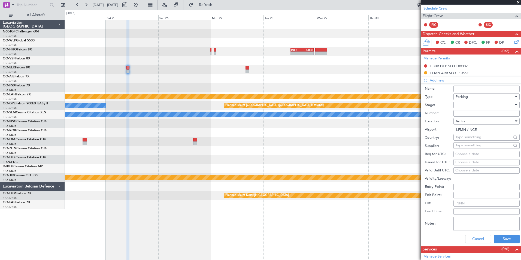
click at [473, 106] on div at bounding box center [484, 105] width 58 height 8
click at [472, 140] on span "Requested" at bounding box center [484, 140] width 57 height 8
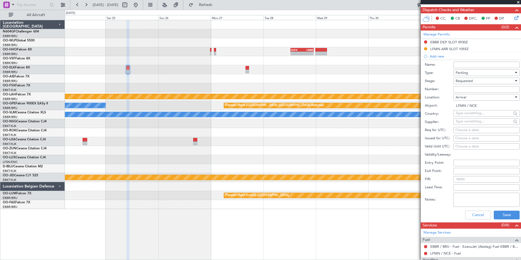
scroll to position [109, 0]
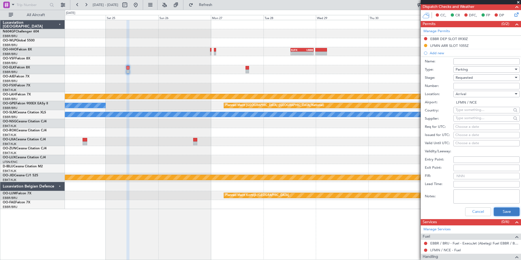
click at [503, 215] on button "Save" at bounding box center [507, 211] width 26 height 9
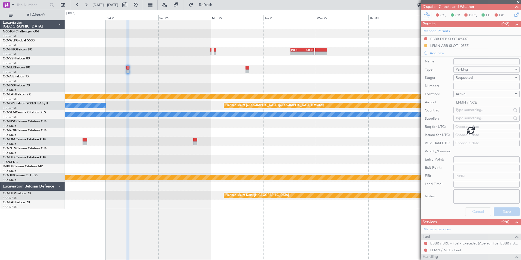
scroll to position [2, 0]
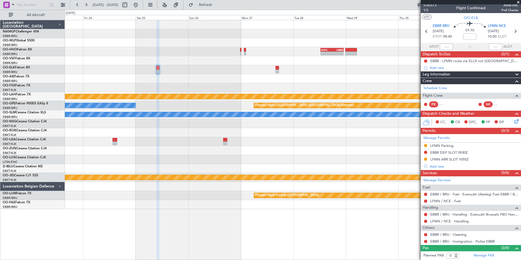
click at [208, 148] on div "- - RJFK 12:30 Z UBBB 23:05 Z Planned Maint Alton-st Louis (St Louis Regl) Plan…" at bounding box center [293, 114] width 456 height 189
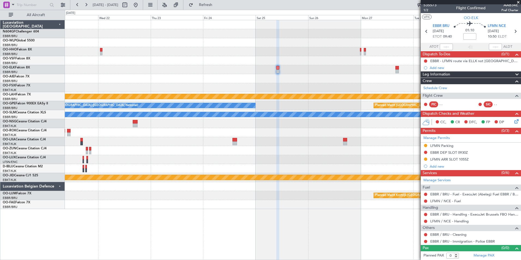
click at [301, 93] on div "- - RJFK 12:30 Z UBBB 23:05 Z Planned Maint Alton-st Louis (St Louis Regl) Plan…" at bounding box center [293, 114] width 456 height 189
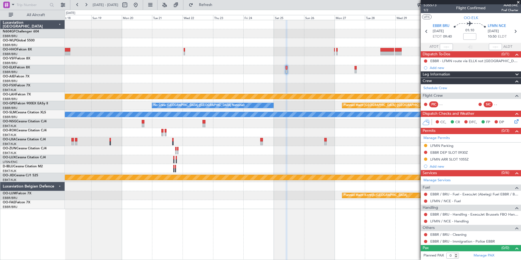
click at [285, 81] on div "Planned Maint [GEOGRAPHIC_DATA] ([GEOGRAPHIC_DATA] National)" at bounding box center [293, 78] width 456 height 9
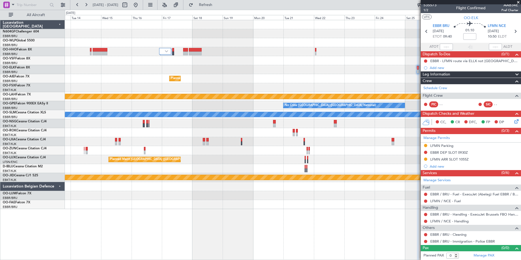
click at [296, 67] on div at bounding box center [293, 69] width 456 height 9
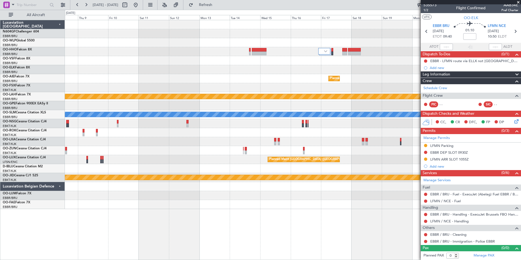
click at [325, 56] on div at bounding box center [293, 60] width 456 height 9
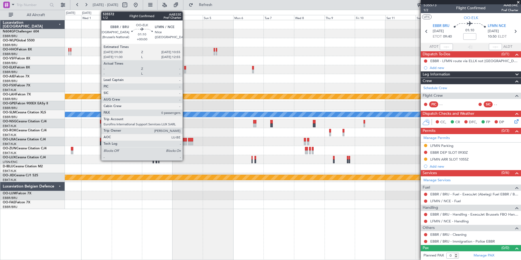
click at [185, 69] on div at bounding box center [185, 71] width 2 height 4
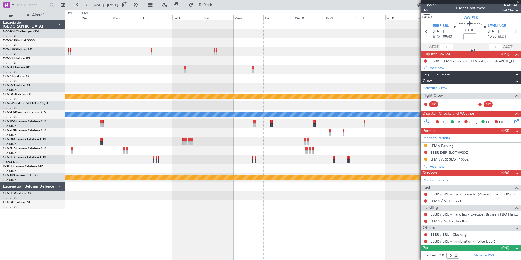
scroll to position [0, 0]
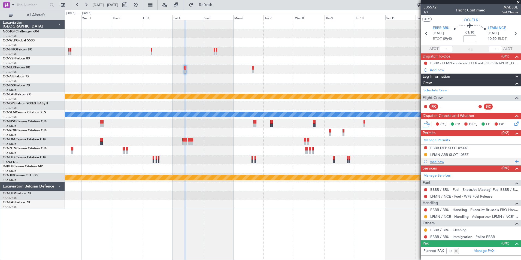
click at [432, 162] on div "Add new" at bounding box center [472, 161] width 84 height 5
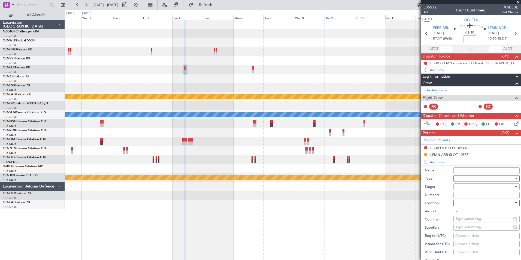
click at [463, 179] on div at bounding box center [484, 178] width 58 height 8
click at [463, 206] on span "Parking" at bounding box center [484, 208] width 57 height 8
click at [468, 190] on div at bounding box center [484, 186] width 58 height 8
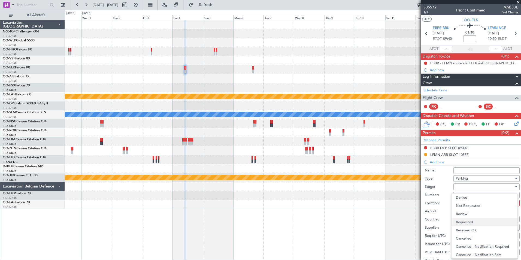
click at [470, 223] on span "Requested" at bounding box center [484, 222] width 57 height 8
click at [465, 204] on div at bounding box center [484, 203] width 58 height 8
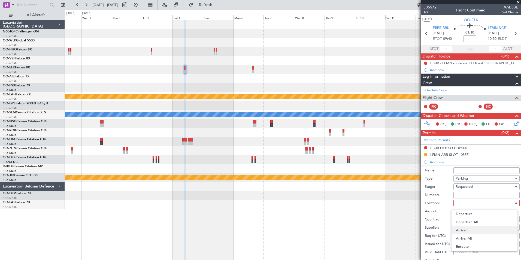
click at [469, 231] on span "Arrival" at bounding box center [484, 230] width 57 height 8
type input "LFMN / NCE"
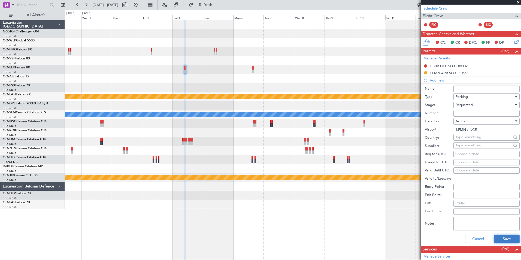
click at [498, 236] on button "Save" at bounding box center [507, 239] width 26 height 9
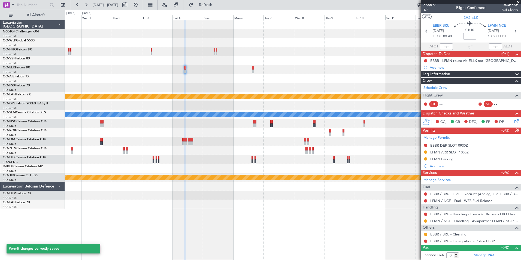
scroll to position [2, 0]
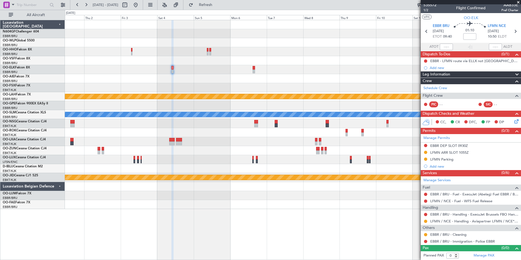
click at [177, 70] on div at bounding box center [293, 69] width 456 height 9
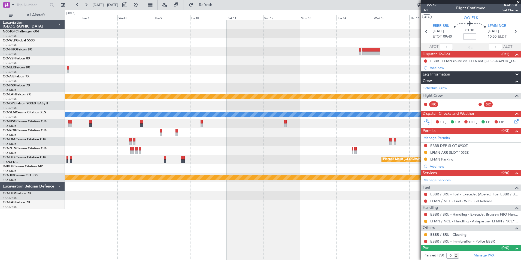
click at [154, 67] on div "Planned Maint Brussels (Brussels National) Planned Maint Alton-st Louis (St Lou…" at bounding box center [293, 114] width 456 height 189
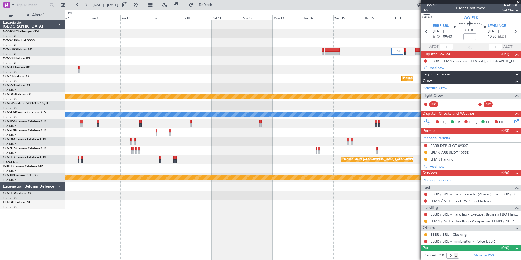
click at [103, 106] on div "Planned Maint Brussels (Brussels National) Planned Maint Alton-st Louis (St Lou…" at bounding box center [293, 114] width 456 height 189
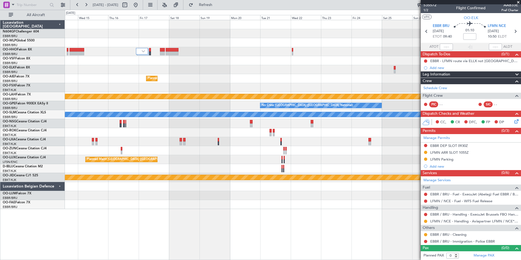
click at [157, 119] on div "Planned Maint Brussels (Brussels National) Planned Maint Alton-st Louis (St Lou…" at bounding box center [293, 114] width 456 height 189
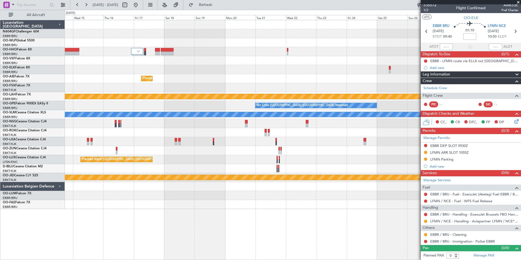
click at [234, 85] on div "Planned Maint Brussels (Brussels National) Planned Maint Alton-st Louis (St Lou…" at bounding box center [293, 114] width 456 height 189
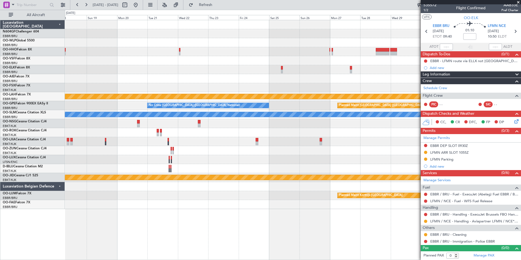
click at [217, 81] on div "Planned Maint Brussels (Brussels National) Planned Maint Alton-st Louis (St Lou…" at bounding box center [293, 114] width 456 height 189
click at [263, 83] on div "Planned Maint Brussels (Brussels National) Planned Maint Alton-st Louis (St Lou…" at bounding box center [293, 114] width 456 height 189
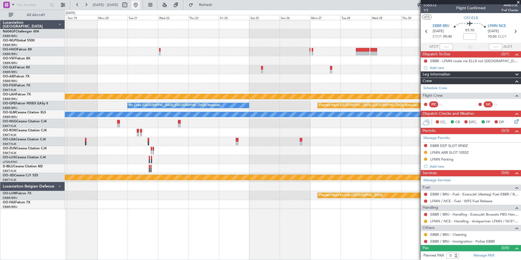
click at [140, 9] on button at bounding box center [135, 5] width 9 height 9
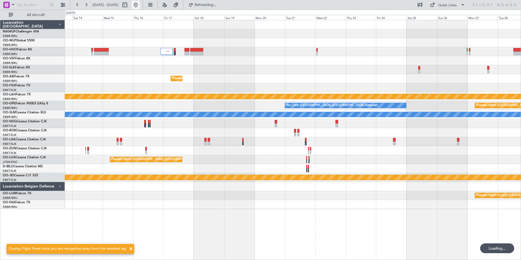
scroll to position [0, 0]
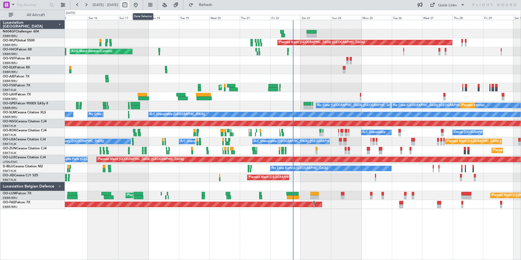
click at [129, 9] on button at bounding box center [124, 5] width 9 height 9
select select "8"
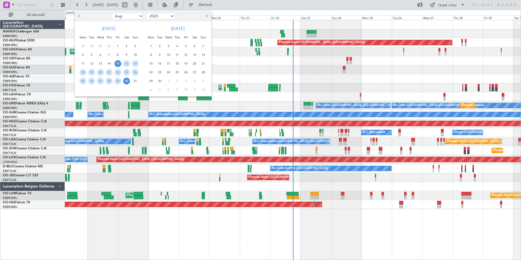
click at [134, 18] on select "Jan Feb Mar Apr May Jun [DATE] Aug Sep Oct Nov Dec" at bounding box center [127, 16] width 32 height 7
click at [131, 18] on select "Jan Feb Mar Apr May Jun [DATE] Aug Sep Oct Nov Dec" at bounding box center [127, 16] width 32 height 7
click at [155, 17] on select "2015 2016 2017 2018 2019 2020 2021 2022 2023 2024 2025 2026 2027 2028 2029 2030…" at bounding box center [160, 16] width 29 height 7
select select "2015"
click at [146, 13] on select "2015 2016 2017 2018 2019 2020 2021 2022 2023 2024 2025 2026 2027 2028 2029 2030…" at bounding box center [160, 16] width 29 height 7
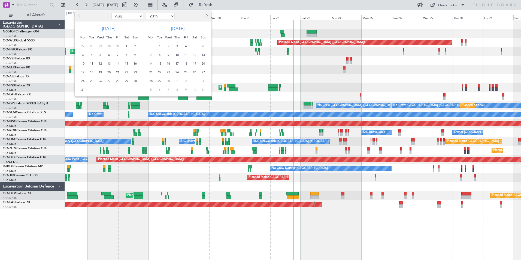
click at [84, 17] on div at bounding box center [92, 16] width 35 height 9
click at [222, 34] on div at bounding box center [260, 130] width 521 height 260
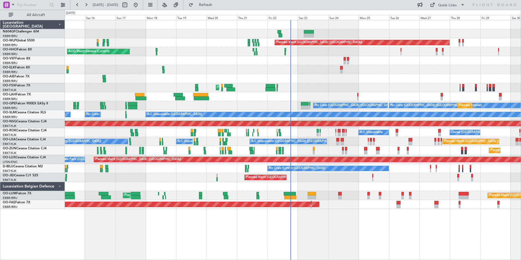
click at [134, 70] on div "Planned Maint Berlin (Brandenburg) AOG Maint Geneva (Cointrin) A/C Unavailable …" at bounding box center [293, 114] width 456 height 189
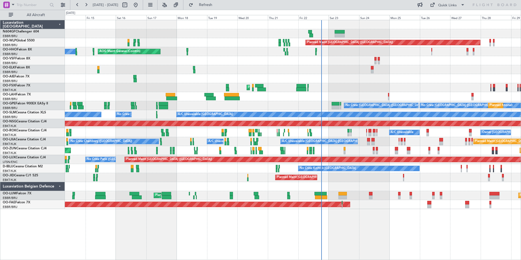
click at [137, 82] on div "Planned Maint [GEOGRAPHIC_DATA] ([GEOGRAPHIC_DATA])" at bounding box center [293, 78] width 456 height 9
click at [129, 5] on button at bounding box center [124, 5] width 9 height 9
select select "8"
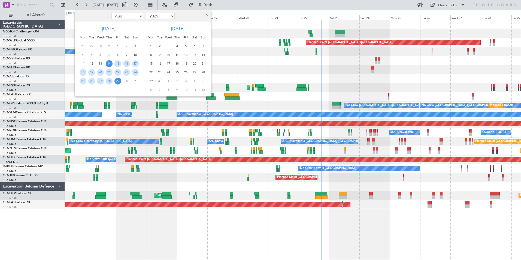
click at [131, 18] on select "Jan Feb Mar Apr May Jun [DATE] Aug Sep Oct Nov Dec" at bounding box center [127, 16] width 32 height 7
click at [160, 19] on select "2015 2016 2017 2018 2019 2020 2021 2022 2023 2024 2025 2026 2027 2028 2029 2030…" at bounding box center [160, 16] width 29 height 7
select select "2021"
click at [146, 13] on select "2015 2016 2017 2018 2019 2020 2021 2022 2023 2024 2025 2026 2027 2028 2029 2030…" at bounding box center [160, 16] width 29 height 7
click at [130, 19] on select "Jan Feb Mar Apr May Jun [DATE] Aug Sep Oct Nov Dec" at bounding box center [127, 16] width 32 height 7
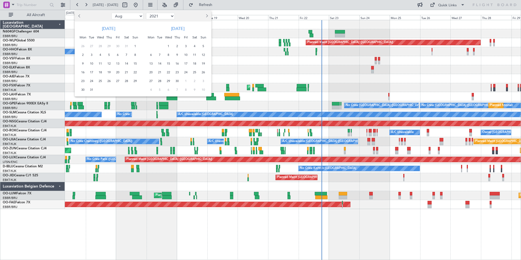
select select "3"
click at [111, 13] on select "Jan Feb Mar Apr May Jun [DATE] Aug Sep Oct Nov Dec" at bounding box center [127, 16] width 32 height 7
click at [84, 44] on span "1" at bounding box center [83, 46] width 7 height 7
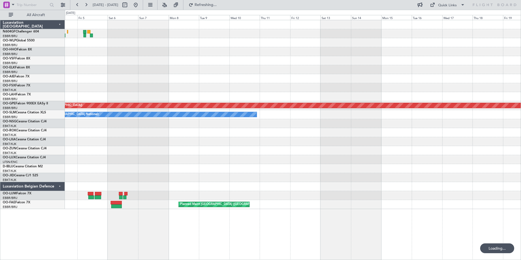
click at [158, 135] on div "Planned Maint Brussels (Brussels National) Planned Maint Helsinki (Vantaa) MEL …" at bounding box center [293, 114] width 456 height 189
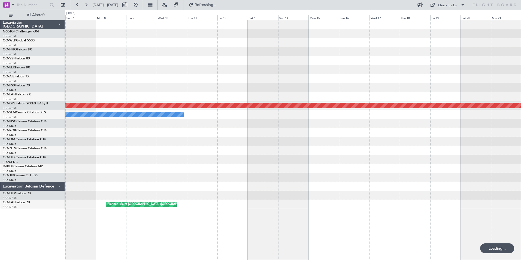
click at [196, 147] on div at bounding box center [293, 150] width 456 height 9
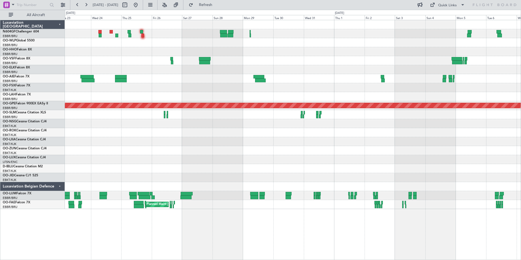
click at [239, 111] on div "Planned Maint [GEOGRAPHIC_DATA] ([GEOGRAPHIC_DATA]) Planned Maint [GEOGRAPHIC_D…" at bounding box center [293, 114] width 456 height 189
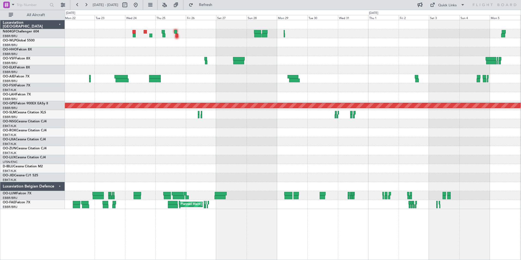
click at [377, 96] on div at bounding box center [293, 96] width 456 height 9
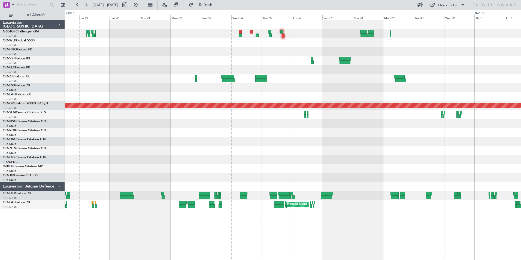
click at [290, 59] on div "Planned Maint Kortrijk-Wevelgem Planned Maint Helsinki (Vantaa) Planned Maint P…" at bounding box center [293, 114] width 456 height 189
click at [219, 50] on div at bounding box center [293, 51] width 456 height 9
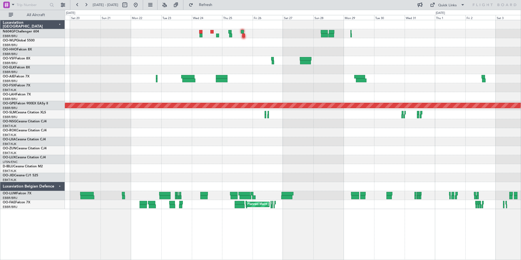
click at [251, 54] on div at bounding box center [293, 51] width 456 height 9
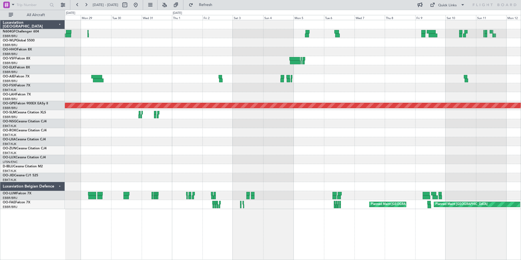
click at [307, 114] on div "Planned Maint [GEOGRAPHIC_DATA] ([GEOGRAPHIC_DATA]) Planned Maint [GEOGRAPHIC_D…" at bounding box center [293, 114] width 456 height 189
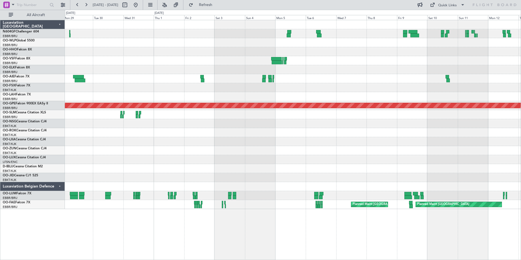
click at [194, 107] on div "Planned Maint [GEOGRAPHIC_DATA] ([GEOGRAPHIC_DATA]) Planned Maint [GEOGRAPHIC_D…" at bounding box center [293, 114] width 456 height 189
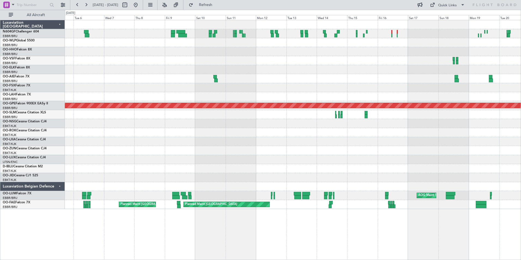
click at [108, 61] on div "Planned Maint [GEOGRAPHIC_DATA] ([GEOGRAPHIC_DATA]) AOG Maint Tallinn ([PERSON_…" at bounding box center [293, 114] width 456 height 189
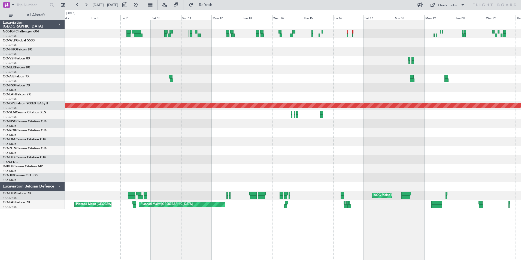
click at [228, 90] on div at bounding box center [293, 87] width 456 height 9
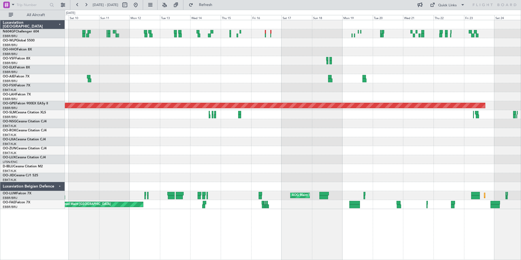
click at [284, 112] on div "Planned Maint [GEOGRAPHIC_DATA] ([GEOGRAPHIC_DATA]) AOG Maint Tallinn ([PERSON_…" at bounding box center [293, 114] width 456 height 189
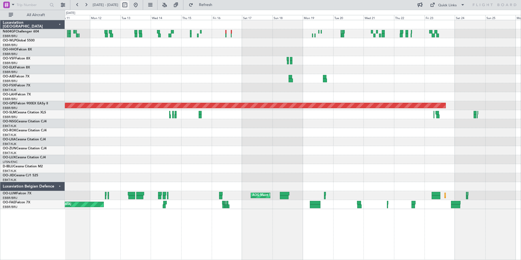
click at [129, 5] on button at bounding box center [124, 5] width 9 height 9
select select "4"
select select "2021"
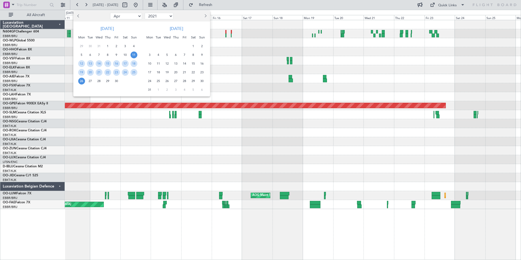
click at [130, 17] on select "Jan Feb Mar Apr May Jun [DATE] Aug Sep Oct Nov Dec" at bounding box center [126, 16] width 32 height 7
click at [225, 61] on div at bounding box center [260, 130] width 521 height 260
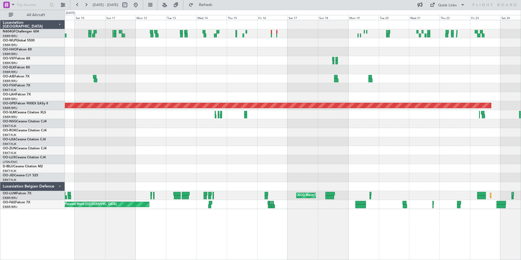
click at [283, 63] on div "null Lanseria Planned Maint [GEOGRAPHIC_DATA] ([GEOGRAPHIC_DATA]) AOG Maint Tal…" at bounding box center [293, 114] width 456 height 189
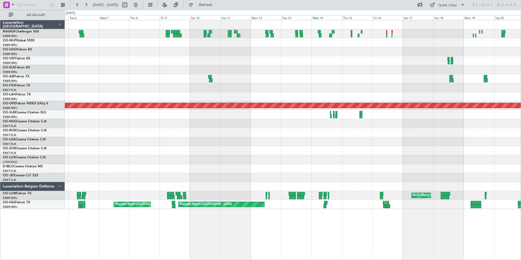
click at [323, 63] on div "Planned Maint [GEOGRAPHIC_DATA] ([GEOGRAPHIC_DATA]) AOG Maint Tallinn ([PERSON_…" at bounding box center [293, 114] width 456 height 189
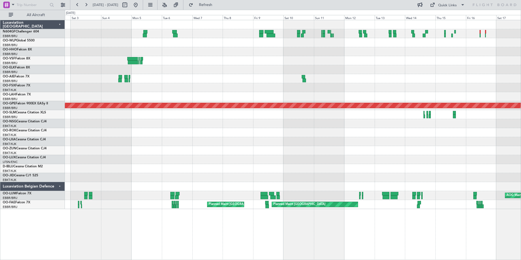
click at [254, 49] on div "Planned Maint [GEOGRAPHIC_DATA] ([GEOGRAPHIC_DATA]) AOG Maint Tallinn ([PERSON_…" at bounding box center [293, 114] width 456 height 189
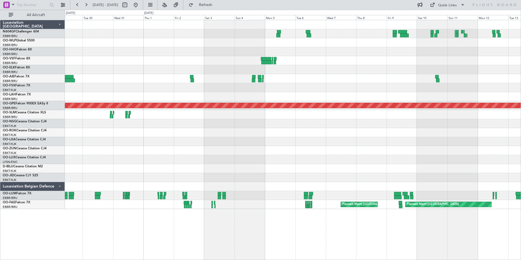
click at [265, 50] on div "Planned Maint [GEOGRAPHIC_DATA] ([GEOGRAPHIC_DATA]) Planned Maint [GEOGRAPHIC_D…" at bounding box center [293, 114] width 456 height 189
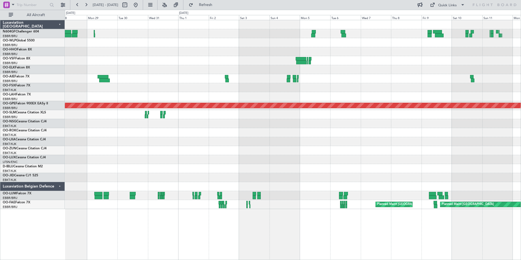
click at [248, 63] on div "Planned Maint [GEOGRAPHIC_DATA] ([GEOGRAPHIC_DATA]) Planned Maint [GEOGRAPHIC_D…" at bounding box center [293, 114] width 456 height 189
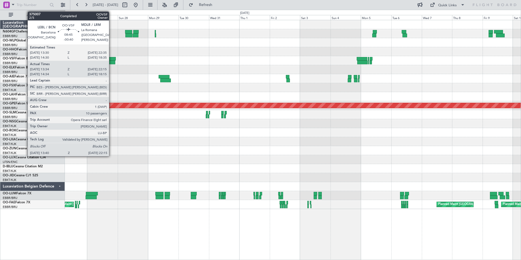
click at [111, 59] on div at bounding box center [110, 59] width 12 height 4
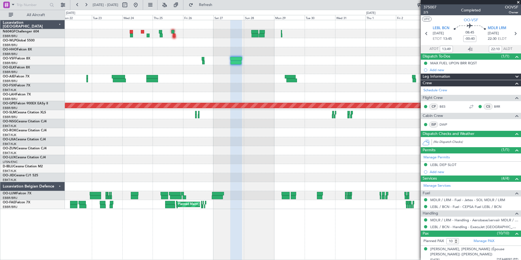
click at [280, 84] on div "Planned Maint [GEOGRAPHIC_DATA] ([GEOGRAPHIC_DATA]) Planned Maint [GEOGRAPHIC_D…" at bounding box center [293, 114] width 456 height 189
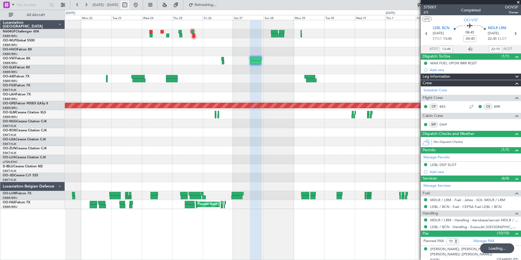
click at [129, 6] on button at bounding box center [124, 5] width 9 height 9
select select "3"
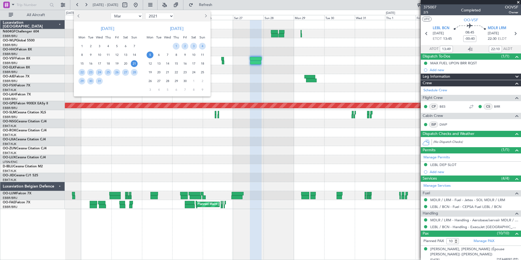
click at [125, 17] on select "Jan Feb Mar Apr May Jun [DATE] Aug Sep Oct Nov Dec" at bounding box center [127, 16] width 32 height 7
click at [171, 15] on select "2011 2012 2013 2014 2015 2016 2017 2018 2019 2020 2021 2022 2023 2024 2025 2026…" at bounding box center [159, 16] width 29 height 7
select select "2015"
click at [145, 13] on select "2011 2012 2013 2014 2015 2016 2017 2018 2019 2020 2021 2022 2023 2024 2025 2026…" at bounding box center [159, 16] width 29 height 7
click at [132, 74] on span "22" at bounding box center [134, 72] width 7 height 7
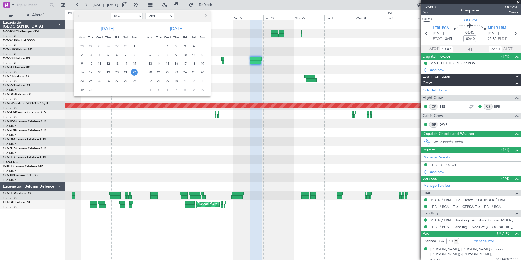
click at [132, 74] on span "22" at bounding box center [134, 72] width 7 height 7
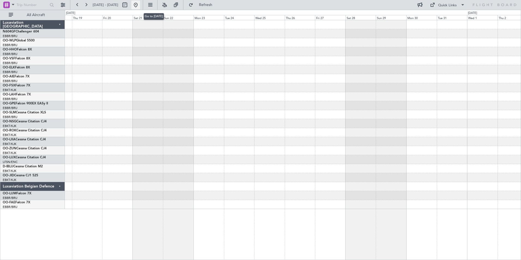
click at [140, 6] on button at bounding box center [135, 5] width 9 height 9
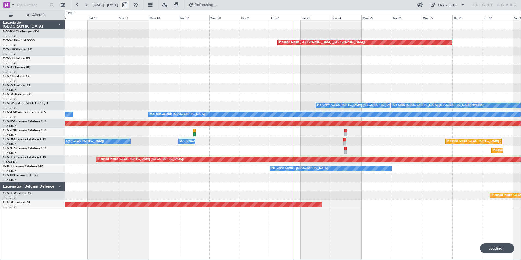
click at [129, 8] on button at bounding box center [124, 5] width 9 height 9
select select "8"
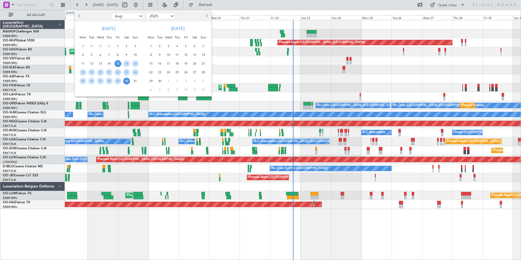
click at [154, 14] on select "2015 2016 2017 2018 2019 2020 2021 2022 2023 2024 2025 2026 2027 2028 2029 2030…" at bounding box center [160, 16] width 29 height 7
select select "2016"
click at [146, 13] on select "2015 2016 2017 2018 2019 2020 2021 2022 2023 2024 2025 2026 2027 2028 2029 2030…" at bounding box center [160, 16] width 29 height 7
click at [122, 15] on select "Jan Feb Mar Apr May Jun [DATE] Aug Sep Oct Nov Dec" at bounding box center [127, 16] width 32 height 7
select select "3"
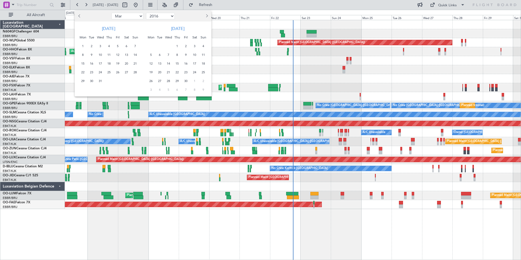
click at [111, 13] on select "Jan Feb Mar Apr May Jun [DATE] Aug Sep Oct Nov Dec" at bounding box center [127, 16] width 32 height 7
click at [93, 72] on span "22" at bounding box center [91, 72] width 7 height 7
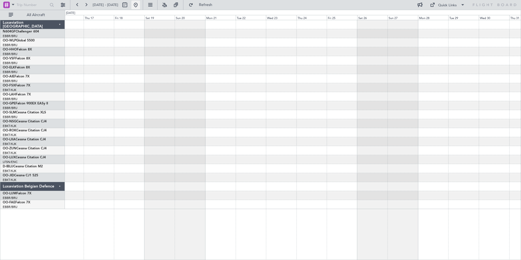
click at [140, 5] on button at bounding box center [135, 5] width 9 height 9
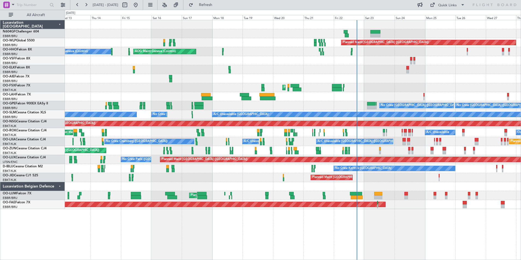
click at [318, 90] on div "Planned Maint [GEOGRAPHIC_DATA] ([GEOGRAPHIC_DATA]) AOG Maint Geneva ([GEOGRAPH…" at bounding box center [293, 114] width 456 height 189
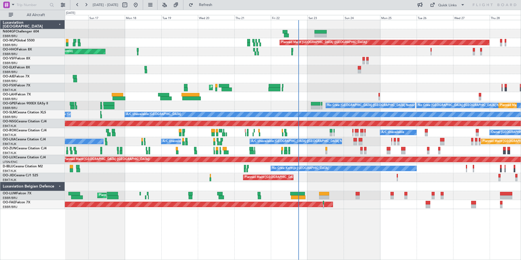
click at [345, 68] on div "Planned Maint [GEOGRAPHIC_DATA] ([GEOGRAPHIC_DATA]) AOG Maint Geneva ([GEOGRAPH…" at bounding box center [293, 114] width 456 height 189
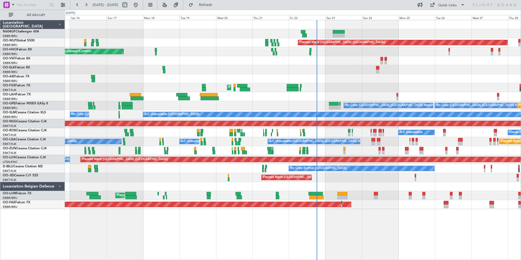
click at [433, 62] on div at bounding box center [293, 60] width 456 height 9
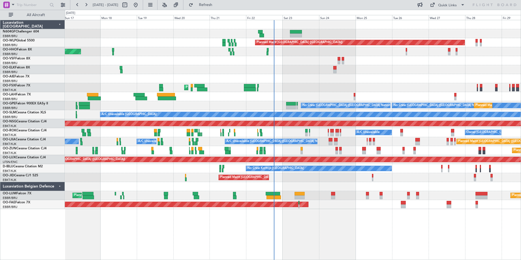
click at [375, 59] on div "Planned Maint [GEOGRAPHIC_DATA] ([GEOGRAPHIC_DATA]) AOG Maint Geneva ([GEOGRAPH…" at bounding box center [293, 114] width 456 height 189
click at [307, 95] on div "Planned Maint [GEOGRAPHIC_DATA] ([GEOGRAPHIC_DATA]) AOG Maint Geneva ([GEOGRAPH…" at bounding box center [293, 114] width 456 height 189
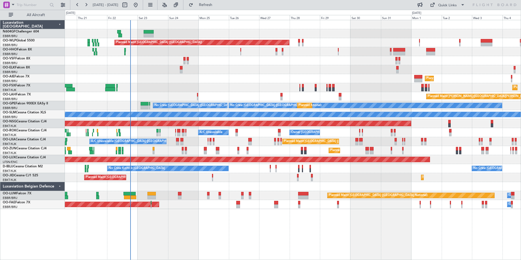
click at [355, 91] on div "Planned Maint Kortrijk-[GEOGRAPHIC_DATA] Planned Maint [GEOGRAPHIC_DATA]-[GEOGR…" at bounding box center [293, 87] width 456 height 9
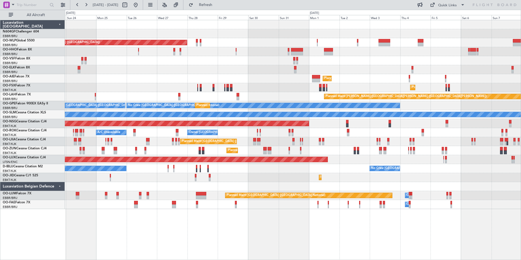
click at [295, 92] on div "Planned Maint [PERSON_NAME]-[GEOGRAPHIC_DATA][PERSON_NAME] ([GEOGRAPHIC_DATA][P…" at bounding box center [293, 96] width 456 height 9
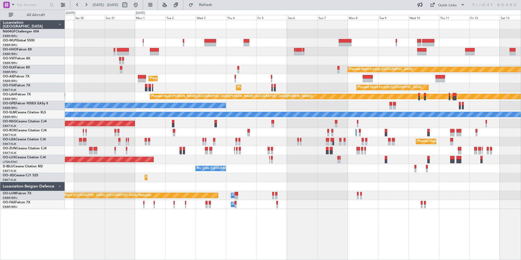
click at [111, 71] on div "Planned Maint Kortrijk-[GEOGRAPHIC_DATA]" at bounding box center [293, 69] width 456 height 9
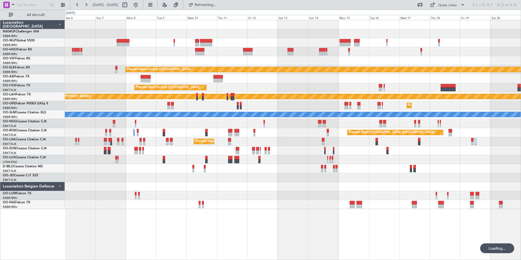
click at [321, 81] on div at bounding box center [293, 78] width 456 height 9
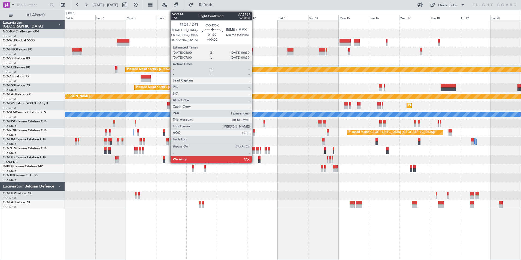
click at [254, 129] on div at bounding box center [254, 131] width 2 height 4
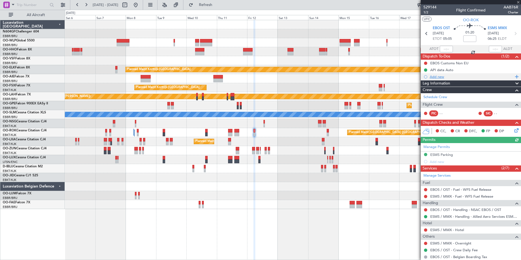
click at [435, 76] on div "Add new" at bounding box center [472, 76] width 84 height 5
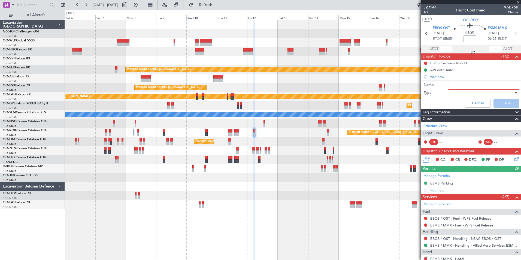
click at [450, 84] on input "Name:" at bounding box center [484, 85] width 72 height 6
type input "Sixt rental car quotation requested via [PERSON_NAME]"
click at [458, 91] on div at bounding box center [481, 93] width 63 height 8
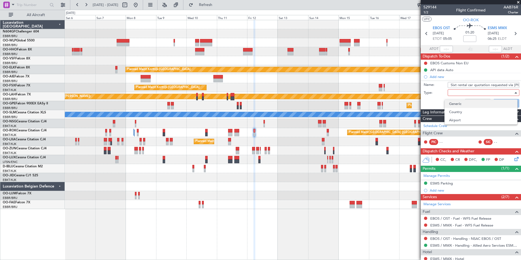
click at [458, 101] on span "Generic" at bounding box center [481, 104] width 64 height 8
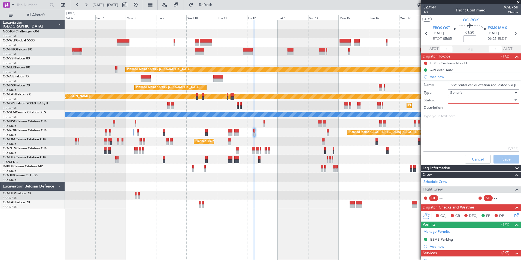
click at [455, 102] on div at bounding box center [481, 100] width 63 height 8
click at [460, 118] on span "In Progress" at bounding box center [481, 119] width 64 height 8
click at [506, 161] on button "Save" at bounding box center [506, 159] width 26 height 9
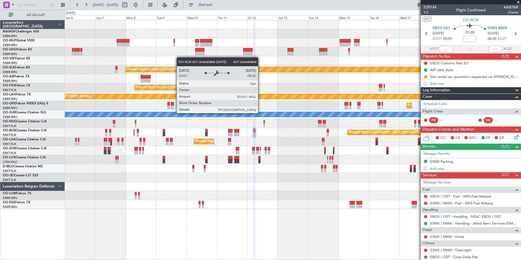
click at [355, 112] on div "A/C Unavailable [GEOGRAPHIC_DATA]" at bounding box center [292, 114] width 1367 height 5
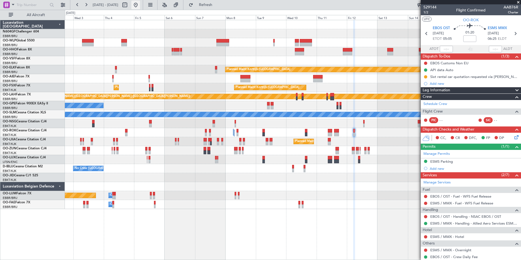
click at [140, 8] on button at bounding box center [135, 5] width 9 height 9
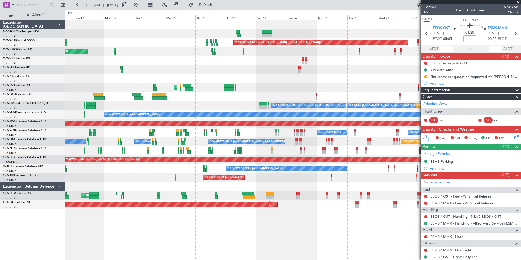
click at [267, 69] on div at bounding box center [293, 69] width 456 height 9
click at [265, 88] on div "Planned Maint Kortrijk-[GEOGRAPHIC_DATA] Planned Maint [GEOGRAPHIC_DATA]-[GEOGR…" at bounding box center [293, 87] width 456 height 9
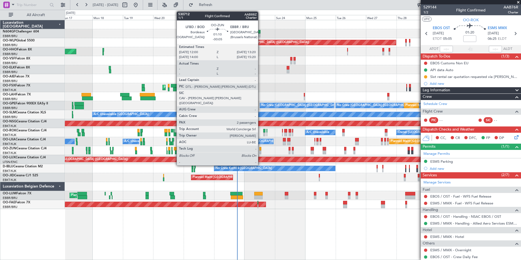
click at [260, 149] on div at bounding box center [260, 149] width 2 height 4
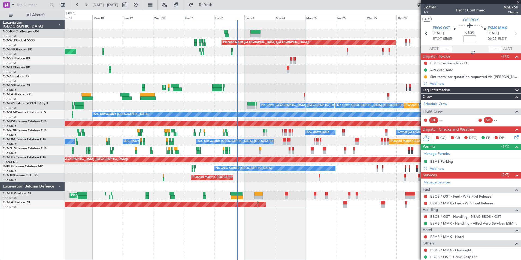
type input "-00:05"
type input "2"
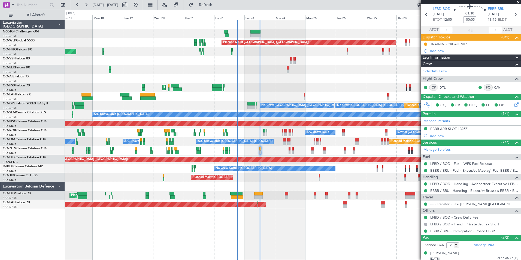
scroll to position [6, 0]
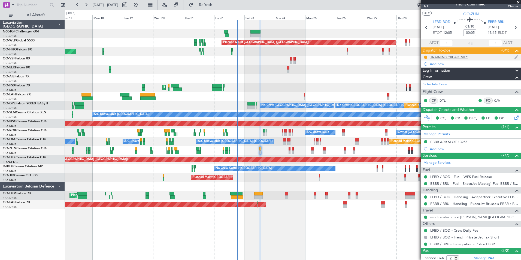
click at [452, 57] on div "TRAINING *READ ME*" at bounding box center [448, 57] width 37 height 5
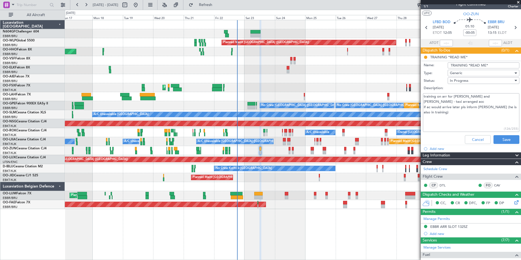
drag, startPoint x: 437, startPoint y: 109, endPoint x: 433, endPoint y: 109, distance: 4.1
click at [433, 109] on textarea "training on arr for [PERSON_NAME] and [PERSON_NAME] - taxi arranged acc if ac w…" at bounding box center [471, 112] width 96 height 39
click at [465, 135] on button "Cancel" at bounding box center [478, 139] width 26 height 9
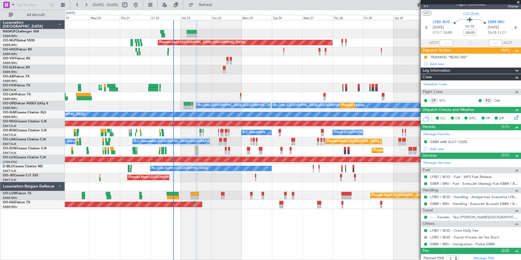
click at [205, 149] on div "Planned Maint Kortrijk-[GEOGRAPHIC_DATA]" at bounding box center [293, 150] width 456 height 9
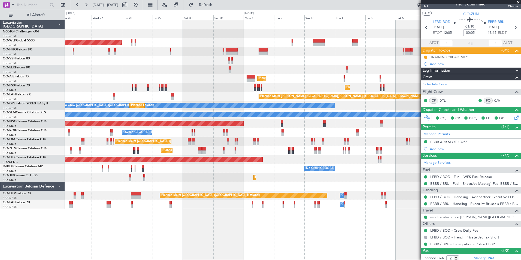
click at [270, 153] on div "Planned Maint Kortrijk-[GEOGRAPHIC_DATA]" at bounding box center [293, 150] width 456 height 9
click at [428, 124] on fb-app "[DATE] - [DATE] Refresh Quick Links All Aircraft Planned Maint [GEOGRAPHIC_DATA…" at bounding box center [260, 132] width 521 height 256
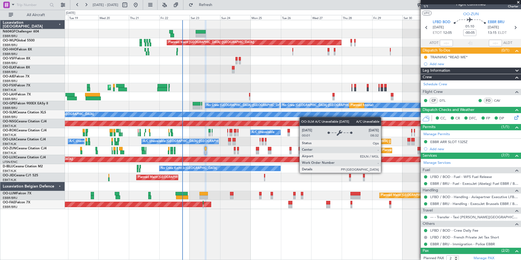
click at [353, 109] on div "Planned Maint [GEOGRAPHIC_DATA] ([GEOGRAPHIC_DATA]) AOG Maint Geneva ([GEOGRAPH…" at bounding box center [293, 114] width 456 height 189
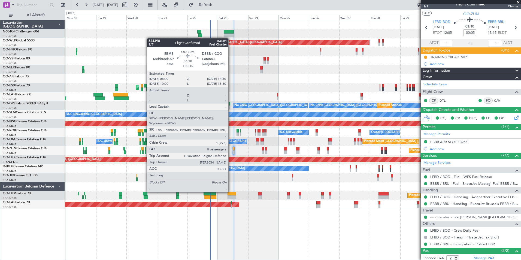
click at [230, 192] on div at bounding box center [231, 194] width 8 height 4
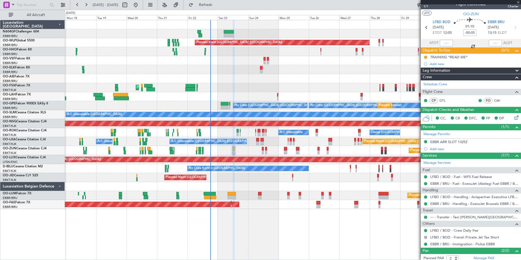
type input "+00:15"
type input "0"
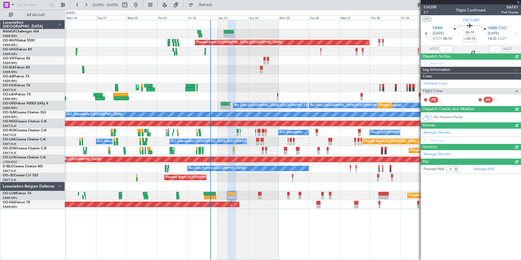
scroll to position [0, 0]
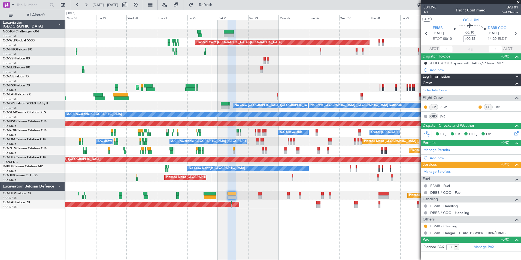
click at [304, 86] on div "Planned Maint Kortrijk-[GEOGRAPHIC_DATA] Planned Maint [GEOGRAPHIC_DATA]-[GEOGR…" at bounding box center [293, 87] width 456 height 9
click at [364, 85] on div "Planned Maint Kortrijk-[GEOGRAPHIC_DATA] Planned Maint [GEOGRAPHIC_DATA]-[GEOGR…" at bounding box center [293, 87] width 456 height 9
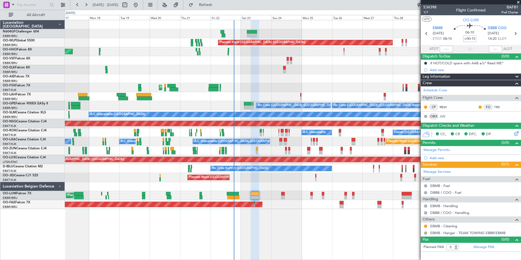
click at [242, 102] on div "Planned Maint [GEOGRAPHIC_DATA] ([GEOGRAPHIC_DATA] National) No Crew [GEOGRAPHI…" at bounding box center [293, 105] width 456 height 9
